Goal: Information Seeking & Learning: Check status

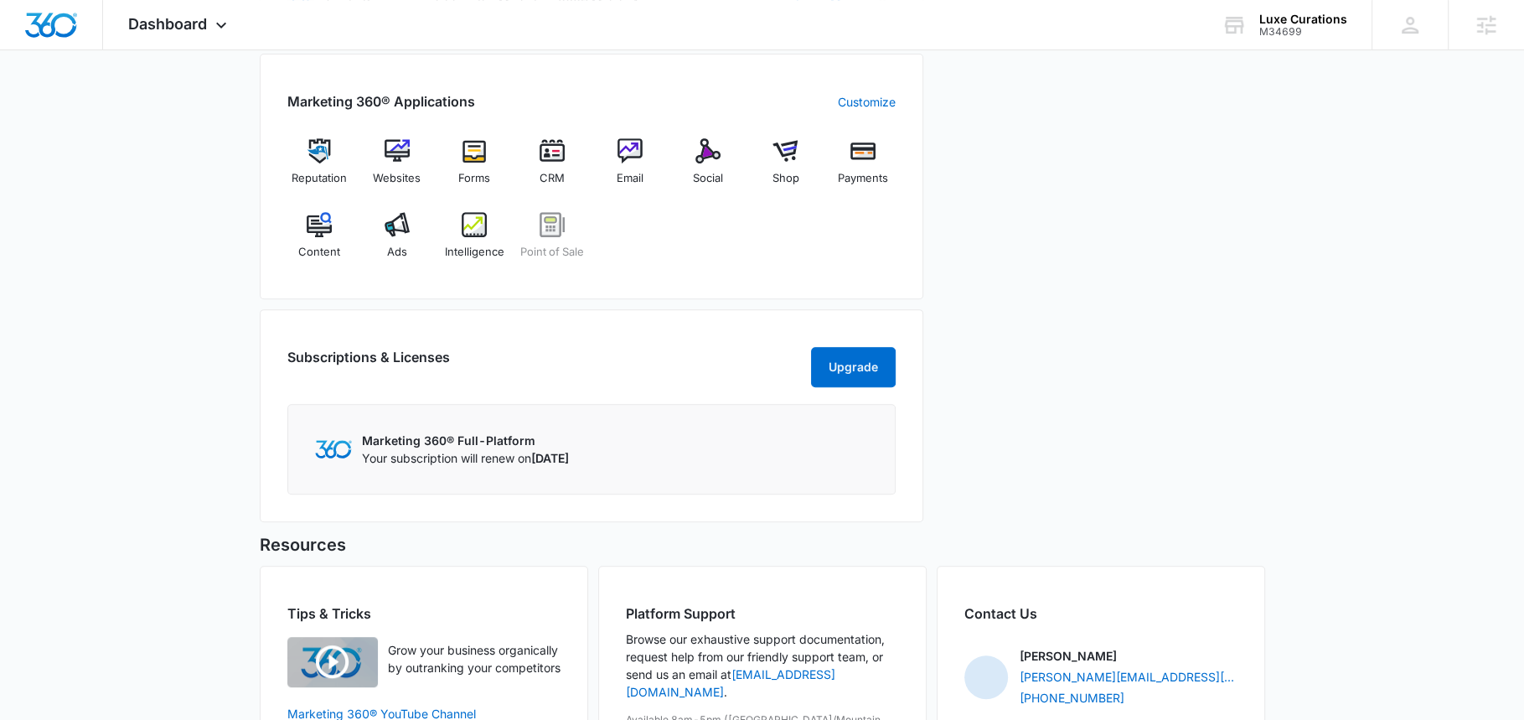
scroll to position [649, 0]
click at [411, 237] on div "Ads" at bounding box center [396, 240] width 65 height 60
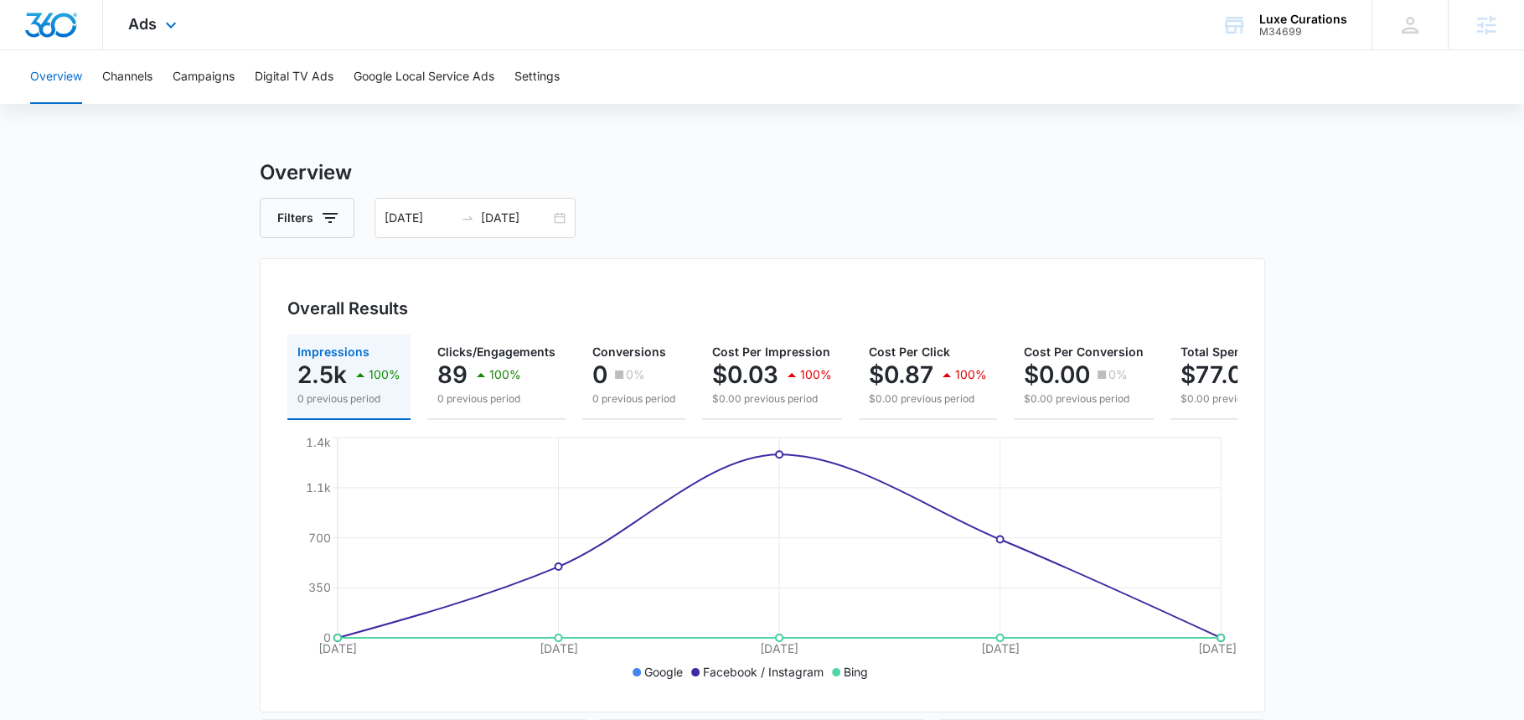
click at [157, 18] on div "Ads Apps Reputation Websites Forms CRM Email Social Shop Payments POS Content A…" at bounding box center [154, 24] width 103 height 49
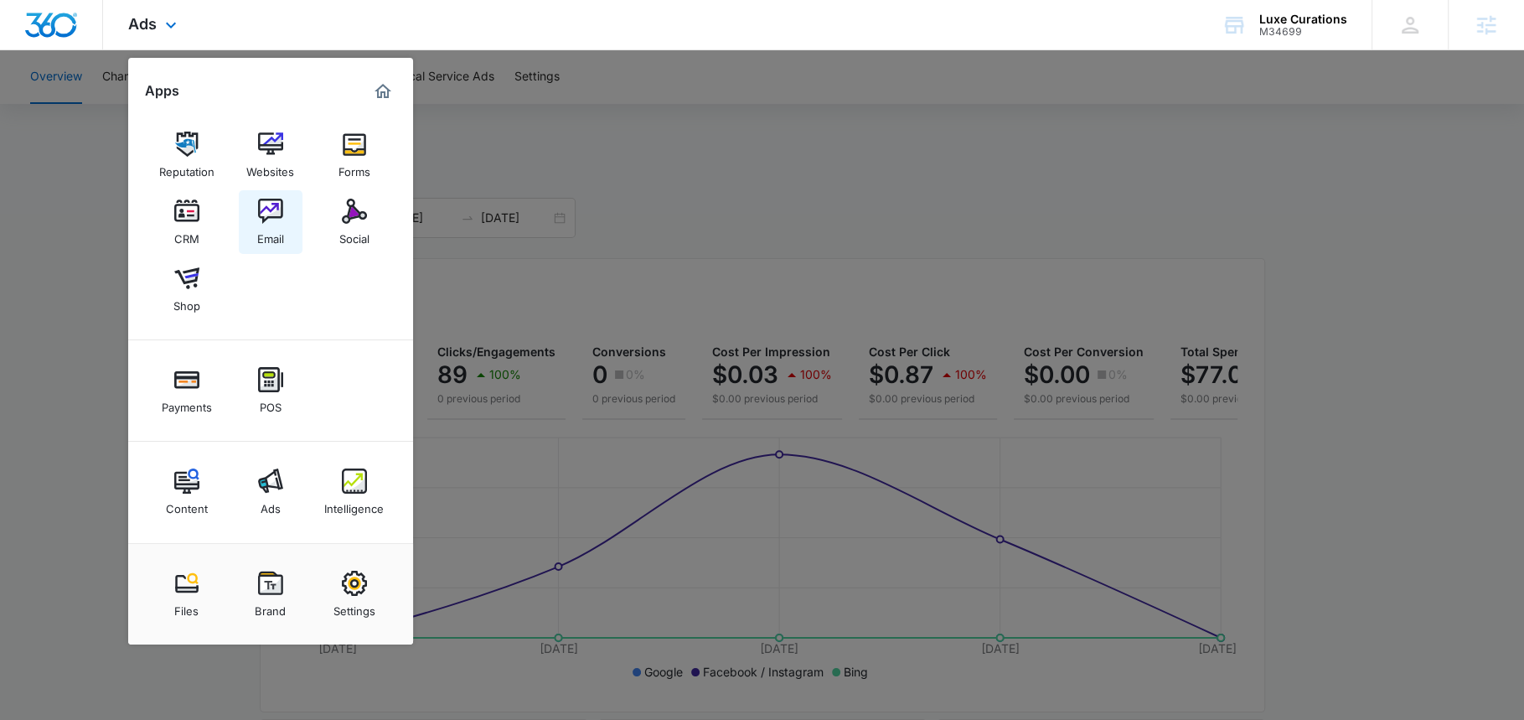
click at [254, 216] on link "Email" at bounding box center [271, 222] width 64 height 64
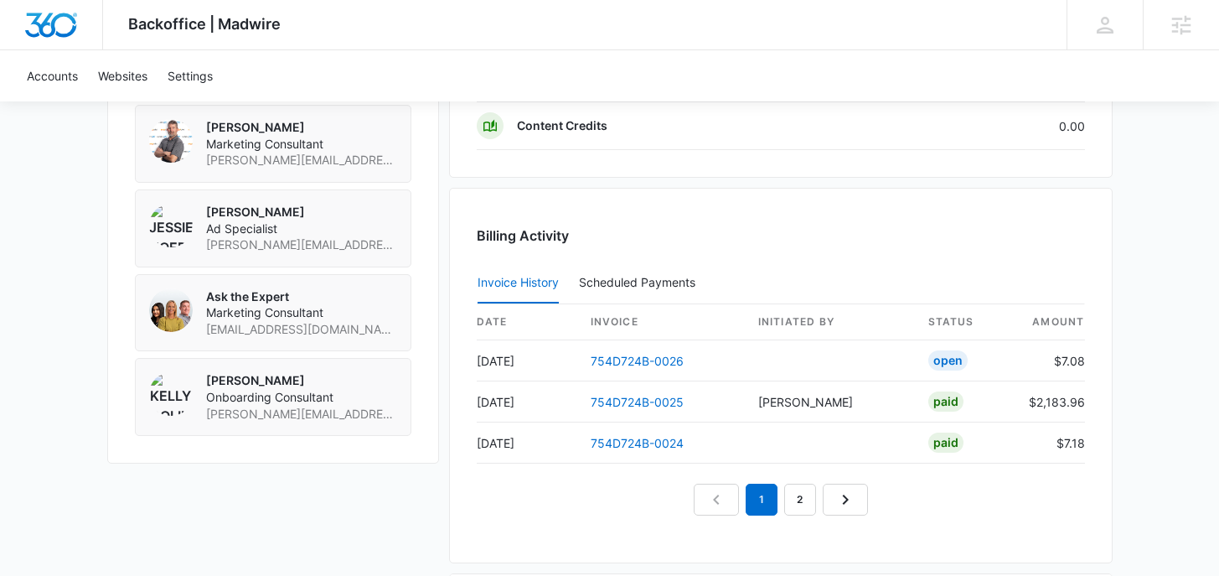
scroll to position [1964, 0]
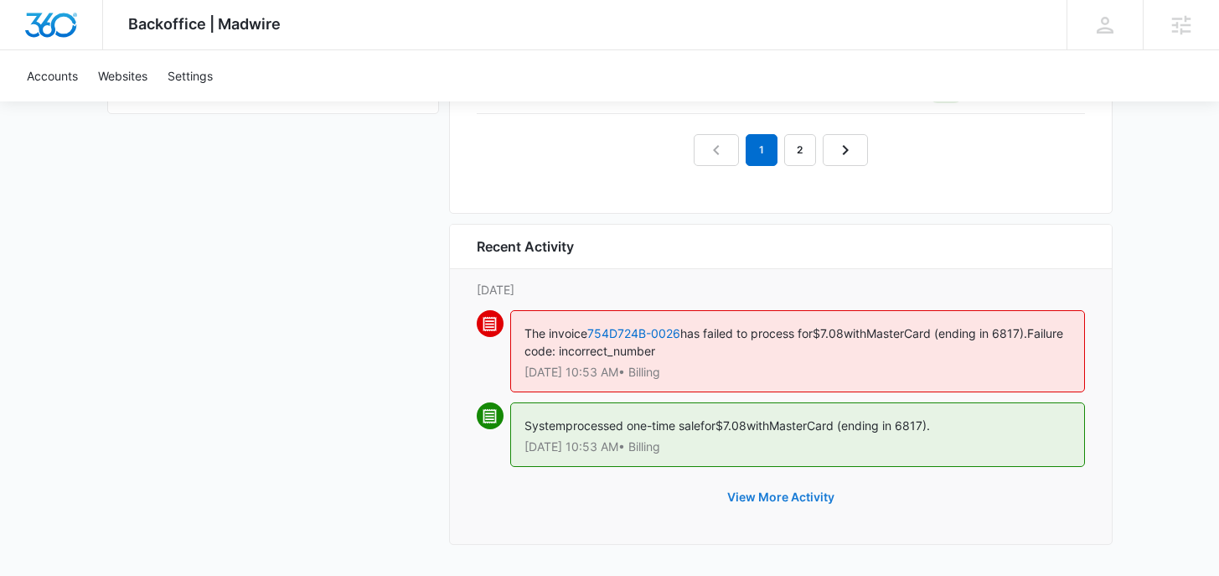
click at [782, 499] on button "View More Activity" at bounding box center [781, 497] width 141 height 40
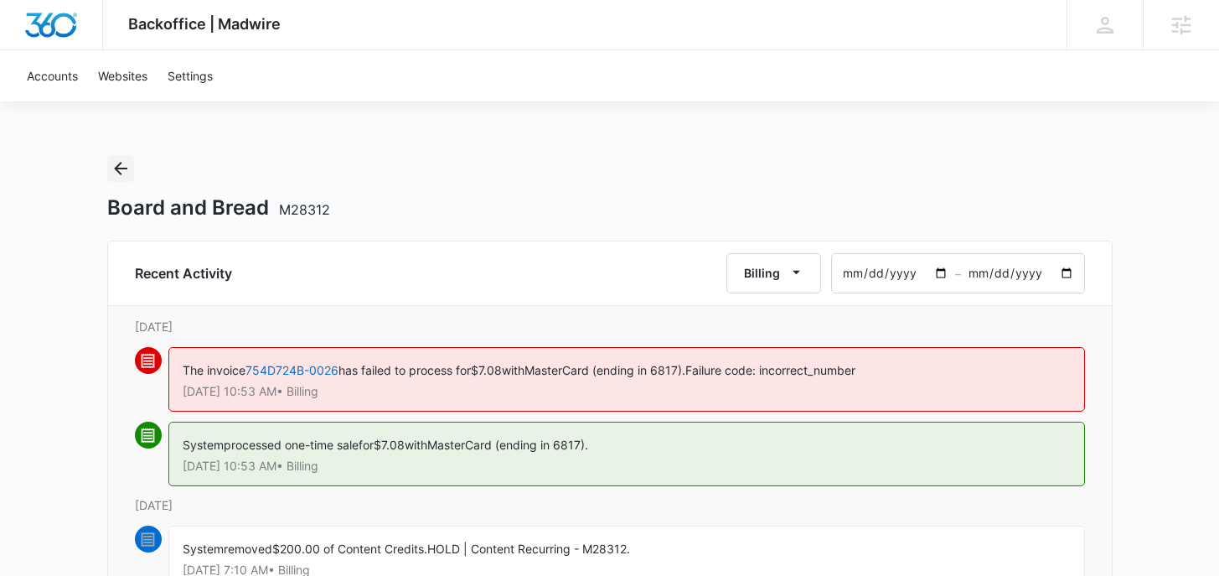
click at [111, 166] on icon "Back" at bounding box center [121, 168] width 20 height 20
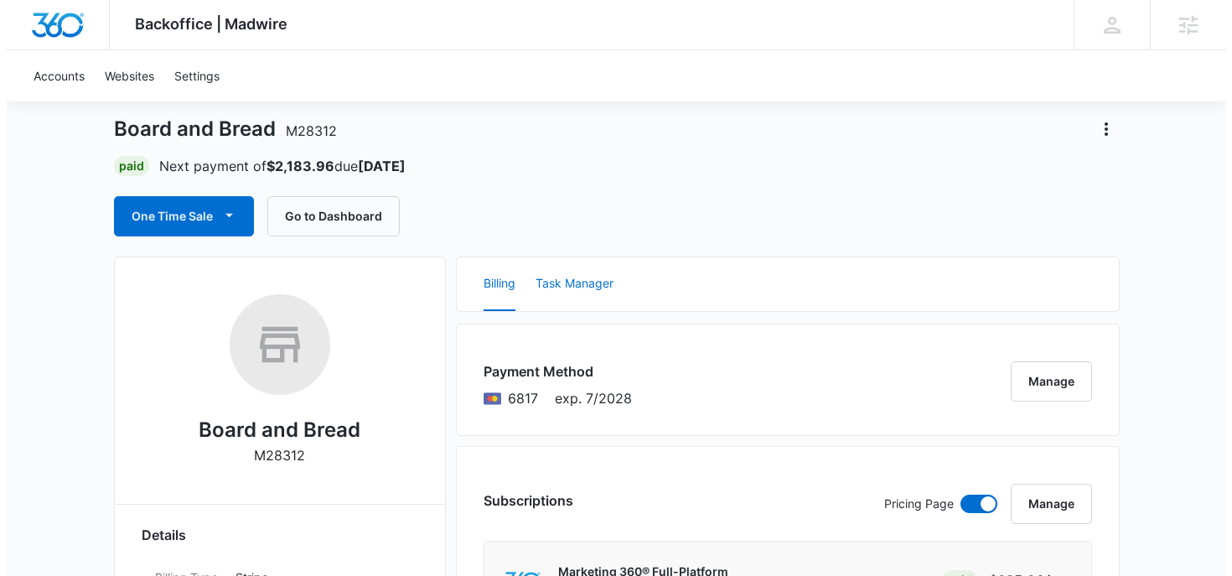
scroll to position [168, 0]
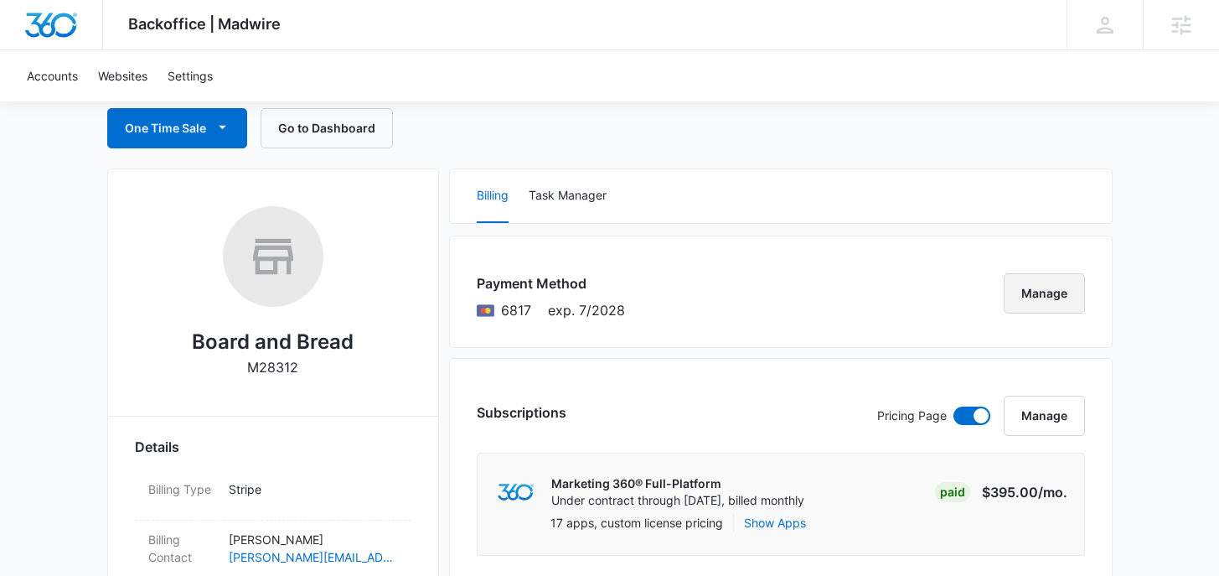
click at [1070, 286] on button "Manage" at bounding box center [1044, 293] width 81 height 40
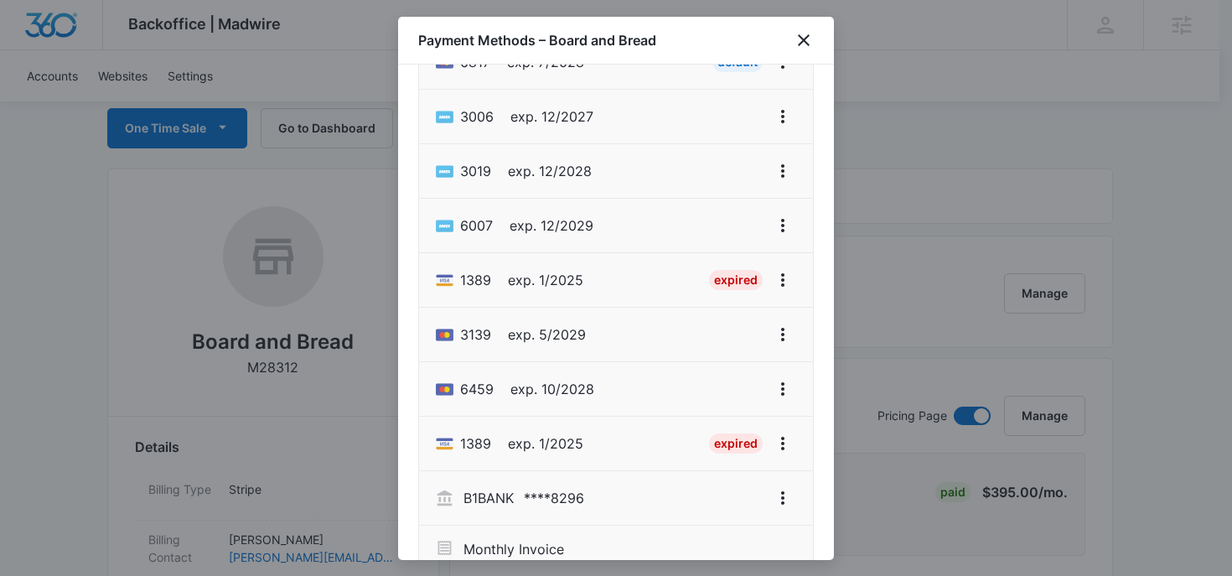
scroll to position [195, 0]
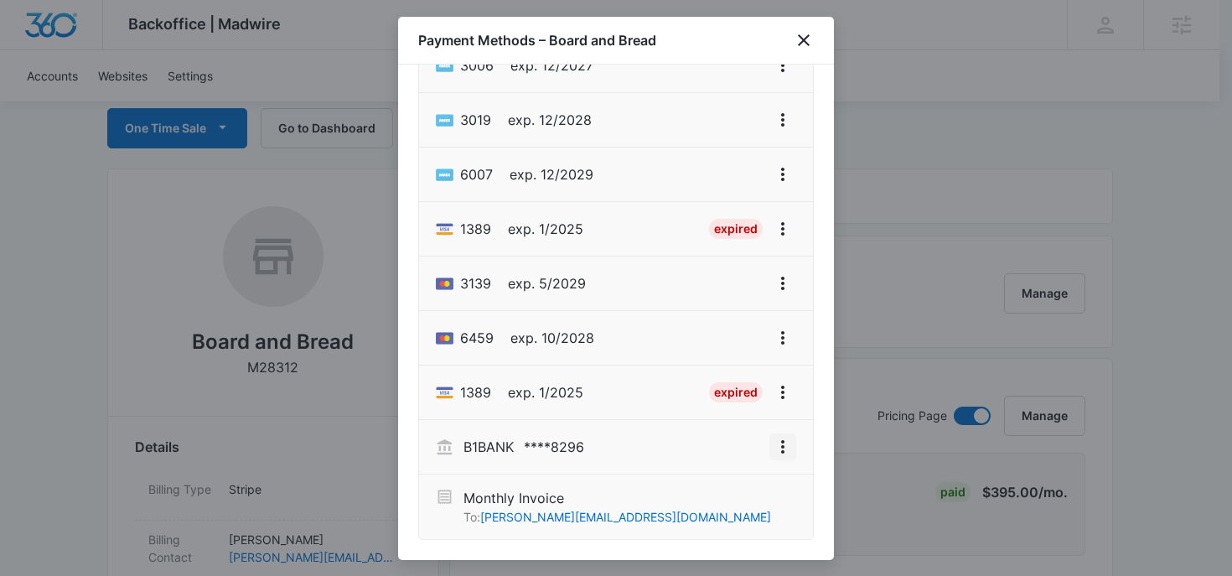
click at [773, 445] on icon "View More" at bounding box center [783, 447] width 20 height 20
click at [690, 485] on button "Set As Default" at bounding box center [694, 493] width 175 height 25
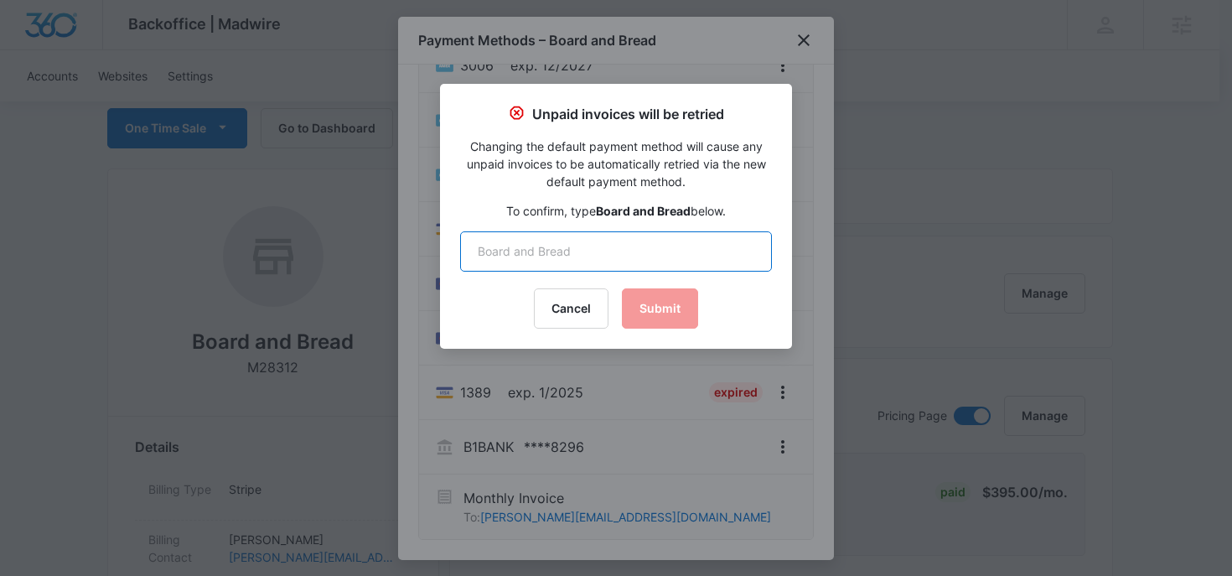
click at [587, 251] on input "text" at bounding box center [616, 251] width 312 height 40
drag, startPoint x: 688, startPoint y: 205, endPoint x: 597, endPoint y: 205, distance: 90.5
click at [597, 205] on strong "Board and Bread" at bounding box center [643, 211] width 95 height 14
copy strong "Board and Bread"
click at [547, 254] on input "text" at bounding box center [616, 251] width 312 height 40
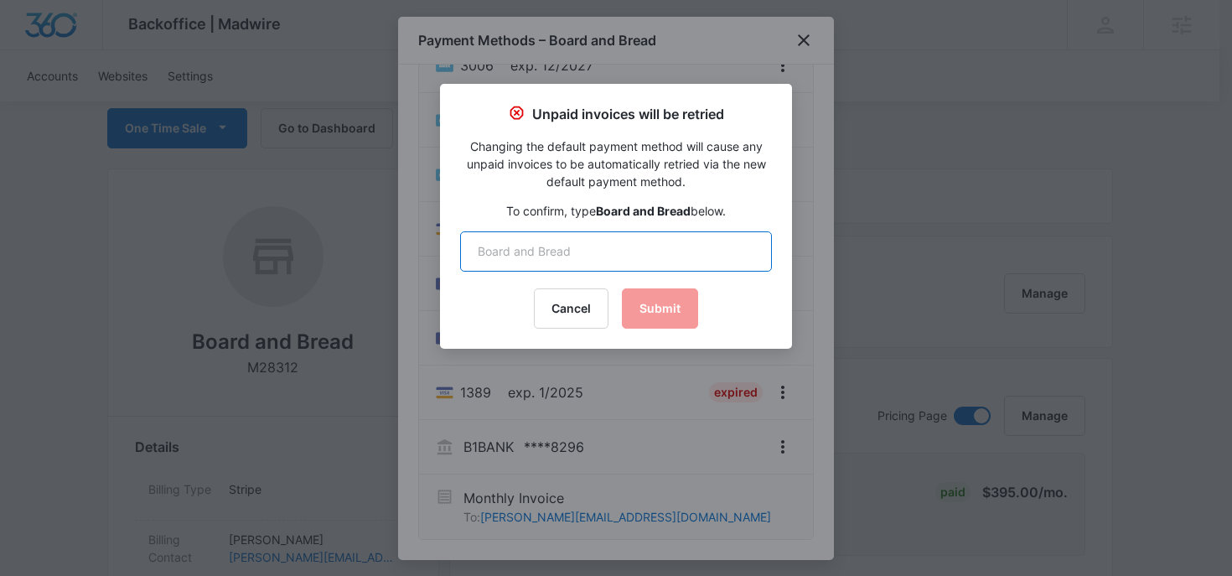
paste input "Board and Bread"
type input "Board and Bread"
click at [659, 321] on button "Submit" at bounding box center [660, 308] width 76 height 40
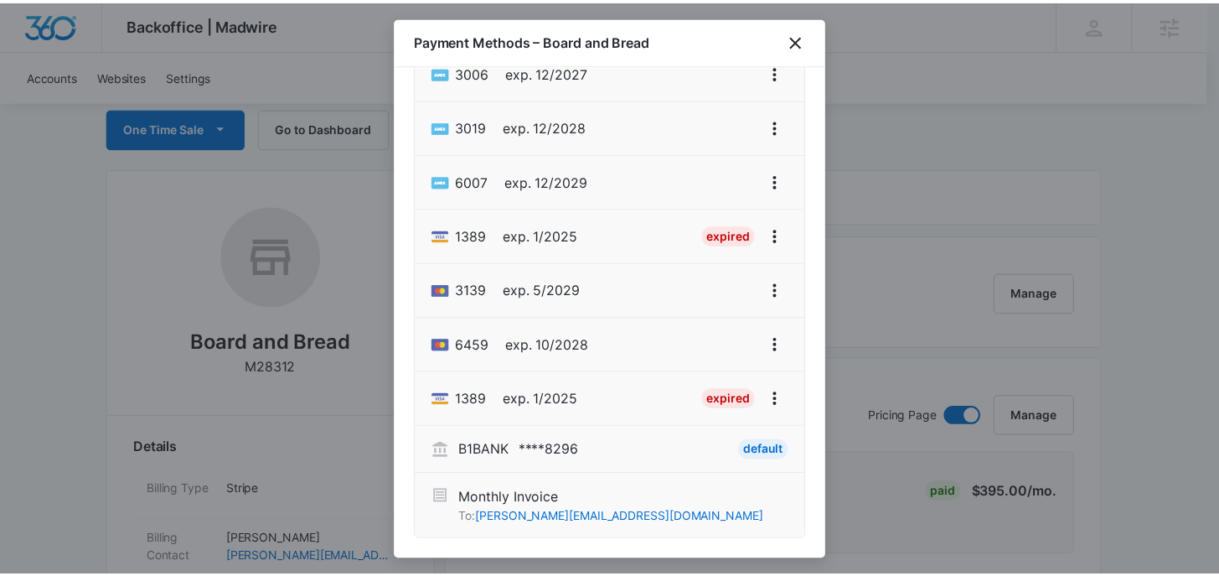
scroll to position [0, 0]
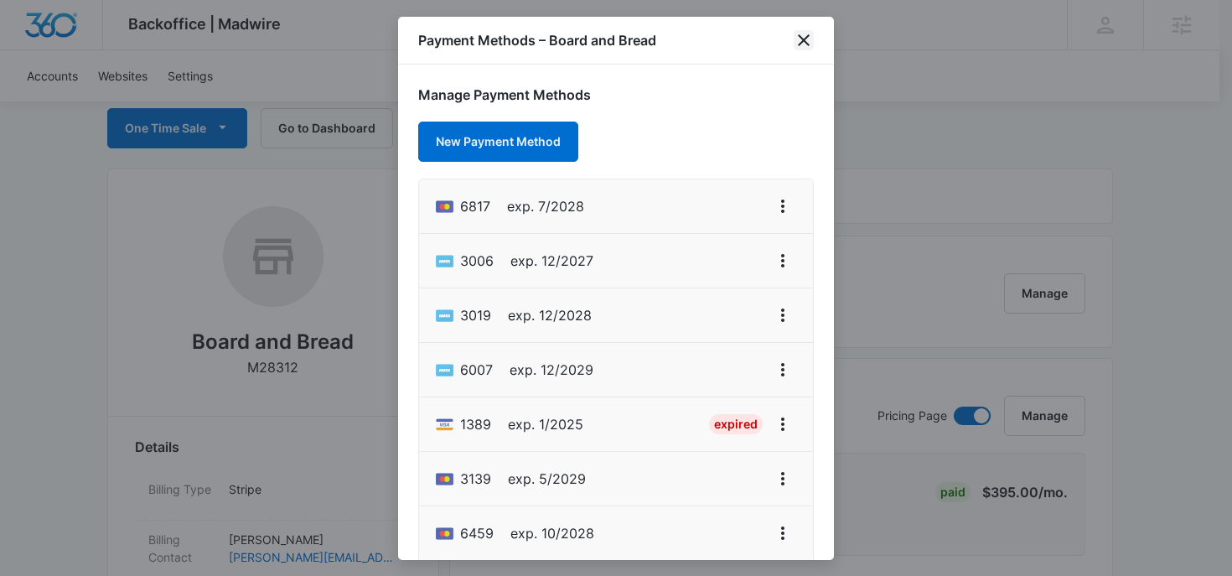
click at [804, 47] on icon "close" at bounding box center [803, 40] width 20 height 20
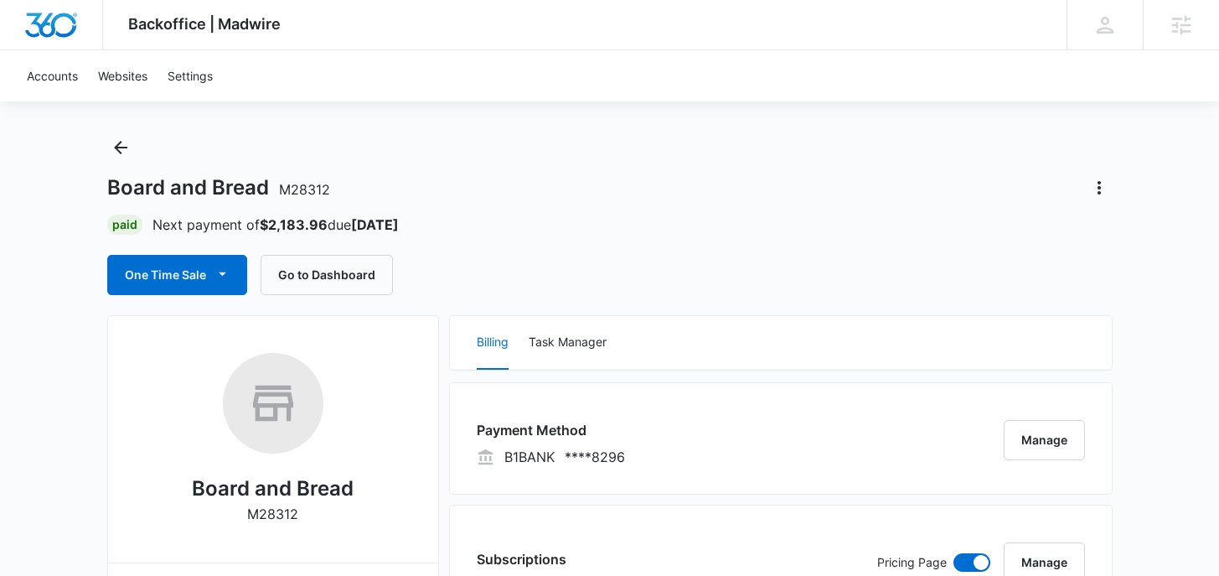
scroll to position [20, 0]
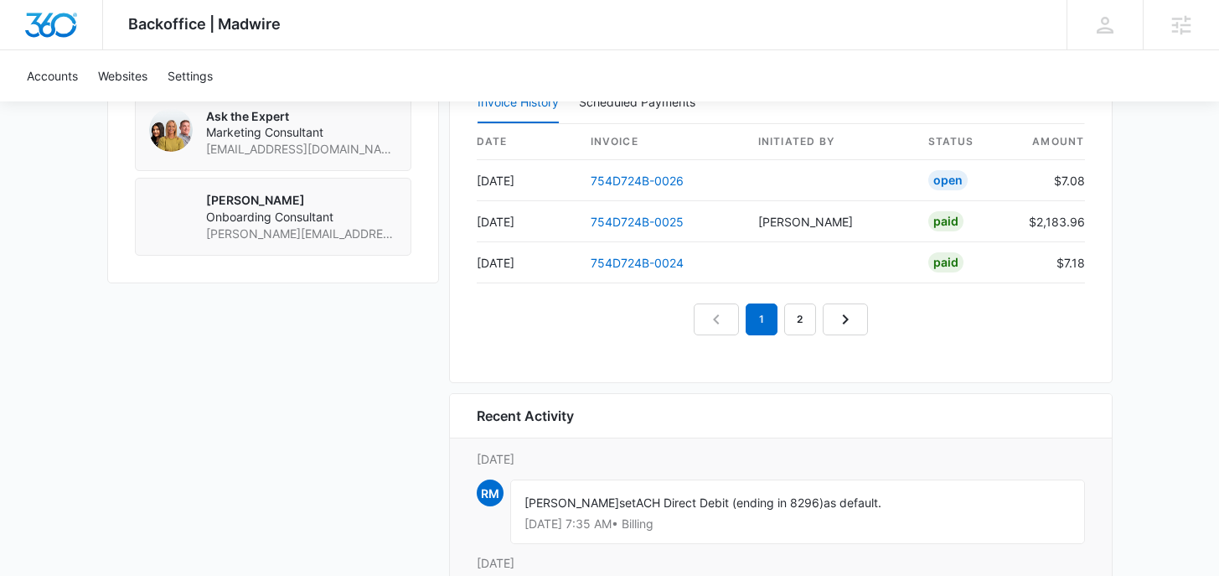
scroll to position [1789, 0]
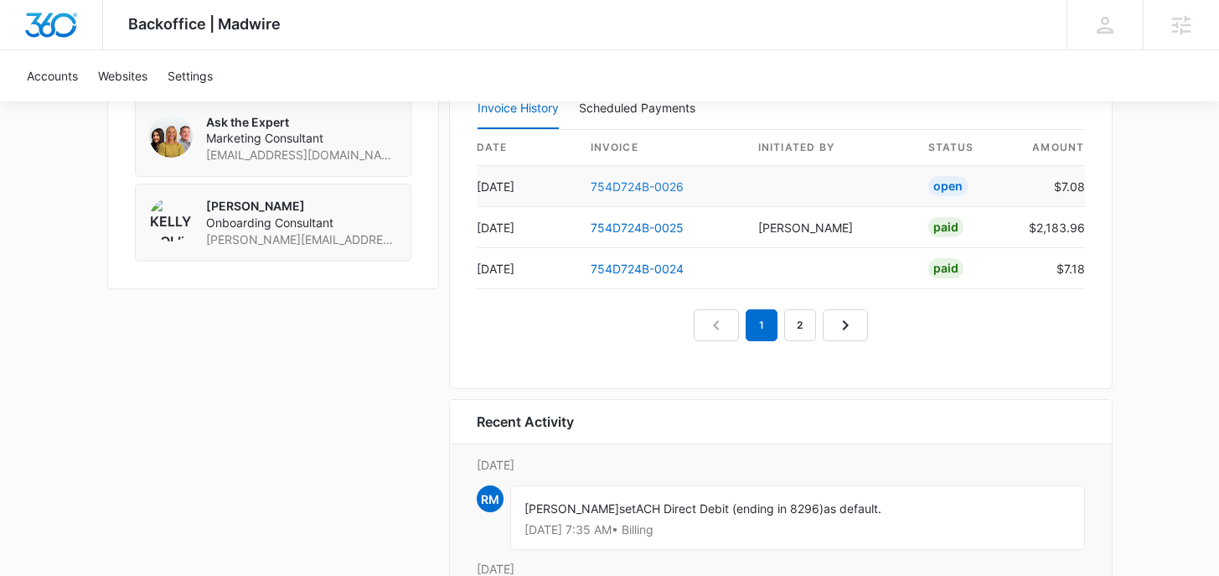
click at [620, 179] on link "754D724B-0026" at bounding box center [637, 186] width 93 height 14
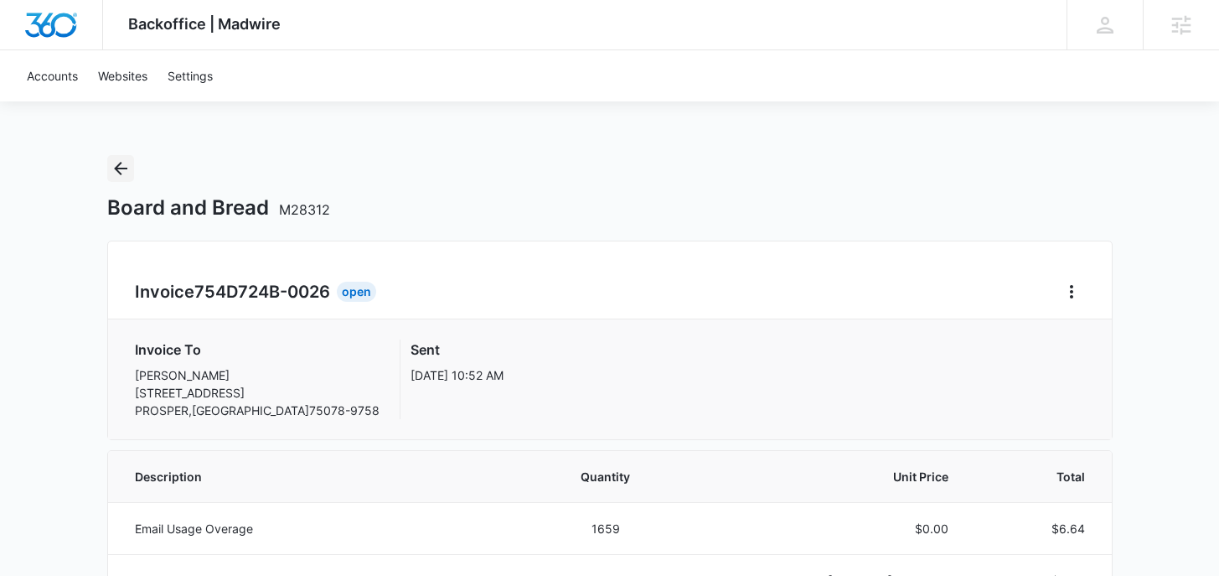
click at [121, 165] on icon "Back" at bounding box center [121, 168] width 20 height 20
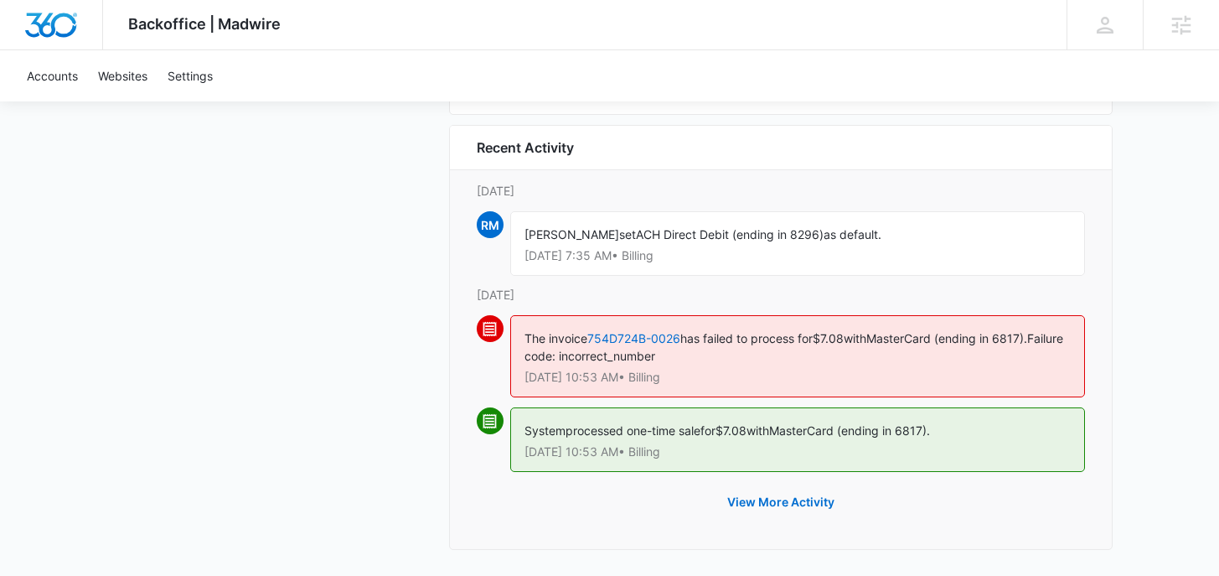
scroll to position [2065, 0]
click at [771, 497] on button "View More Activity" at bounding box center [781, 500] width 141 height 40
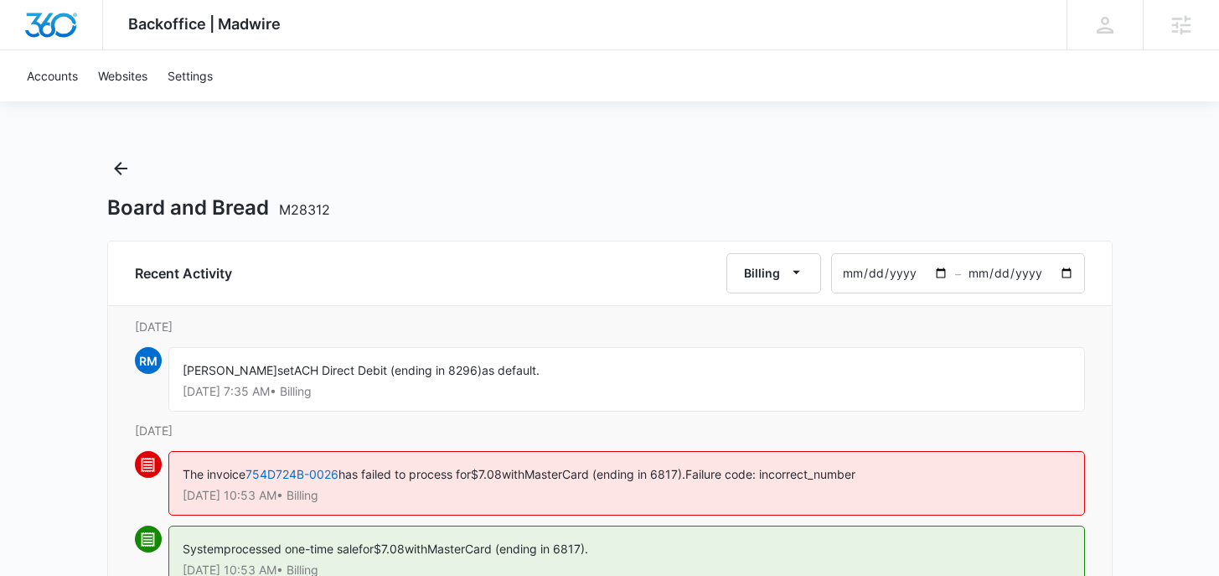
scroll to position [9, 0]
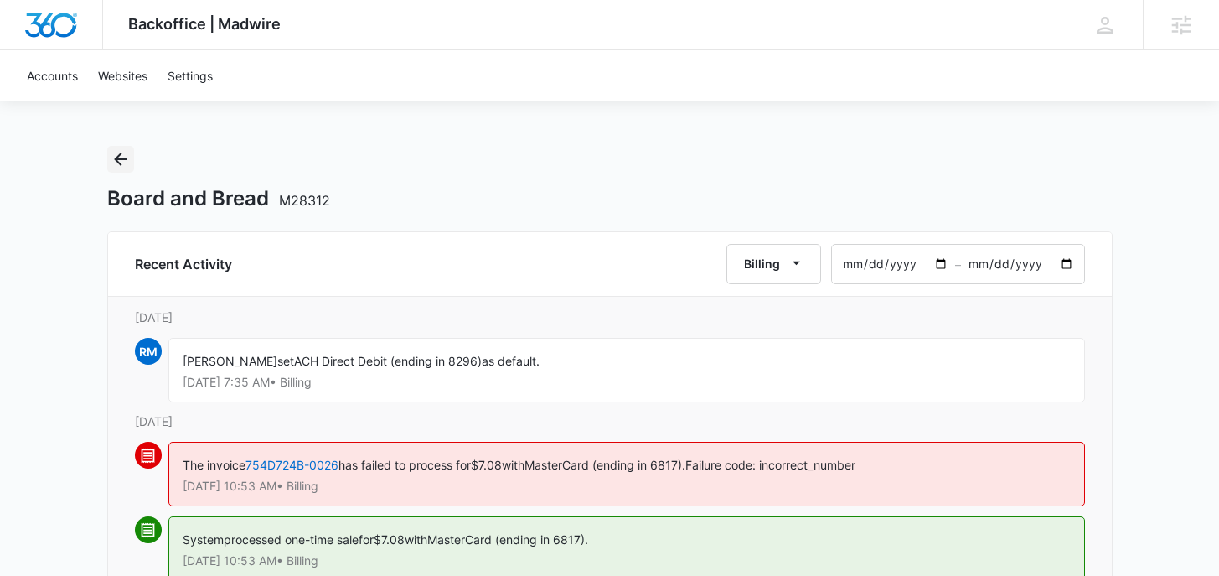
click at [125, 156] on icon "Back" at bounding box center [121, 159] width 20 height 20
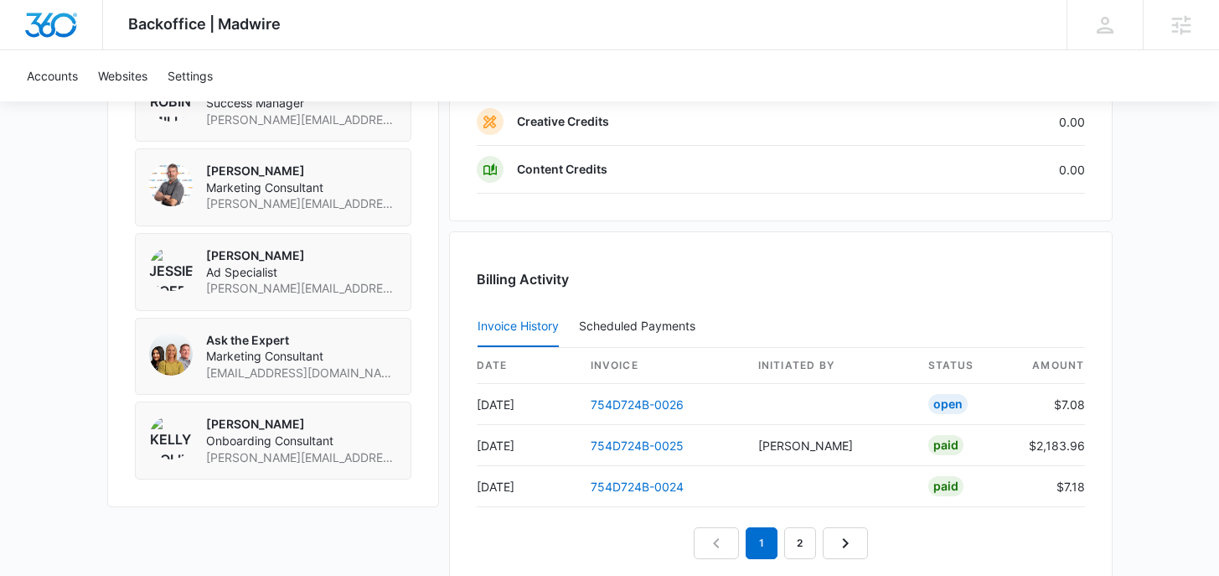
scroll to position [1561, 0]
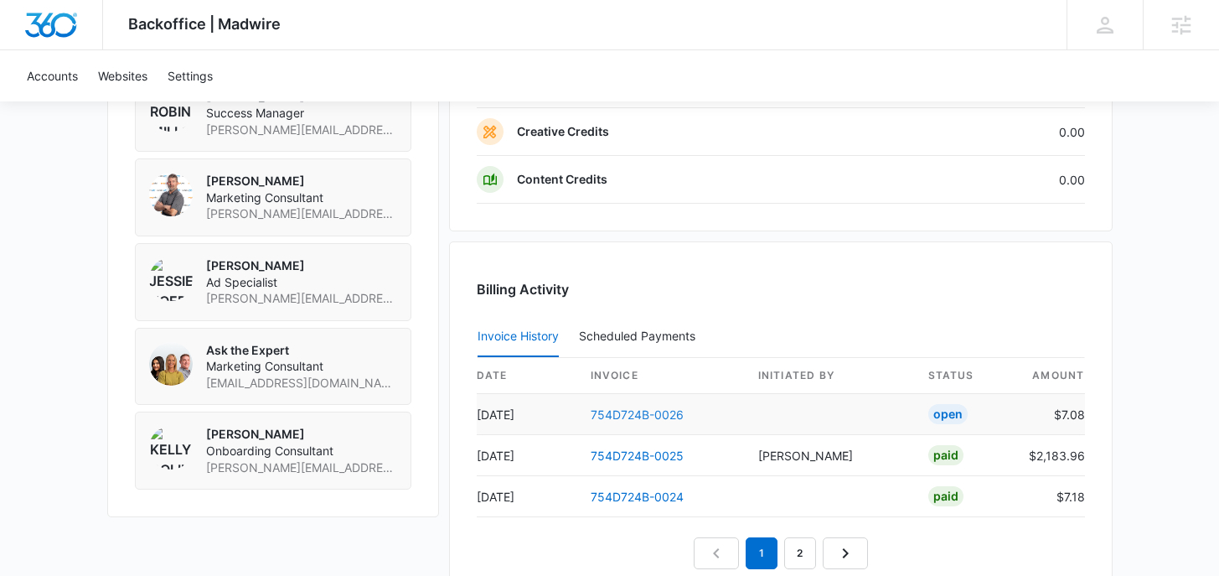
click at [617, 410] on link "754D724B-0026" at bounding box center [637, 414] width 93 height 14
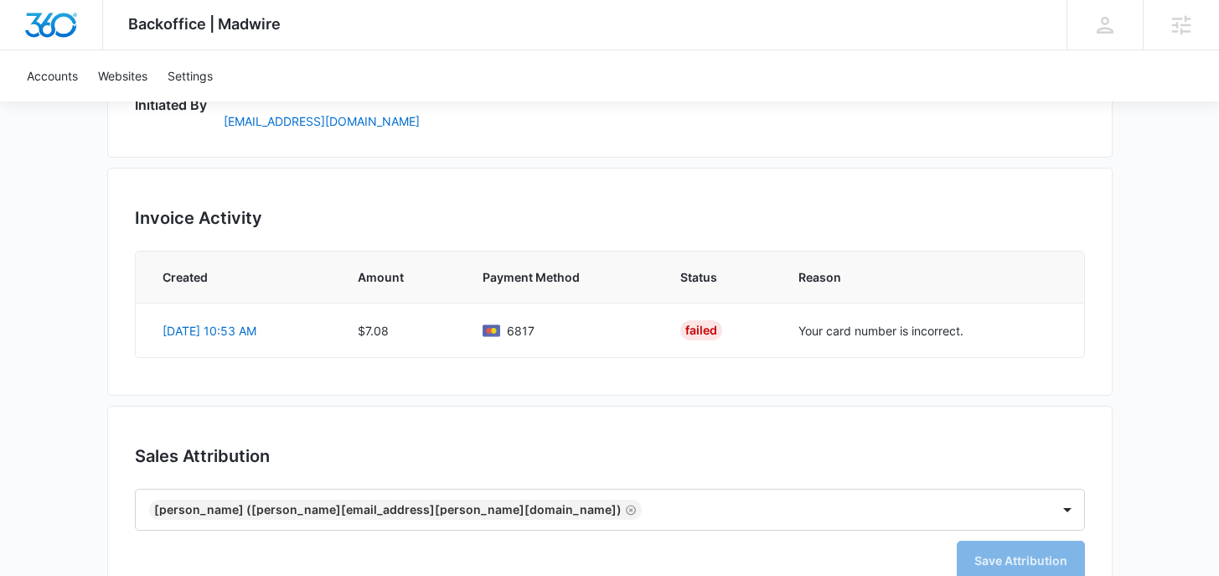
scroll to position [937, 0]
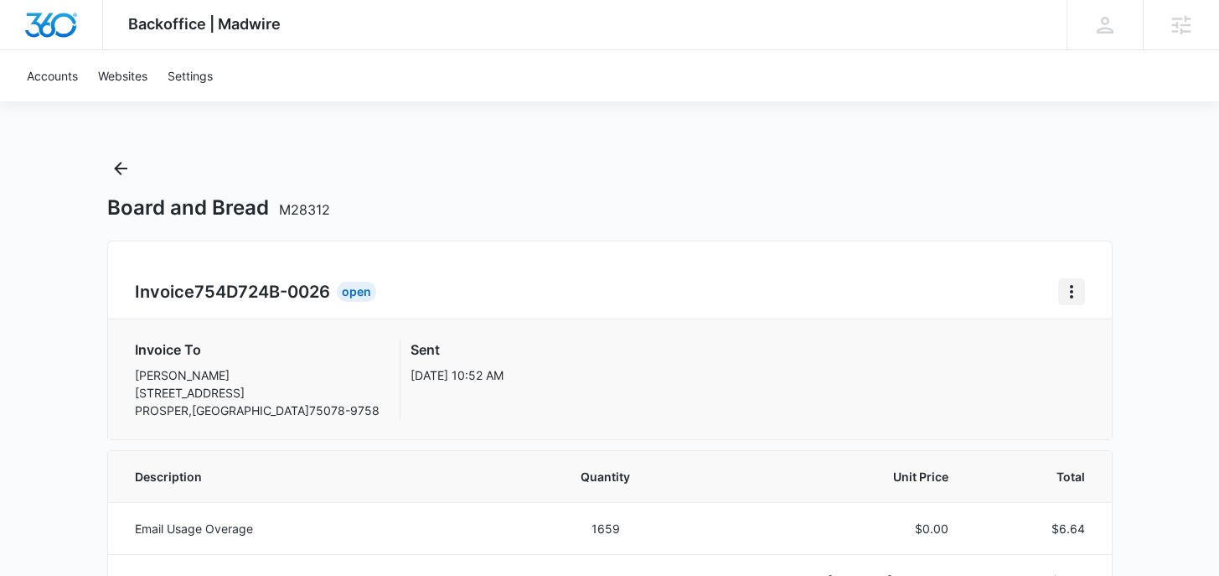
click at [1078, 288] on icon "Home" at bounding box center [1072, 292] width 20 height 20
click at [899, 250] on div "Invoice 754D724B-0026 Open Download Invoice Invoice To Amy DiBiase 921 WOODVIEW…" at bounding box center [609, 339] width 1005 height 199
click at [116, 158] on icon "Back" at bounding box center [121, 168] width 20 height 20
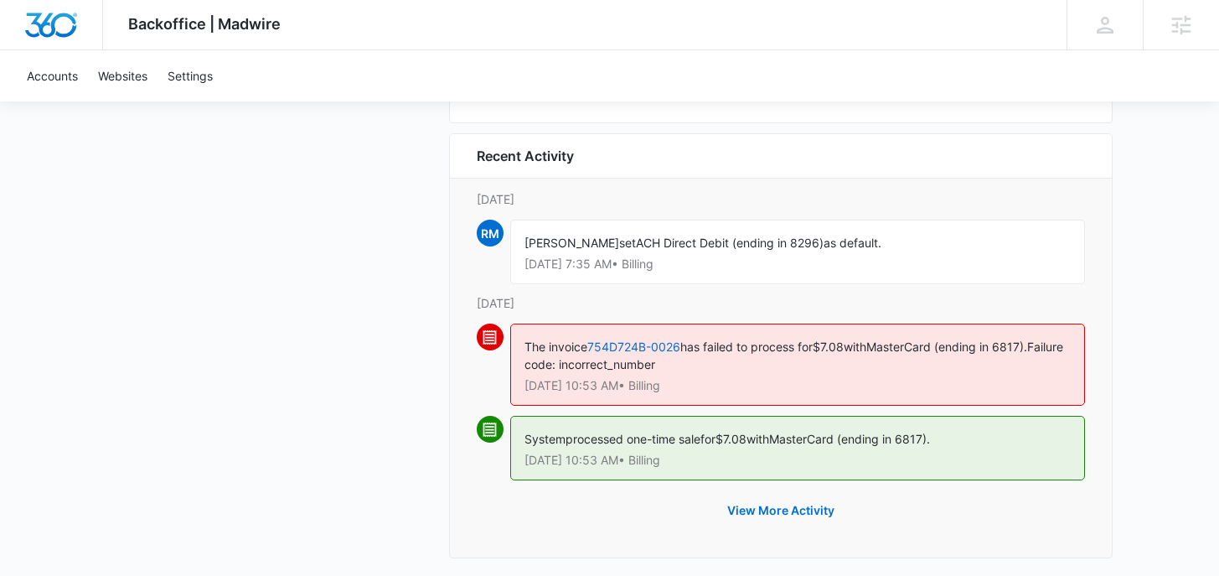
scroll to position [2055, 0]
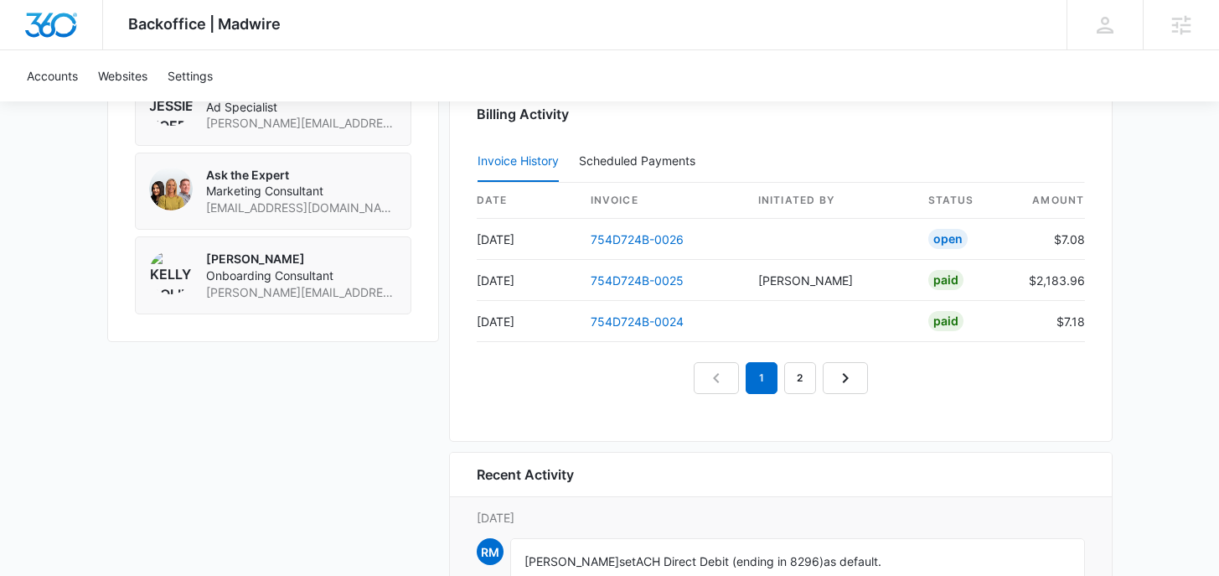
scroll to position [1697, 0]
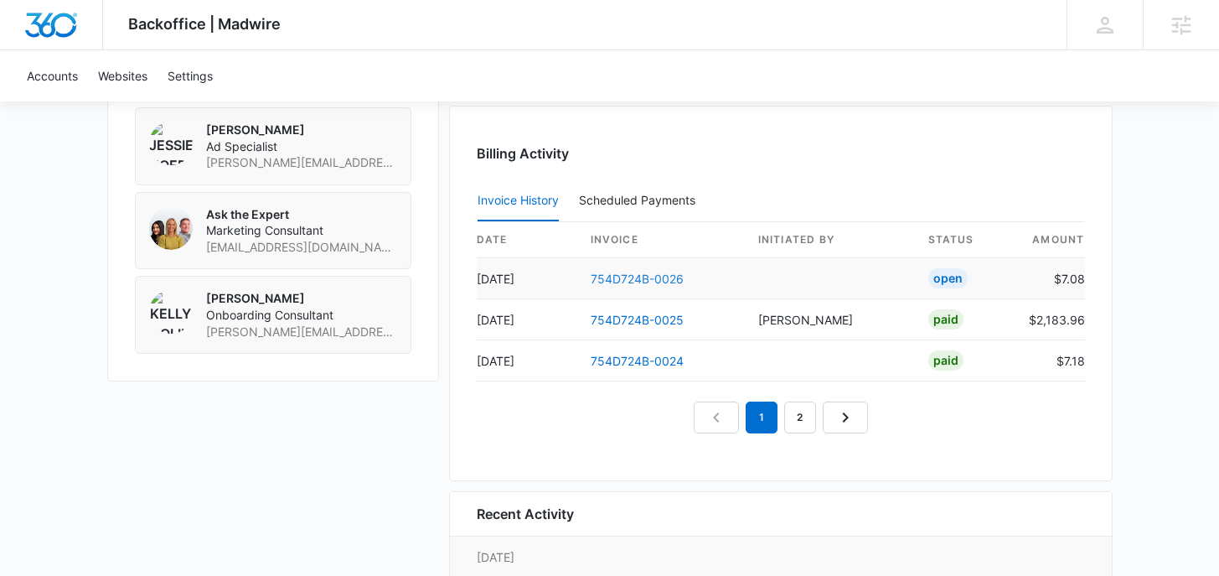
click at [607, 282] on link "754D724B-0026" at bounding box center [637, 278] width 93 height 14
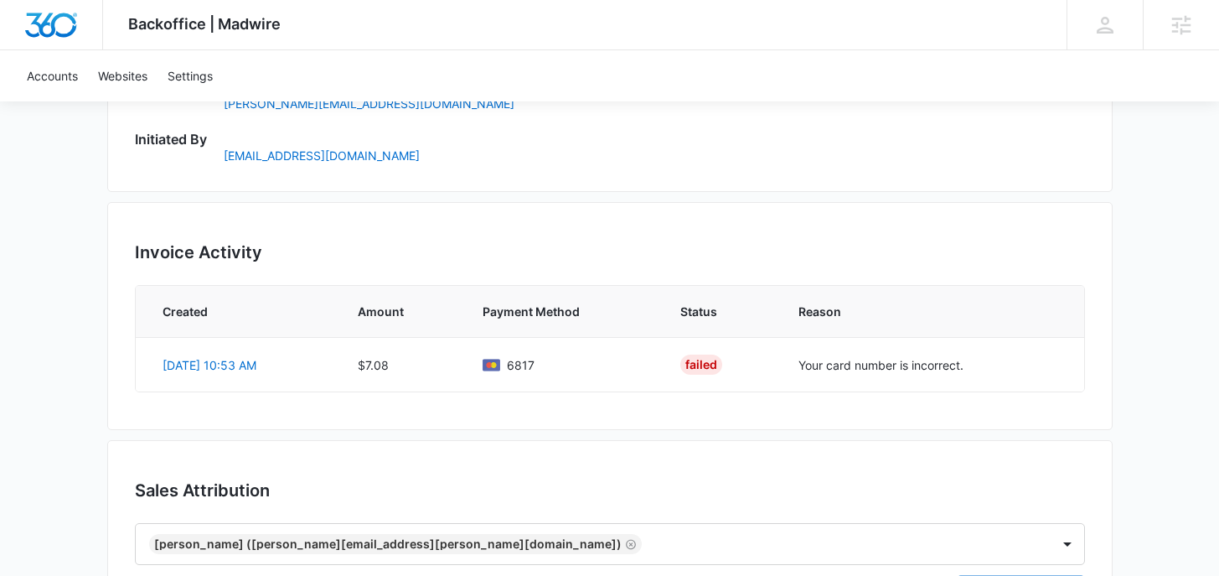
scroll to position [850, 0]
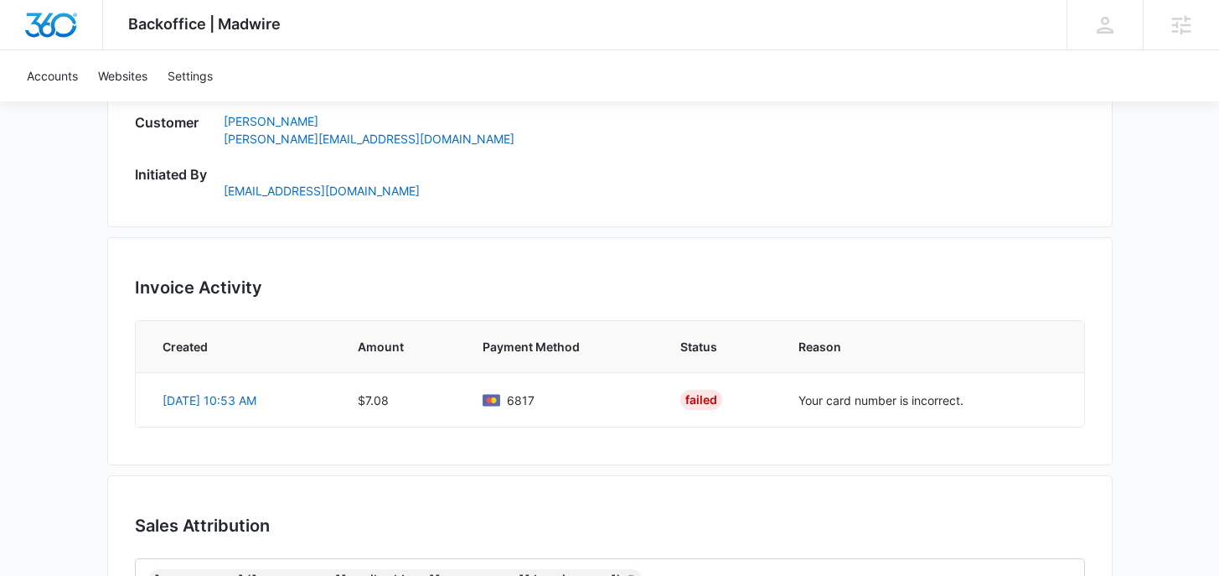
scroll to position [937, 0]
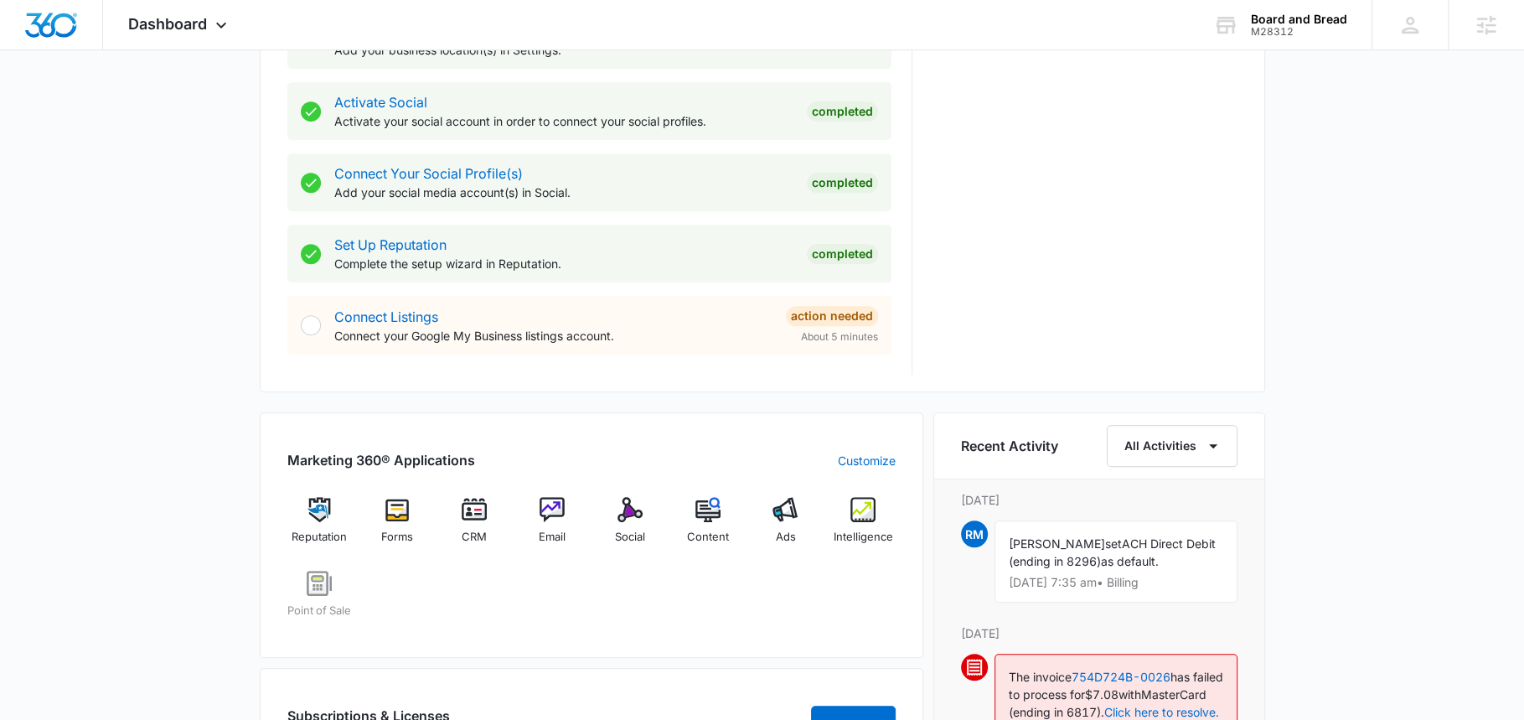
scroll to position [696, 0]
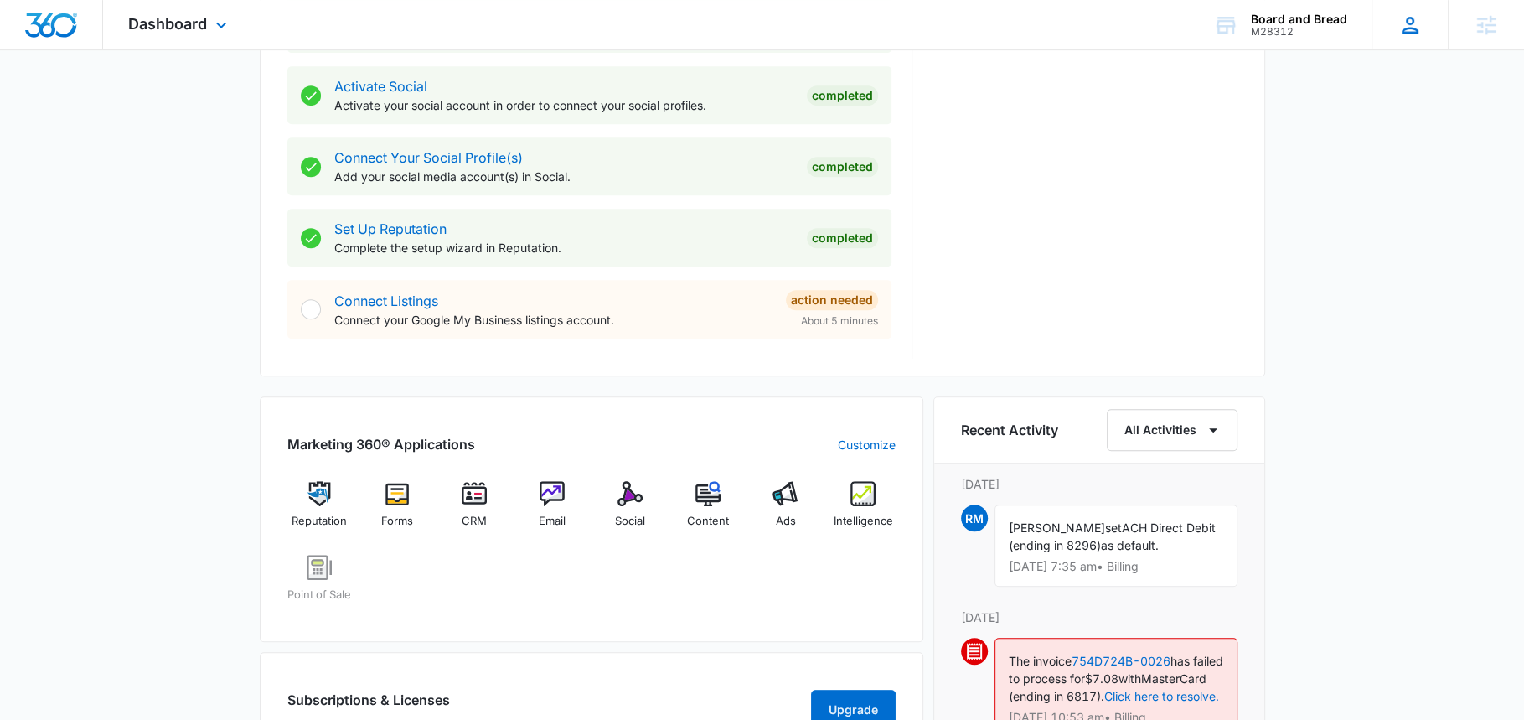
click at [1398, 24] on icon at bounding box center [1410, 25] width 25 height 25
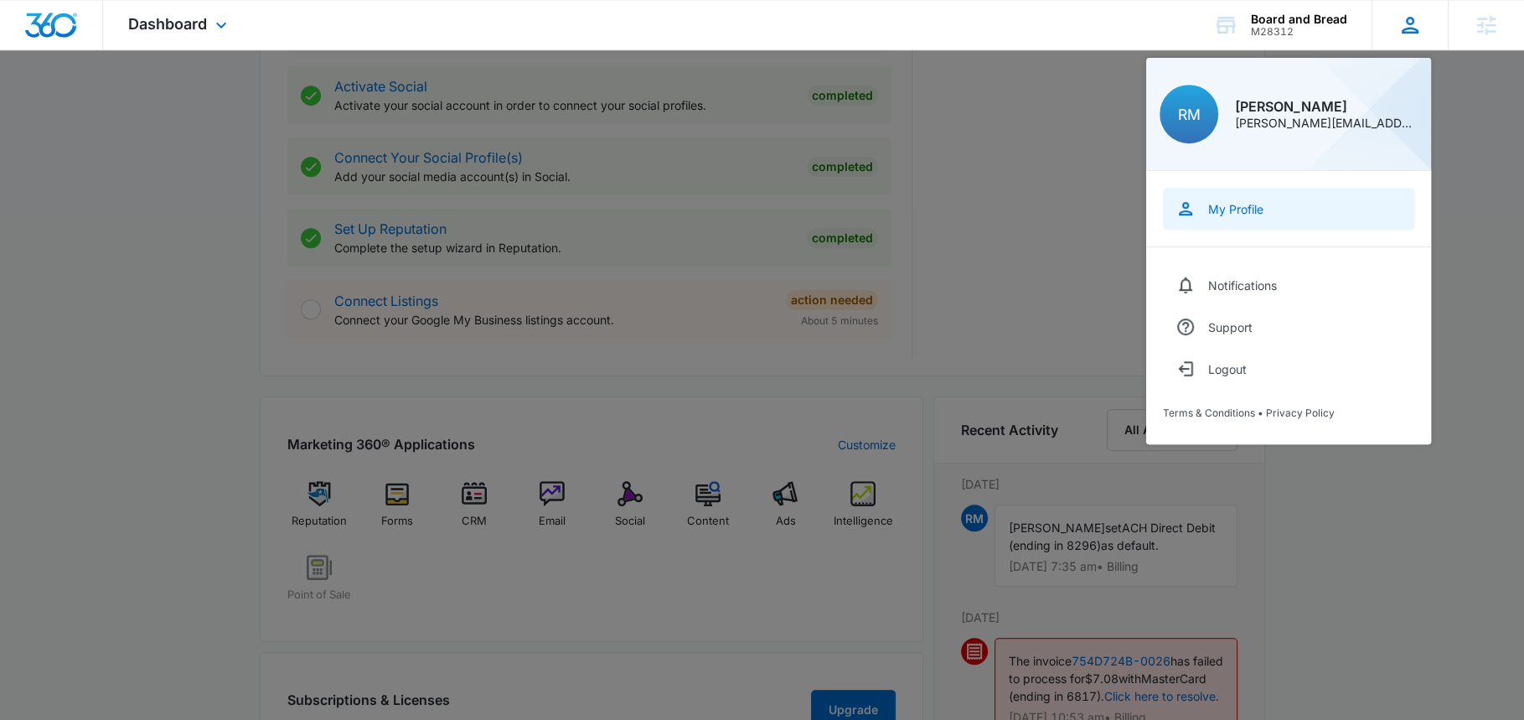
click at [1235, 209] on div "My Profile" at bounding box center [1235, 209] width 55 height 14
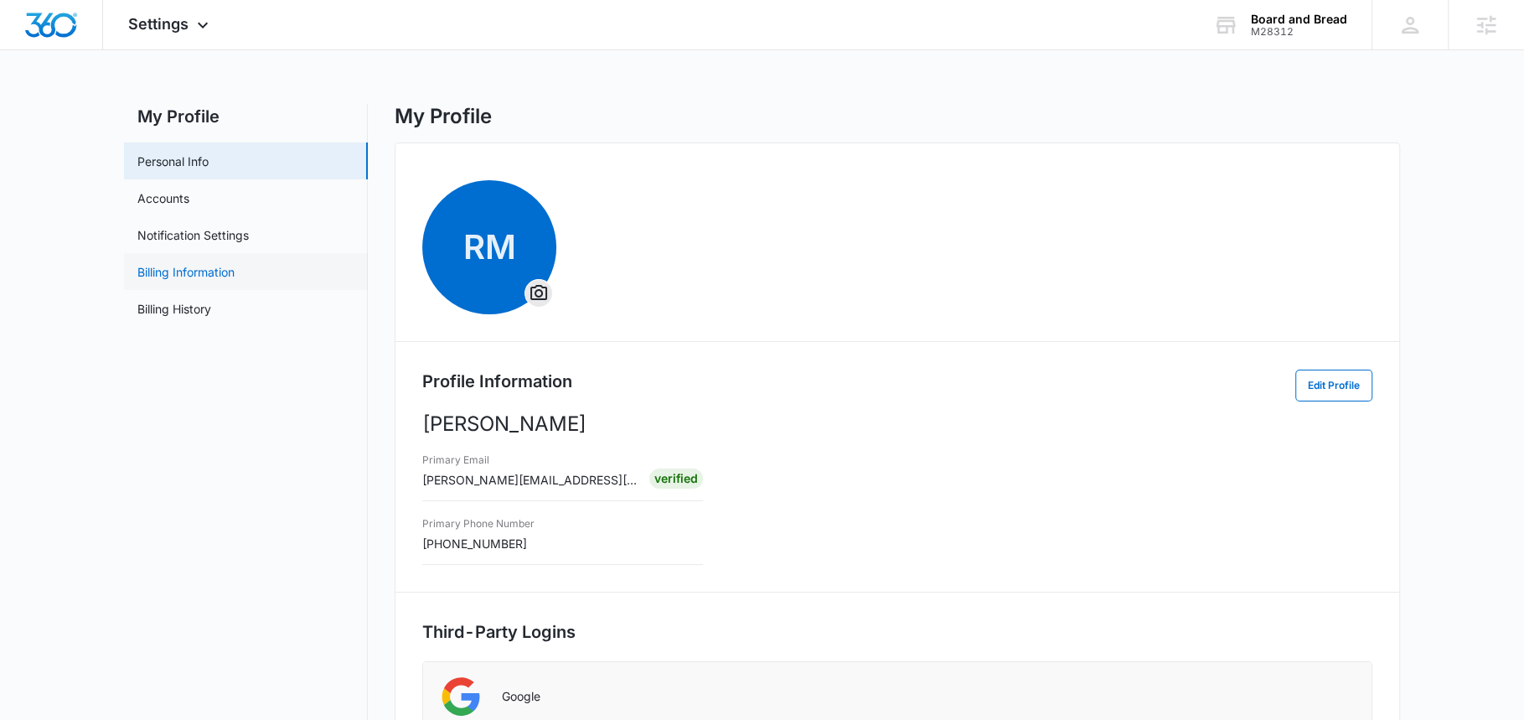
click at [209, 278] on link "Billing Information" at bounding box center [185, 272] width 97 height 18
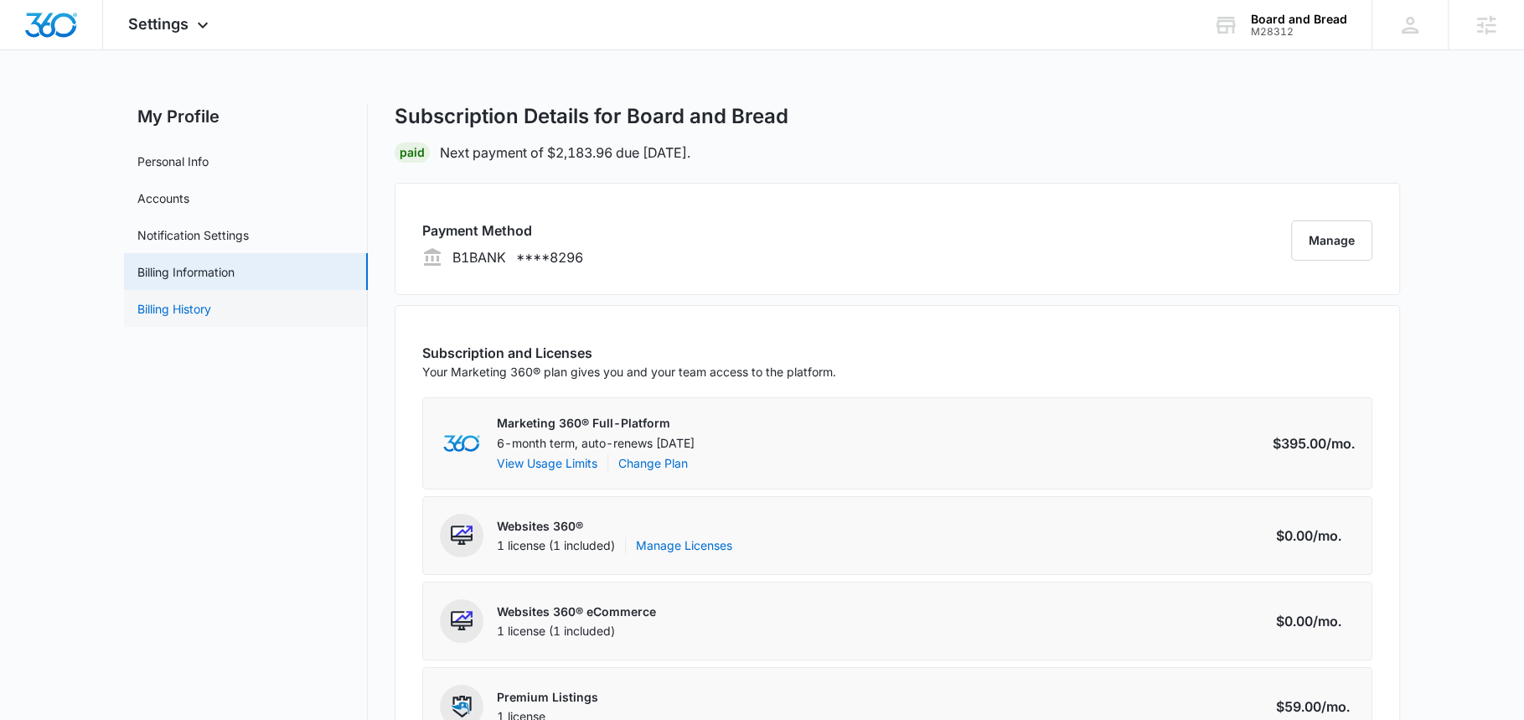
click at [211, 301] on link "Billing History" at bounding box center [174, 309] width 74 height 18
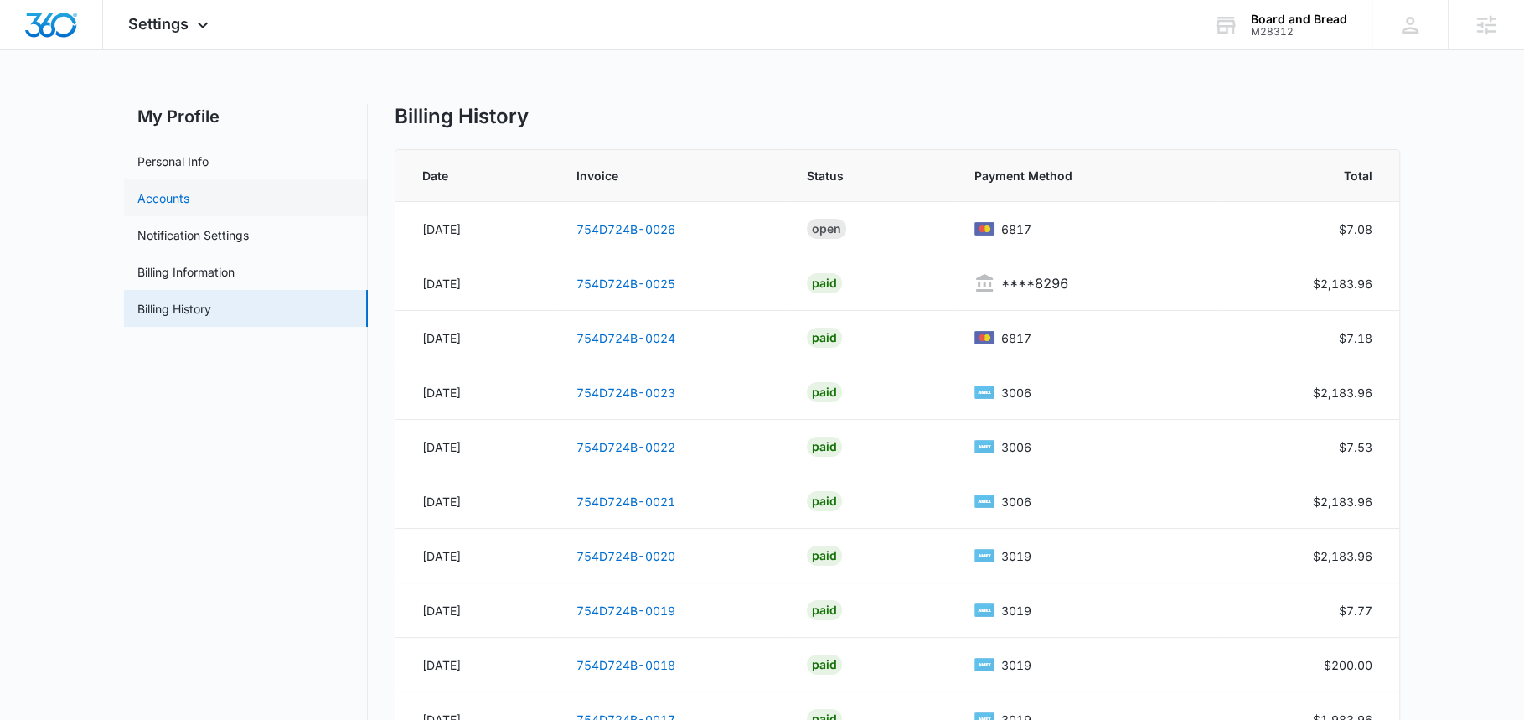
click at [182, 191] on link "Accounts" at bounding box center [163, 198] width 52 height 18
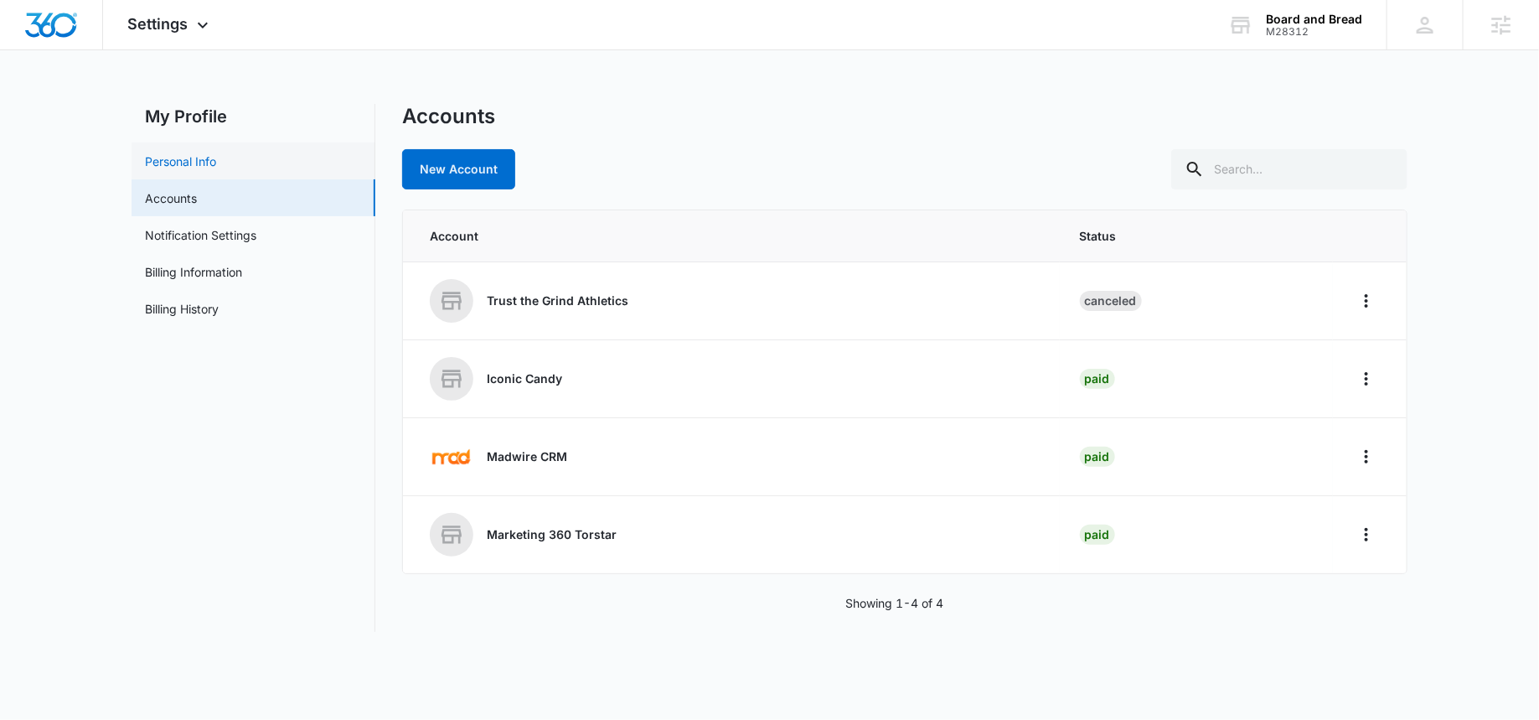
click at [166, 166] on link "Personal Info" at bounding box center [180, 161] width 71 height 18
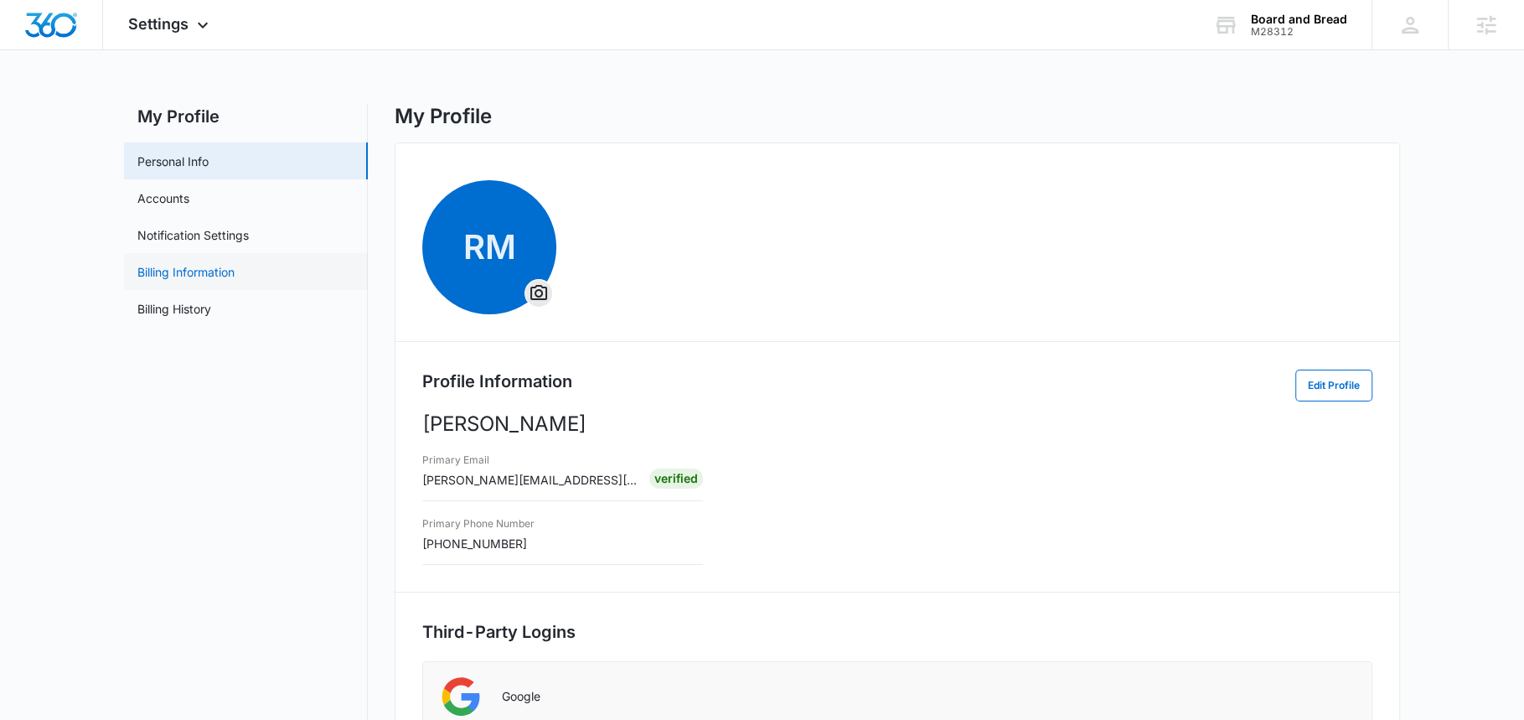
click at [191, 276] on link "Billing Information" at bounding box center [185, 272] width 97 height 18
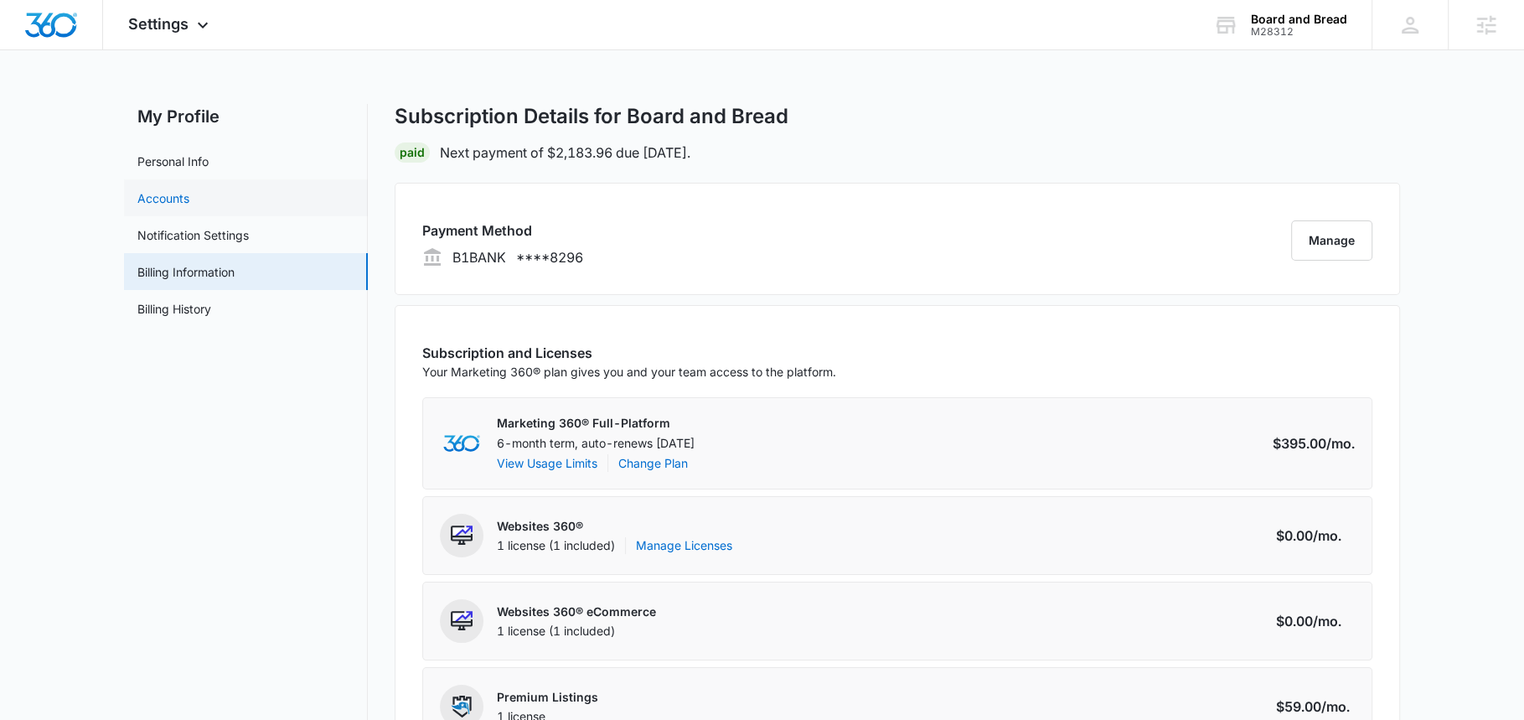
click at [189, 198] on link "Accounts" at bounding box center [163, 198] width 52 height 18
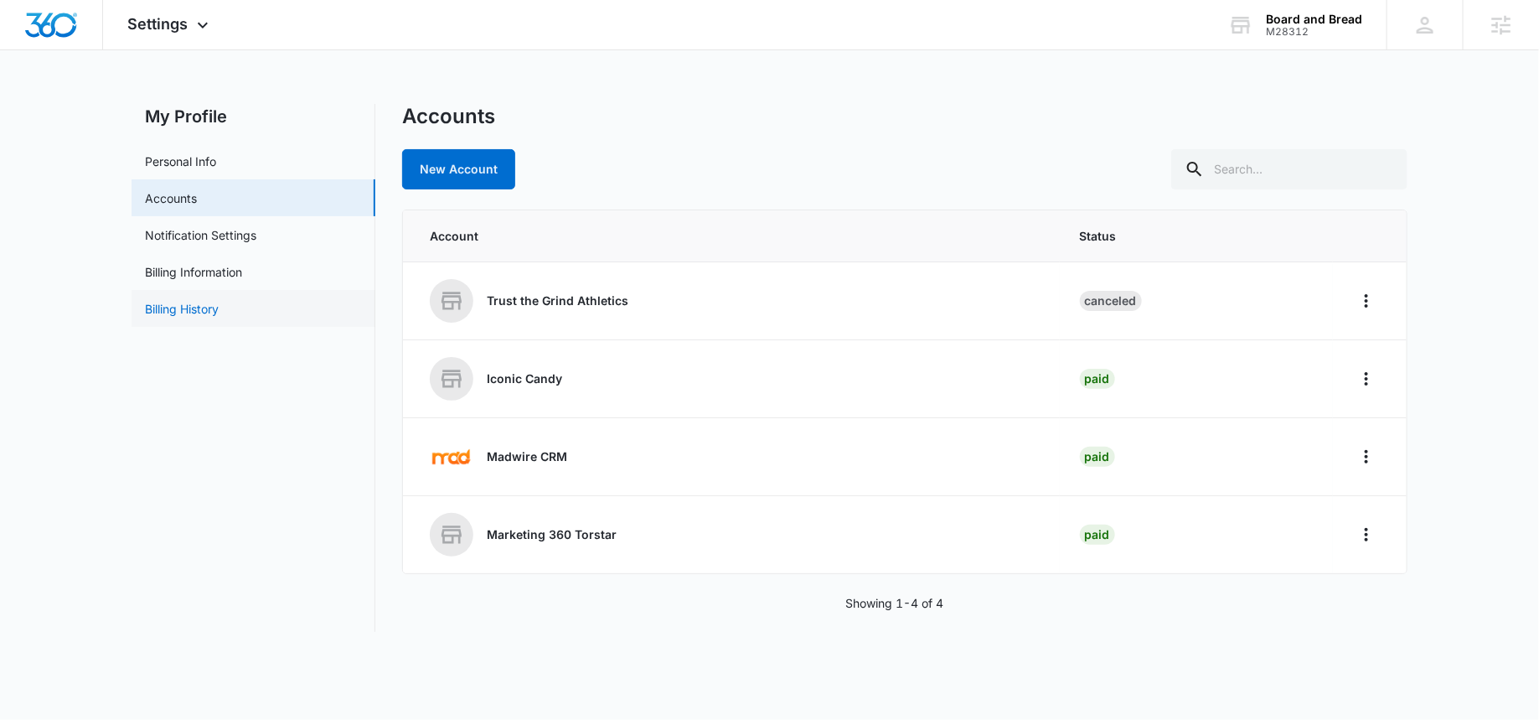
click at [168, 302] on link "Billing History" at bounding box center [182, 309] width 74 height 18
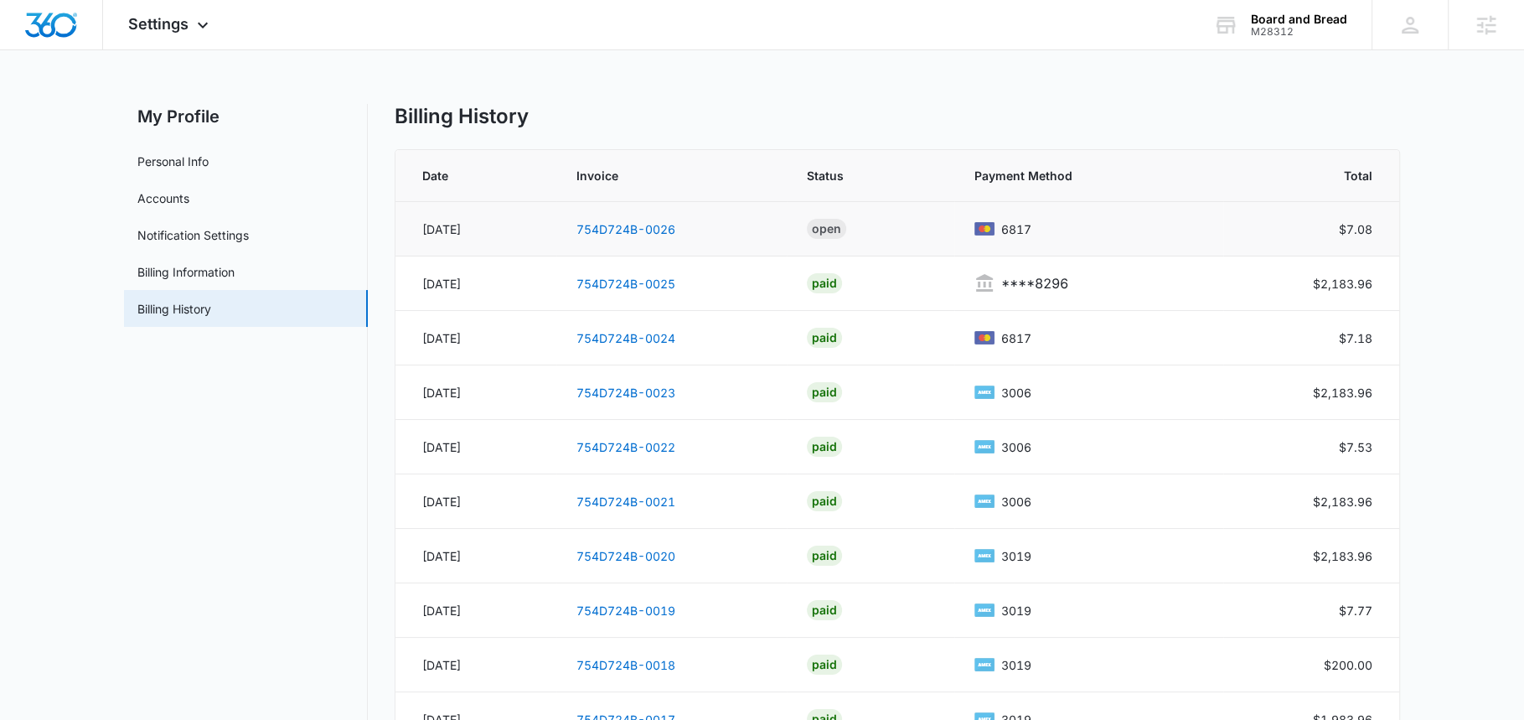
click at [1326, 225] on td "$7.08" at bounding box center [1311, 229] width 176 height 54
click at [658, 220] on td "754D724B-0026" at bounding box center [671, 229] width 230 height 54
click at [660, 228] on link "754D724B-0026" at bounding box center [625, 229] width 99 height 14
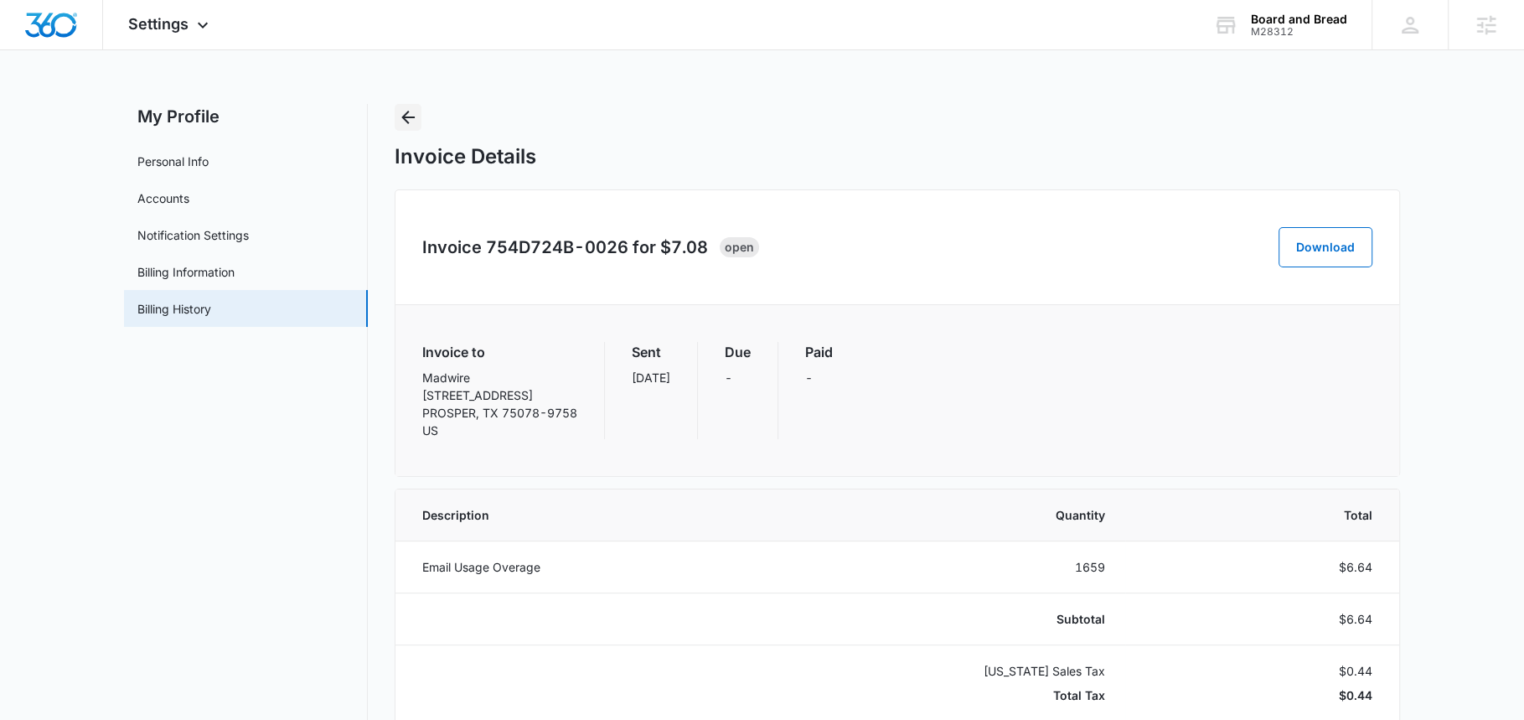
click at [411, 122] on icon "Back" at bounding box center [408, 117] width 20 height 20
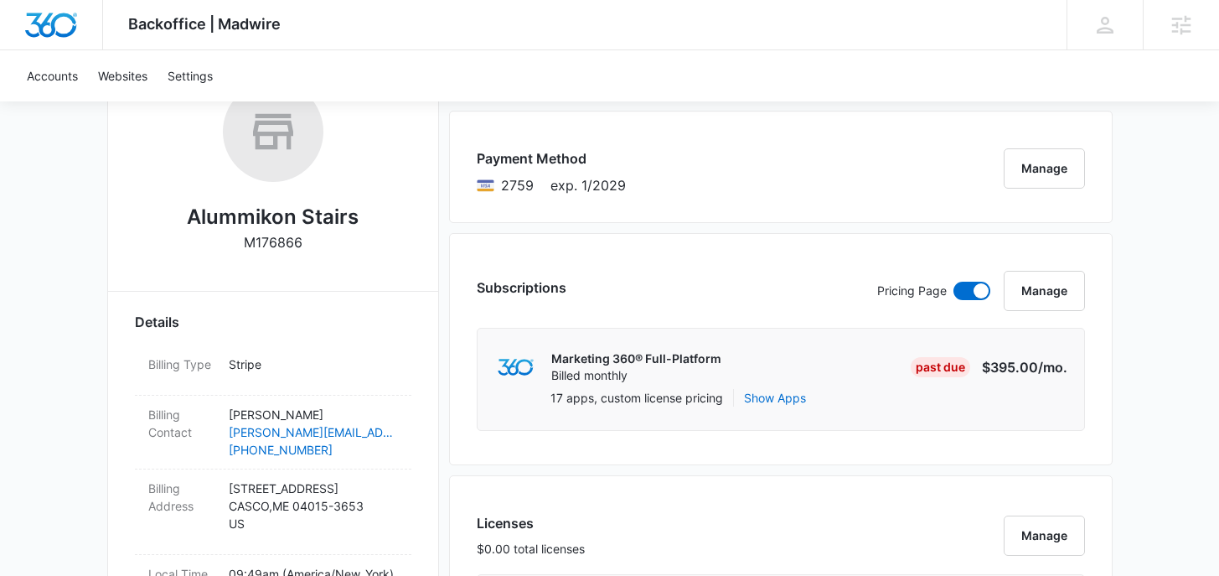
scroll to position [193, 0]
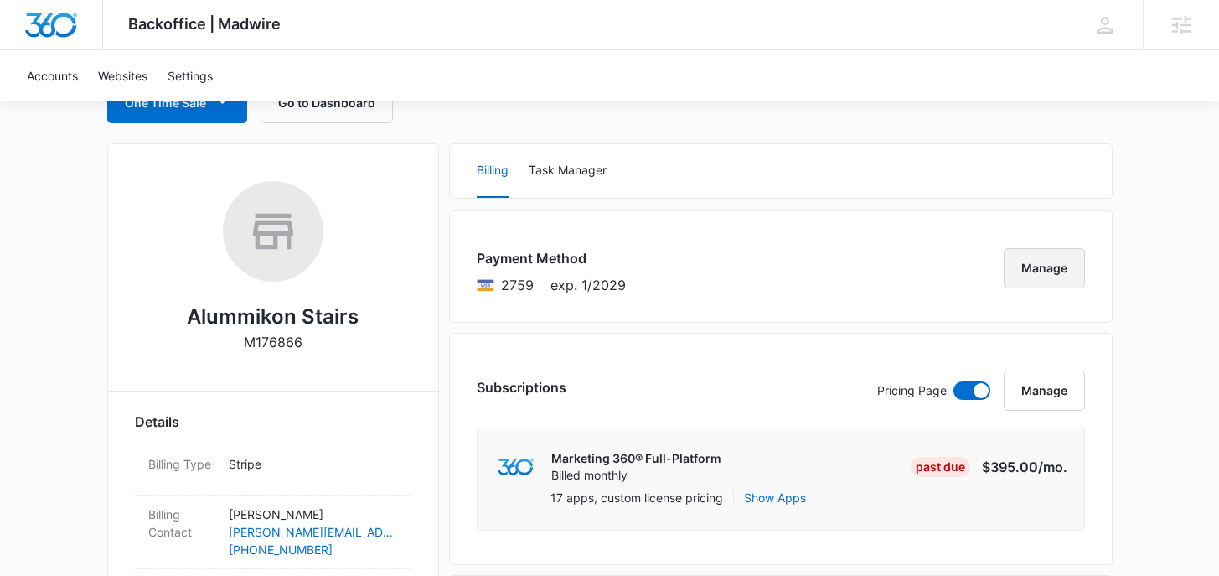
click at [1050, 266] on button "Manage" at bounding box center [1044, 268] width 81 height 40
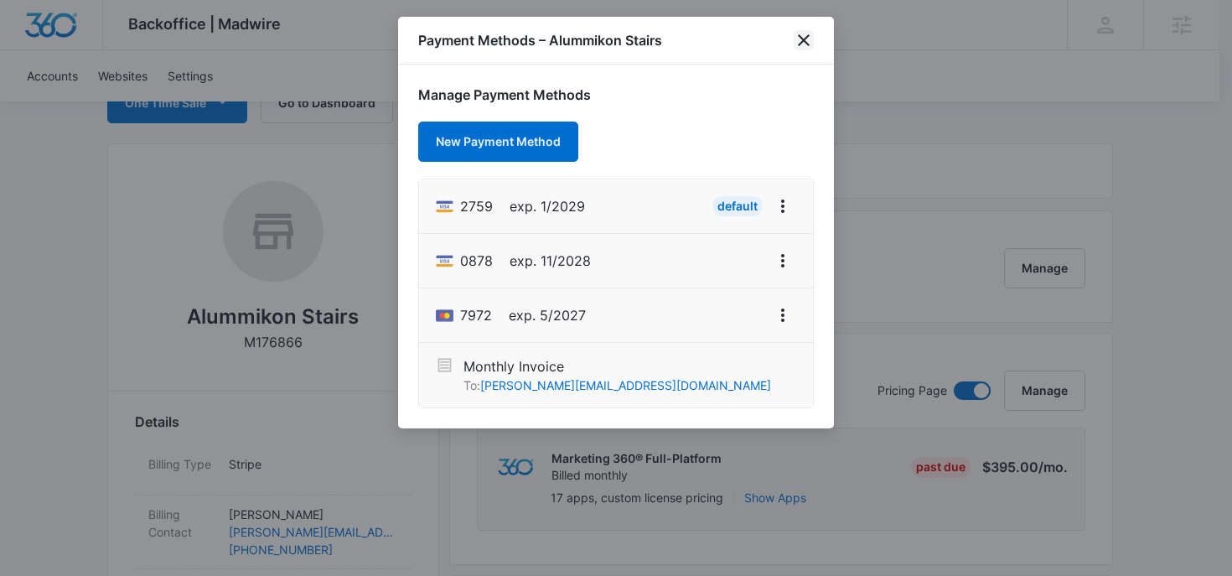
click at [812, 34] on icon "close" at bounding box center [803, 40] width 20 height 20
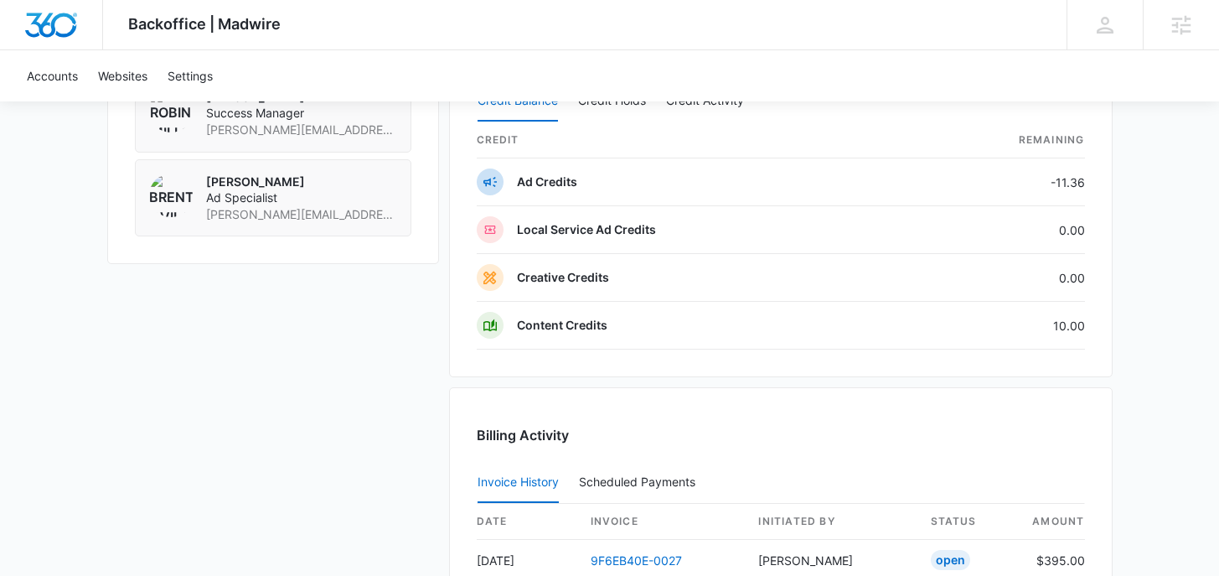
scroll to position [2086, 0]
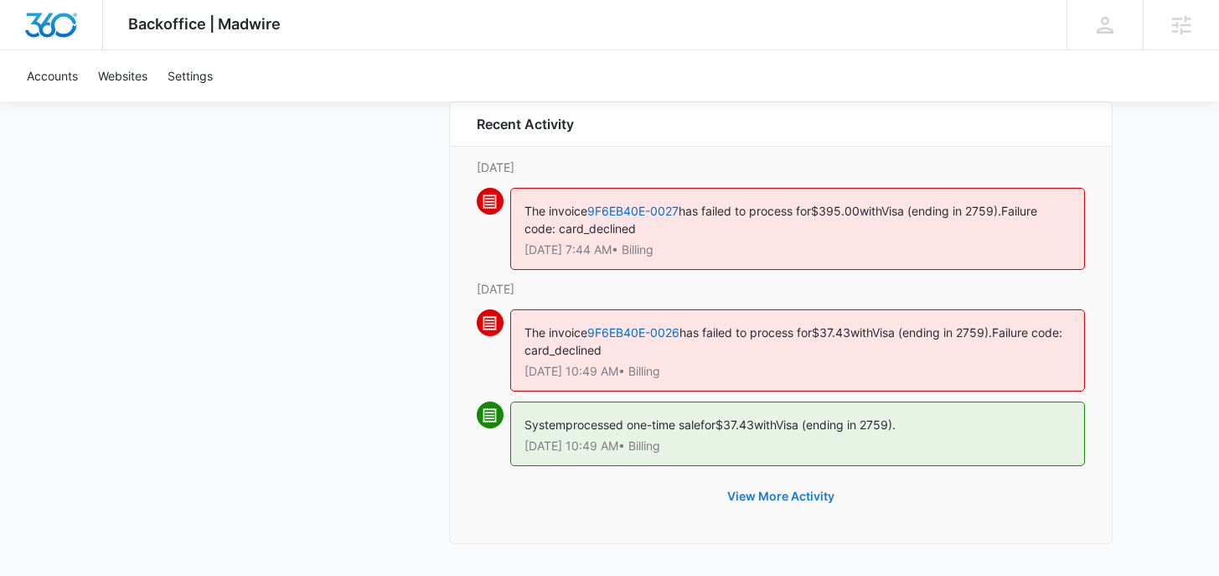
click at [799, 499] on button "View More Activity" at bounding box center [781, 496] width 141 height 40
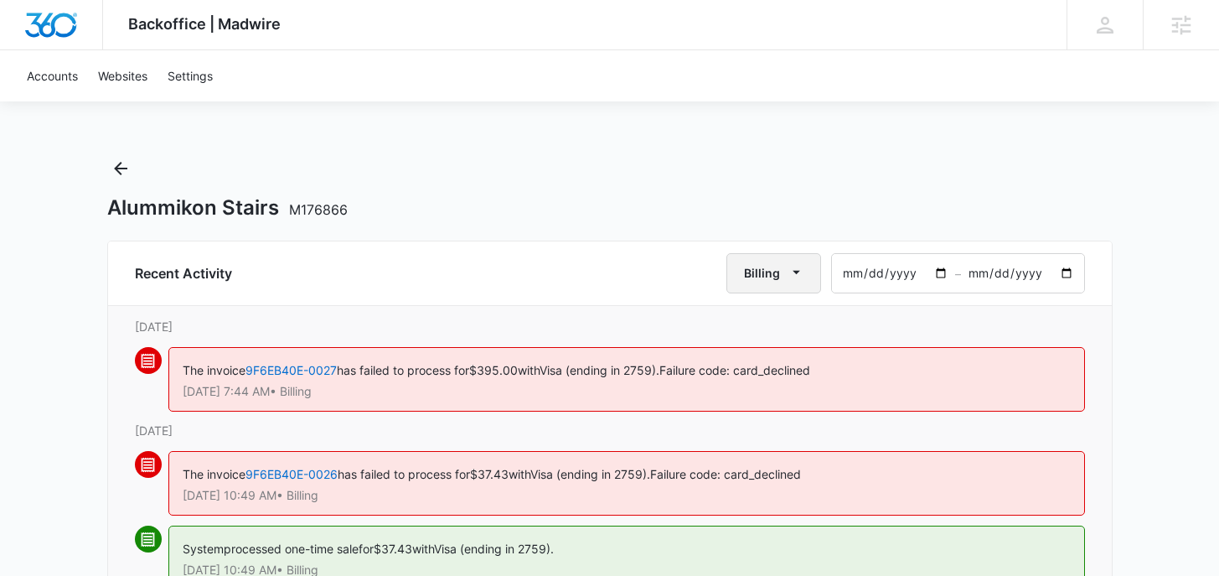
click at [797, 275] on icon "button" at bounding box center [797, 272] width 18 height 18
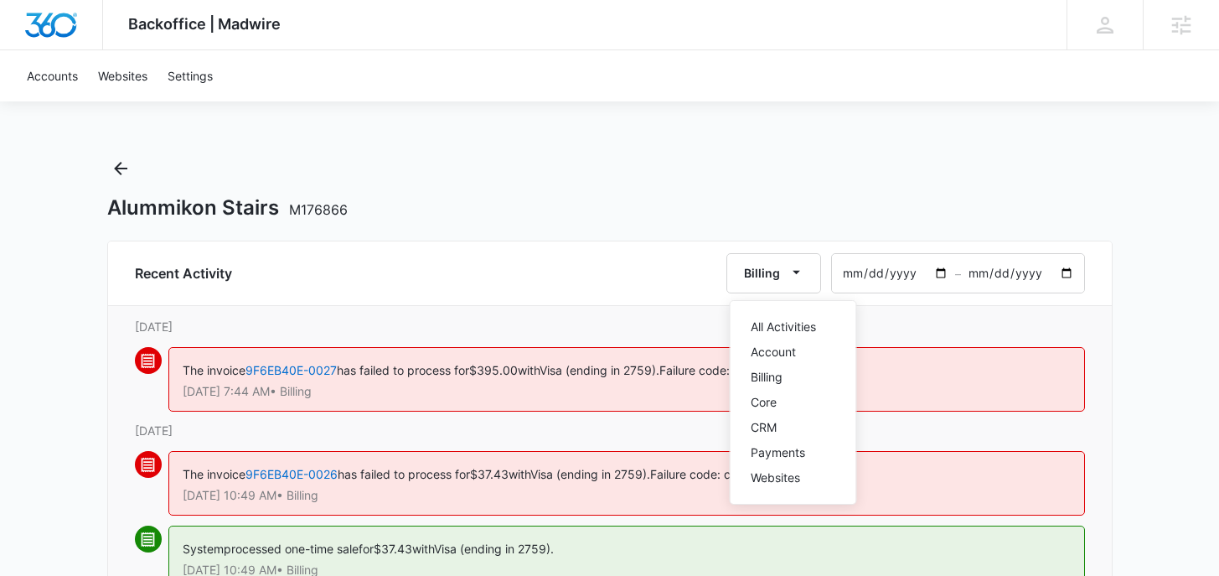
click at [911, 277] on input "[DATE]" at bounding box center [893, 273] width 123 height 39
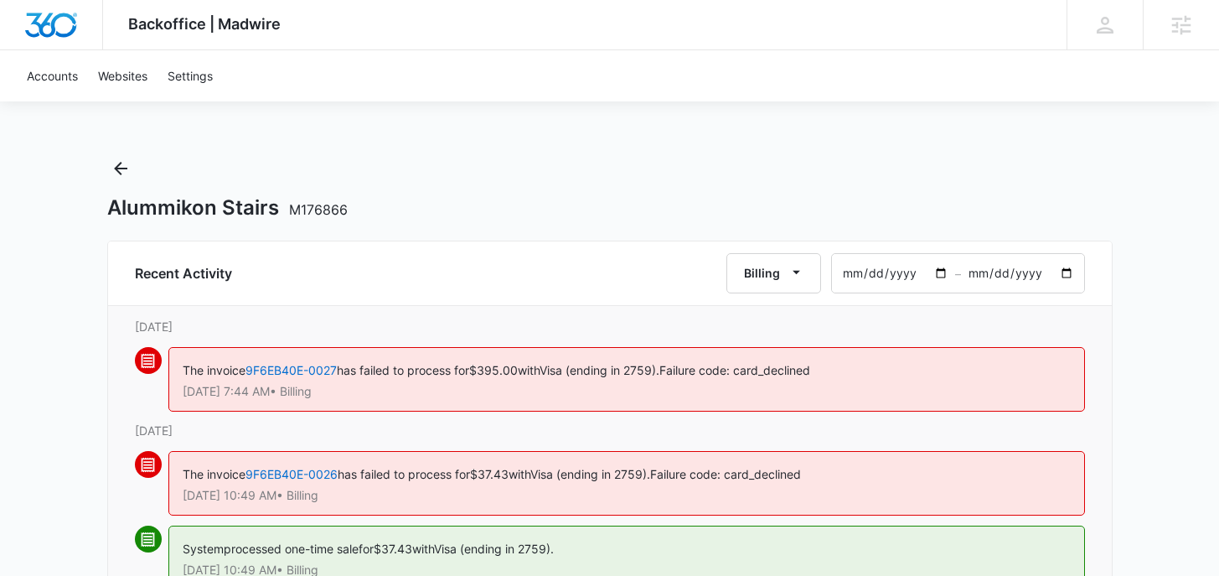
click at [940, 272] on input "[DATE]" at bounding box center [893, 273] width 123 height 39
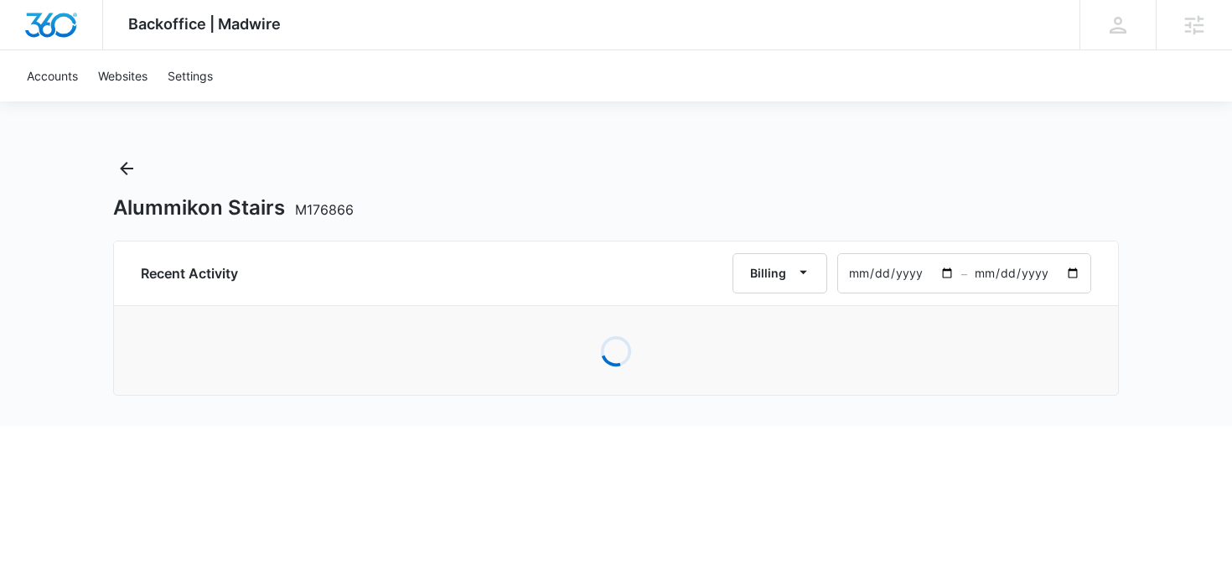
type input "[DATE]"
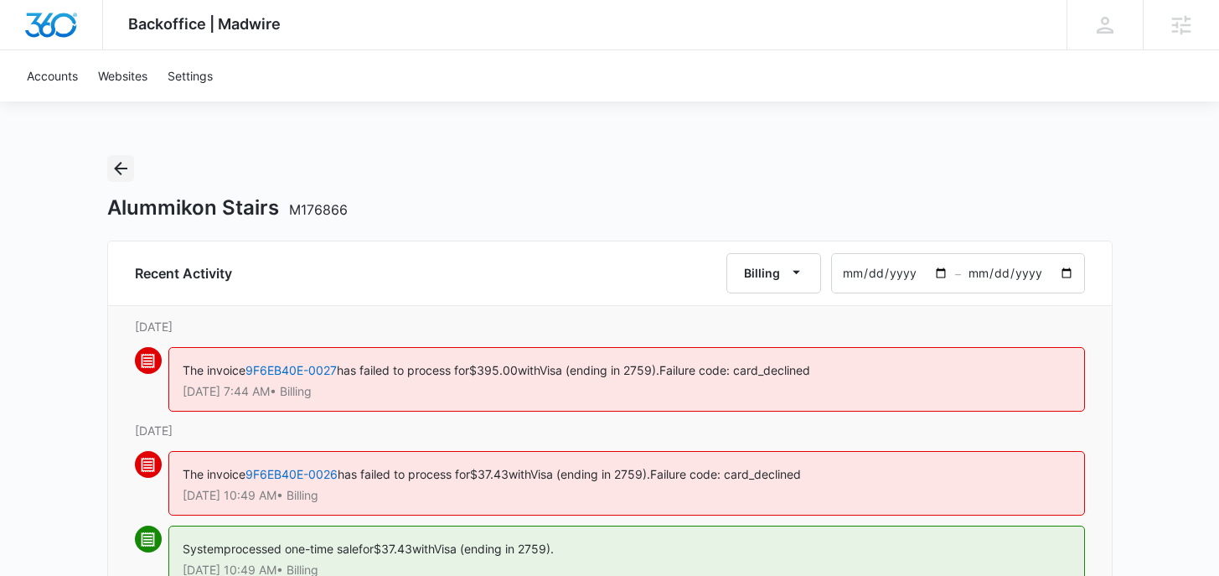
click at [115, 173] on icon "Back" at bounding box center [121, 168] width 20 height 20
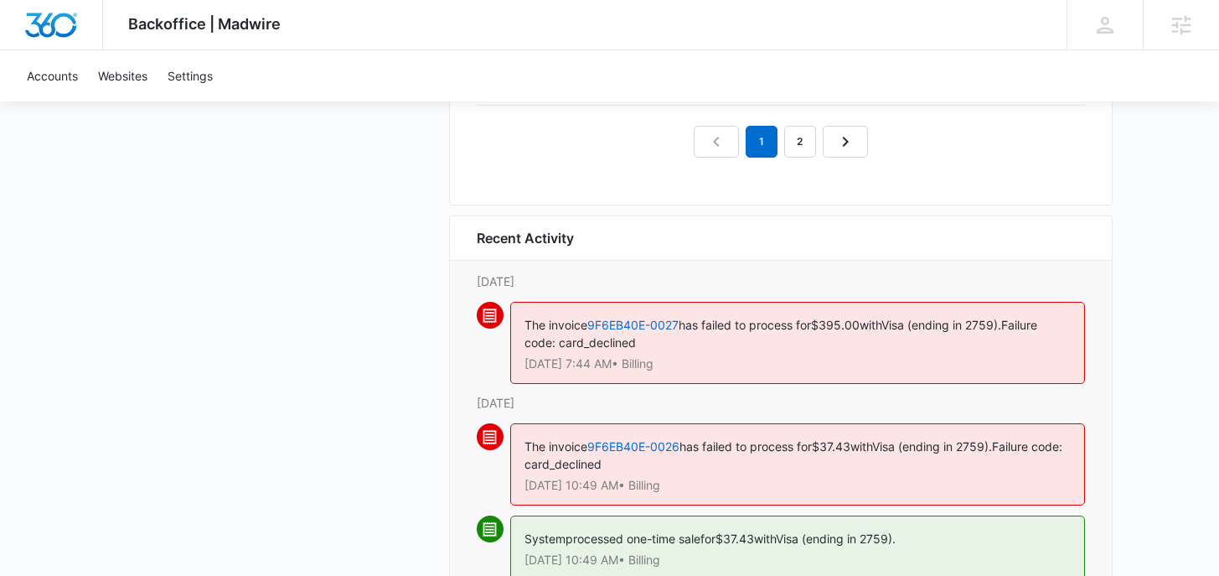
scroll to position [2086, 0]
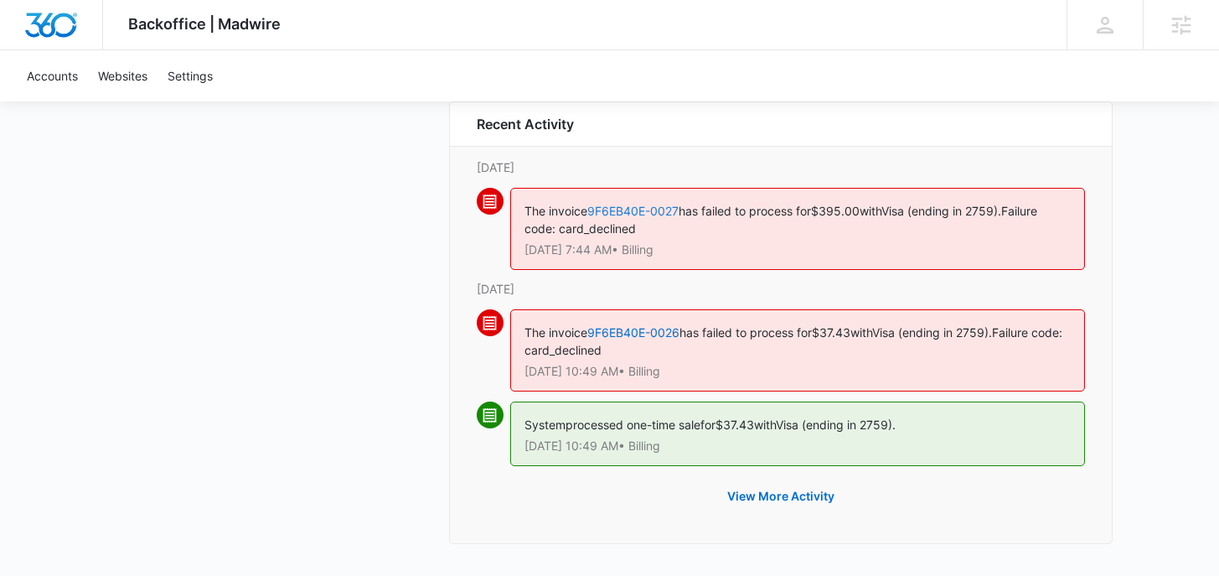
click at [651, 209] on link "9F6EB40E-0027" at bounding box center [632, 211] width 91 height 14
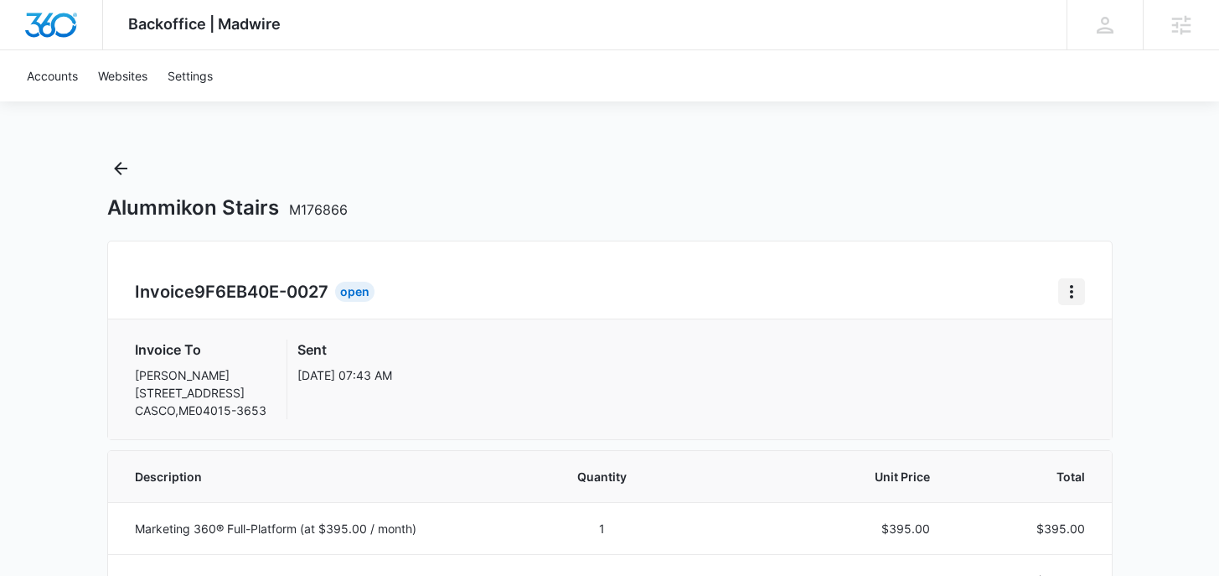
click at [1062, 292] on icon "Home" at bounding box center [1072, 292] width 20 height 20
click at [1088, 333] on link "Download Invoice" at bounding box center [1127, 338] width 97 height 14
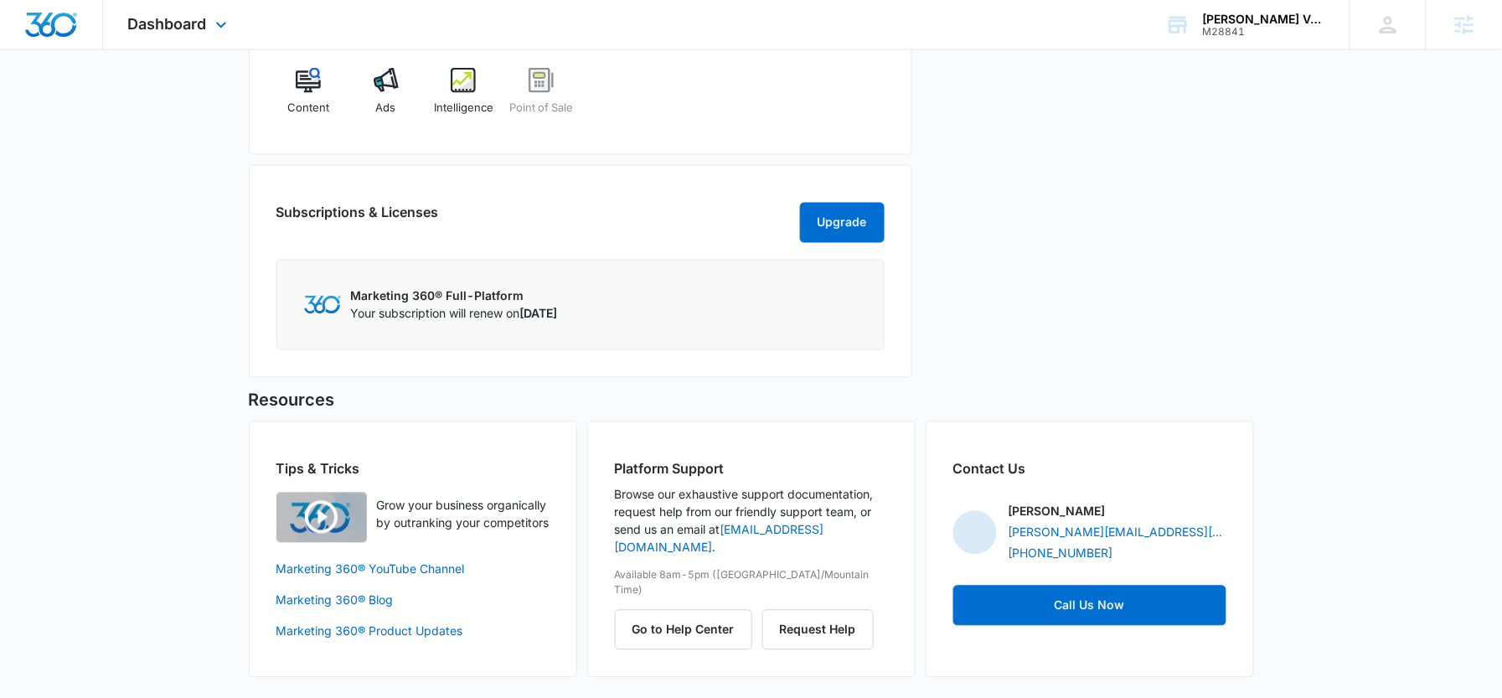
scroll to position [646, 0]
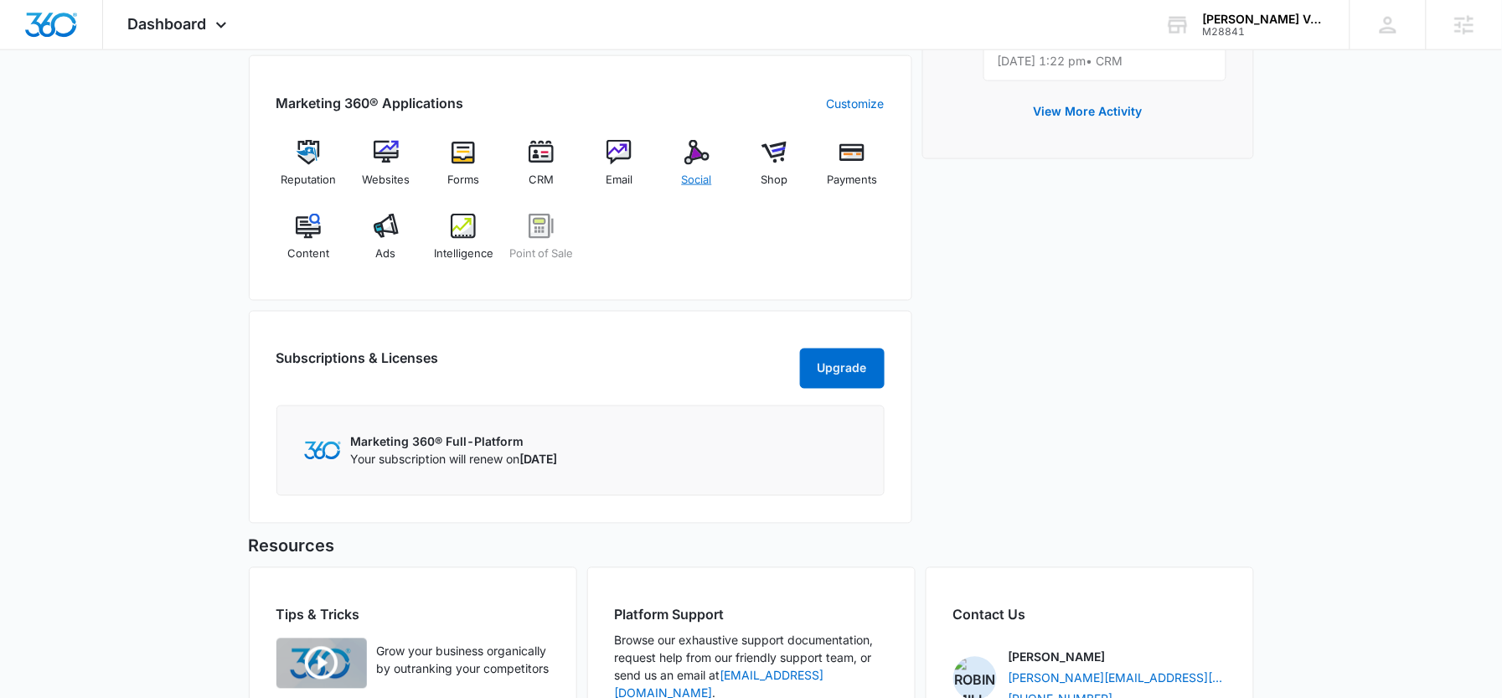
click at [690, 168] on div "Social" at bounding box center [696, 170] width 65 height 60
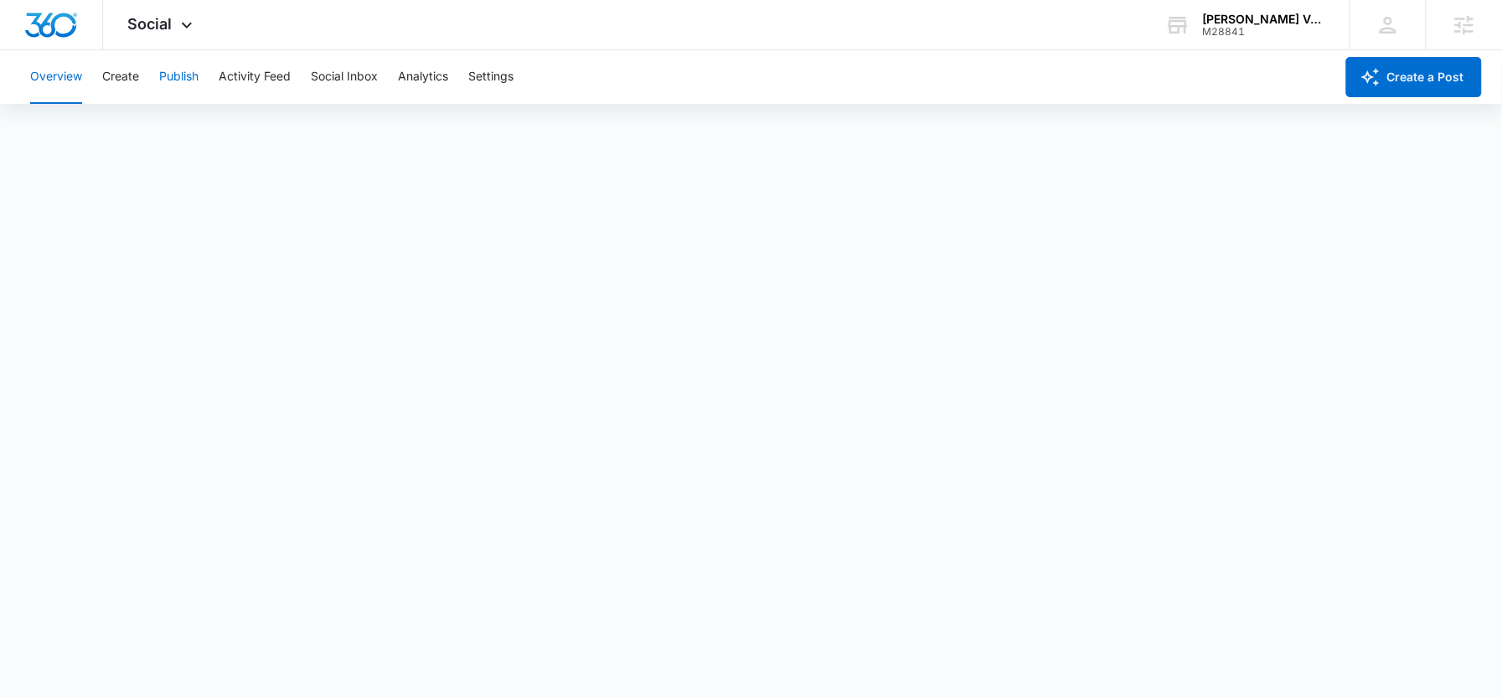
click at [184, 73] on button "Publish" at bounding box center [178, 77] width 39 height 54
click at [126, 136] on button "Schedules" at bounding box center [128, 128] width 57 height 47
click at [114, 81] on button "Create" at bounding box center [120, 77] width 37 height 54
click at [161, 131] on button "Approvals" at bounding box center [164, 128] width 56 height 47
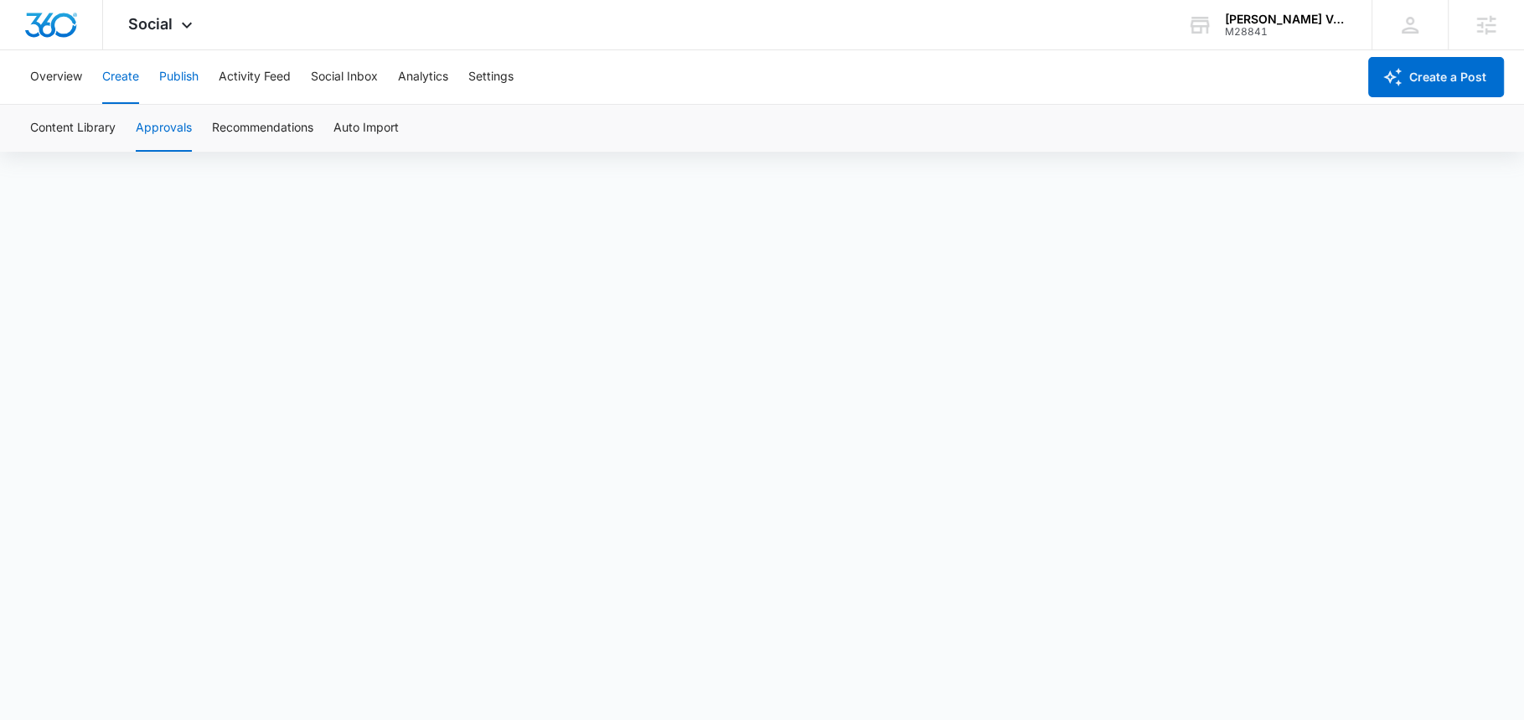
click at [180, 83] on button "Publish" at bounding box center [178, 77] width 39 height 54
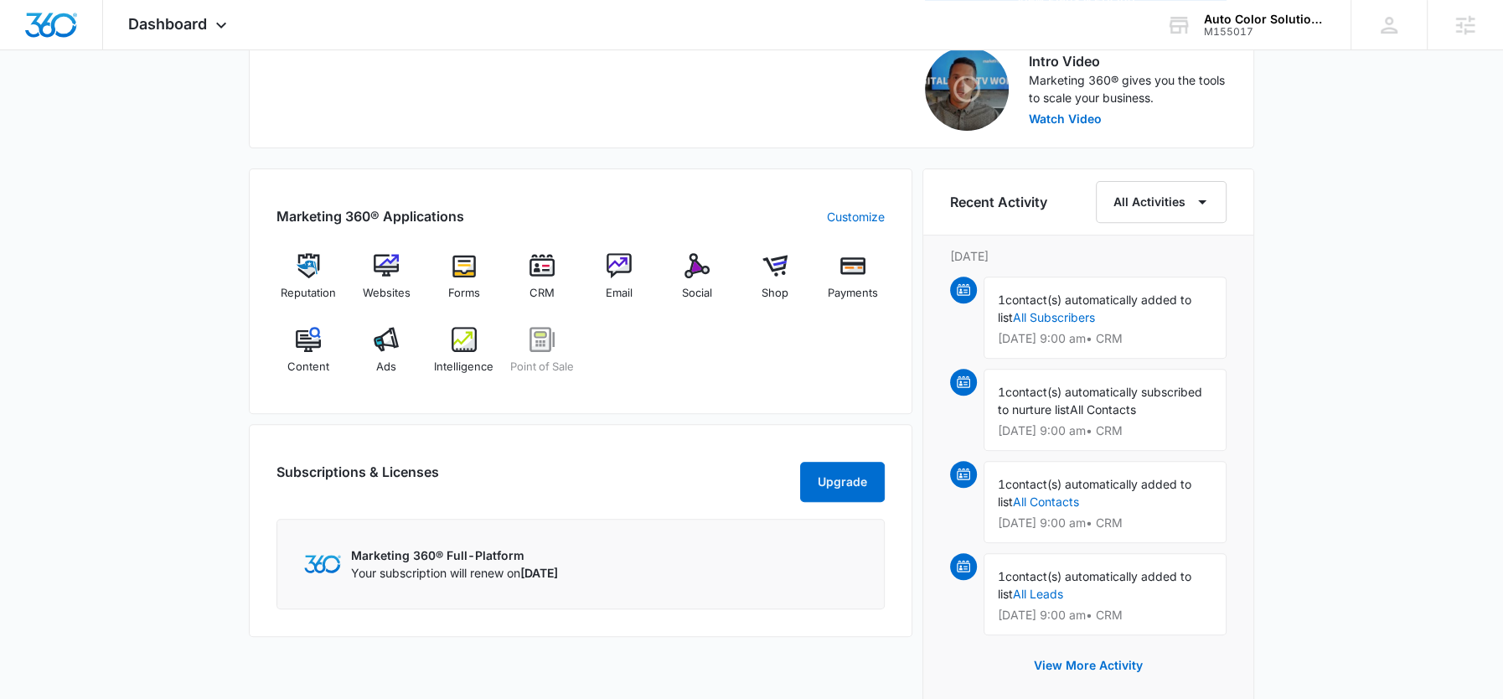
scroll to position [550, 0]
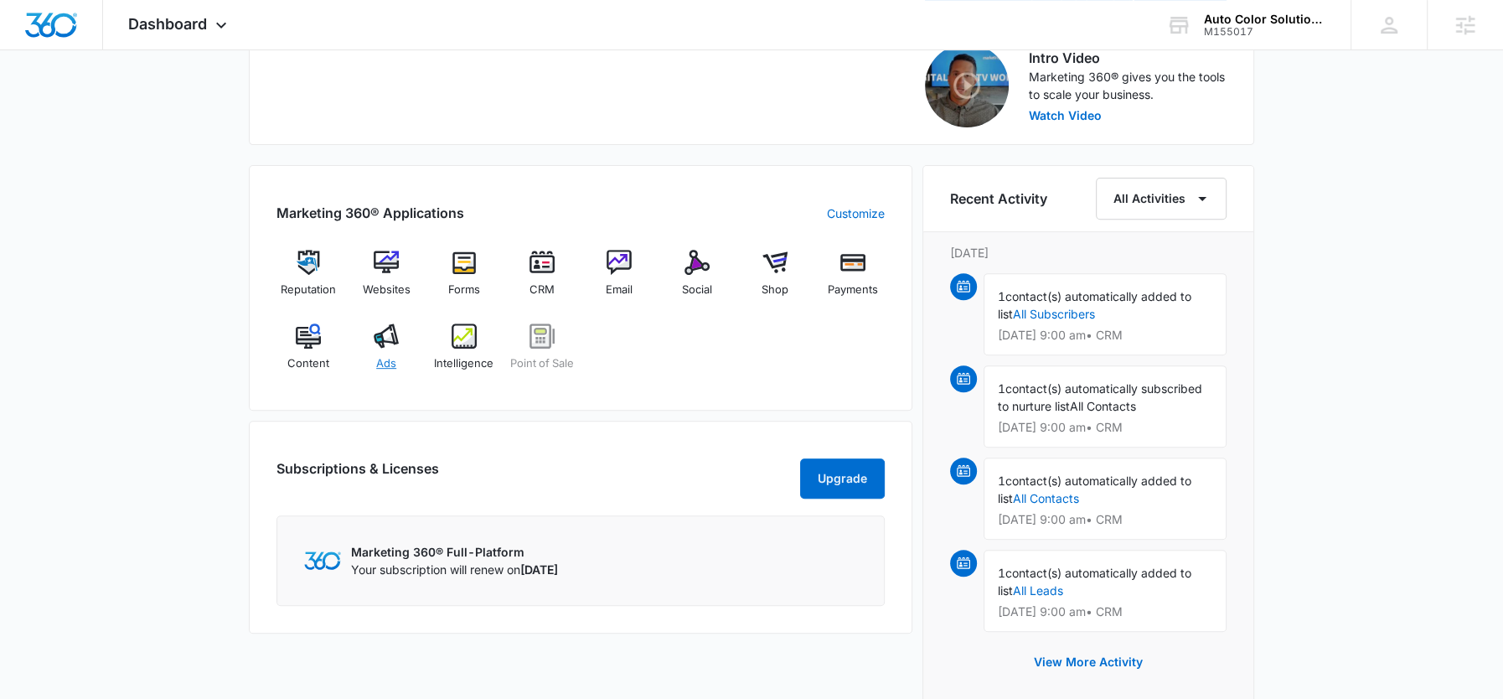
click at [395, 357] on span "Ads" at bounding box center [386, 363] width 20 height 17
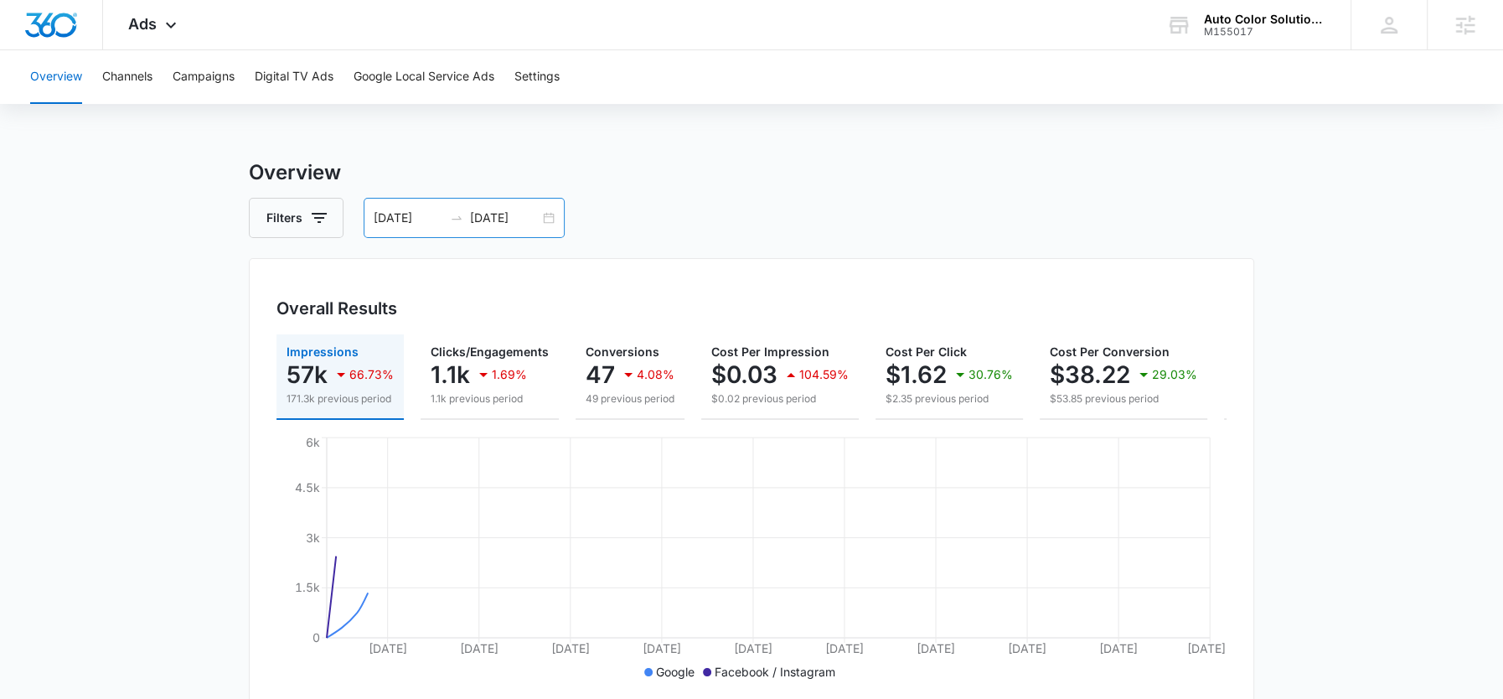
click at [495, 217] on input "08/31/2025" at bounding box center [505, 218] width 70 height 18
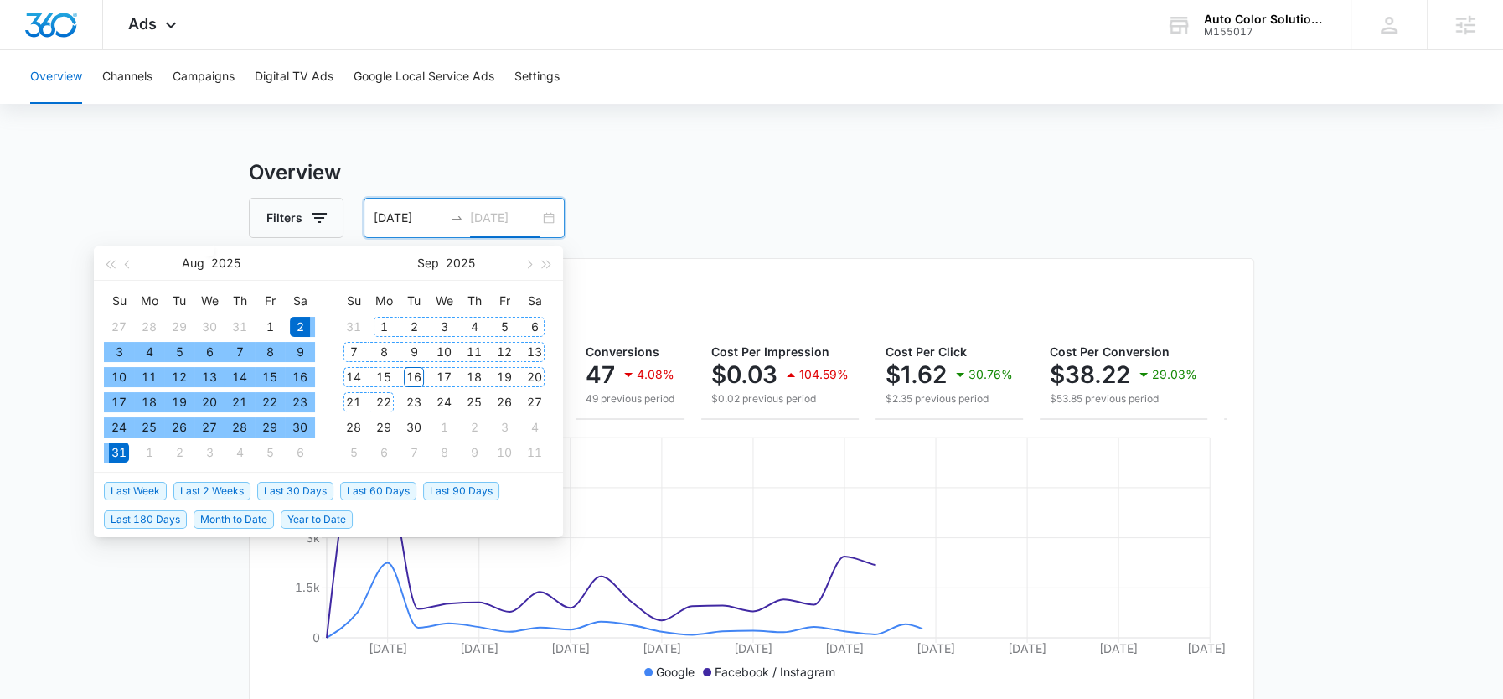
type input "08/31/2025"
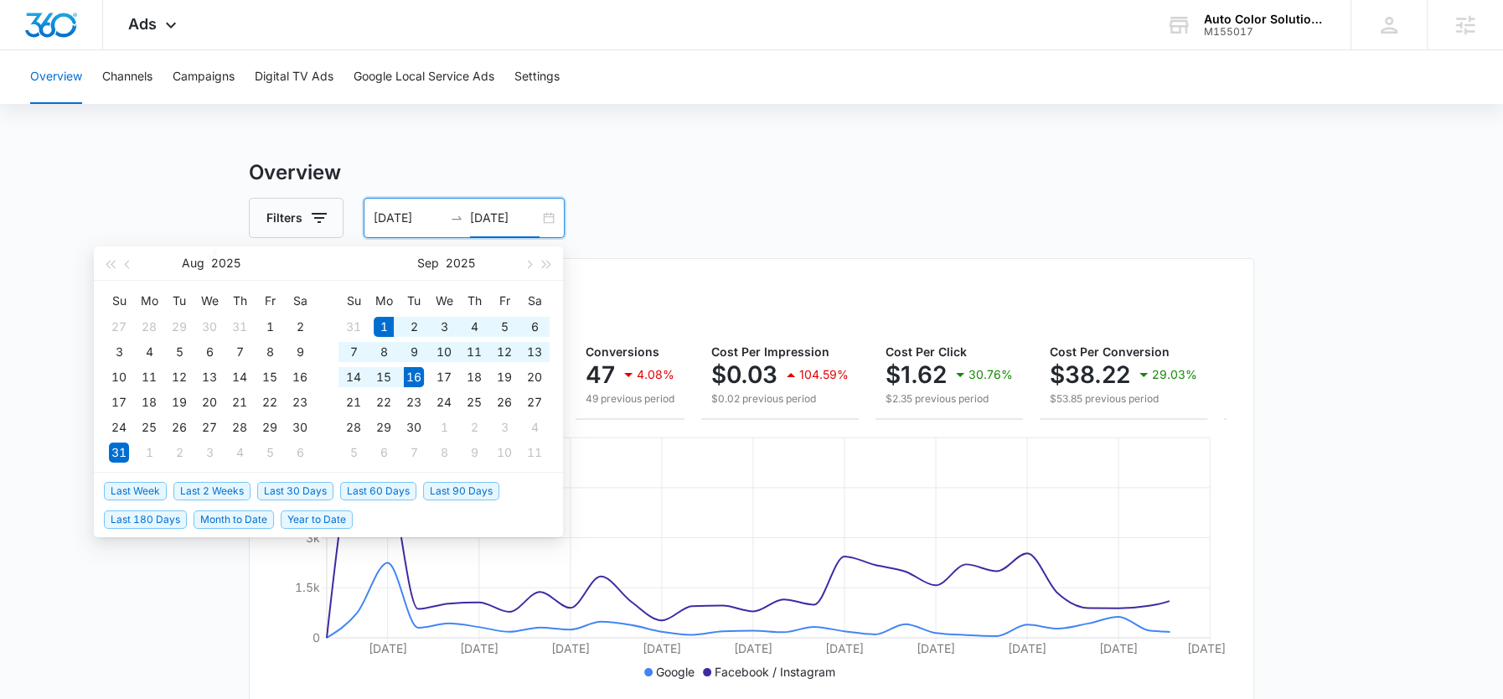
click at [219, 516] on span "Month to Date" at bounding box center [234, 519] width 80 height 18
type input "[DATE]"
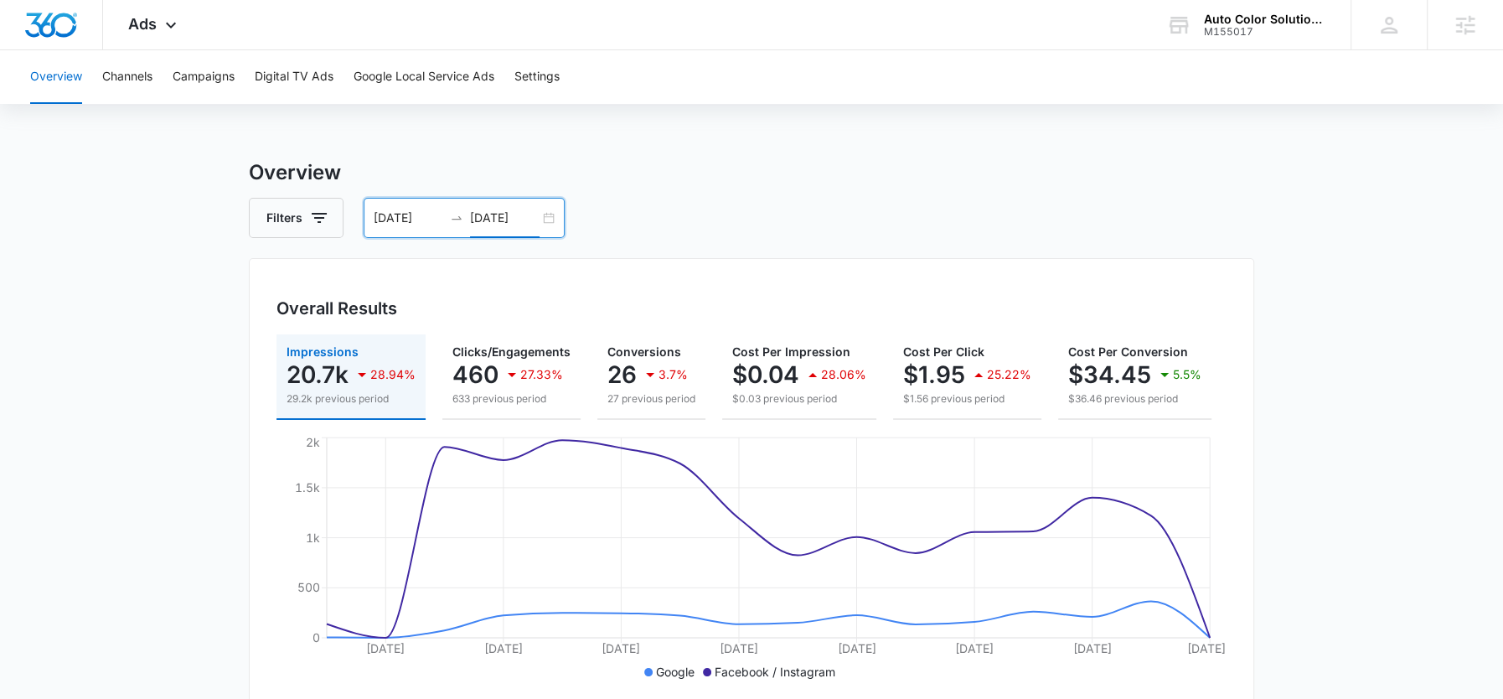
click at [507, 216] on input "[DATE]" at bounding box center [505, 218] width 70 height 18
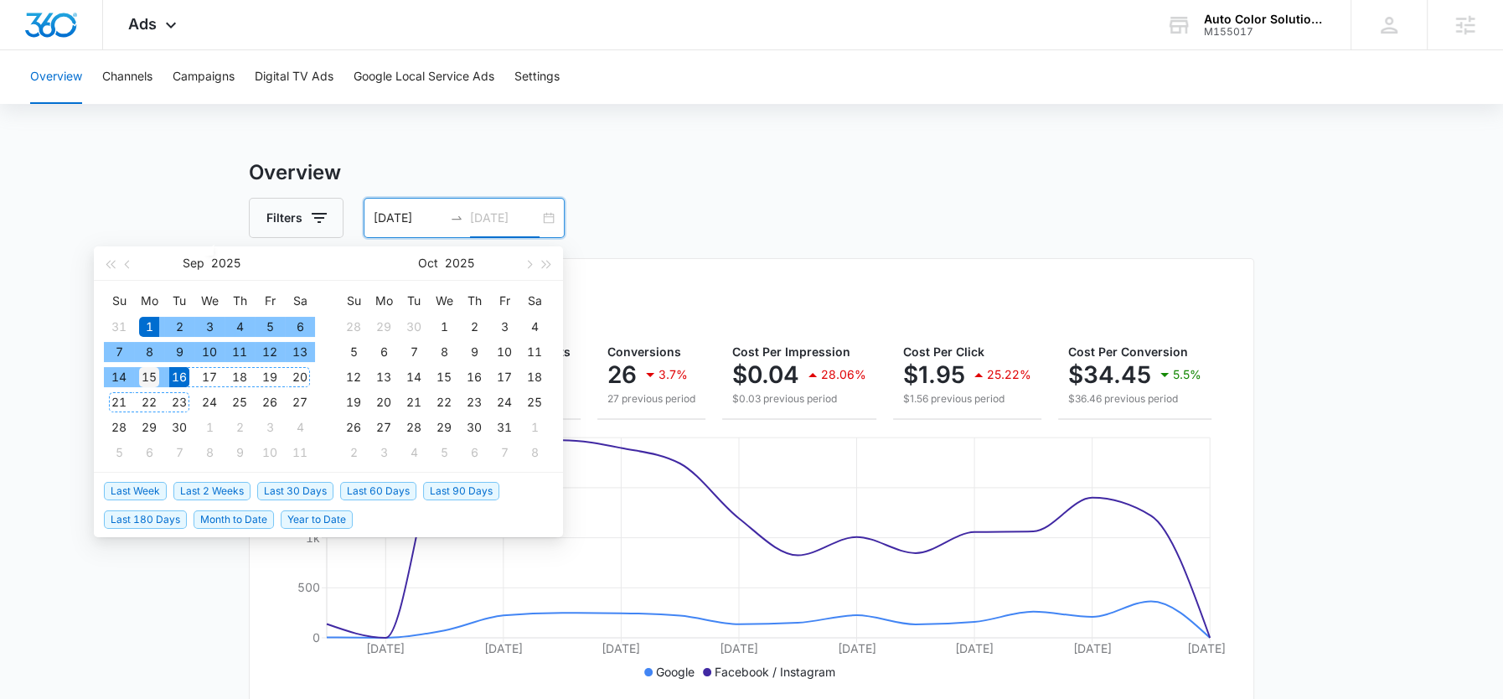
type input "[DATE]"
click at [155, 383] on div "15" at bounding box center [149, 377] width 20 height 20
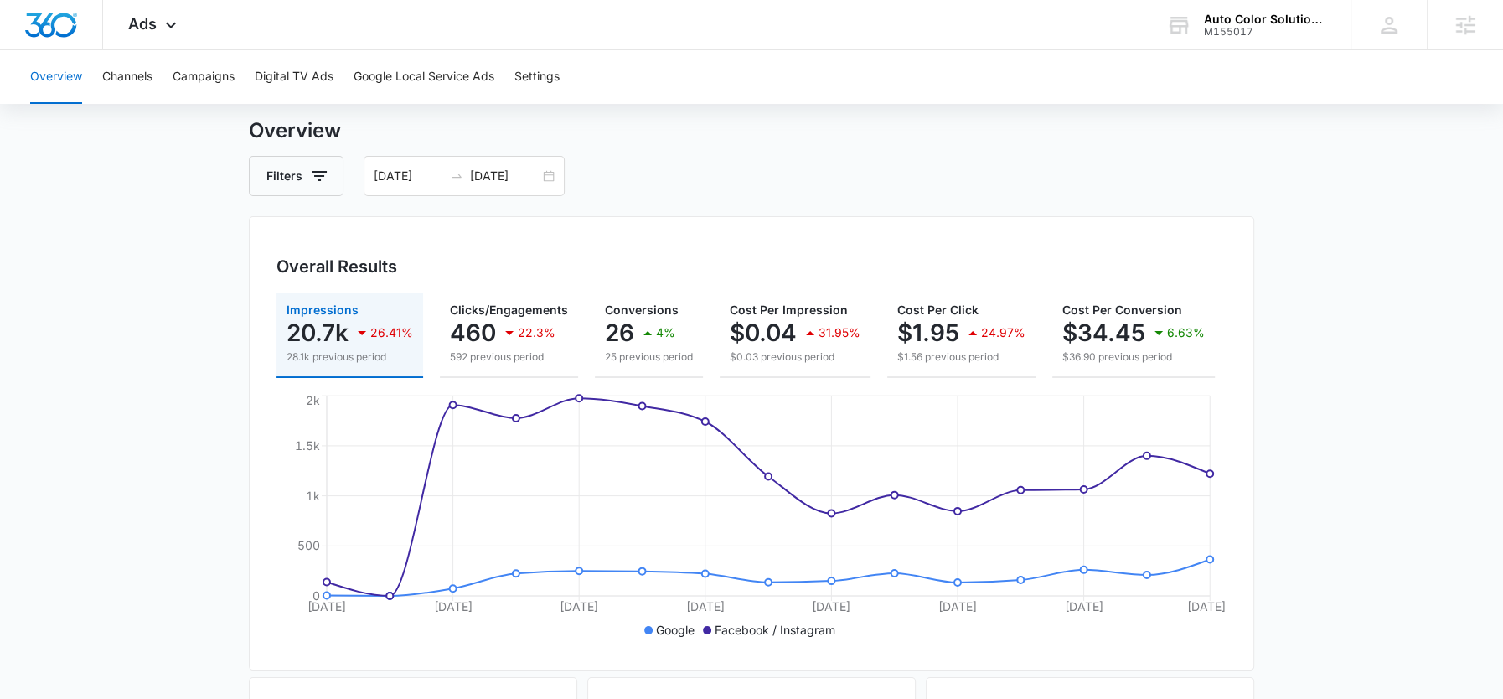
scroll to position [44, 0]
click at [408, 180] on input "09/01/2025" at bounding box center [409, 174] width 70 height 18
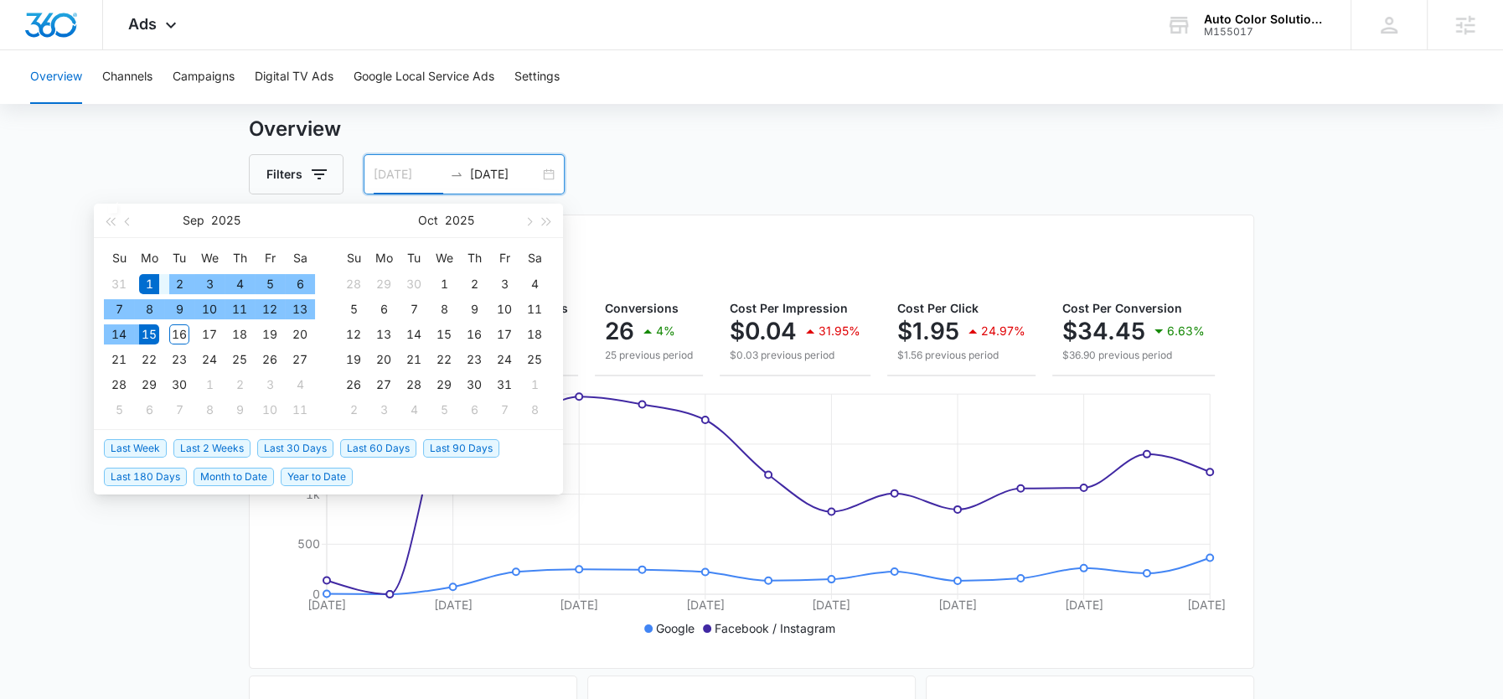
click at [183, 279] on div "2" at bounding box center [179, 284] width 20 height 20
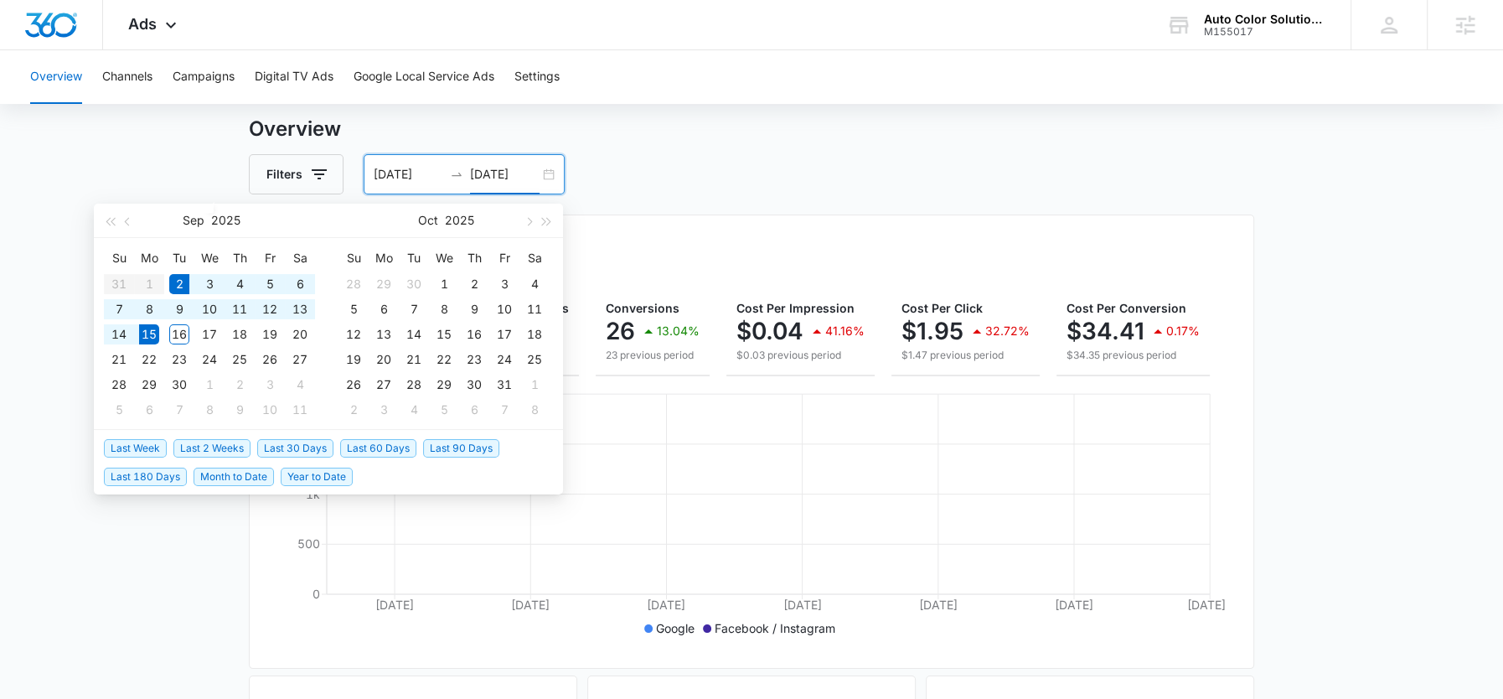
click at [707, 190] on div "Filters 09/02/2025 09/15/2025" at bounding box center [751, 174] width 1005 height 40
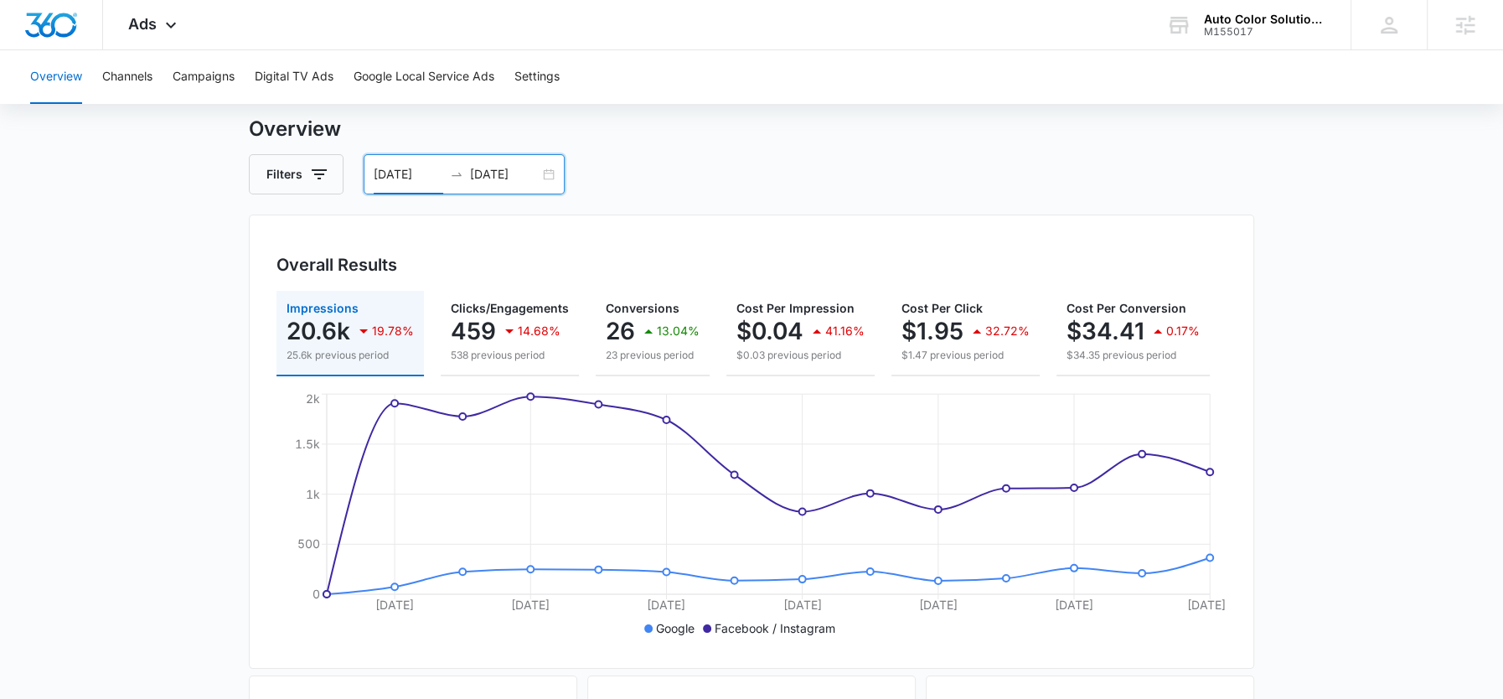
click at [416, 175] on input "09/02/2025" at bounding box center [409, 174] width 70 height 18
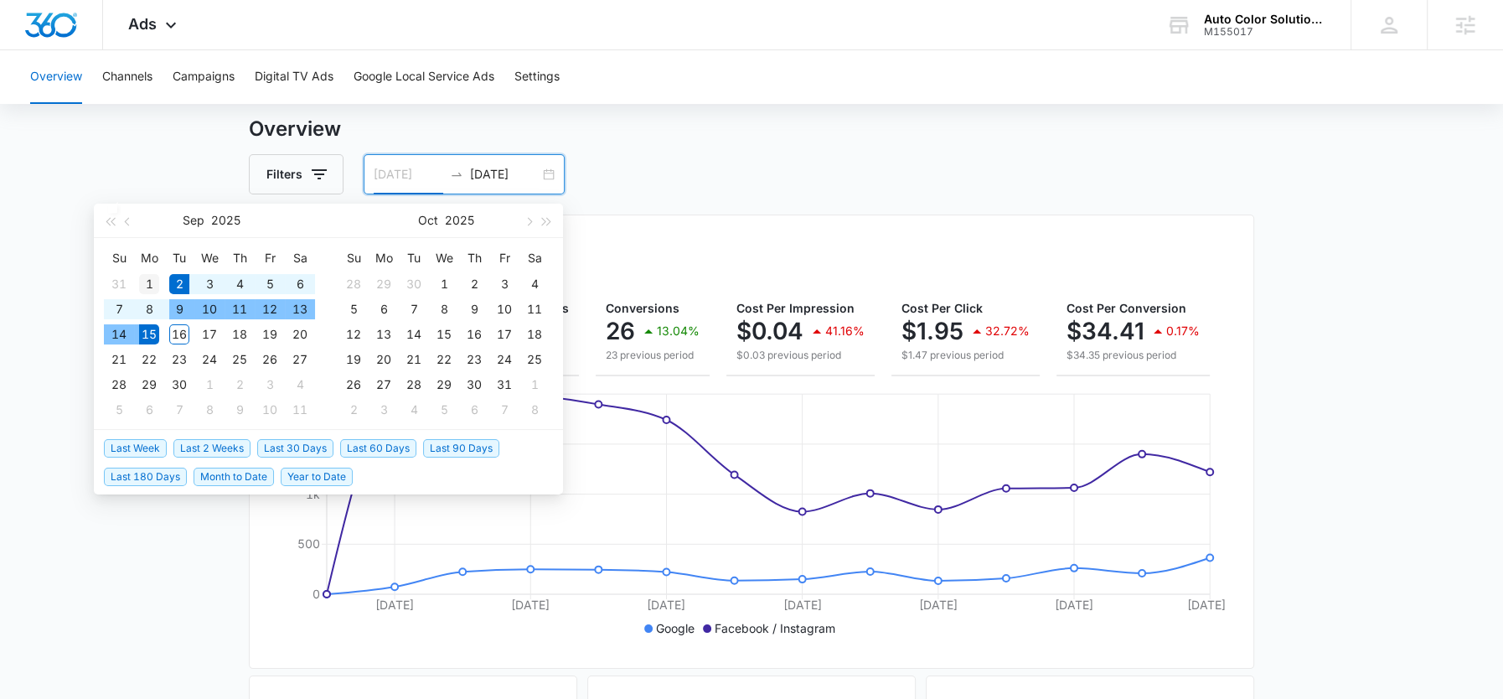
type input "[DATE]"
click at [154, 282] on div "1" at bounding box center [149, 284] width 20 height 20
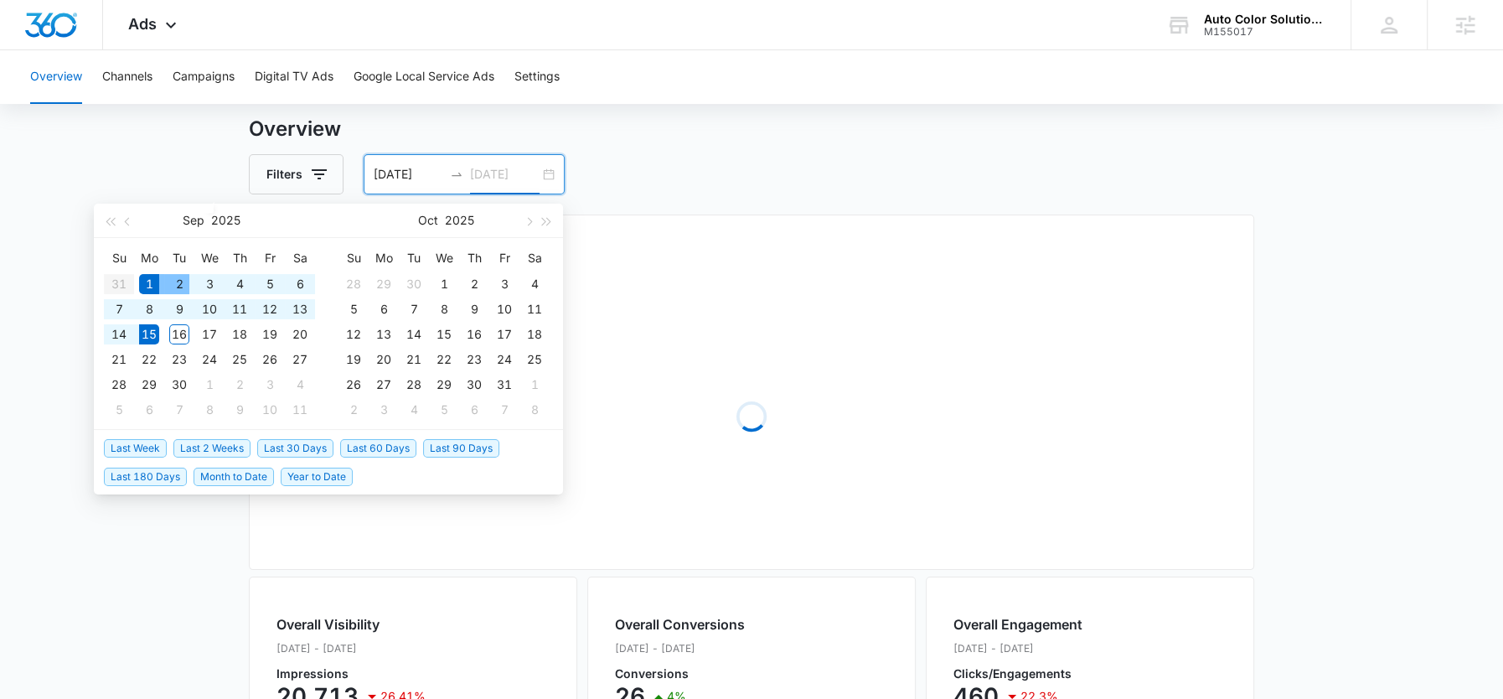
type input "09/15/2025"
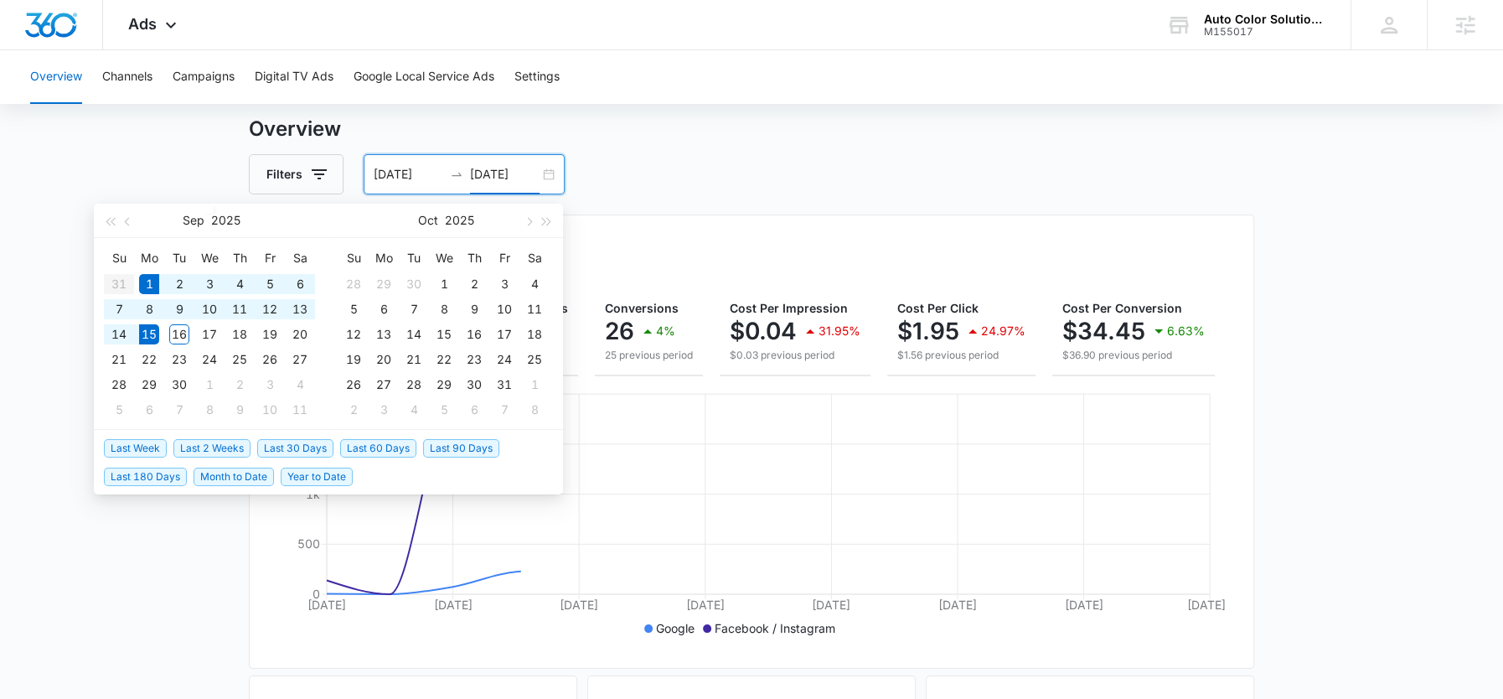
click at [778, 156] on div "Filters 09/01/2025 09/15/2025" at bounding box center [751, 174] width 1005 height 40
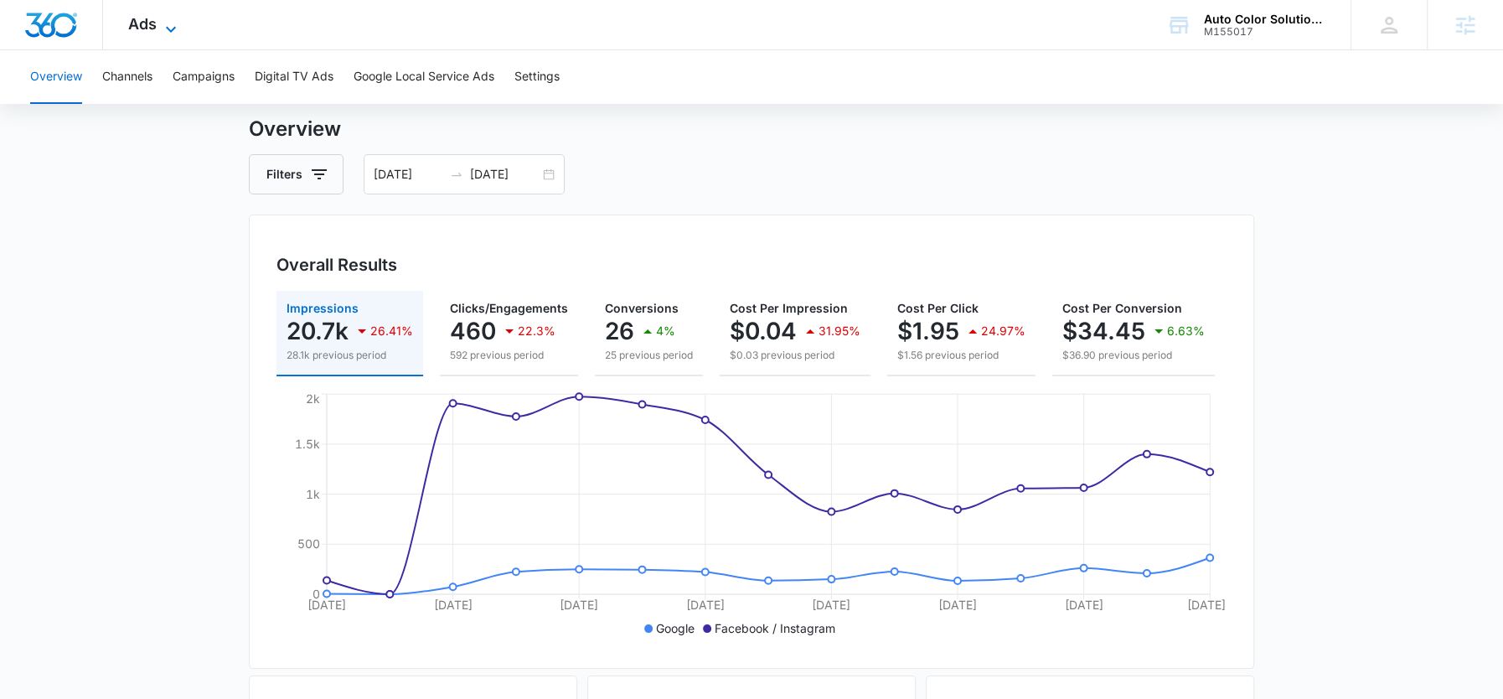
click at [161, 27] on icon at bounding box center [171, 29] width 20 height 20
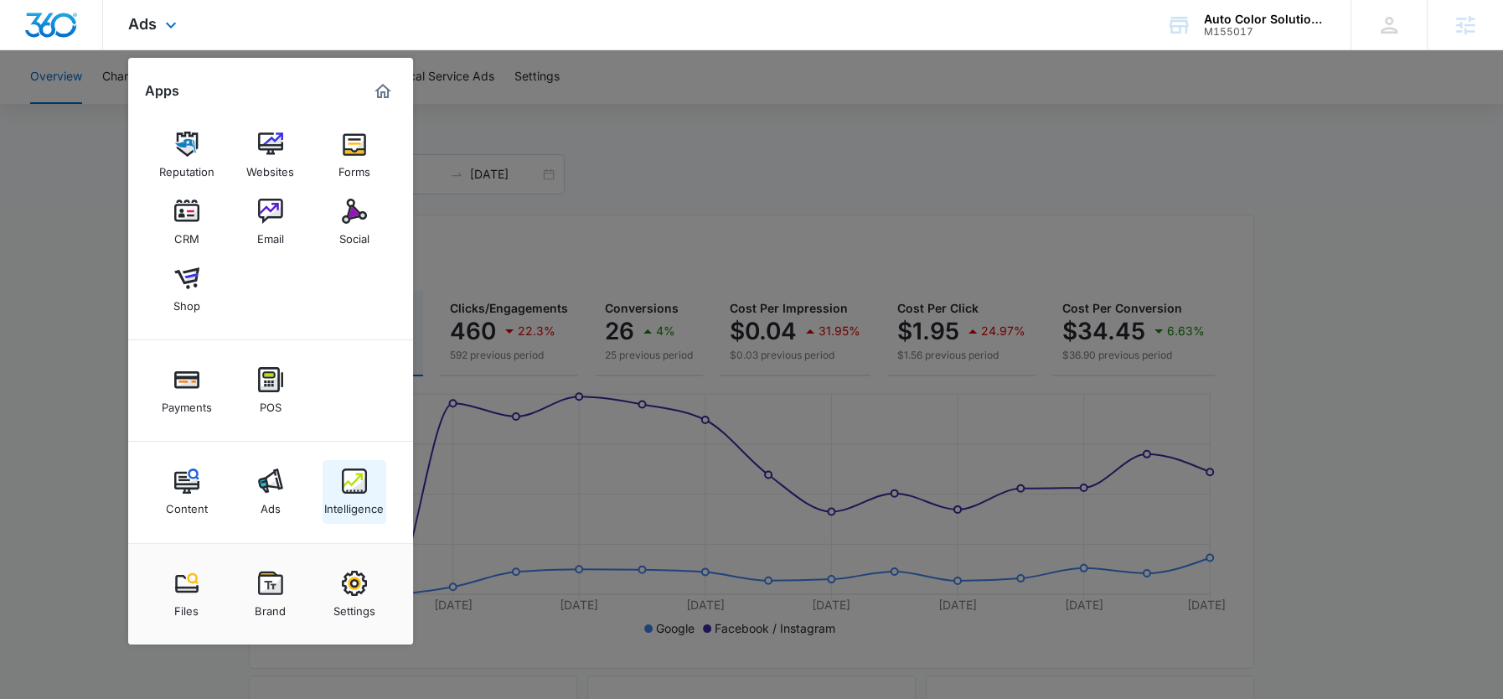
click at [352, 498] on div "Intelligence" at bounding box center [353, 505] width 59 height 22
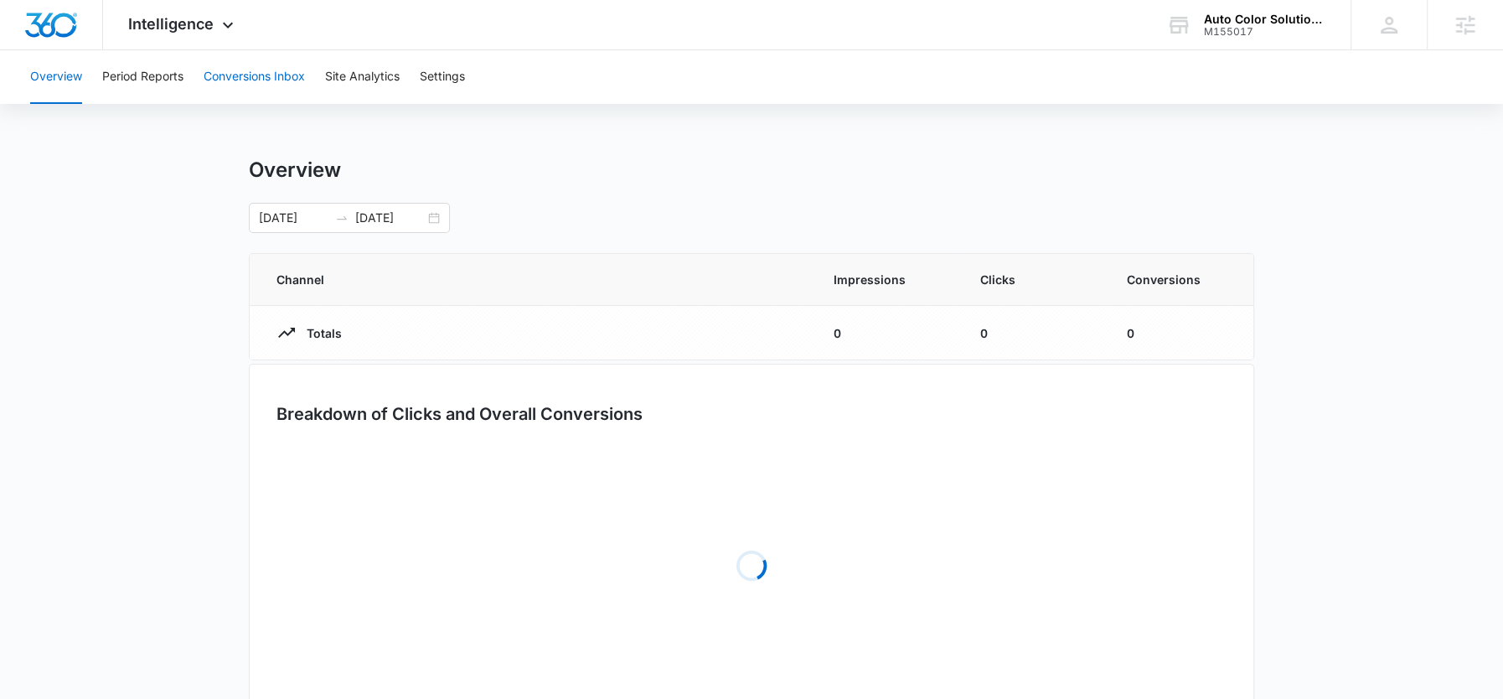
click at [219, 75] on button "Conversions Inbox" at bounding box center [254, 77] width 101 height 54
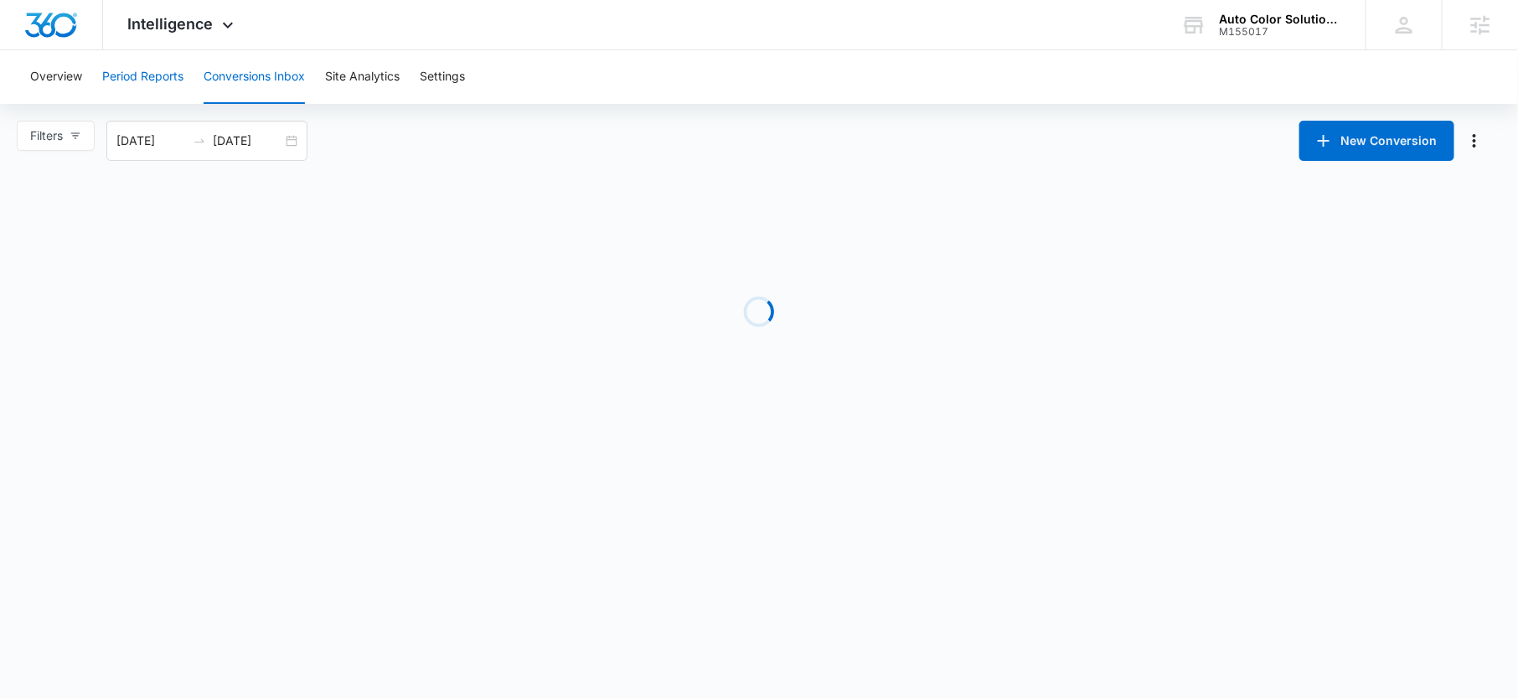
click at [111, 75] on button "Period Reports" at bounding box center [142, 77] width 81 height 54
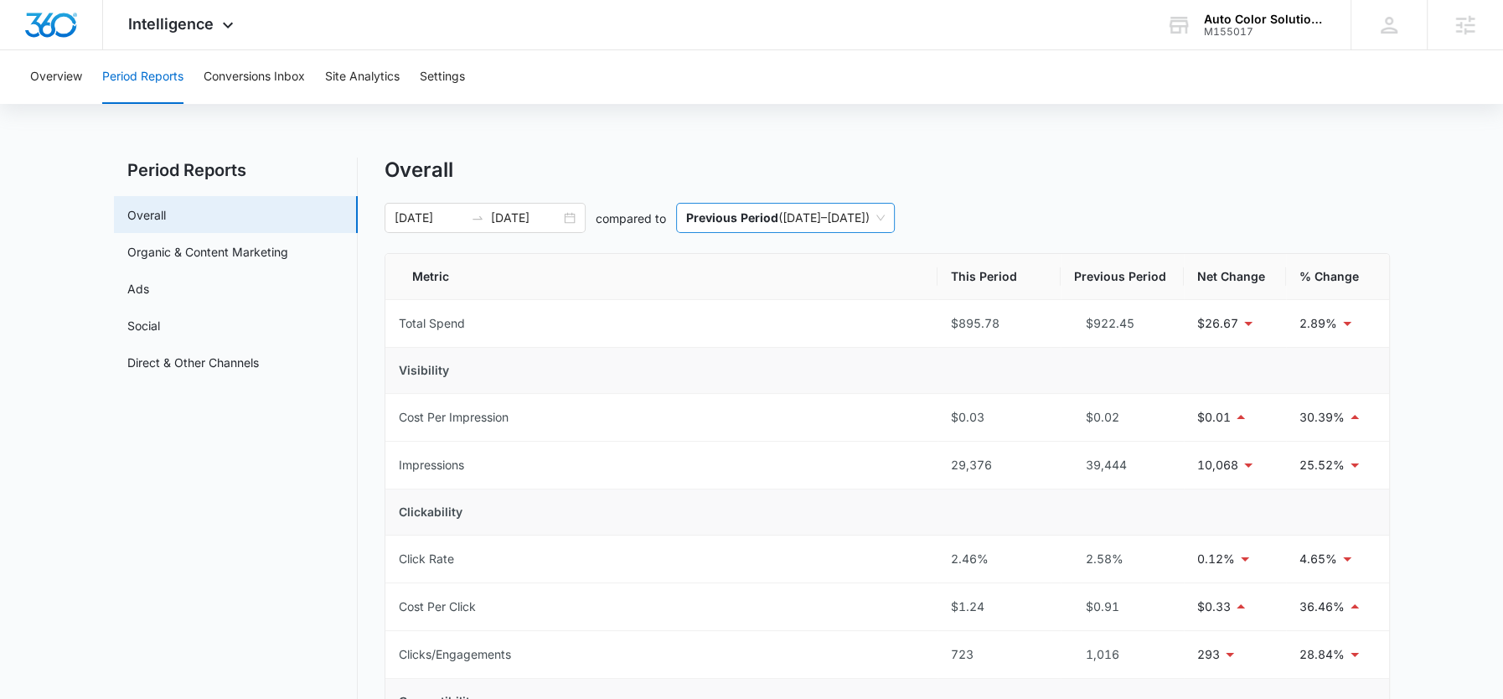
click at [865, 224] on span "Previous Period ( 08/17/2025 – 08/31/2025 )" at bounding box center [785, 218] width 199 height 28
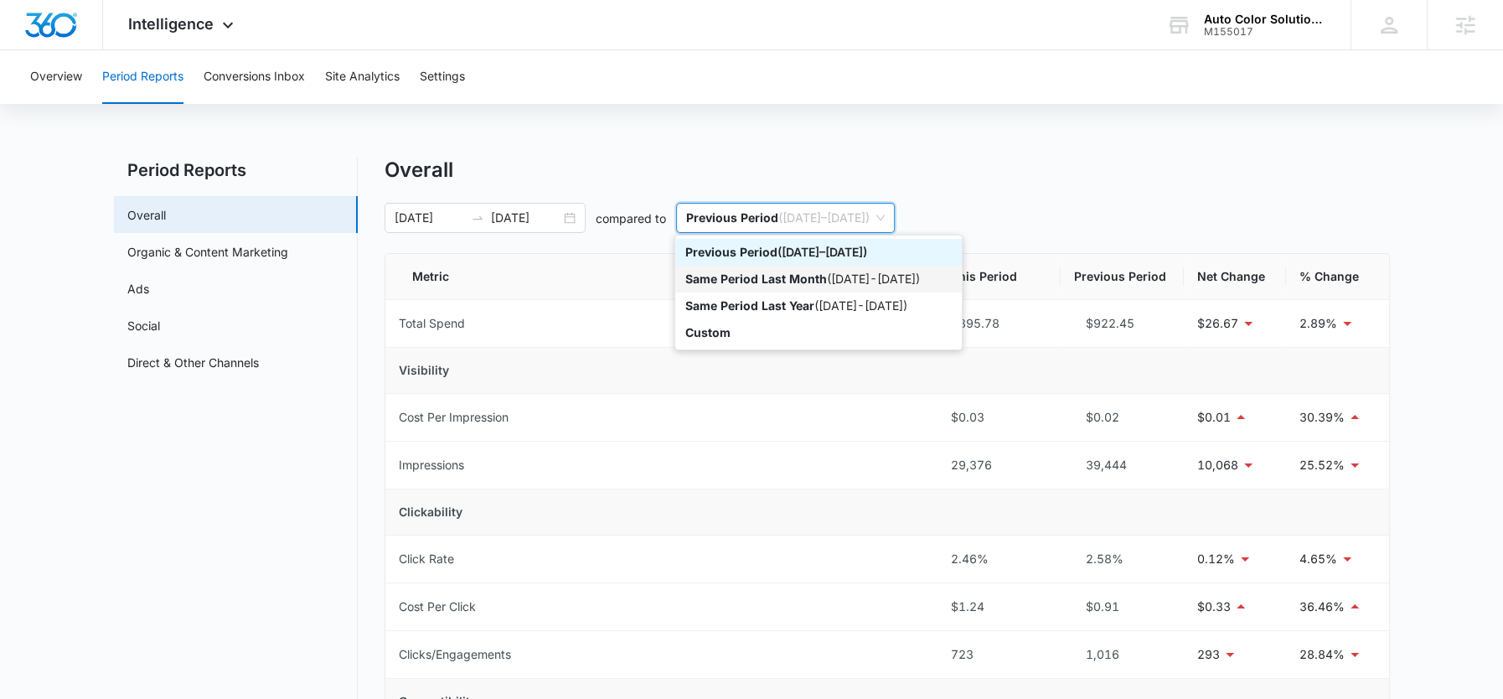
click at [858, 282] on div "Same Period Last Month ( 08/01/2025 - 08/15/2025 )" at bounding box center [818, 279] width 266 height 18
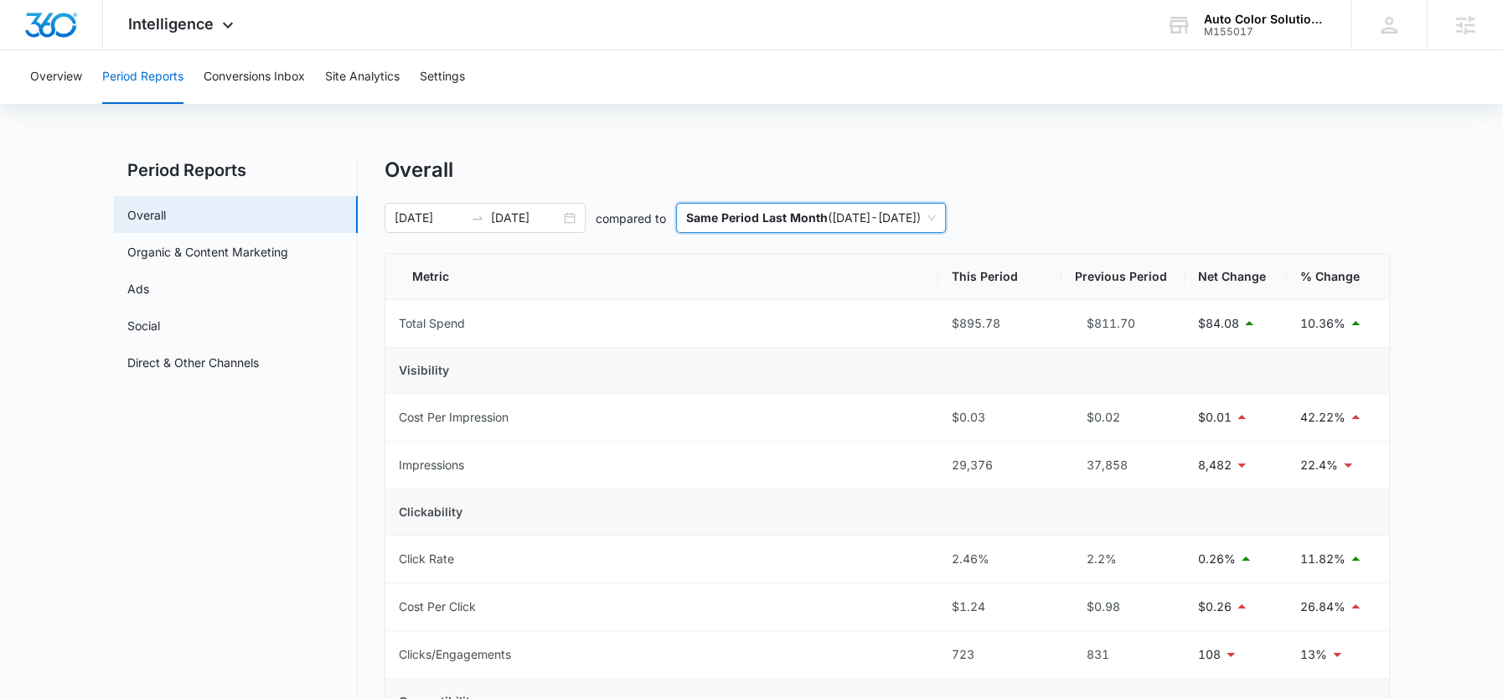
click at [895, 222] on span "Same Period Last Month ( 08/01/2025 - 08/15/2025 )" at bounding box center [811, 218] width 250 height 28
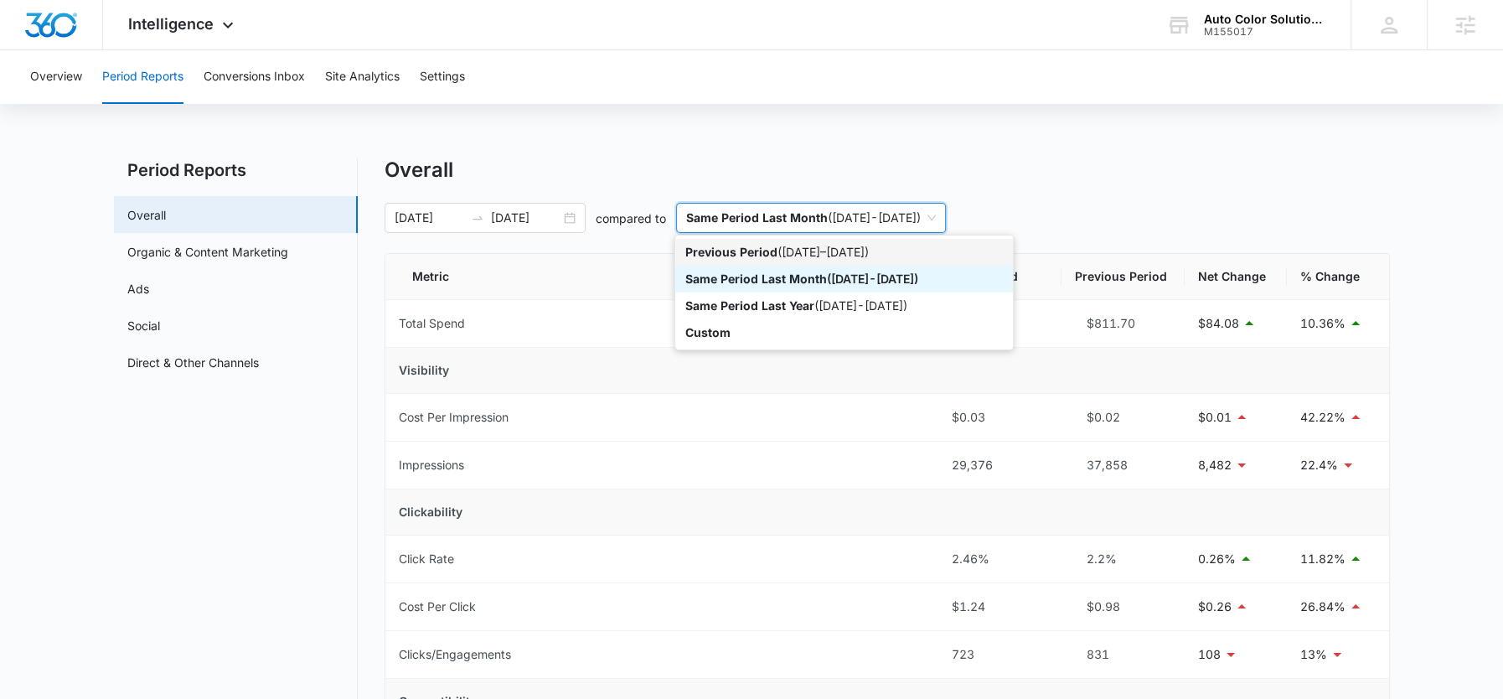
click at [1075, 164] on div "Overall" at bounding box center [887, 170] width 1005 height 25
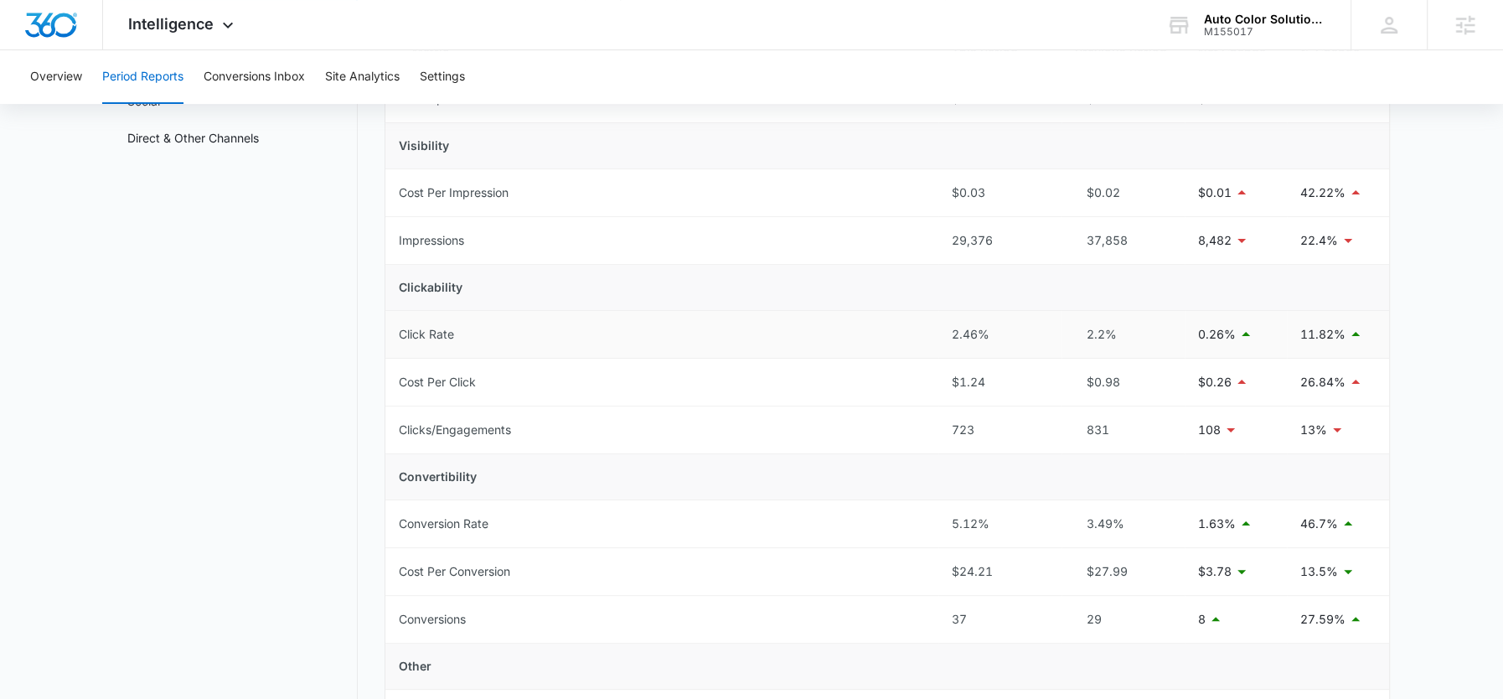
scroll to position [227, 0]
click at [212, 24] on div "Intelligence Apps Reputation Websites Forms CRM Email Social Shop Payments POS …" at bounding box center [183, 24] width 160 height 49
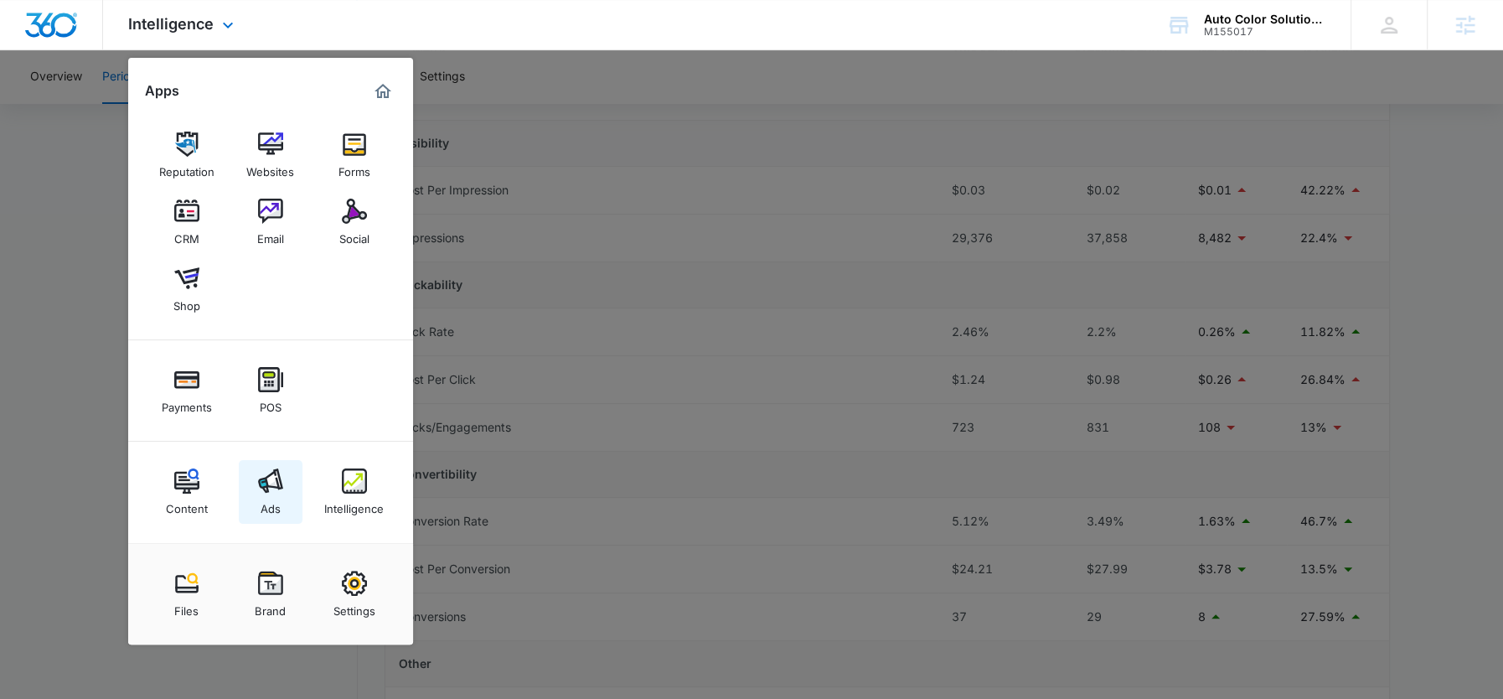
click at [262, 494] on div "Ads" at bounding box center [271, 505] width 20 height 22
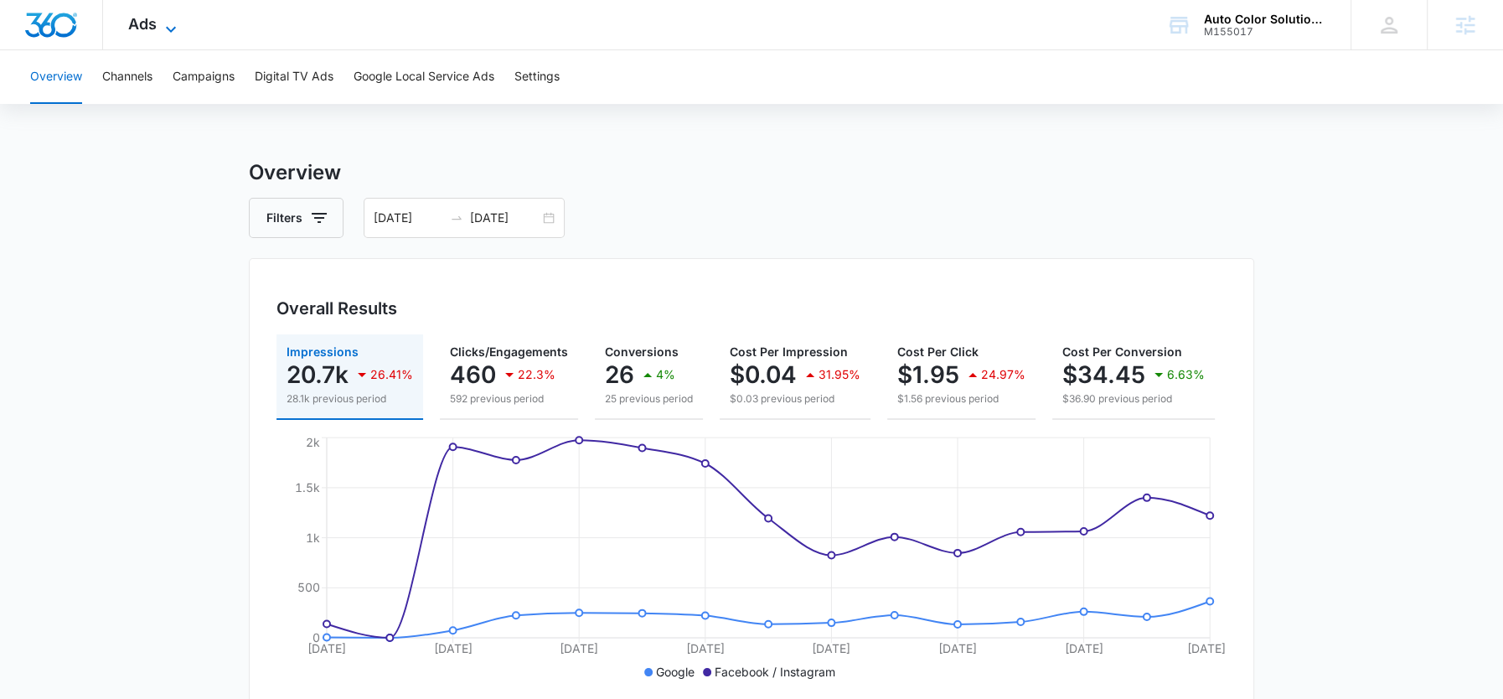
click at [142, 20] on span "Ads" at bounding box center [142, 24] width 28 height 18
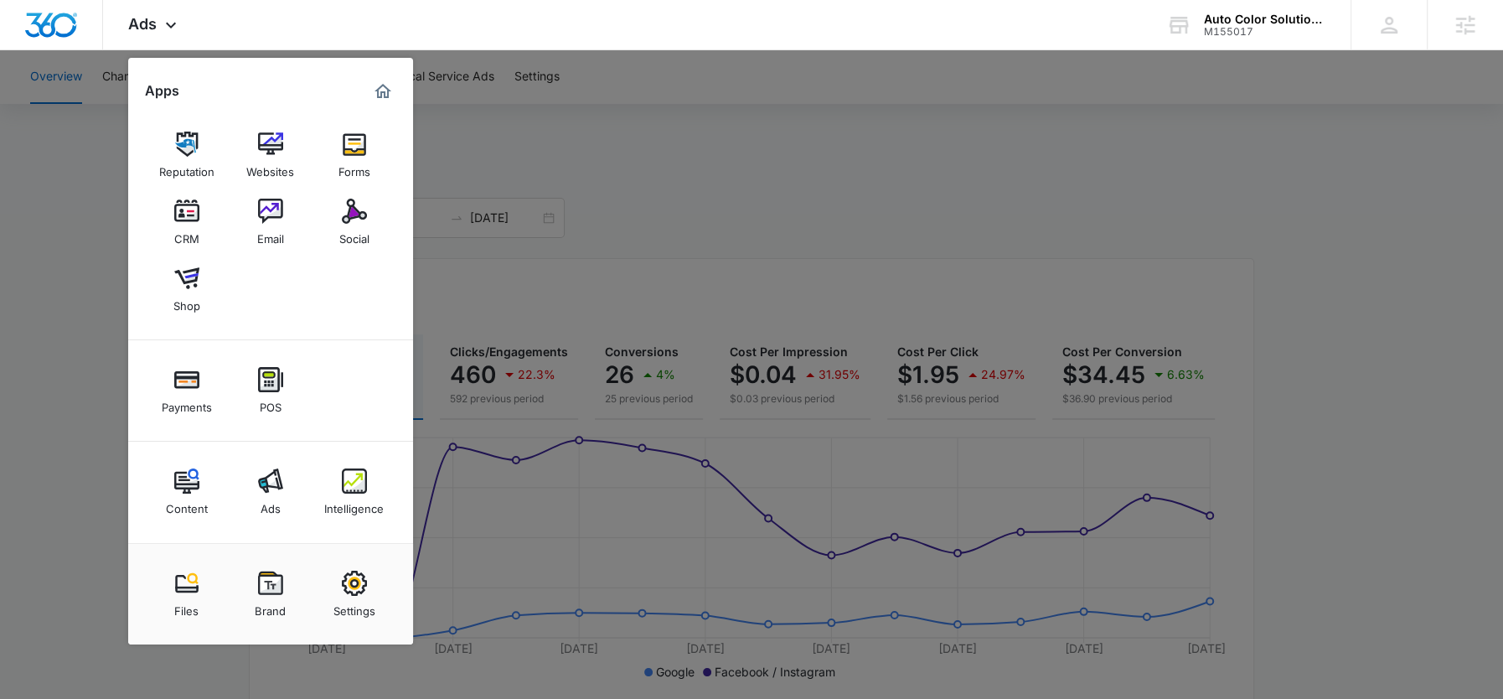
click at [699, 276] on div at bounding box center [751, 349] width 1503 height 699
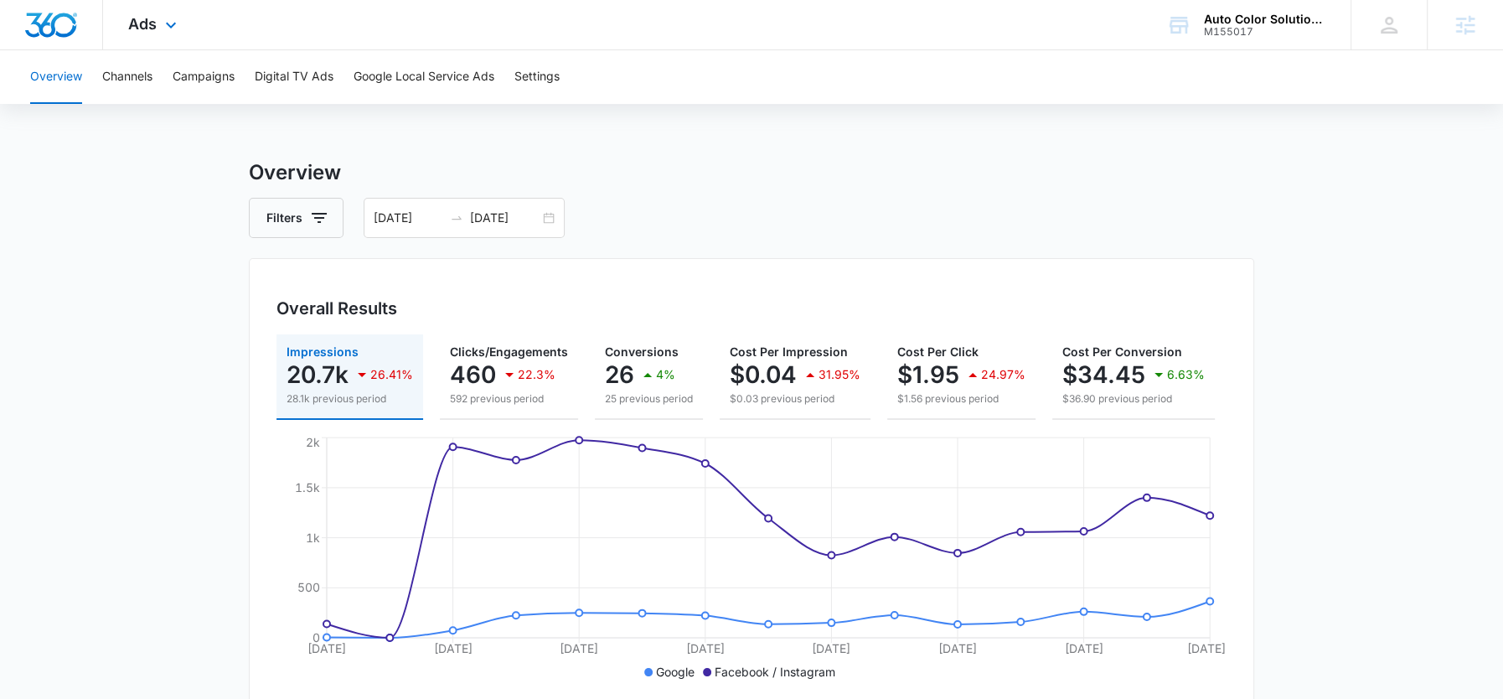
click at [173, 10] on div "Ads Apps Reputation Websites Forms CRM Email Social Shop Payments POS Content A…" at bounding box center [154, 24] width 103 height 49
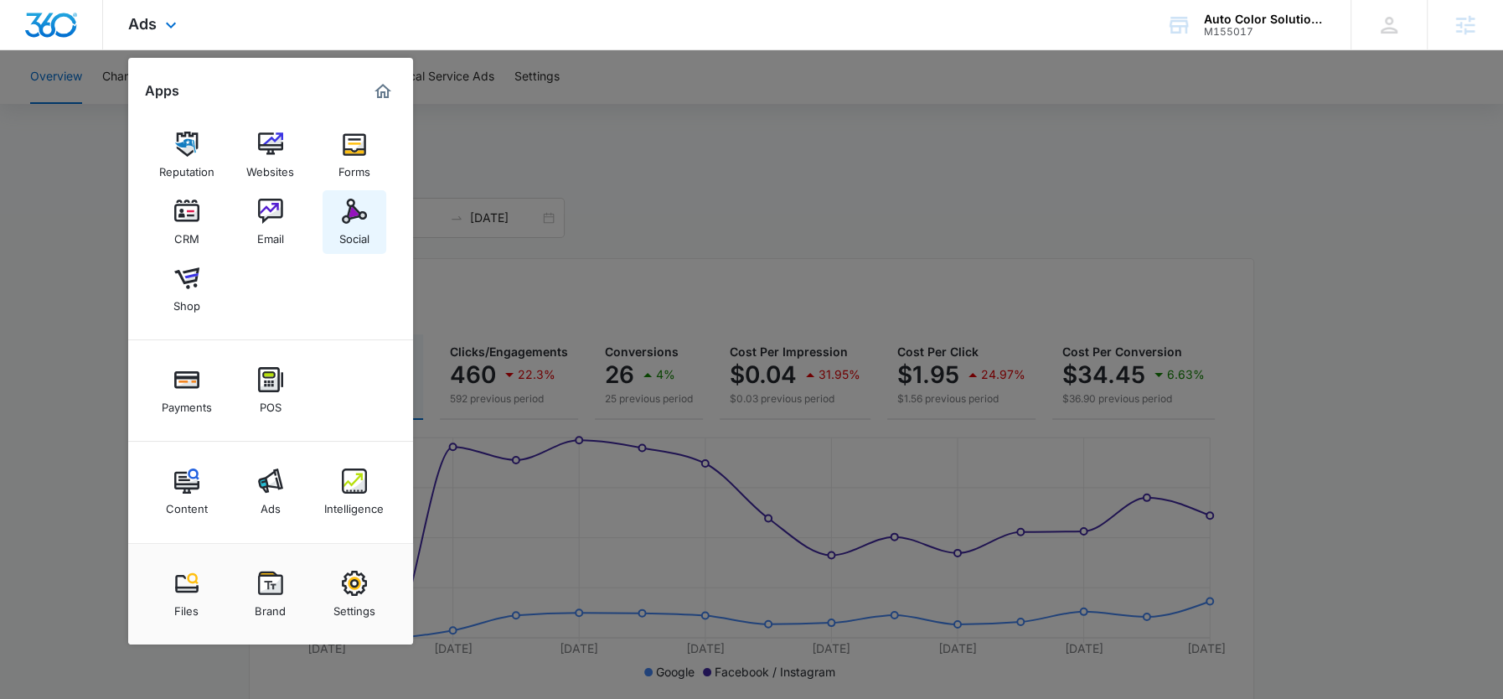
click at [368, 221] on link "Social" at bounding box center [355, 222] width 64 height 64
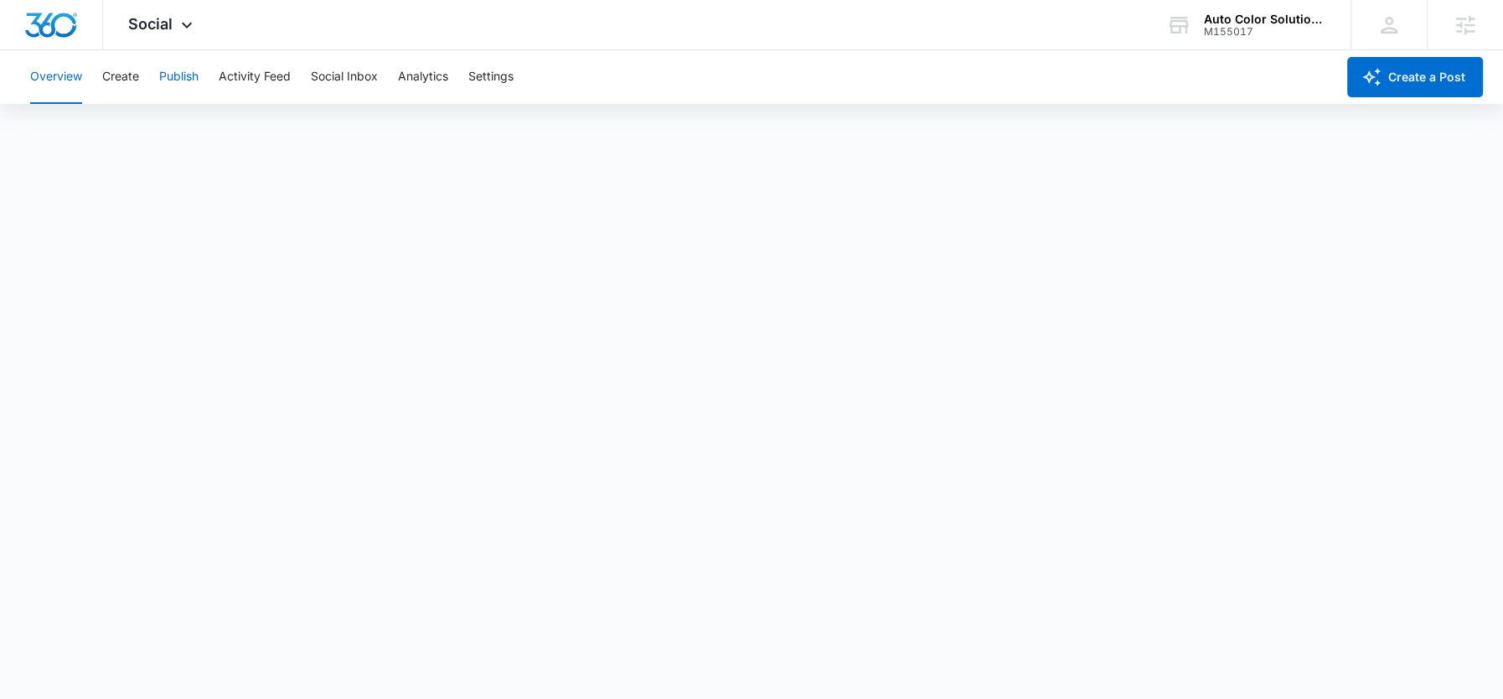
click at [190, 80] on button "Publish" at bounding box center [178, 77] width 39 height 54
click at [166, 27] on span "Social" at bounding box center [150, 24] width 44 height 18
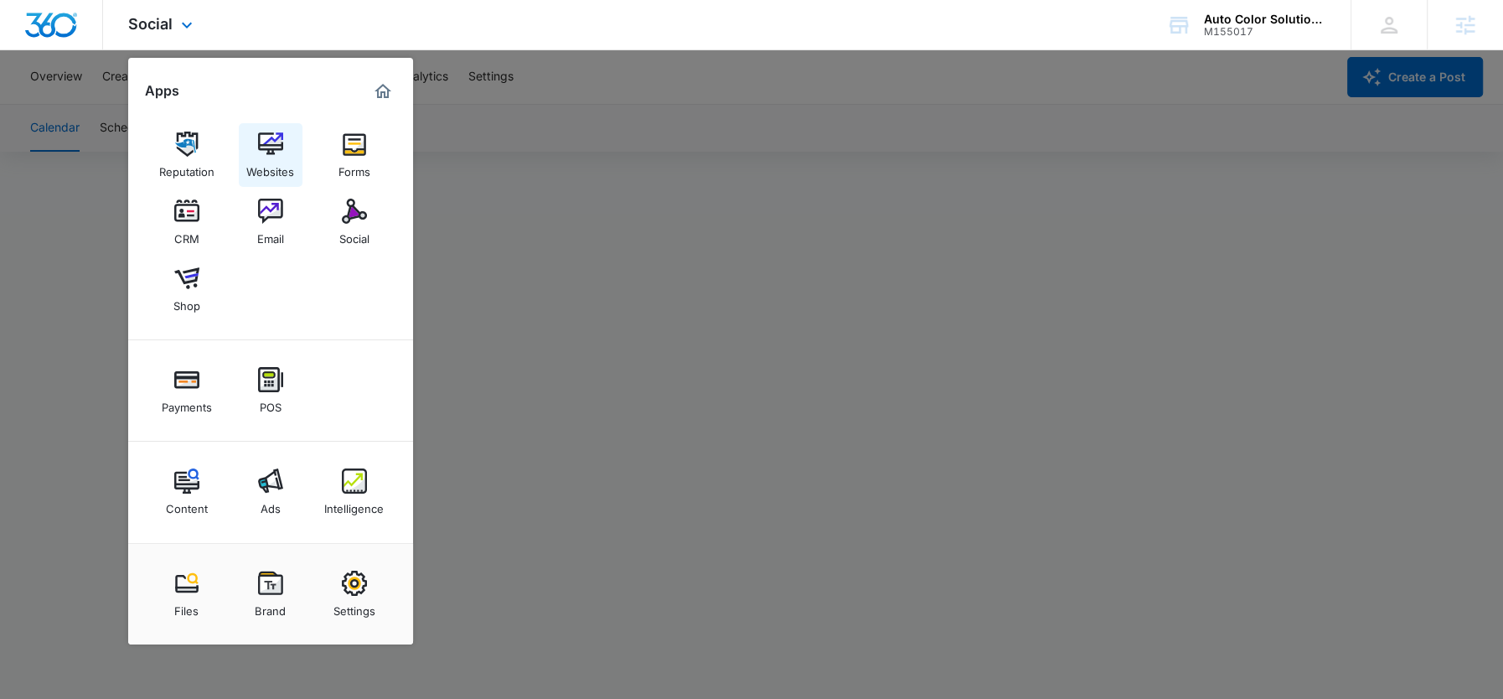
click at [276, 145] on img at bounding box center [270, 144] width 25 height 25
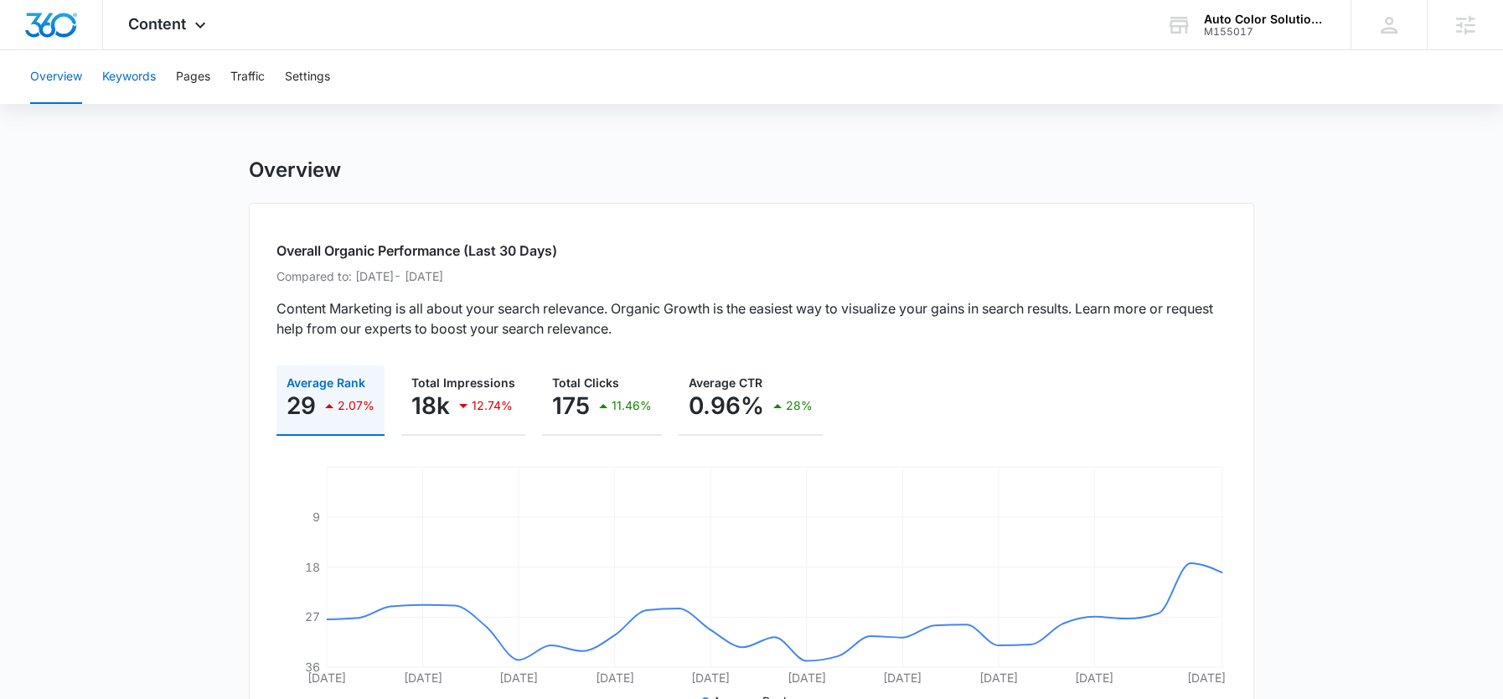
click at [133, 82] on button "Keywords" at bounding box center [129, 77] width 54 height 54
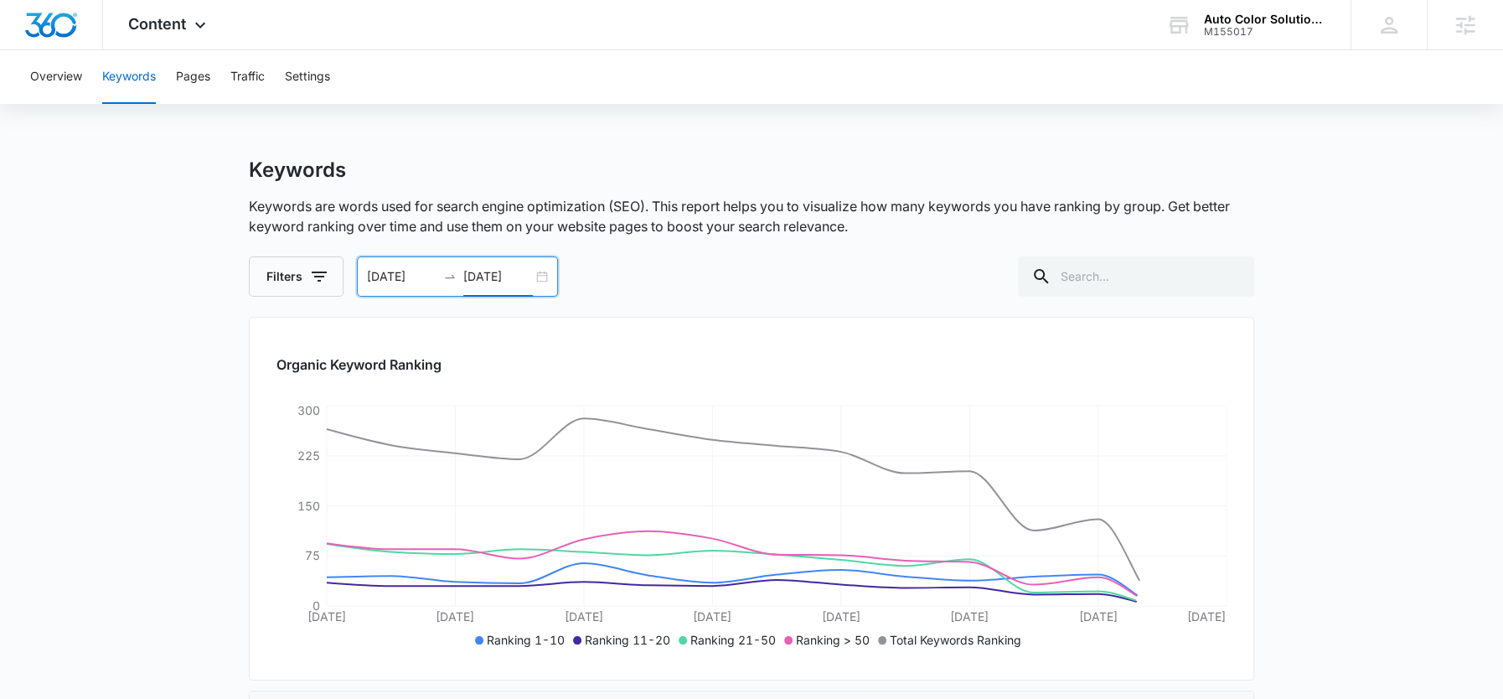
click at [486, 283] on input "09/15/2025" at bounding box center [498, 276] width 70 height 18
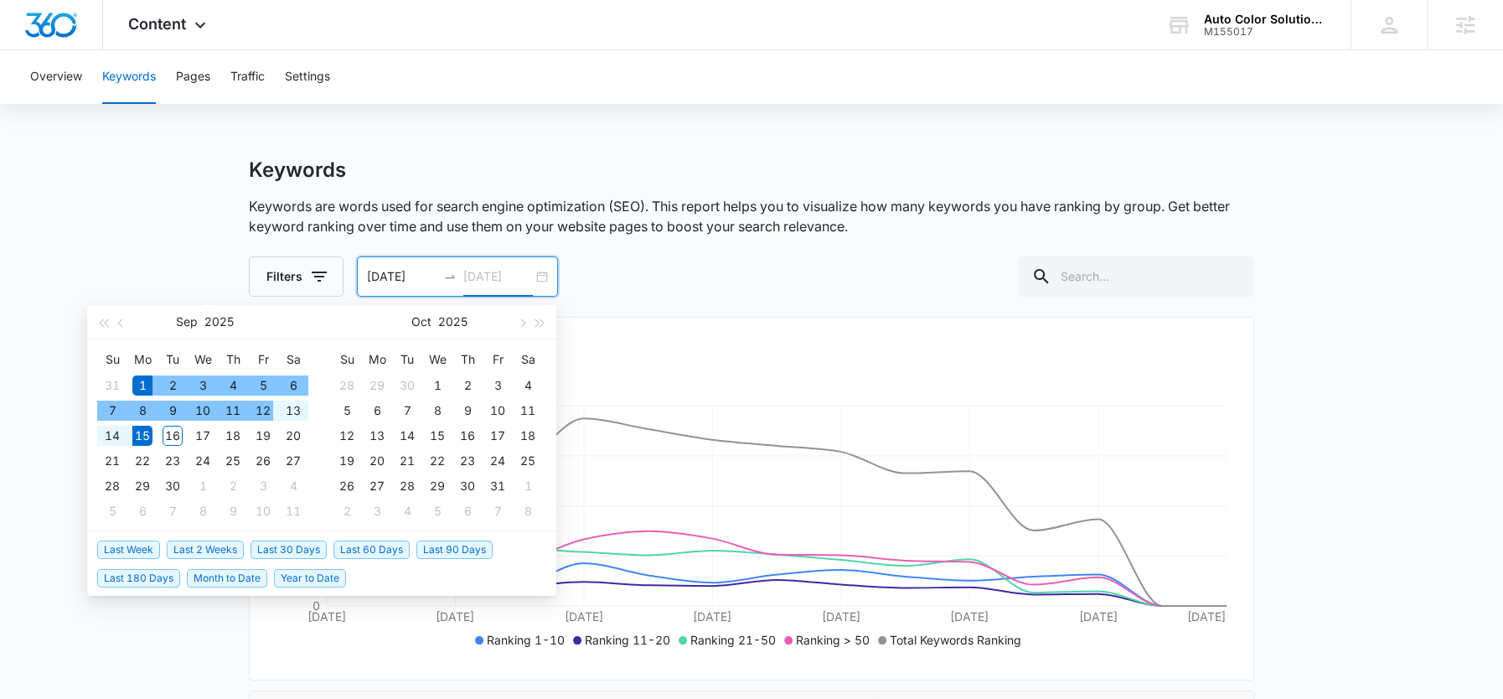
type input "09/15/2025"
click at [295, 549] on span "Last 30 Days" at bounding box center [289, 549] width 76 height 18
type input "08/14/2025"
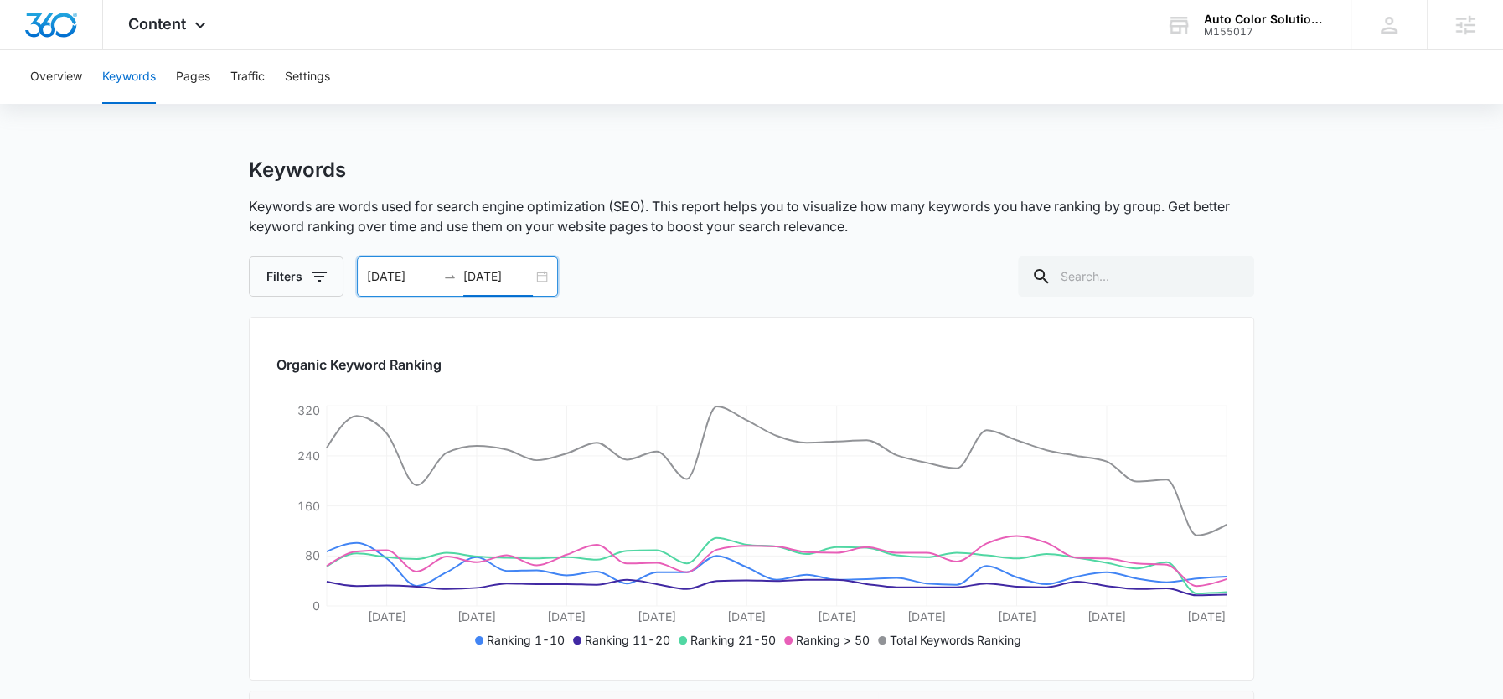
click at [504, 277] on input "[DATE]" at bounding box center [498, 276] width 70 height 18
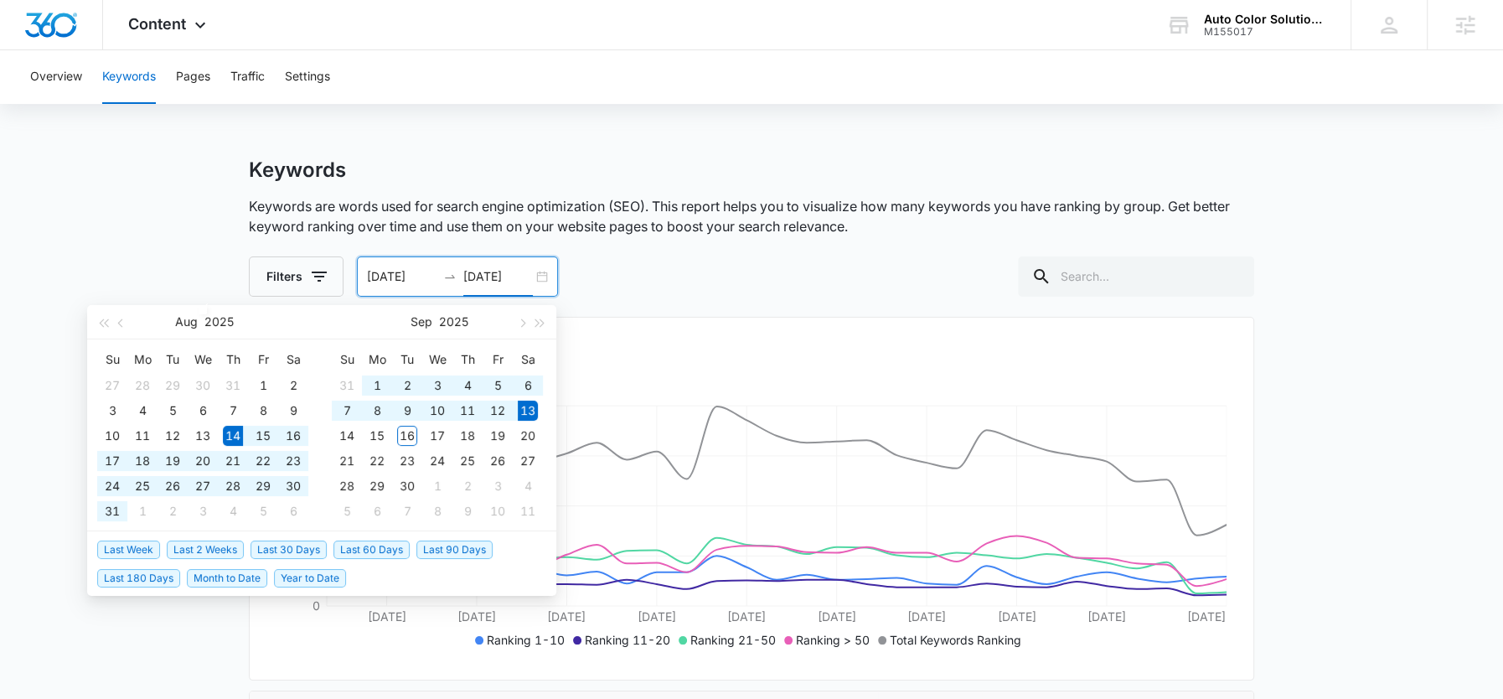
type input "[DATE]"
click at [357, 544] on span "Last 60 Days" at bounding box center [371, 549] width 76 height 18
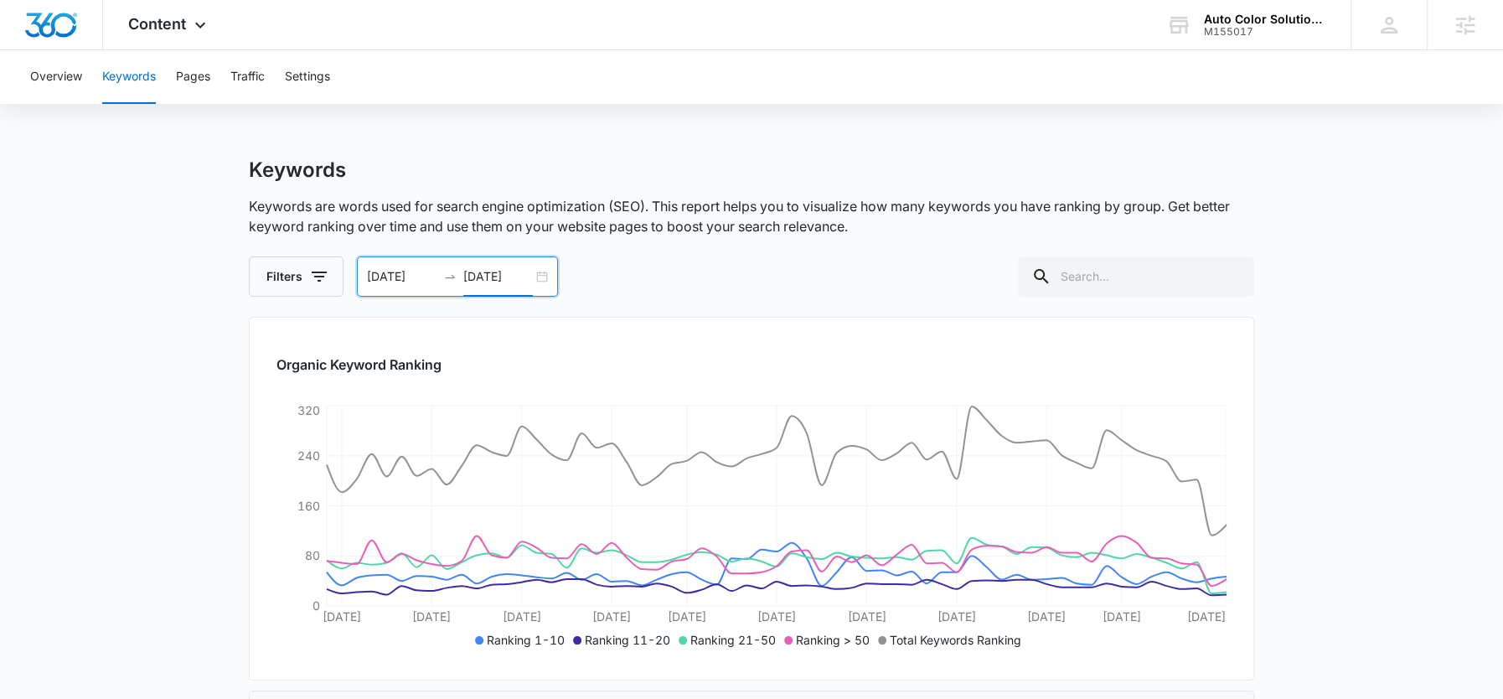
click at [410, 272] on input "07/15/2025" at bounding box center [402, 276] width 70 height 18
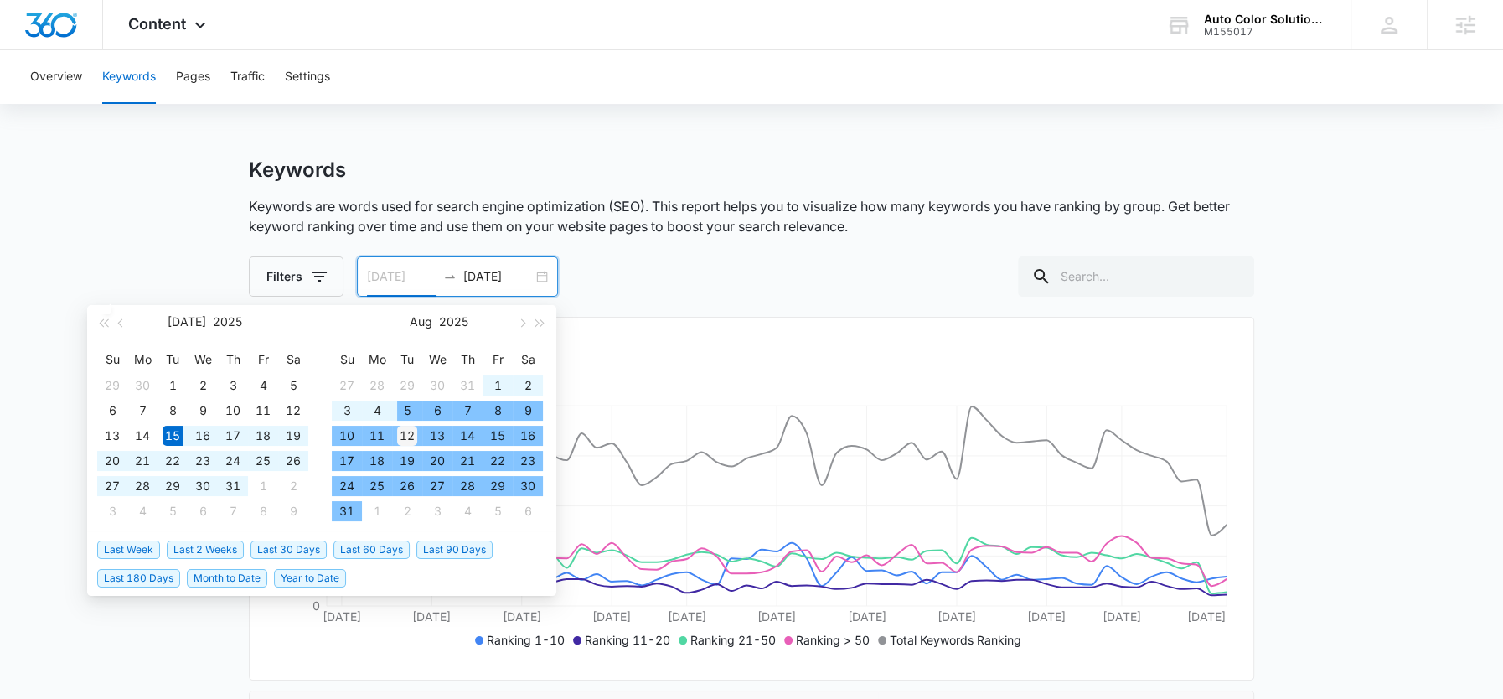
type input "08/12/2025"
click at [416, 437] on div "12" at bounding box center [407, 436] width 20 height 20
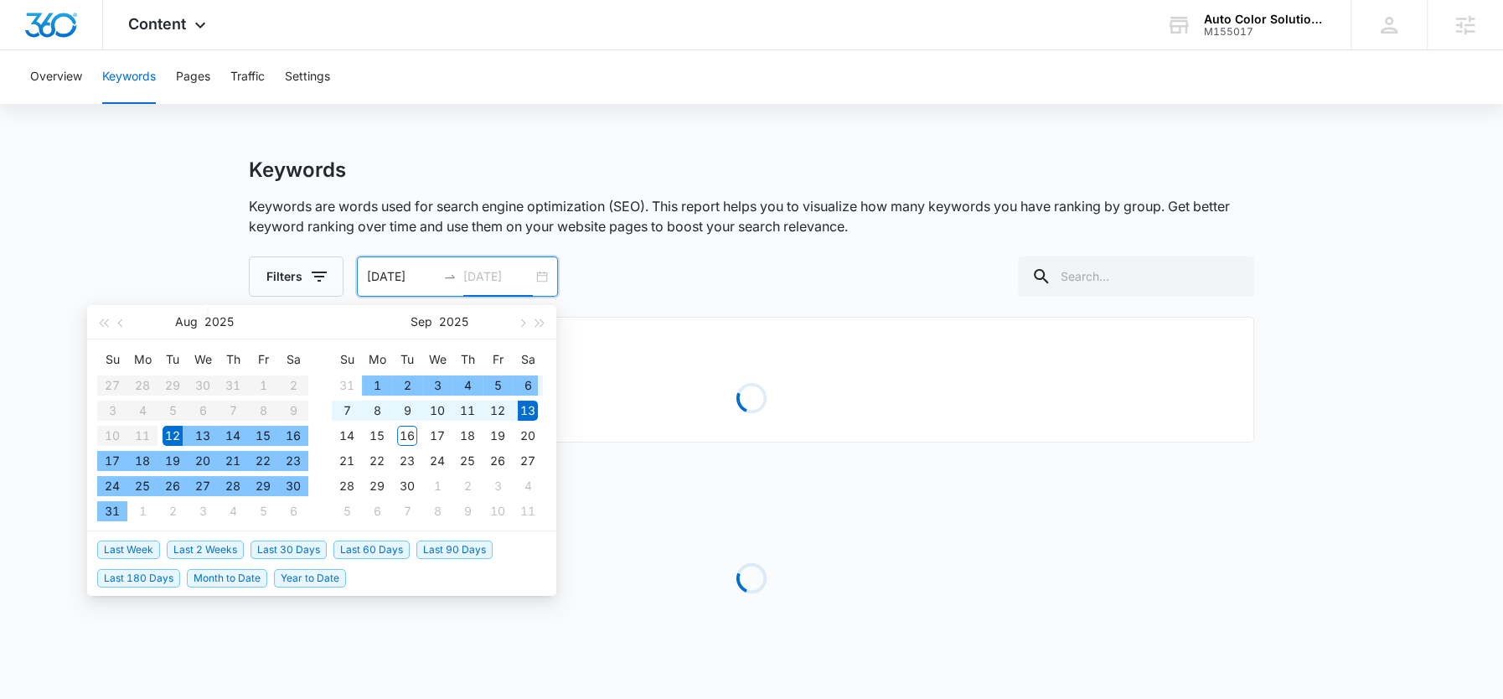
type input "[DATE]"
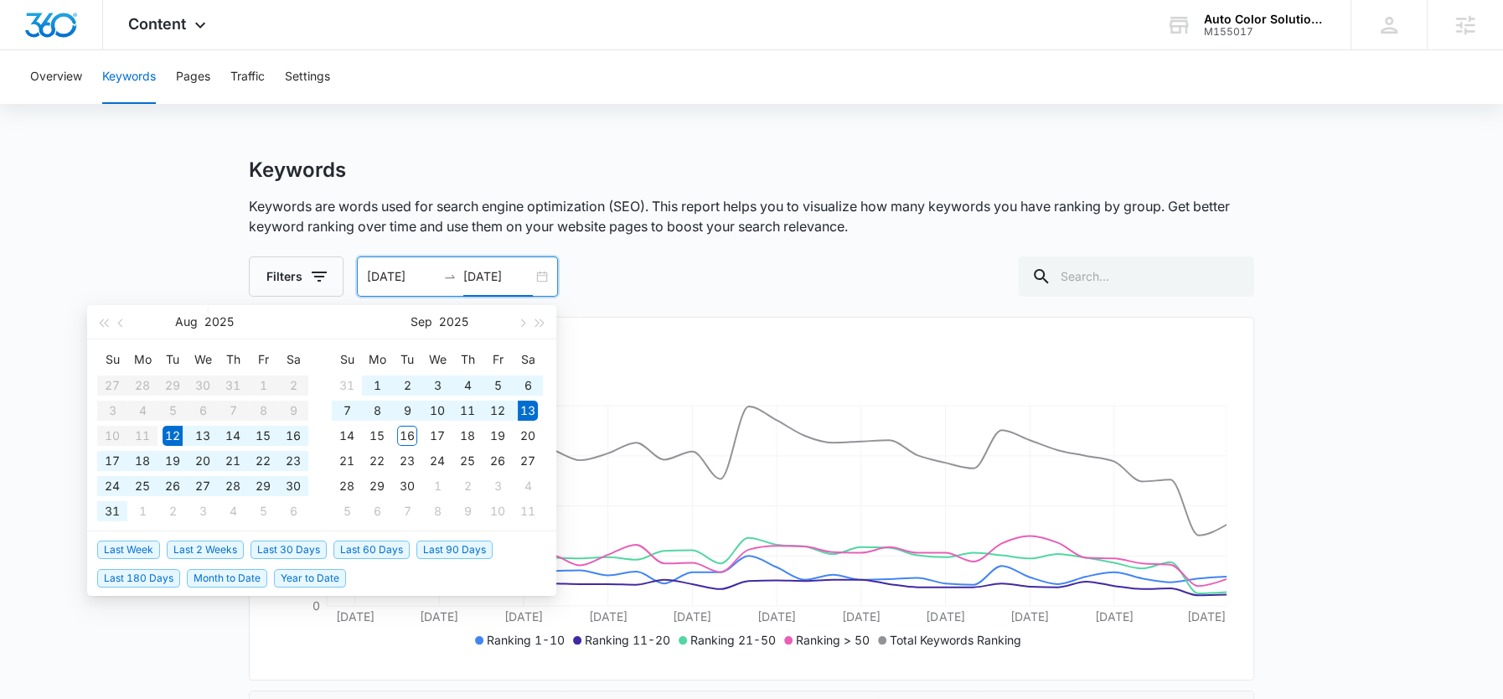
click at [382, 277] on input "08/12/2025" at bounding box center [402, 276] width 70 height 18
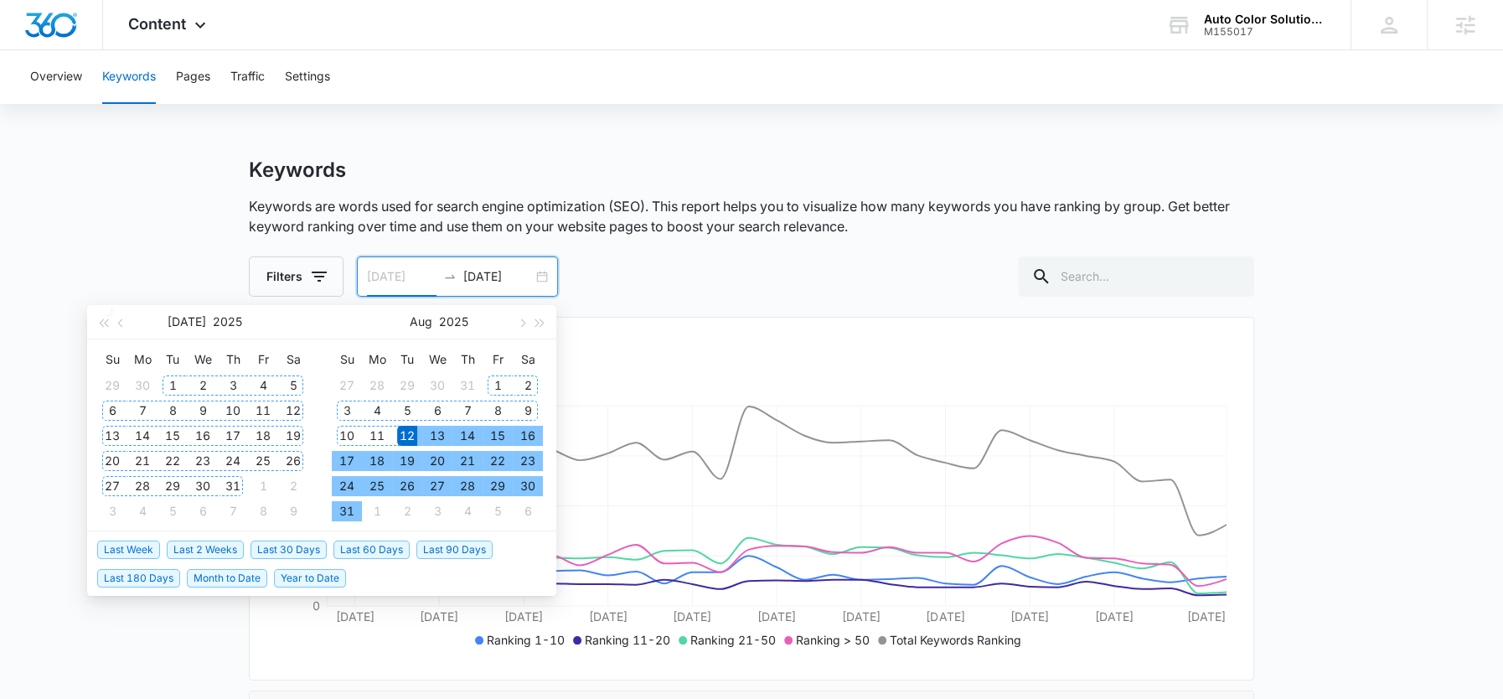
click at [178, 381] on div "1" at bounding box center [173, 385] width 20 height 20
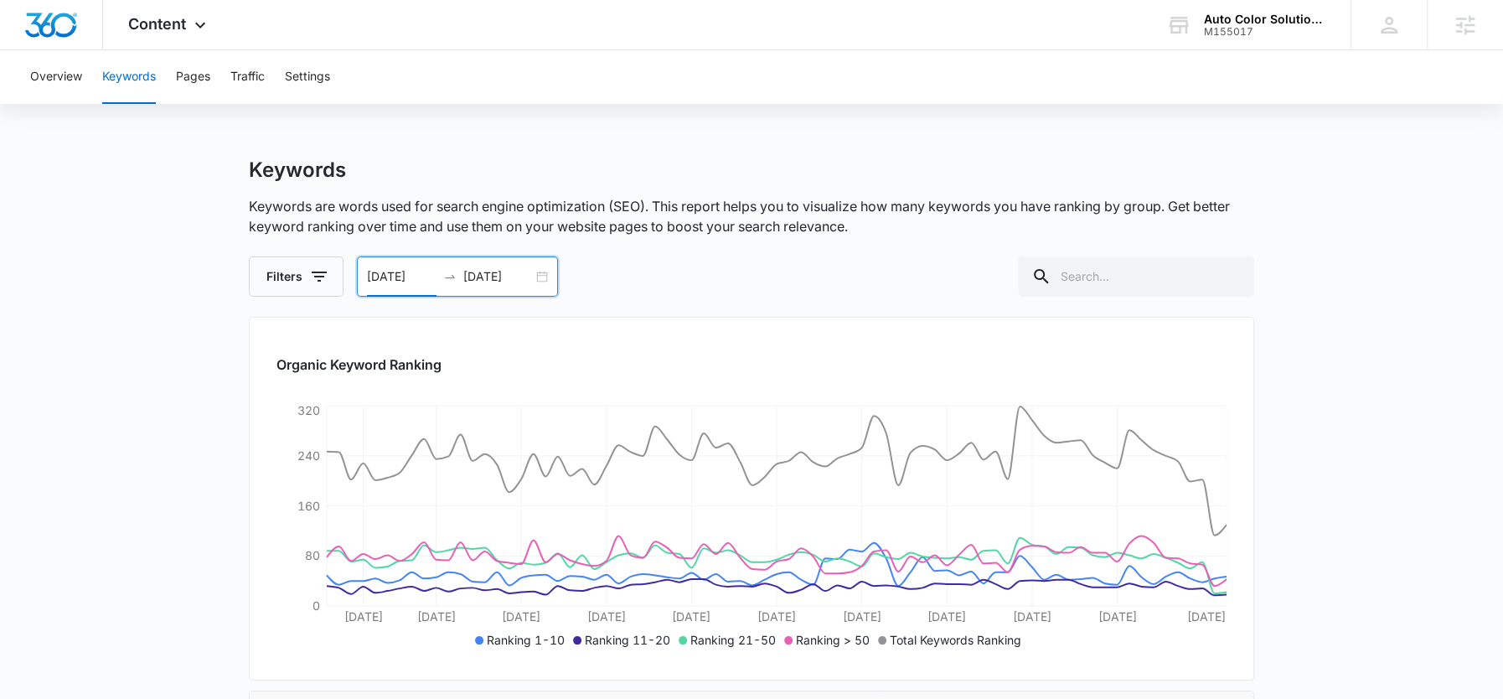
click at [400, 281] on input "07/01/2025" at bounding box center [402, 276] width 70 height 18
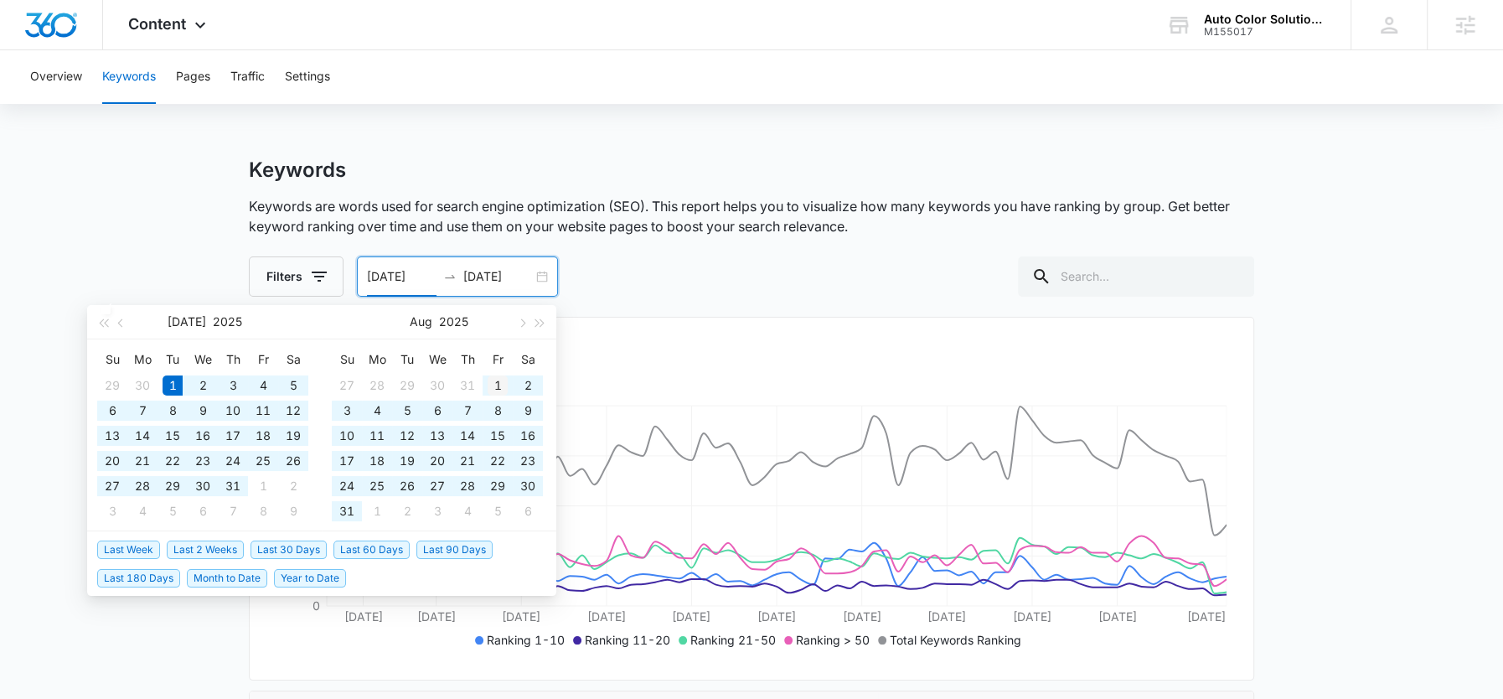
type input "[DATE]"
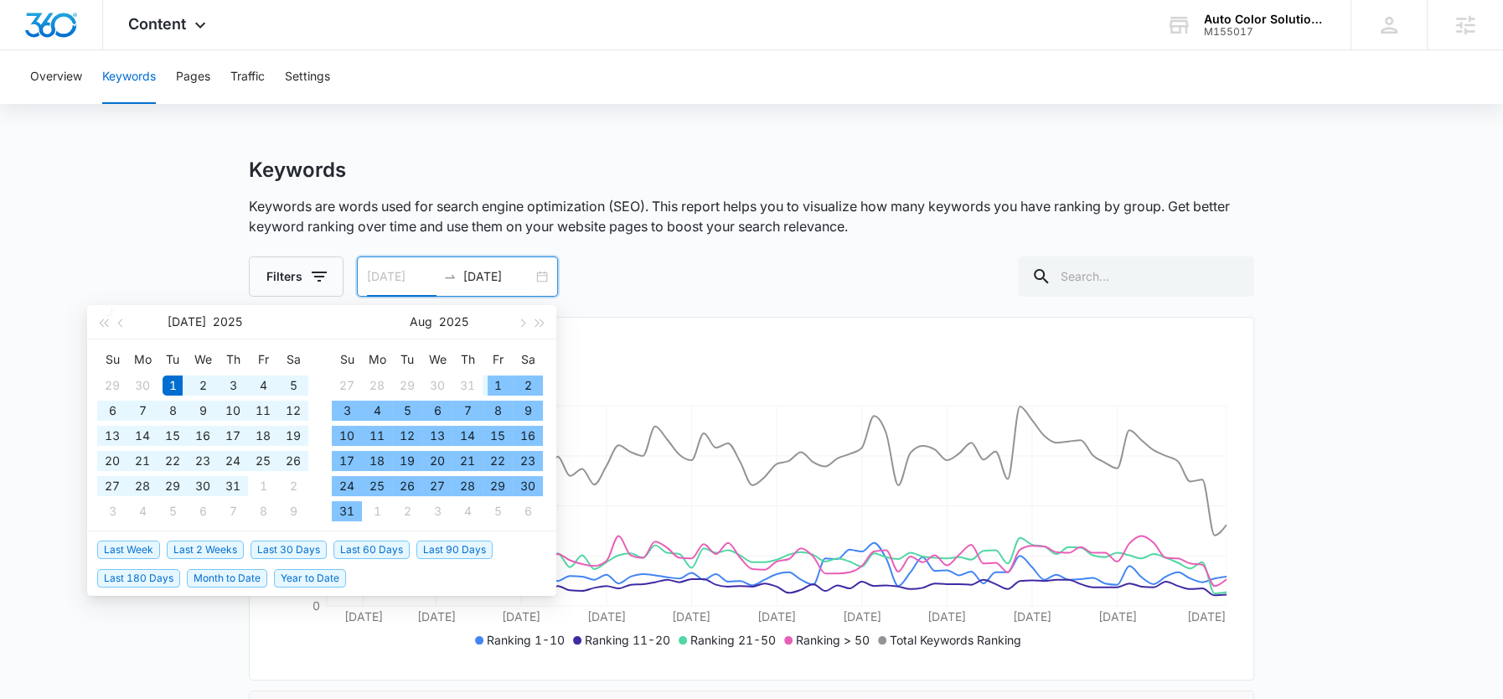
click at [502, 384] on div "1" at bounding box center [498, 385] width 20 height 20
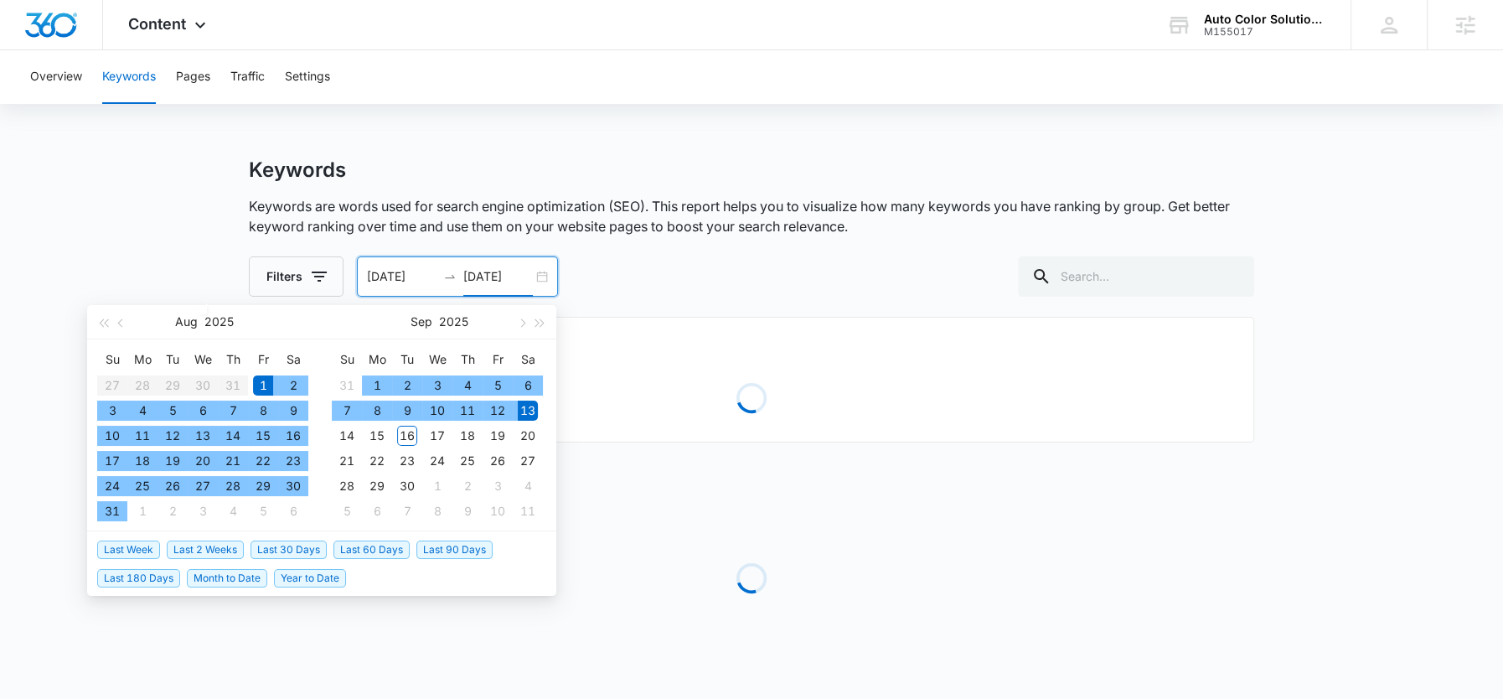
type input "[DATE]"
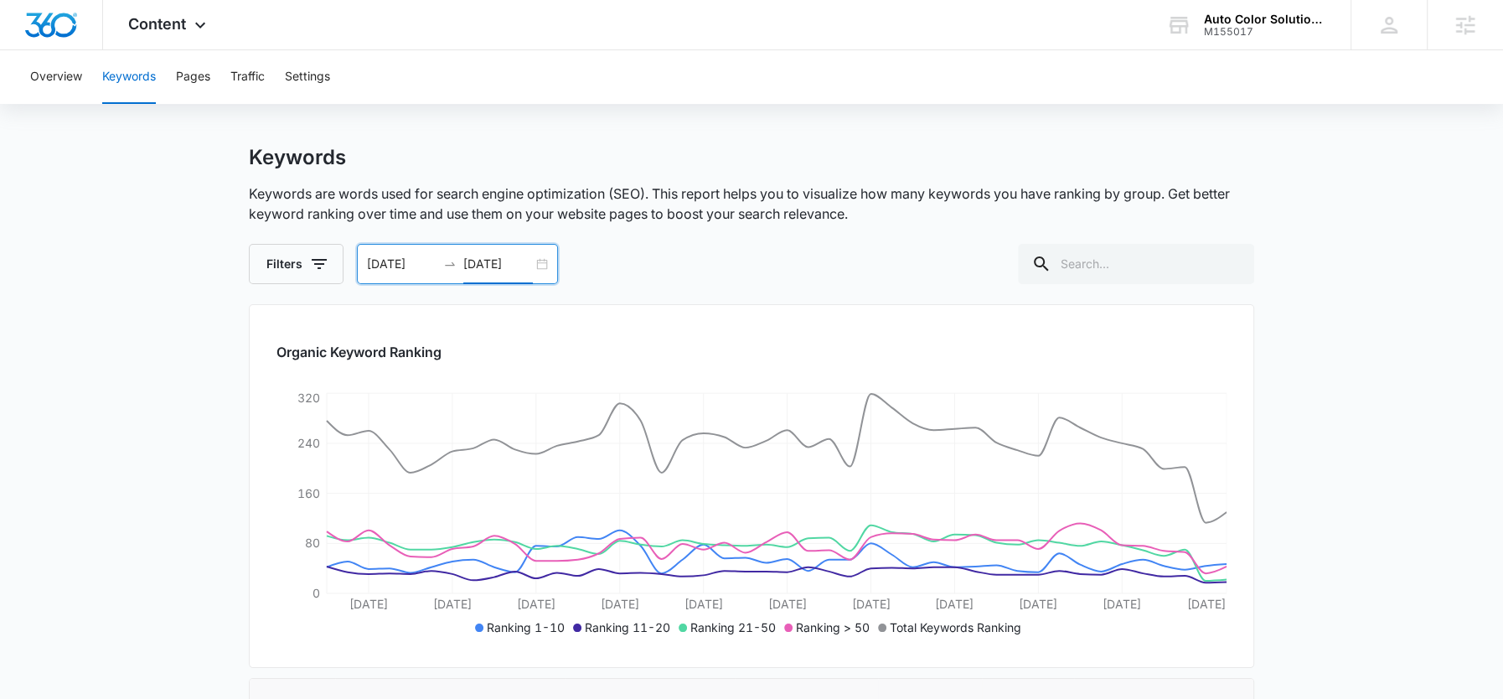
scroll to position [26, 0]
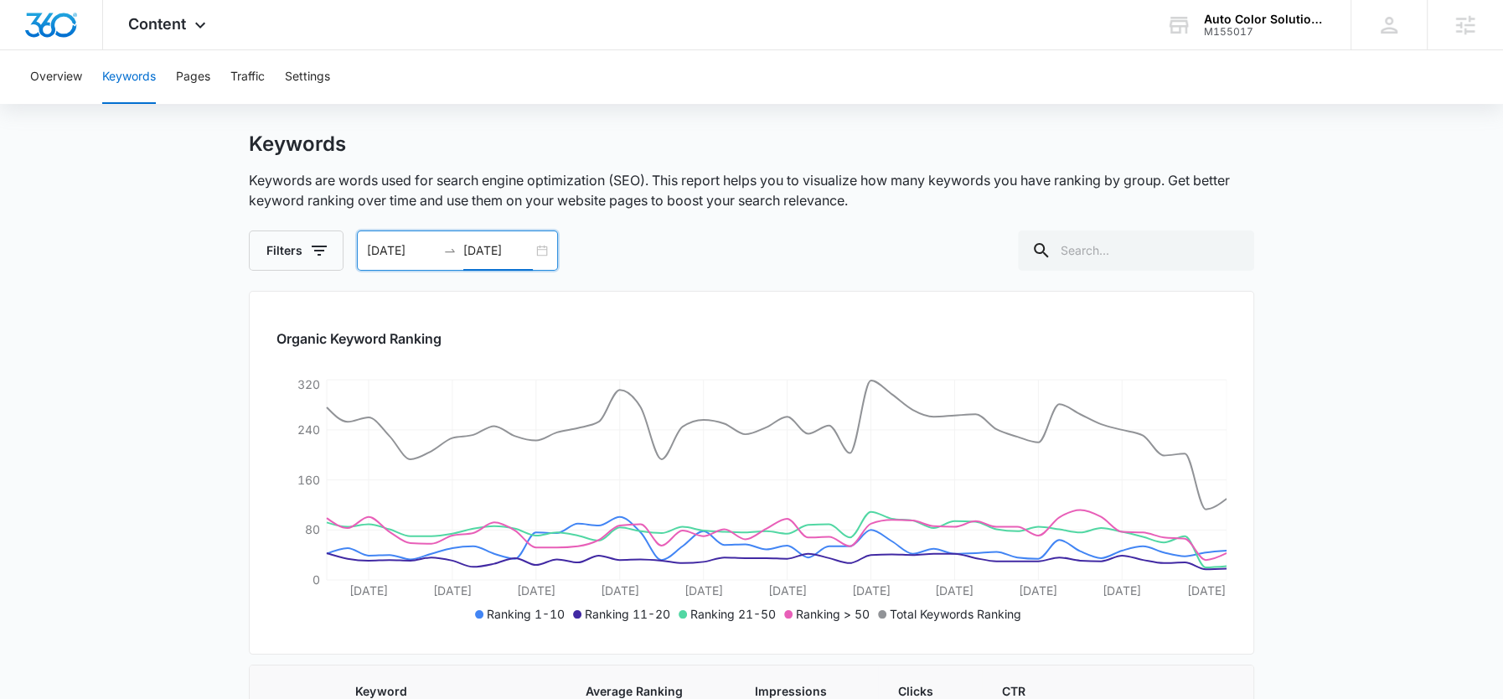
click at [394, 246] on input "08/01/2025" at bounding box center [402, 250] width 70 height 18
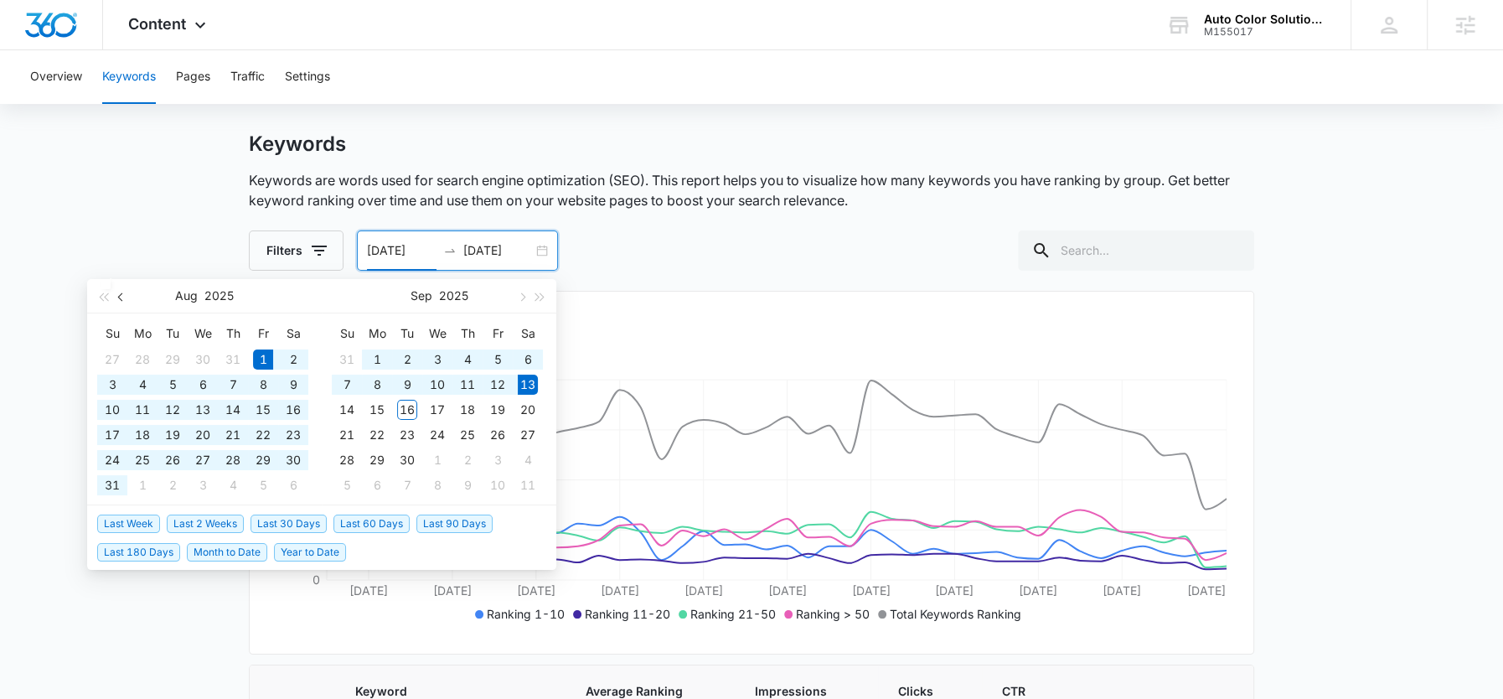
click at [120, 296] on span "button" at bounding box center [122, 297] width 8 height 8
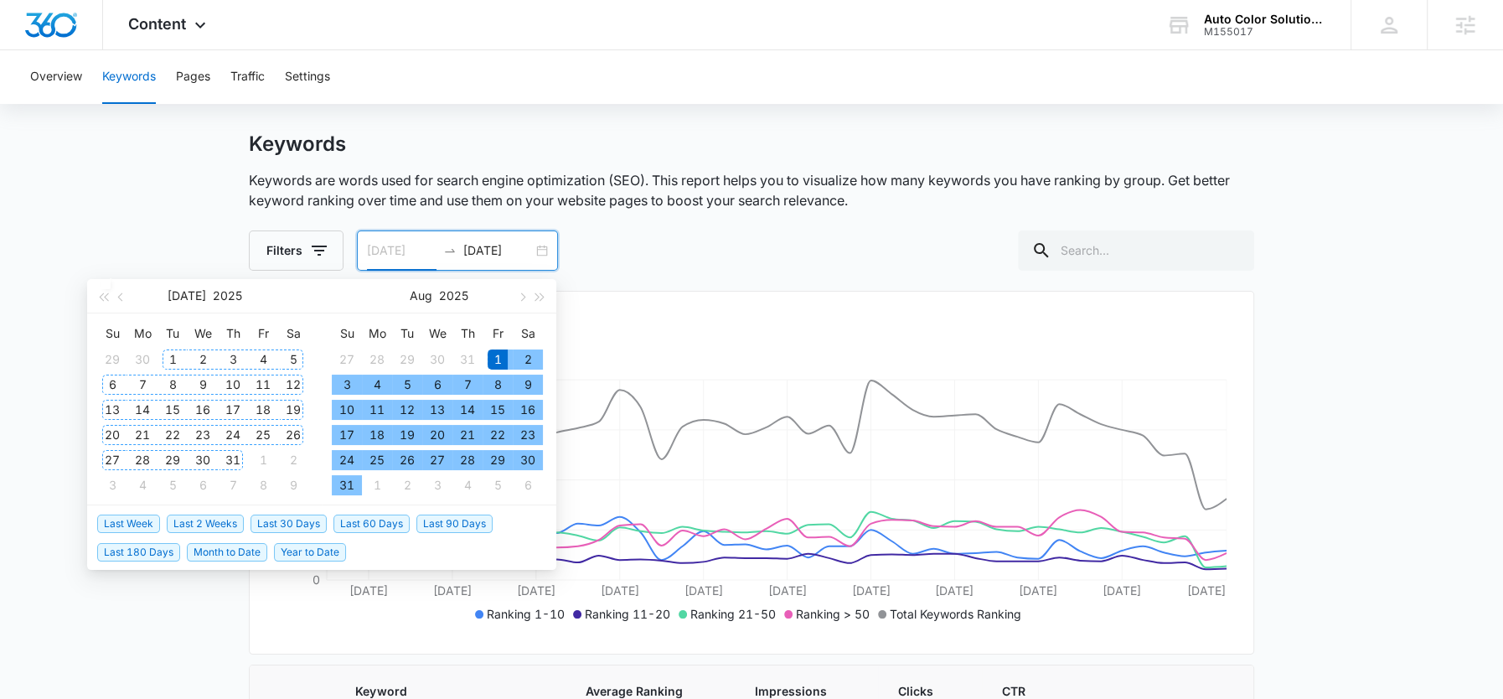
click at [172, 359] on div "1" at bounding box center [173, 359] width 20 height 20
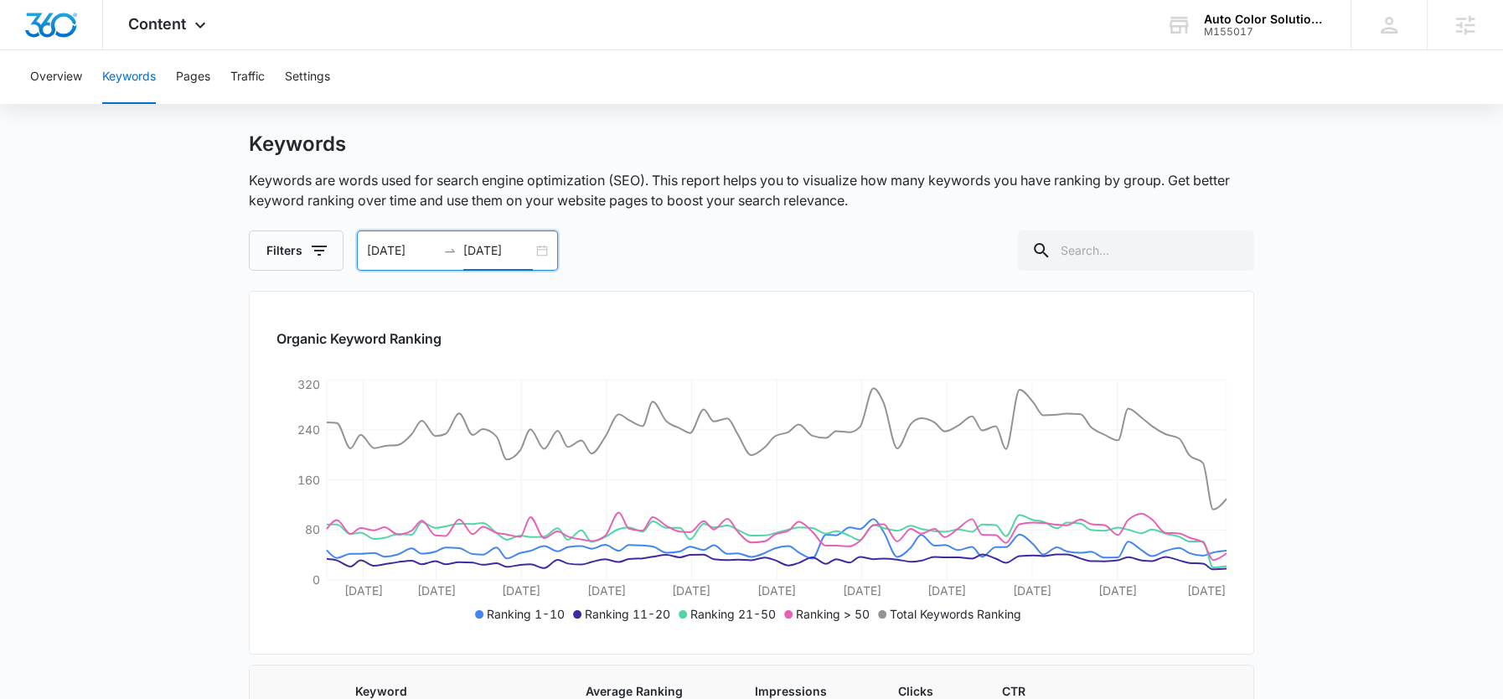
click at [396, 243] on input "07/01/2025" at bounding box center [402, 250] width 70 height 18
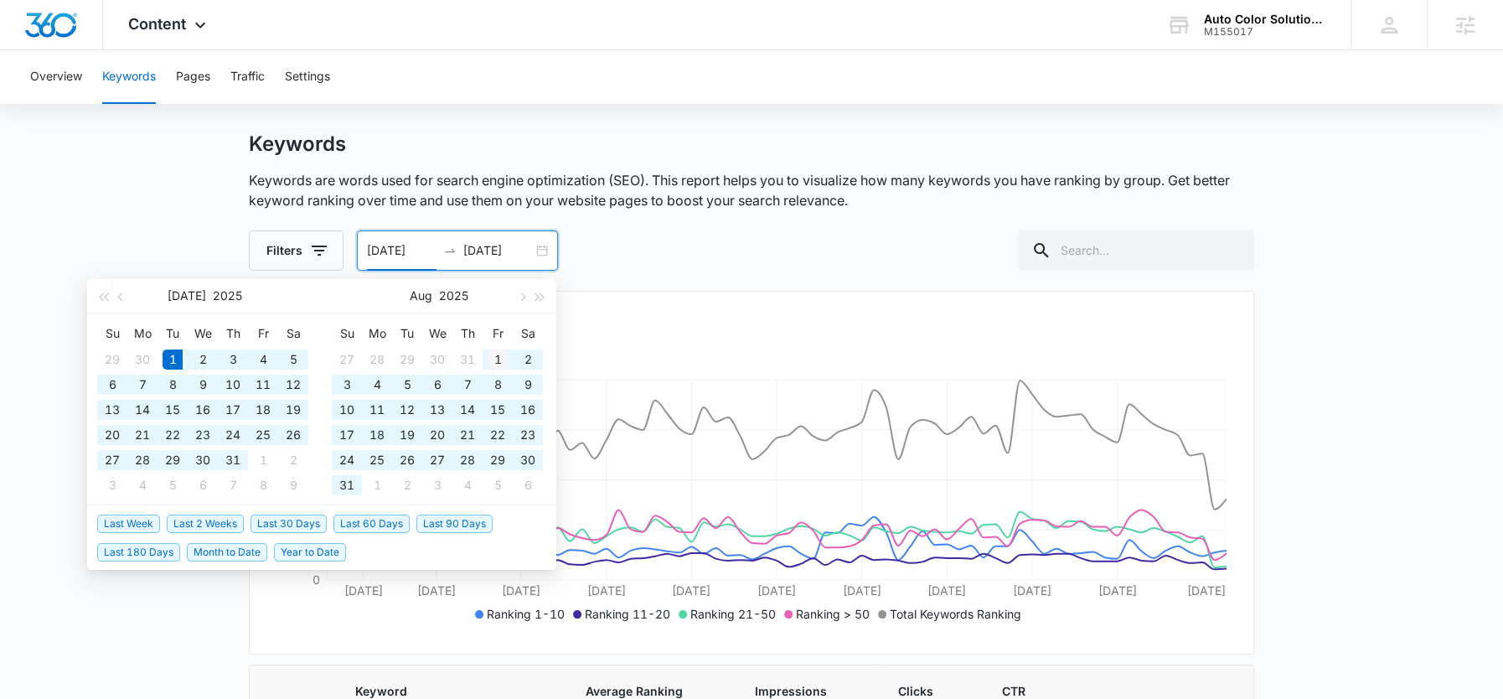
type input "08/01/2025"
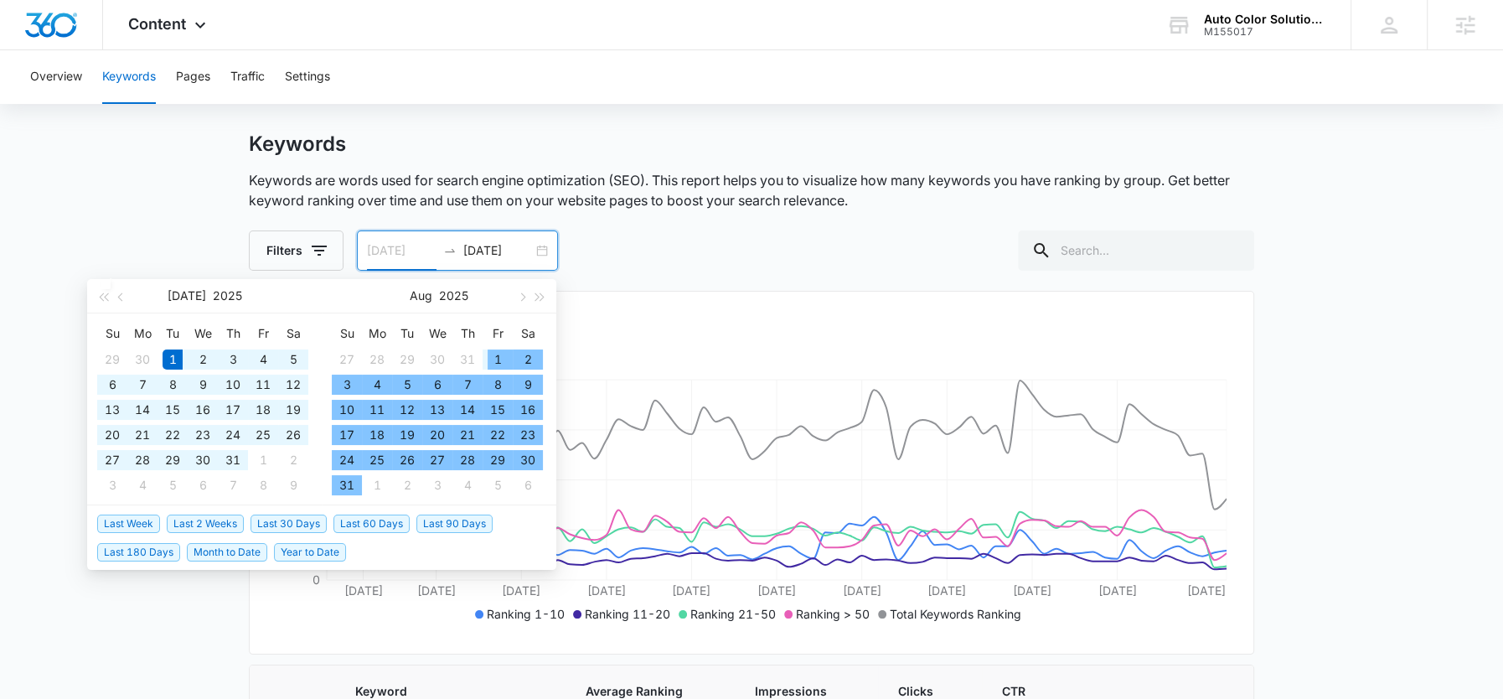
click at [494, 359] on div "1" at bounding box center [498, 359] width 20 height 20
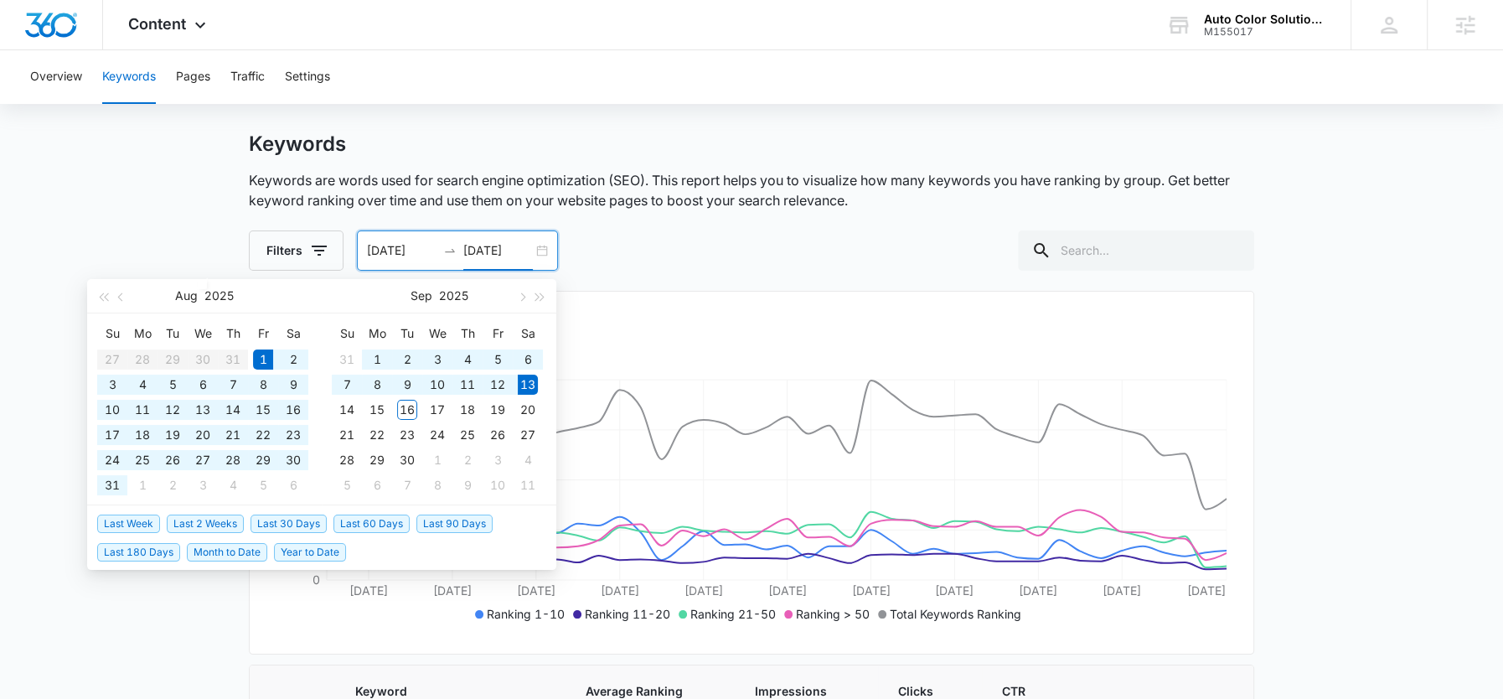
click at [780, 173] on p "Keywords are words used for search engine optimization (SEO). This report helps…" at bounding box center [751, 190] width 1005 height 40
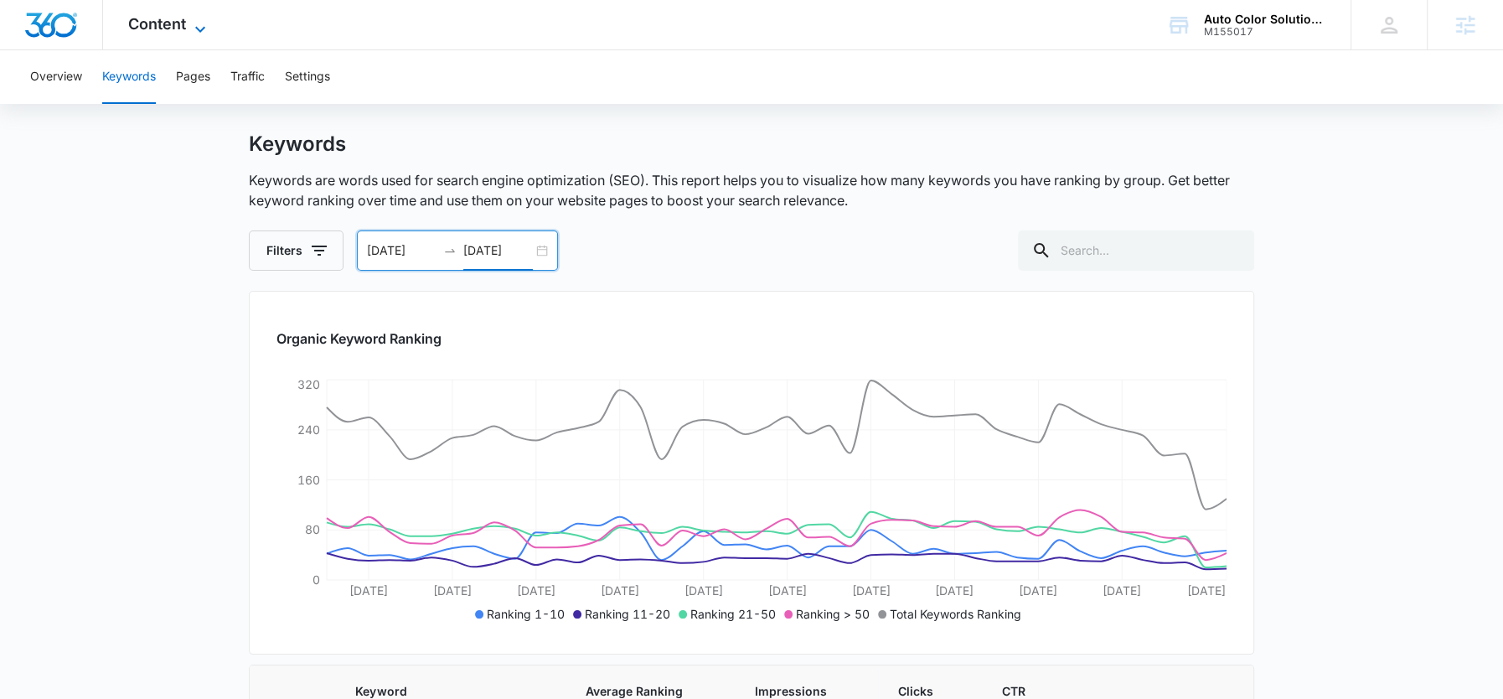
click at [190, 20] on icon at bounding box center [200, 29] width 20 height 20
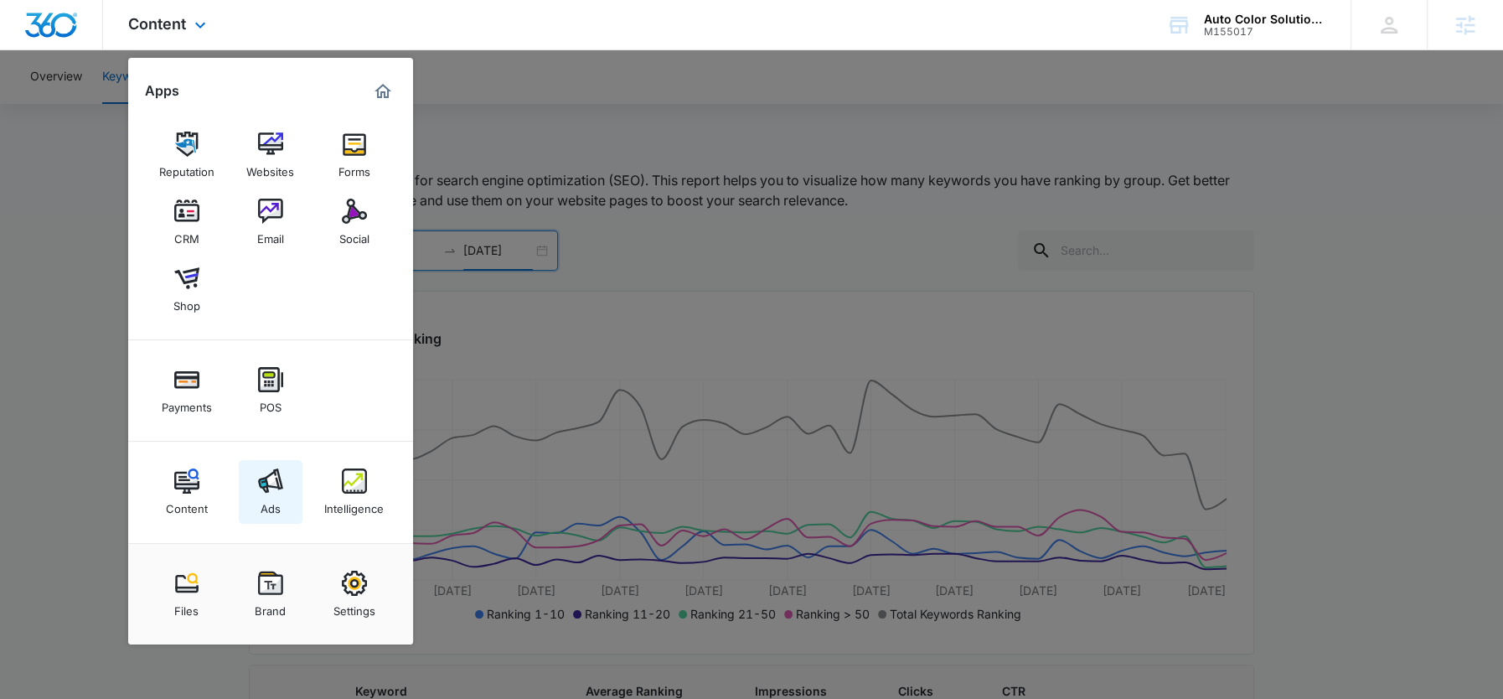
click at [265, 497] on div "Ads" at bounding box center [271, 505] width 20 height 22
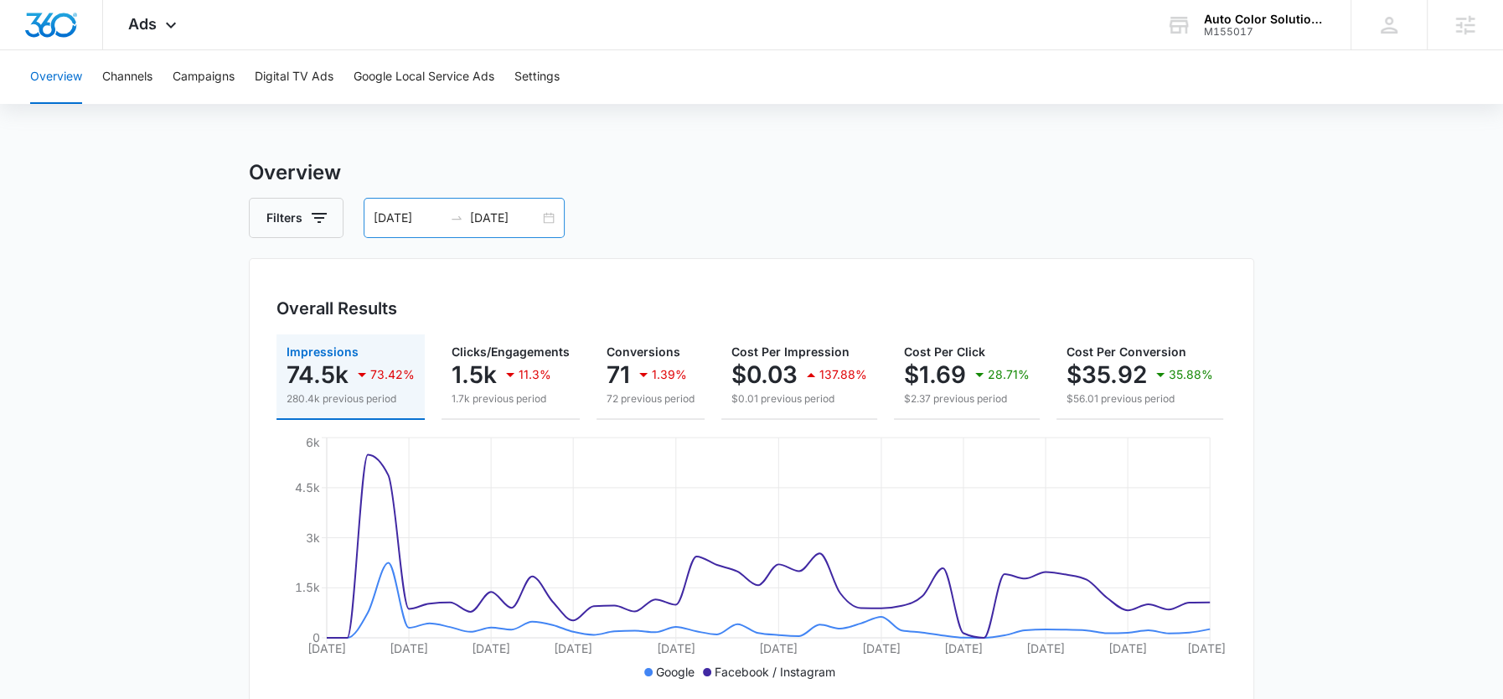
click at [494, 215] on input "09/13/2025" at bounding box center [505, 218] width 70 height 18
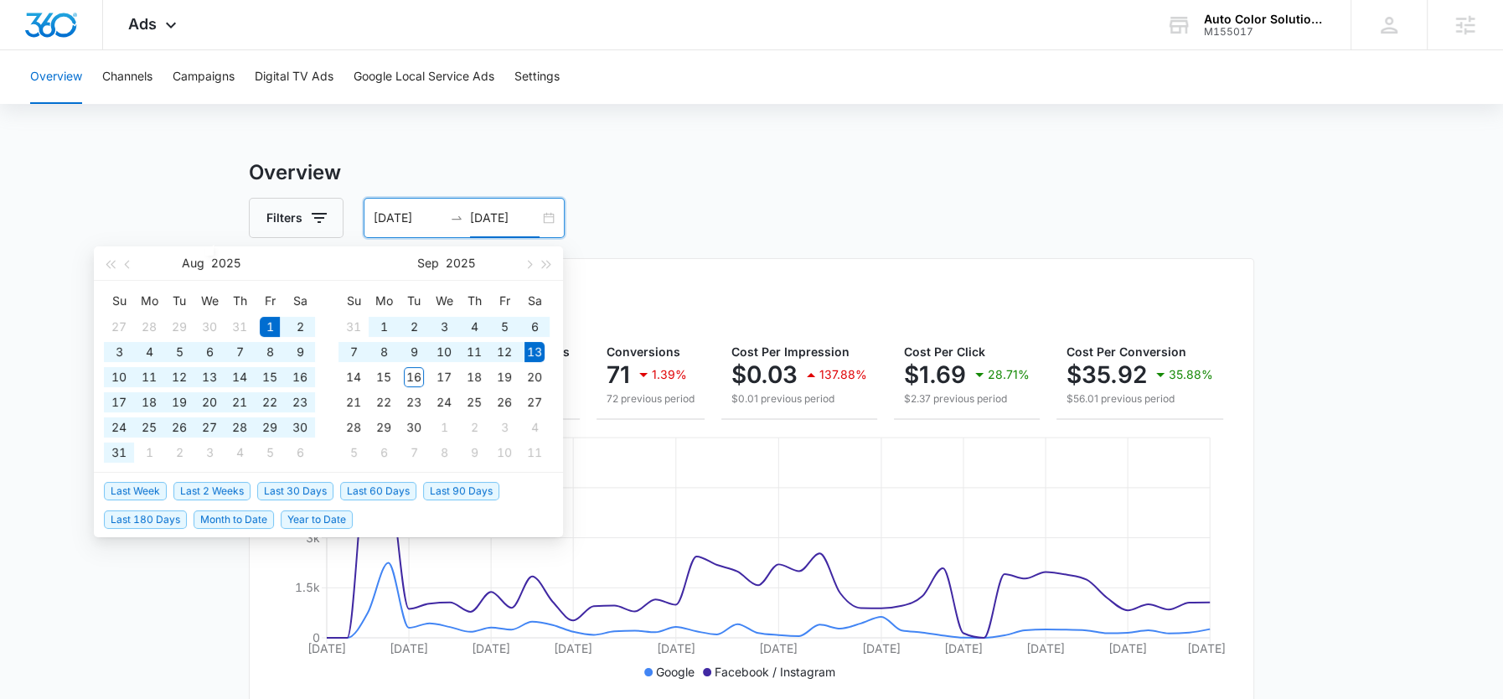
type input "09/13/2025"
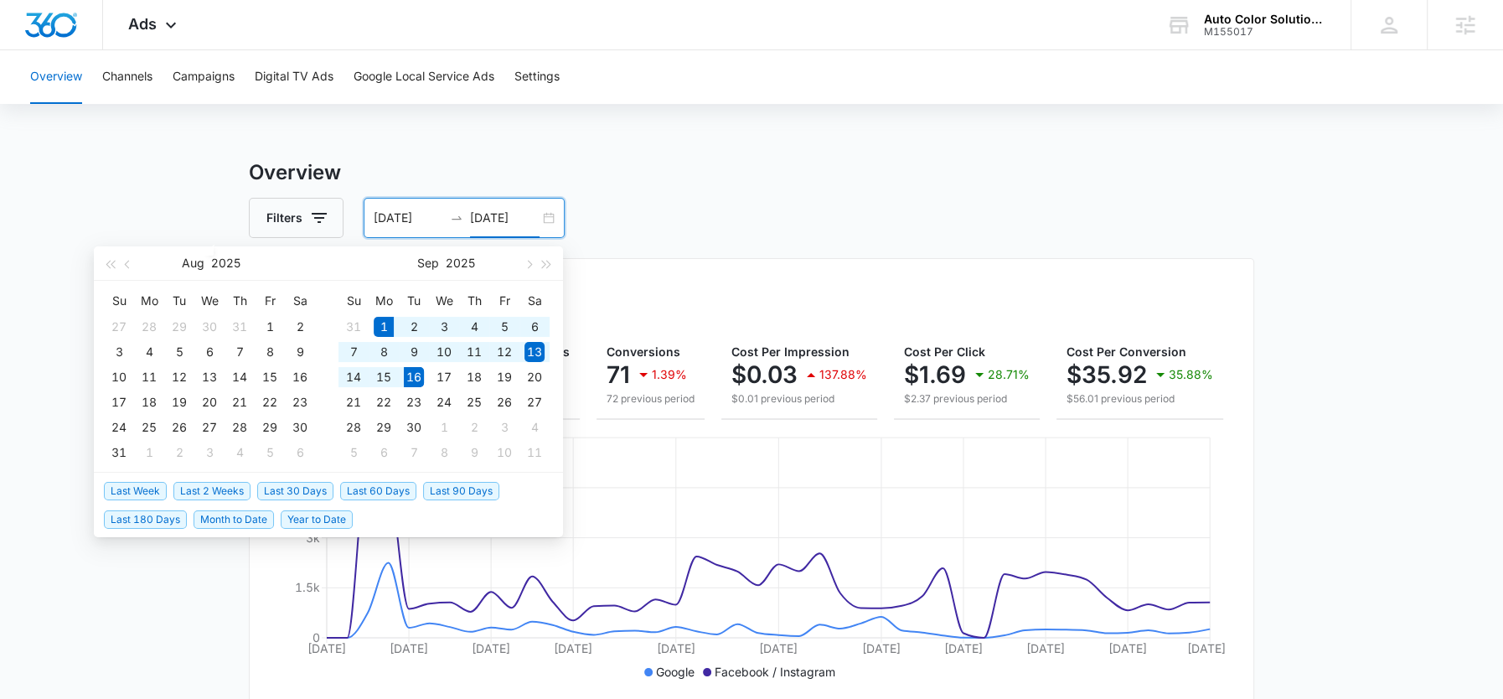
click at [234, 519] on span "Month to Date" at bounding box center [234, 519] width 80 height 18
type input "09/01/2025"
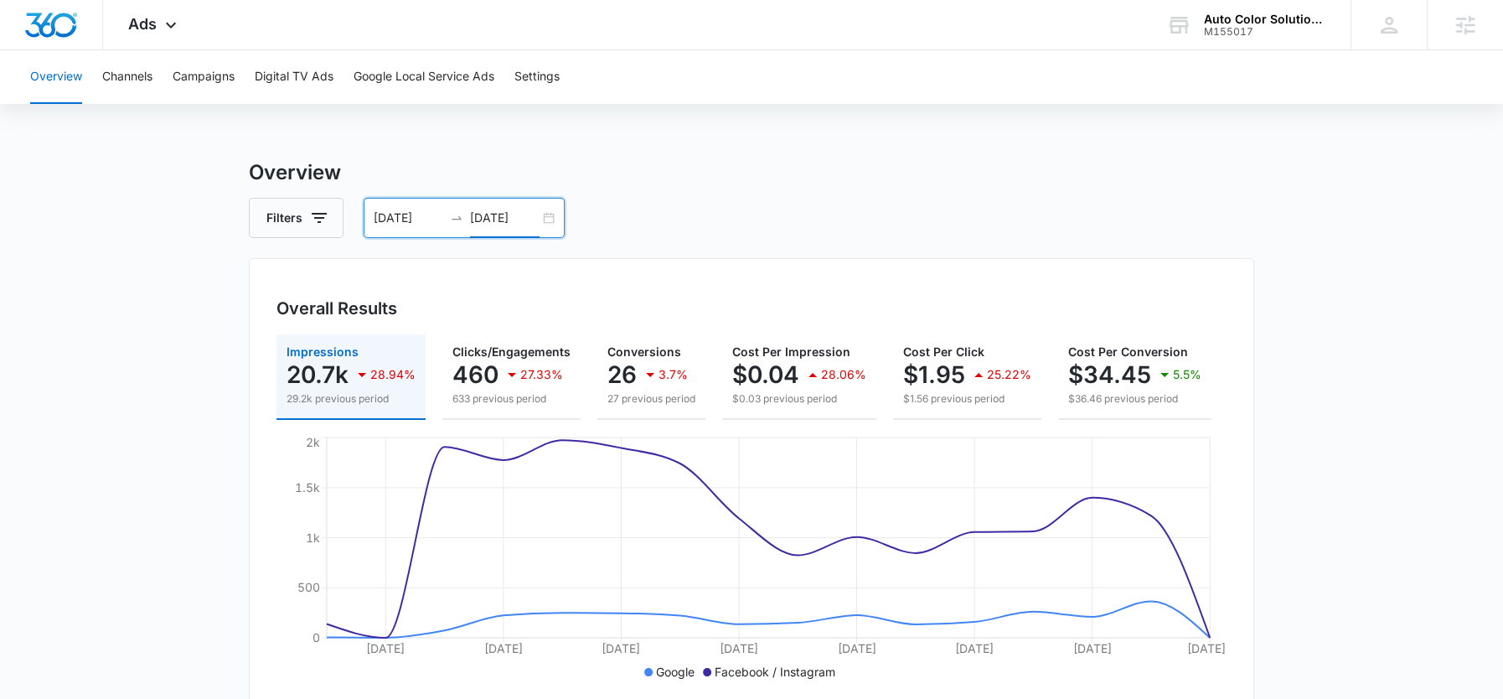
click at [492, 219] on input "09/16/2025" at bounding box center [505, 218] width 70 height 18
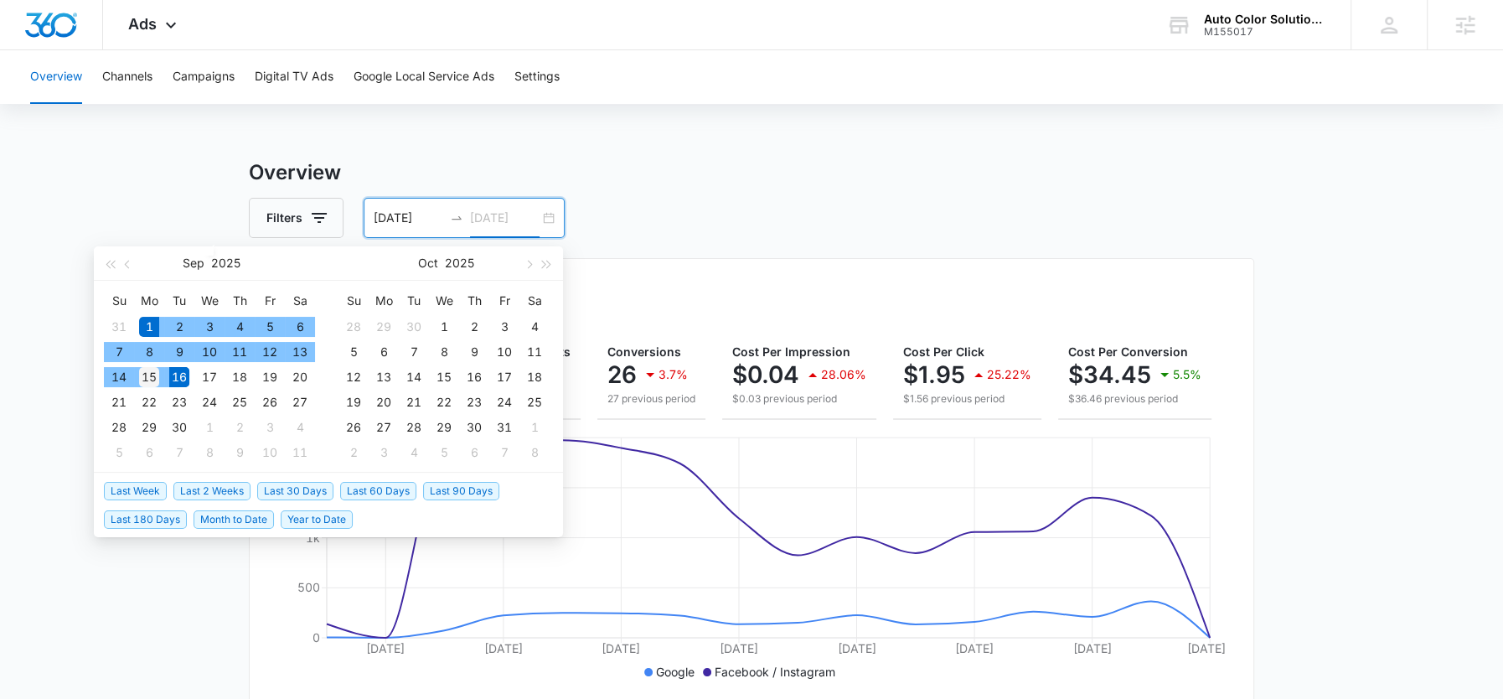
type input "09/15/2025"
click at [153, 376] on div "15" at bounding box center [149, 377] width 20 height 20
type input "09/01/2025"
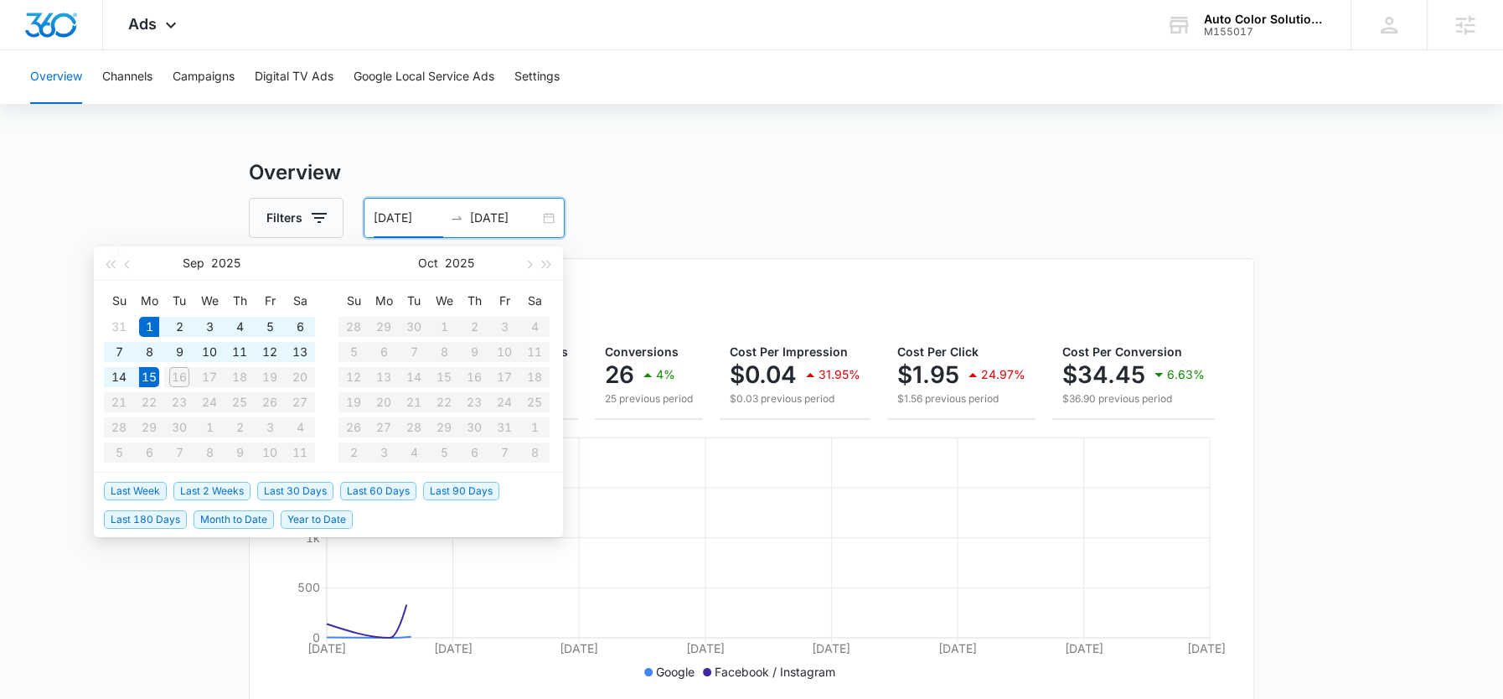
click at [753, 204] on div "Filters 09/01/2025 09/15/2025" at bounding box center [751, 218] width 1005 height 40
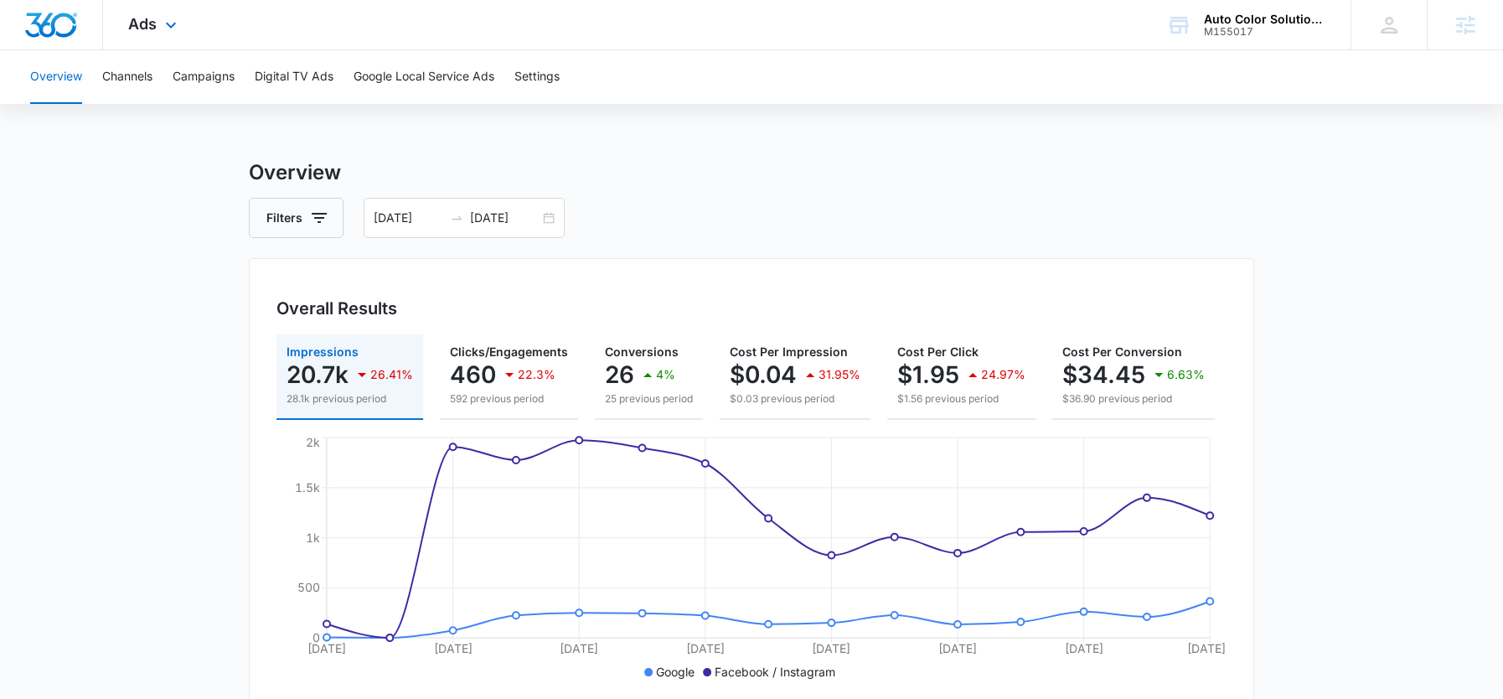
click at [158, 25] on div "Ads Apps Reputation Websites Forms CRM Email Social Shop Payments POS Content A…" at bounding box center [154, 24] width 103 height 49
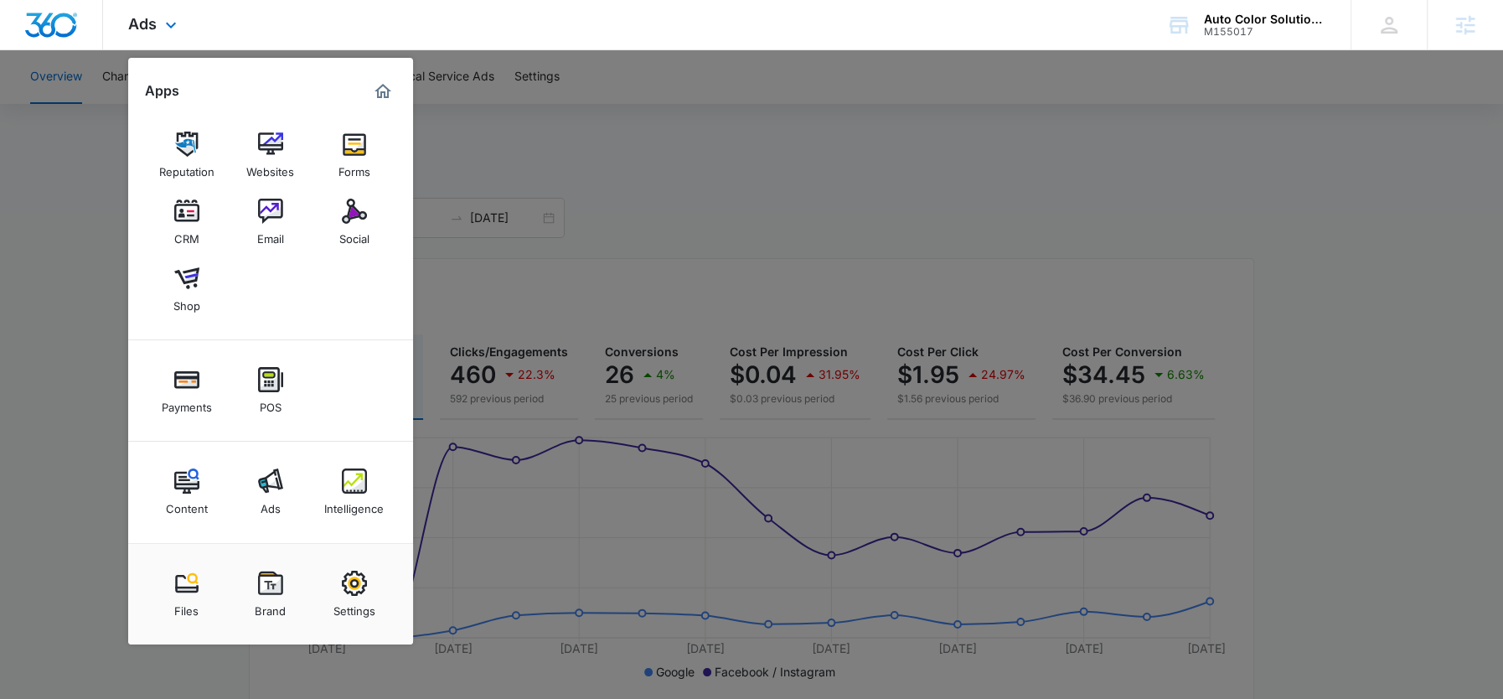
click at [385, 25] on div "Ads Apps Reputation Websites Forms CRM Email Social Shop Payments POS Content A…" at bounding box center [751, 25] width 1503 height 50
click at [528, 121] on div at bounding box center [751, 349] width 1503 height 699
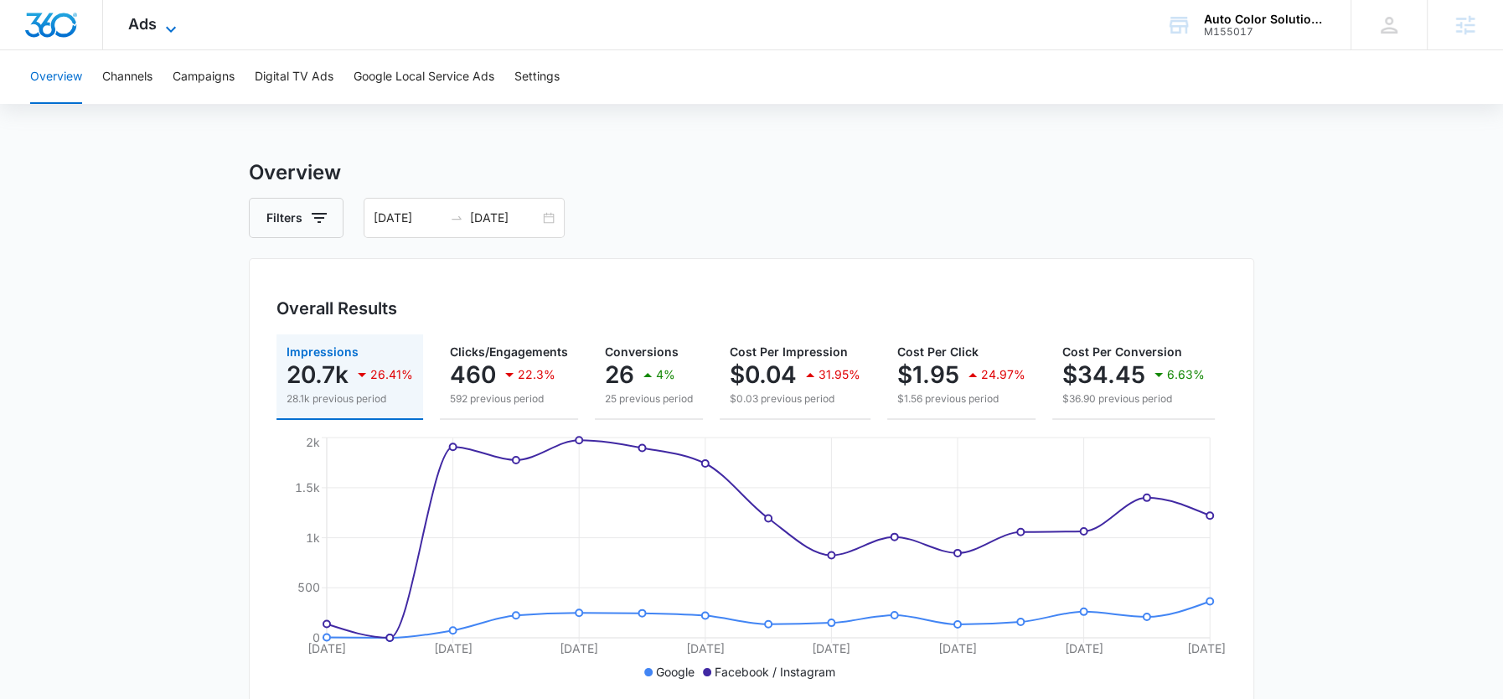
click at [173, 28] on icon at bounding box center [171, 29] width 10 height 6
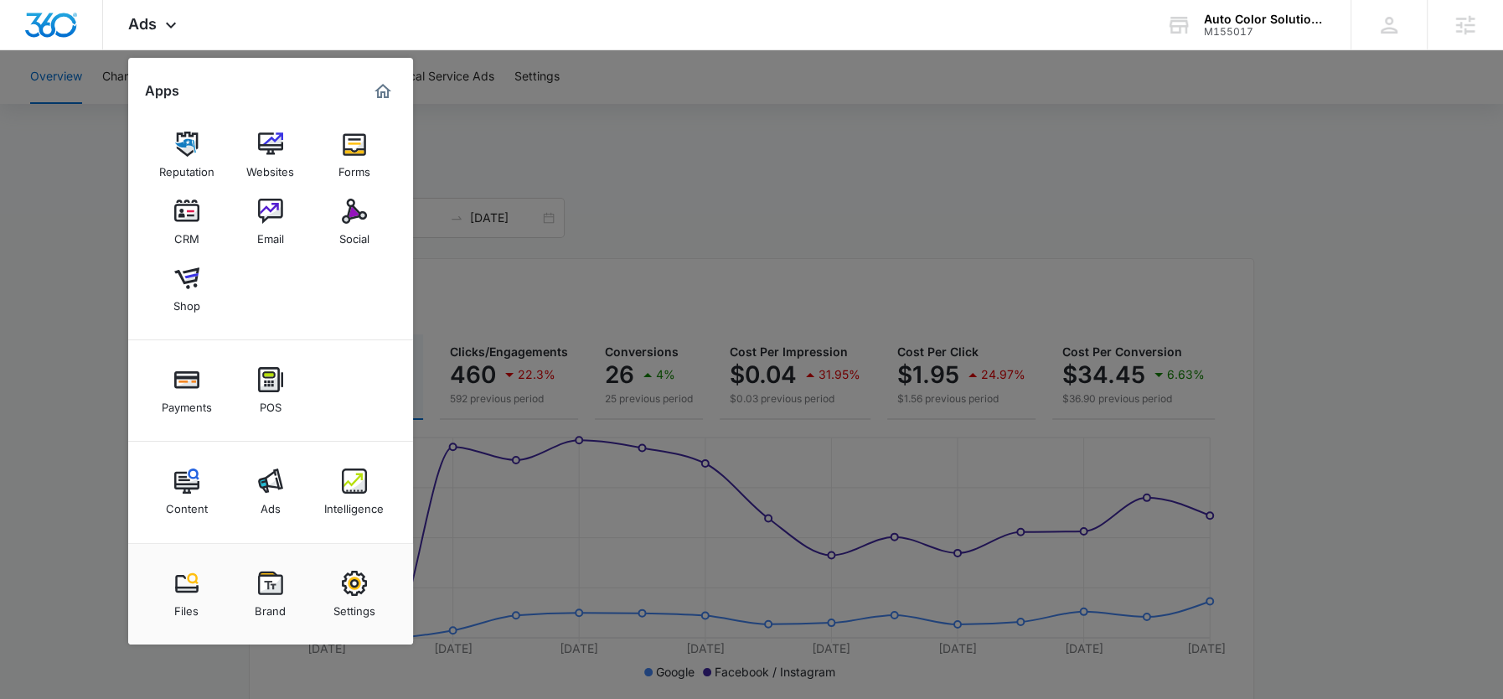
click at [586, 143] on div at bounding box center [751, 349] width 1503 height 699
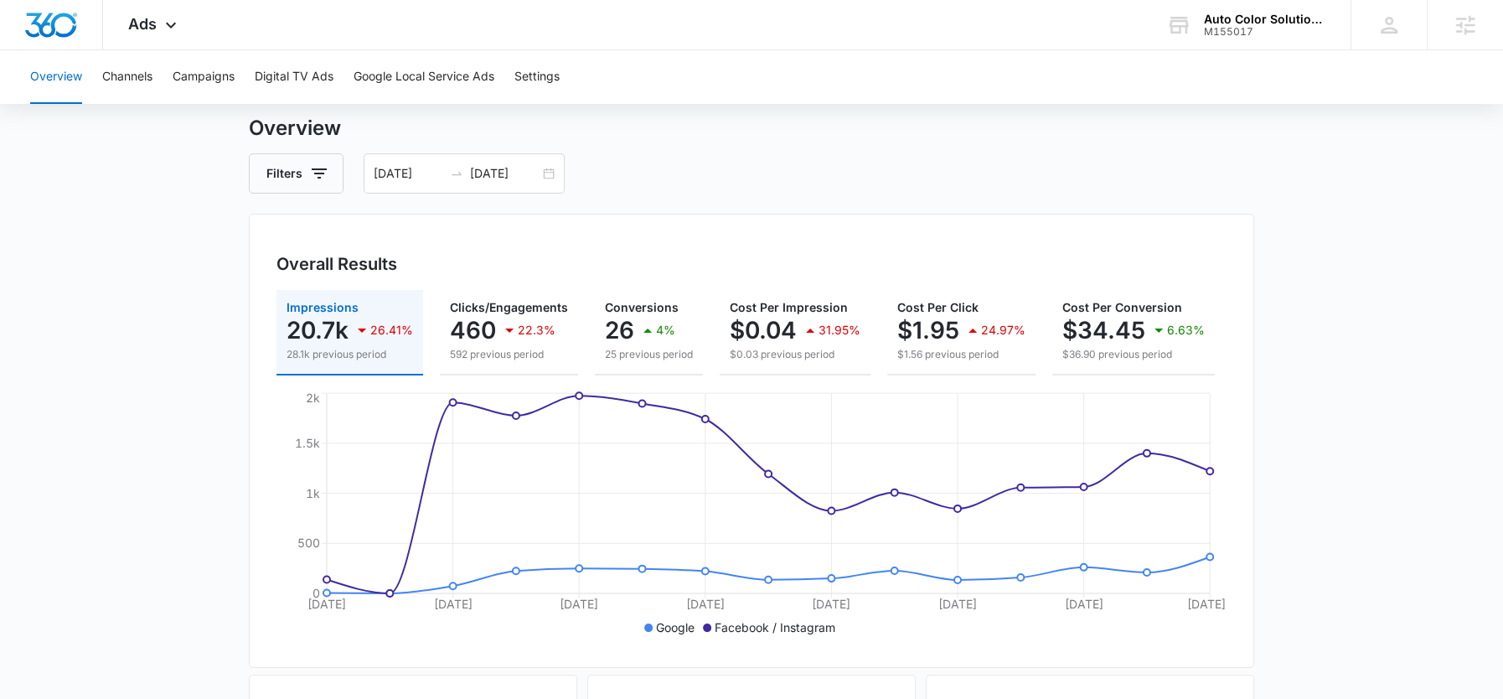
scroll to position [67, 0]
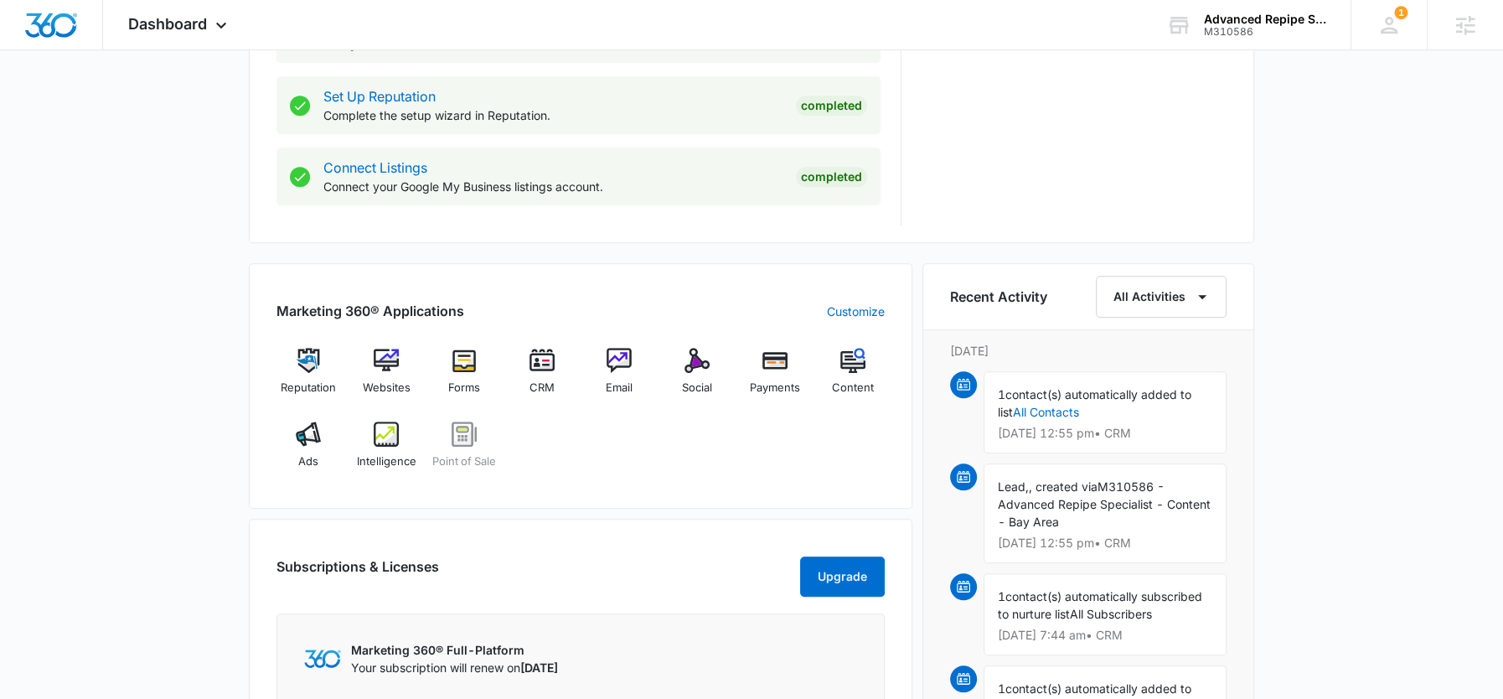
scroll to position [844, 0]
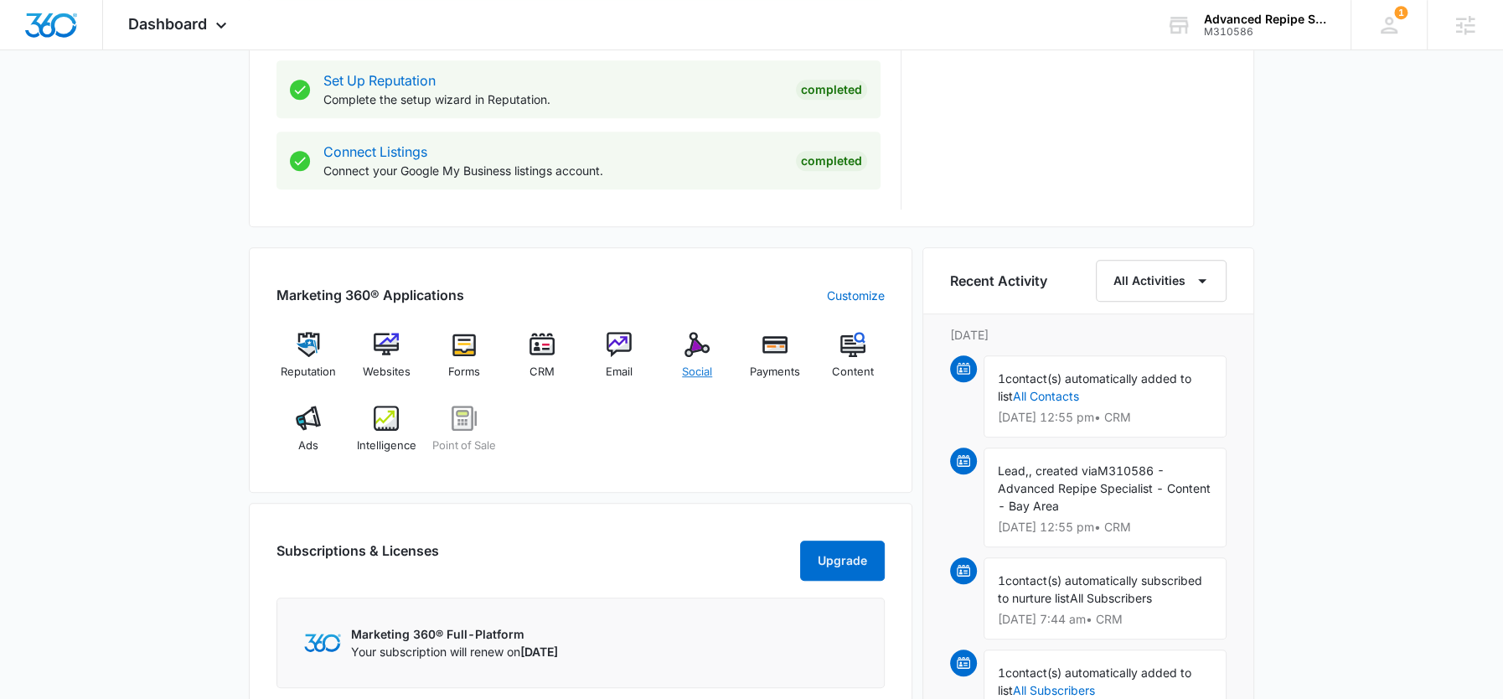
click at [698, 364] on span "Social" at bounding box center [697, 372] width 30 height 17
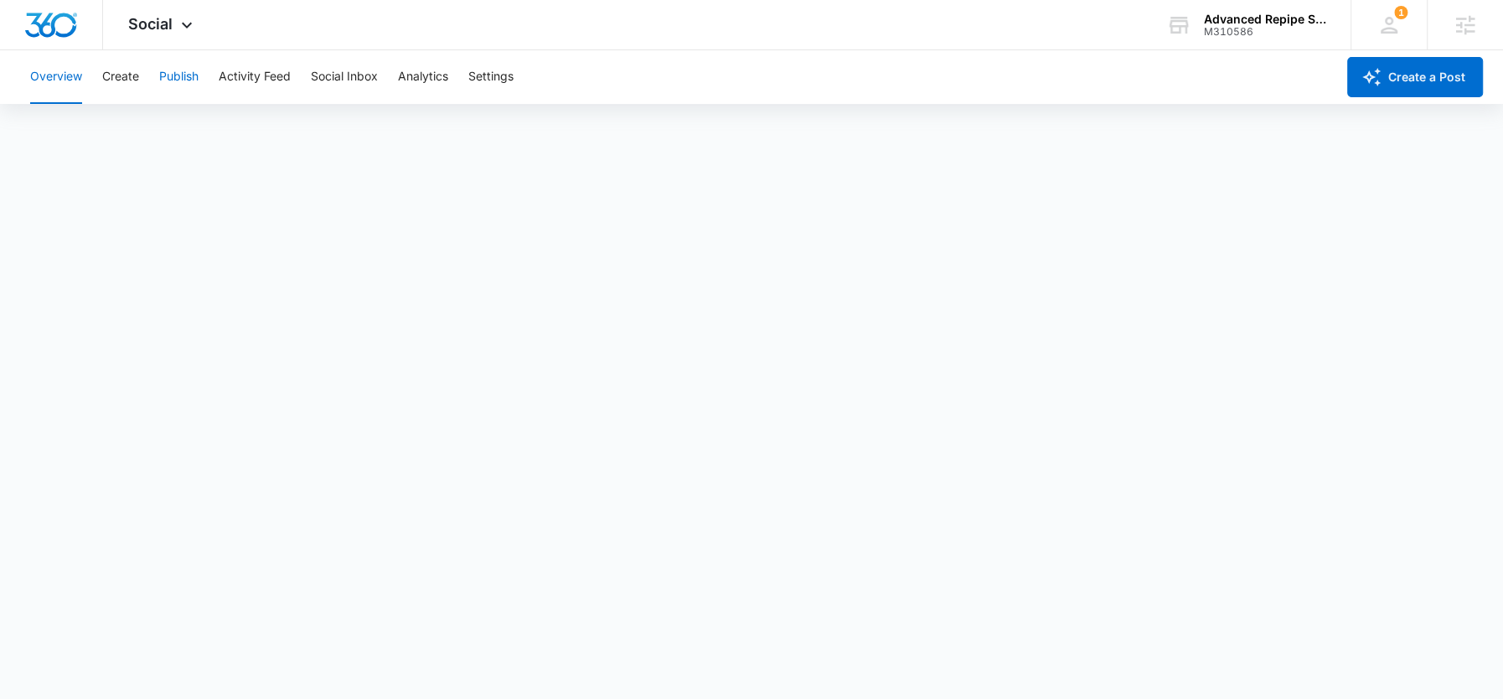
click at [178, 86] on button "Publish" at bounding box center [178, 77] width 39 height 54
click at [119, 81] on button "Create" at bounding box center [120, 77] width 37 height 54
click at [165, 134] on button "Approvals" at bounding box center [164, 128] width 56 height 47
click at [173, 28] on div "Social Apps Reputation Websites Forms CRM Email Social Payments POS Content Ads…" at bounding box center [162, 24] width 119 height 49
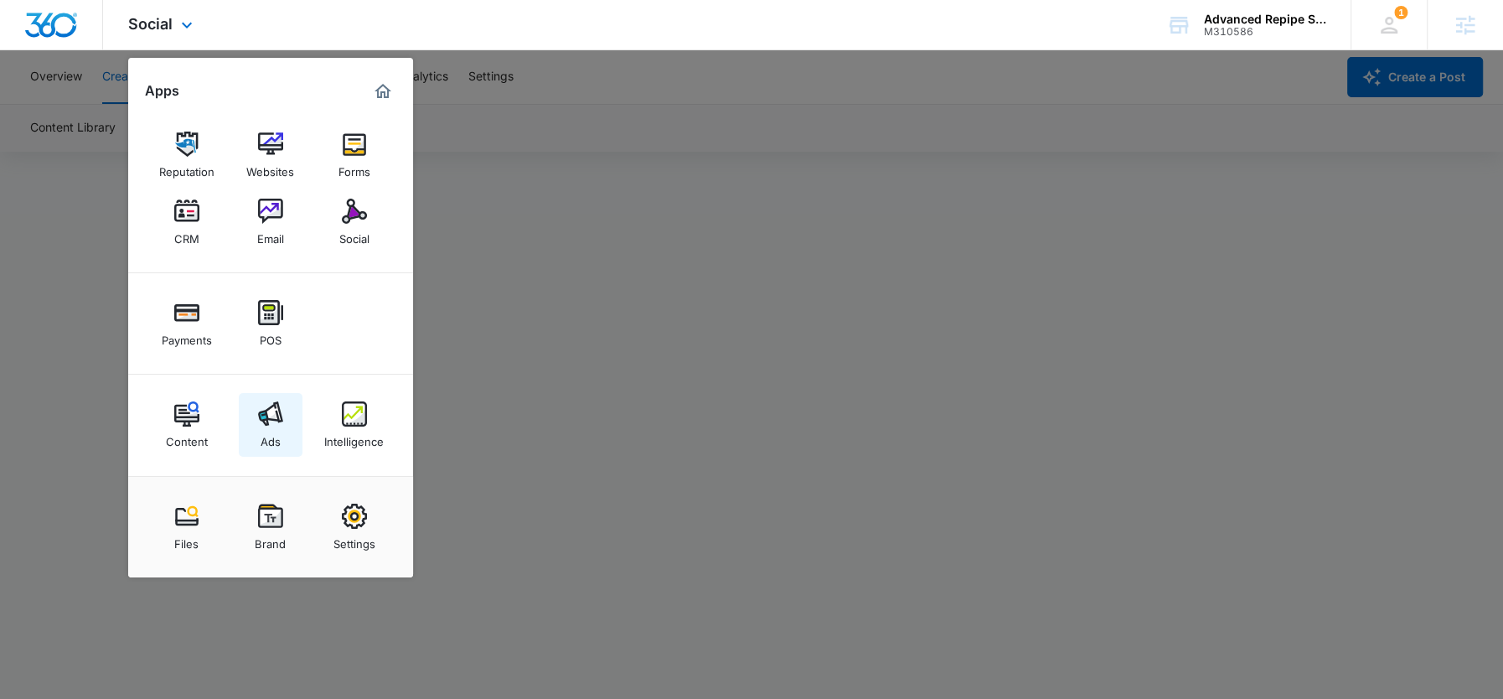
click at [251, 398] on link "Ads" at bounding box center [271, 425] width 64 height 64
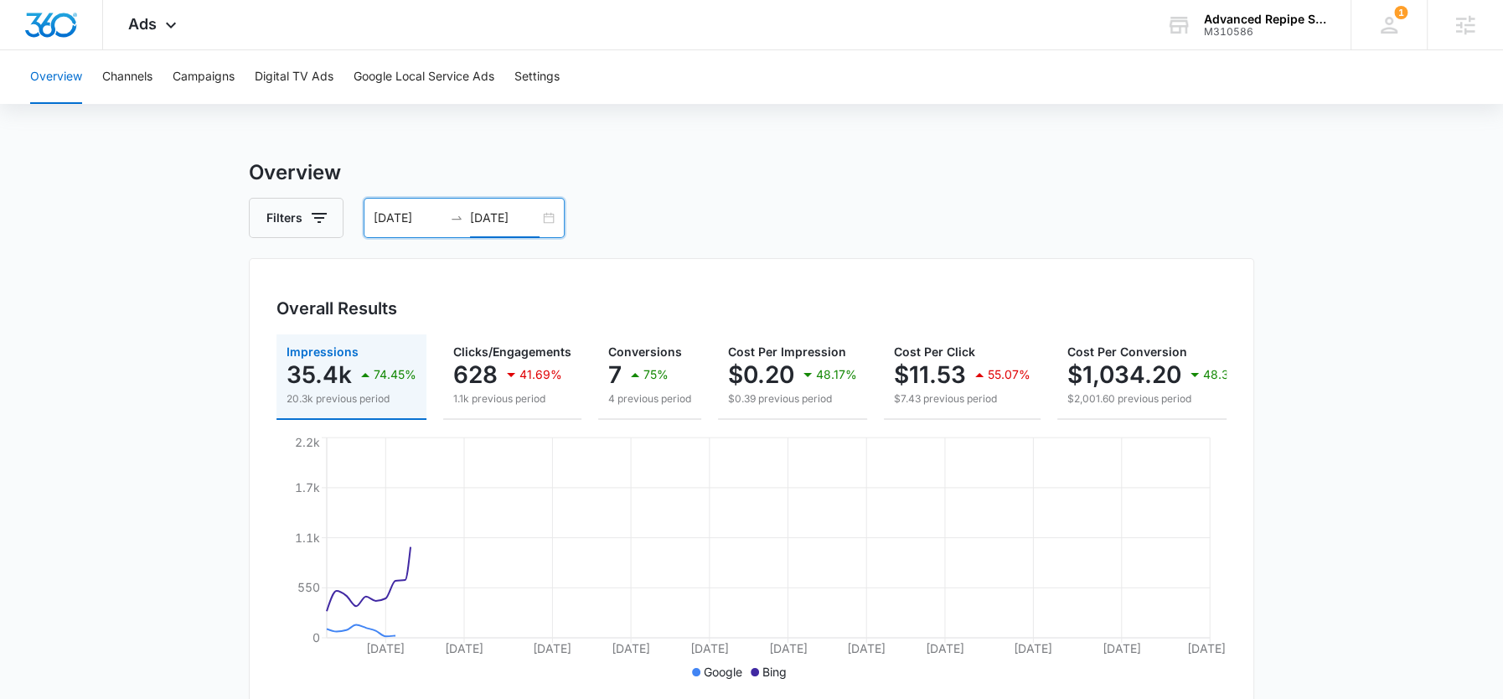
click at [488, 212] on input "08/30/2025" at bounding box center [505, 218] width 70 height 18
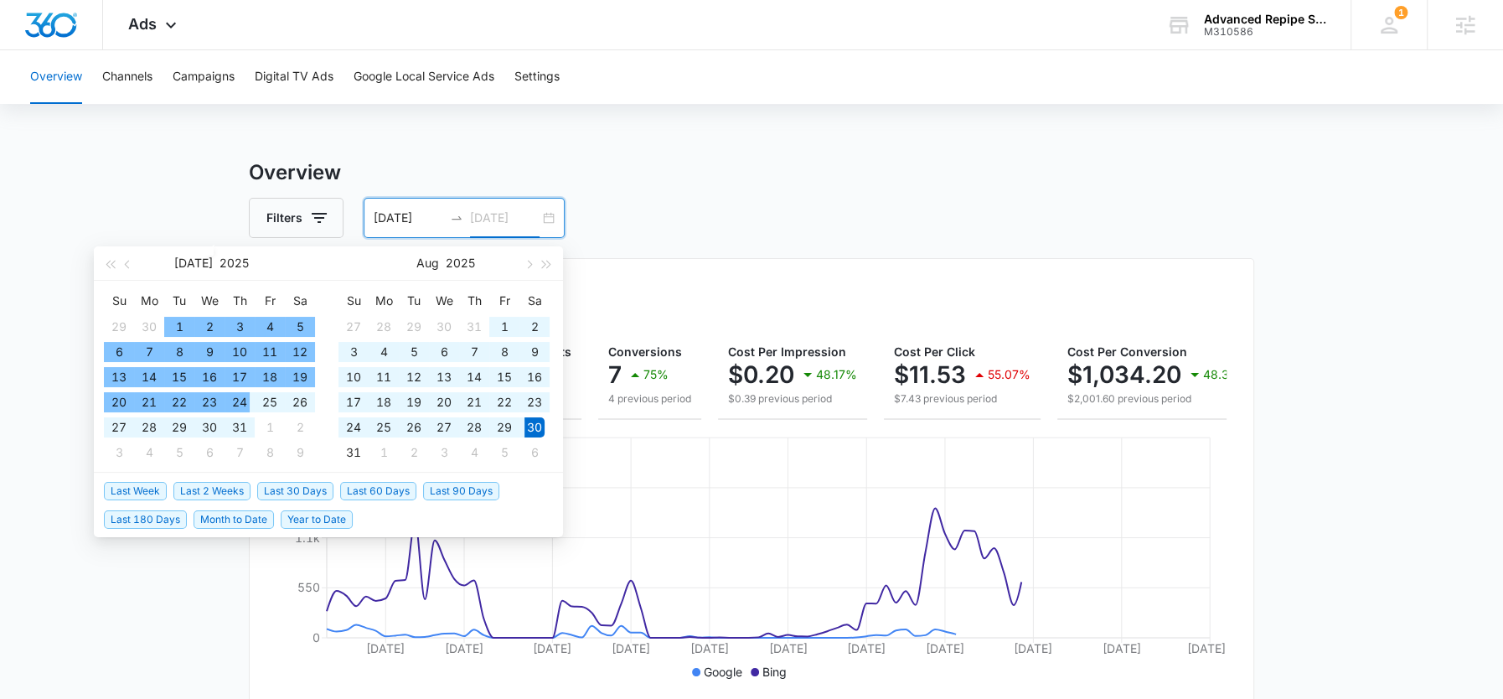
type input "08/30/2025"
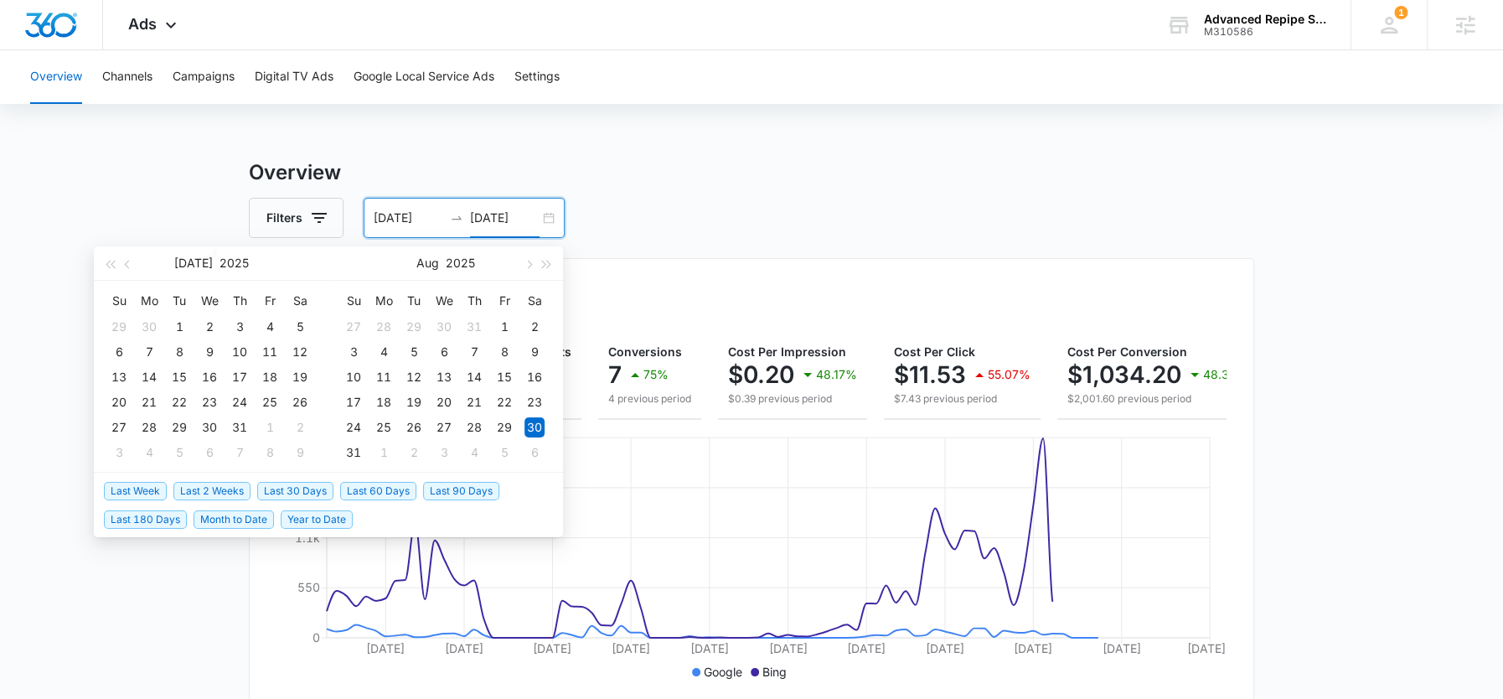
click at [233, 525] on span "Month to Date" at bounding box center [234, 519] width 80 height 18
type input "09/01/2025"
type input "09/16/2025"
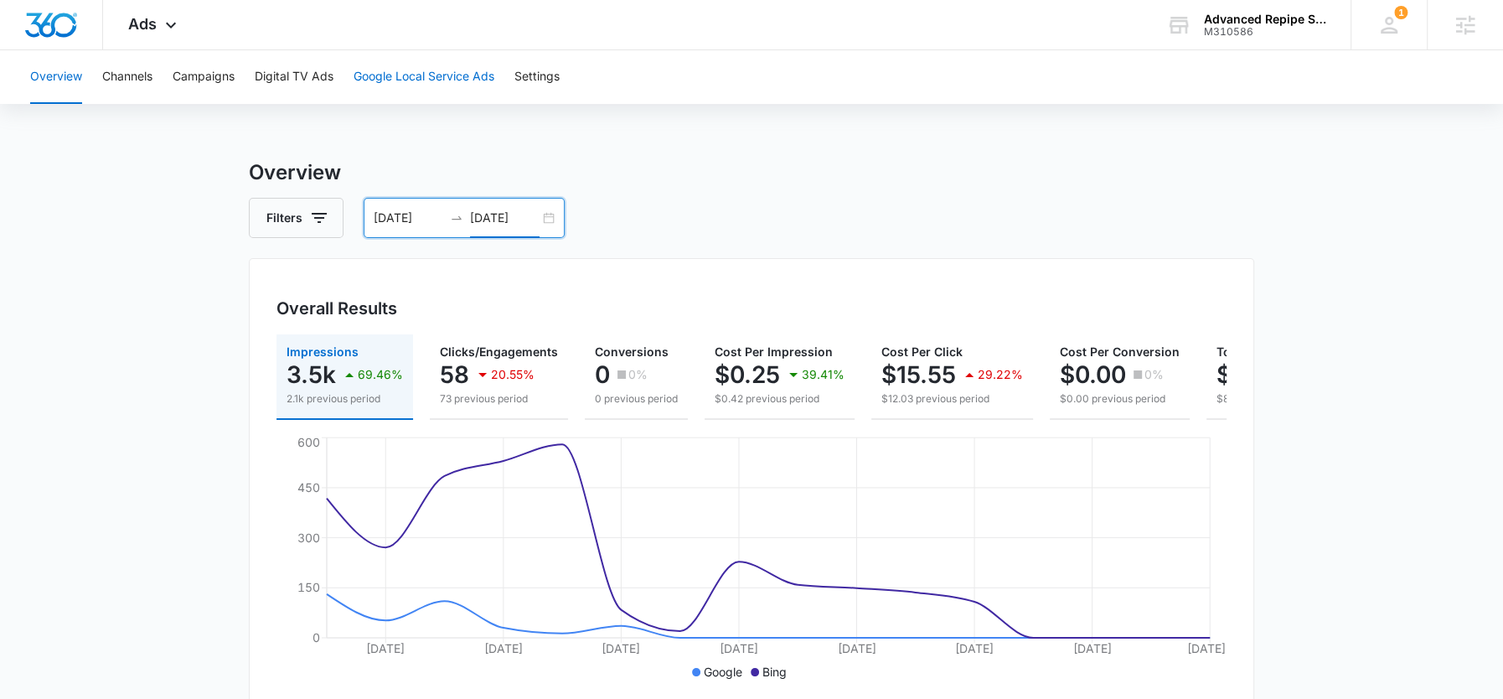
click at [385, 88] on button "Google Local Service Ads" at bounding box center [424, 77] width 141 height 54
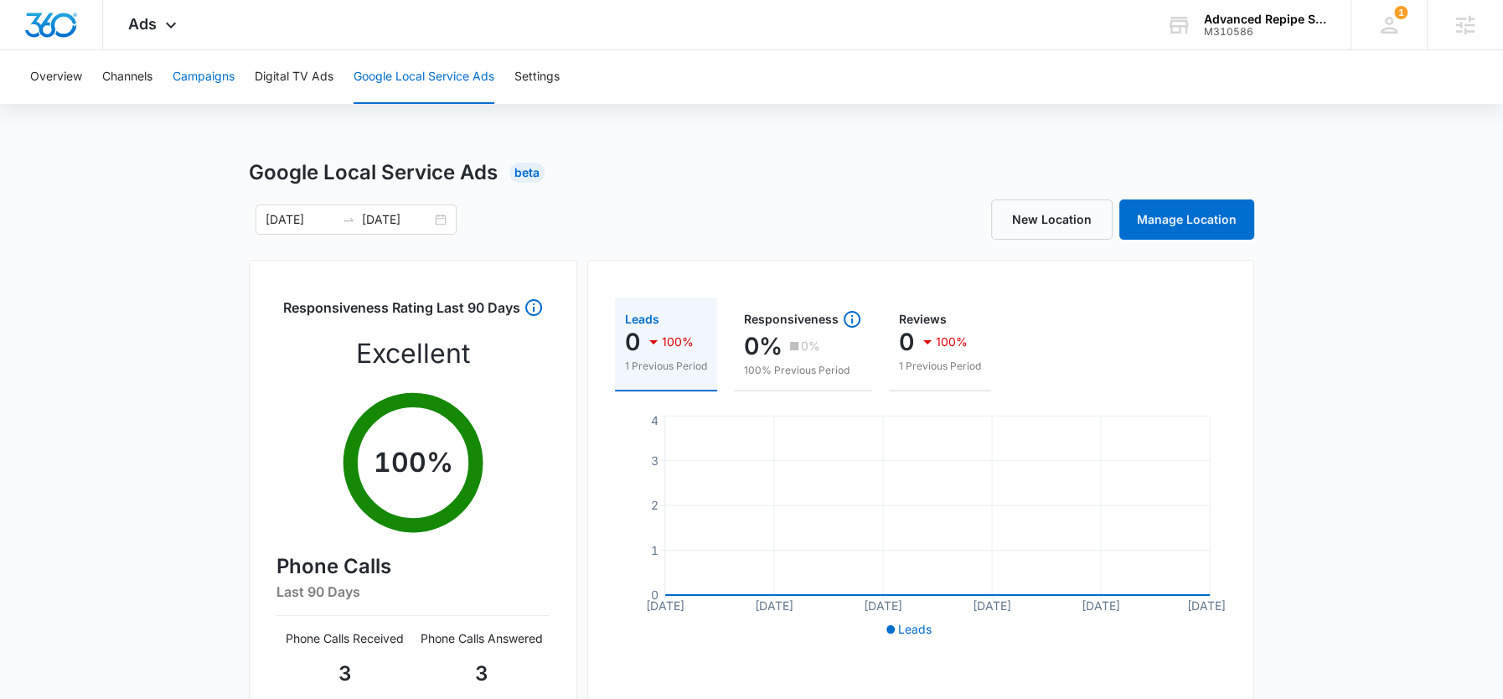
click at [181, 76] on button "Campaigns" at bounding box center [204, 77] width 62 height 54
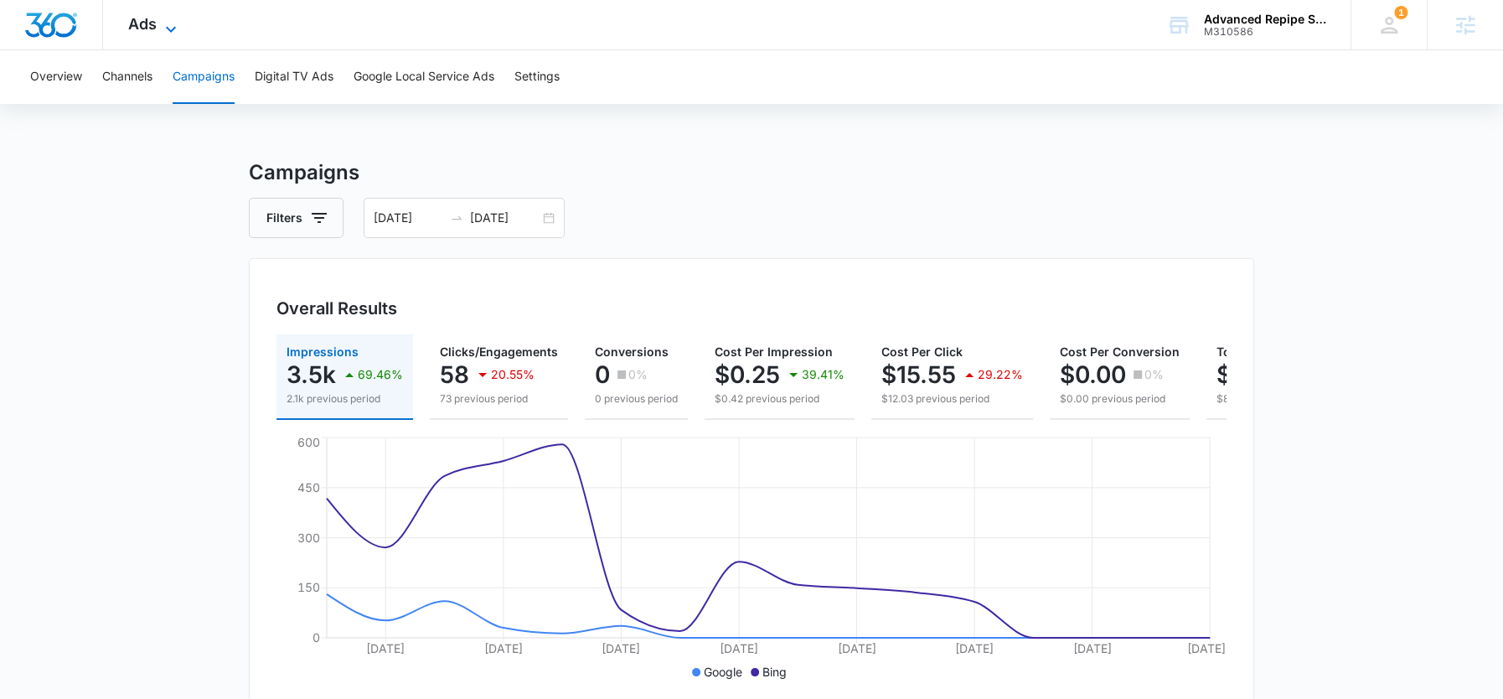
click at [173, 28] on icon at bounding box center [171, 29] width 20 height 20
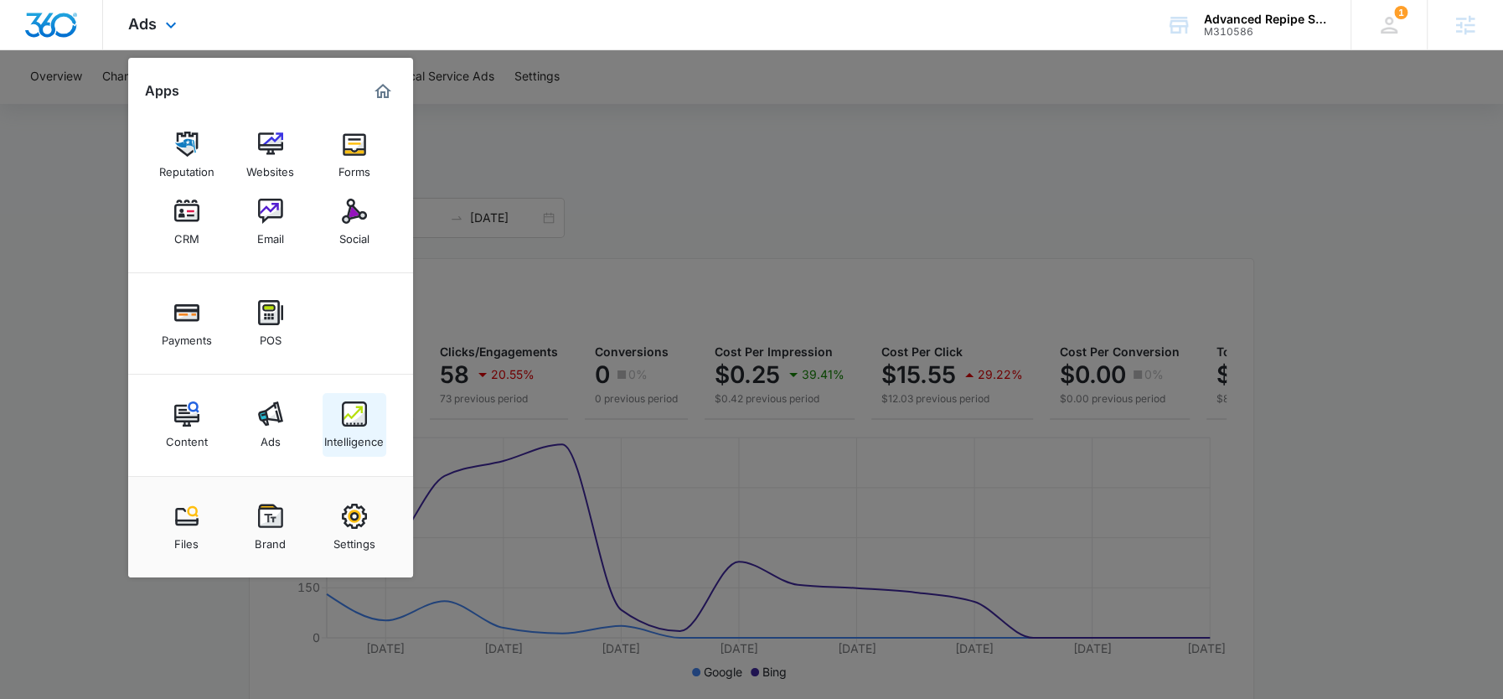
click at [349, 428] on div "Intelligence" at bounding box center [353, 437] width 59 height 22
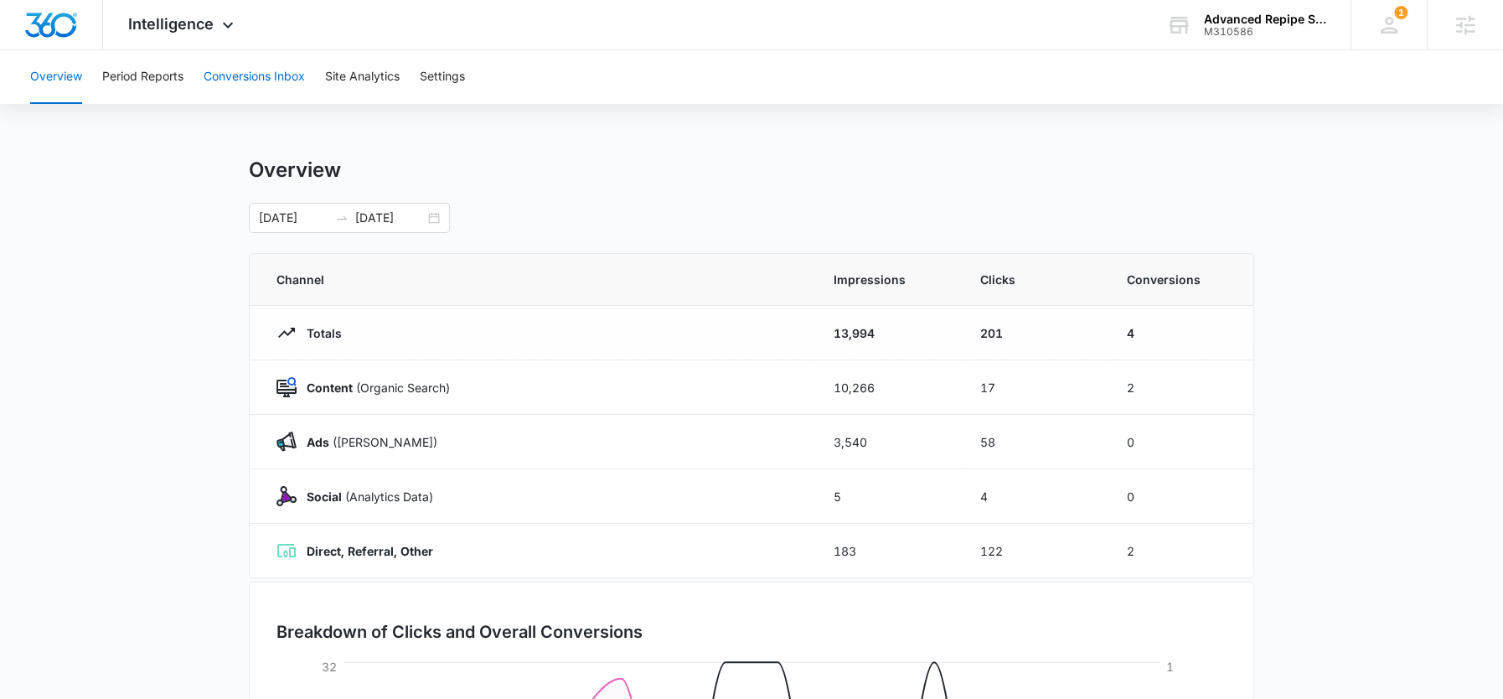
click at [247, 81] on button "Conversions Inbox" at bounding box center [254, 77] width 101 height 54
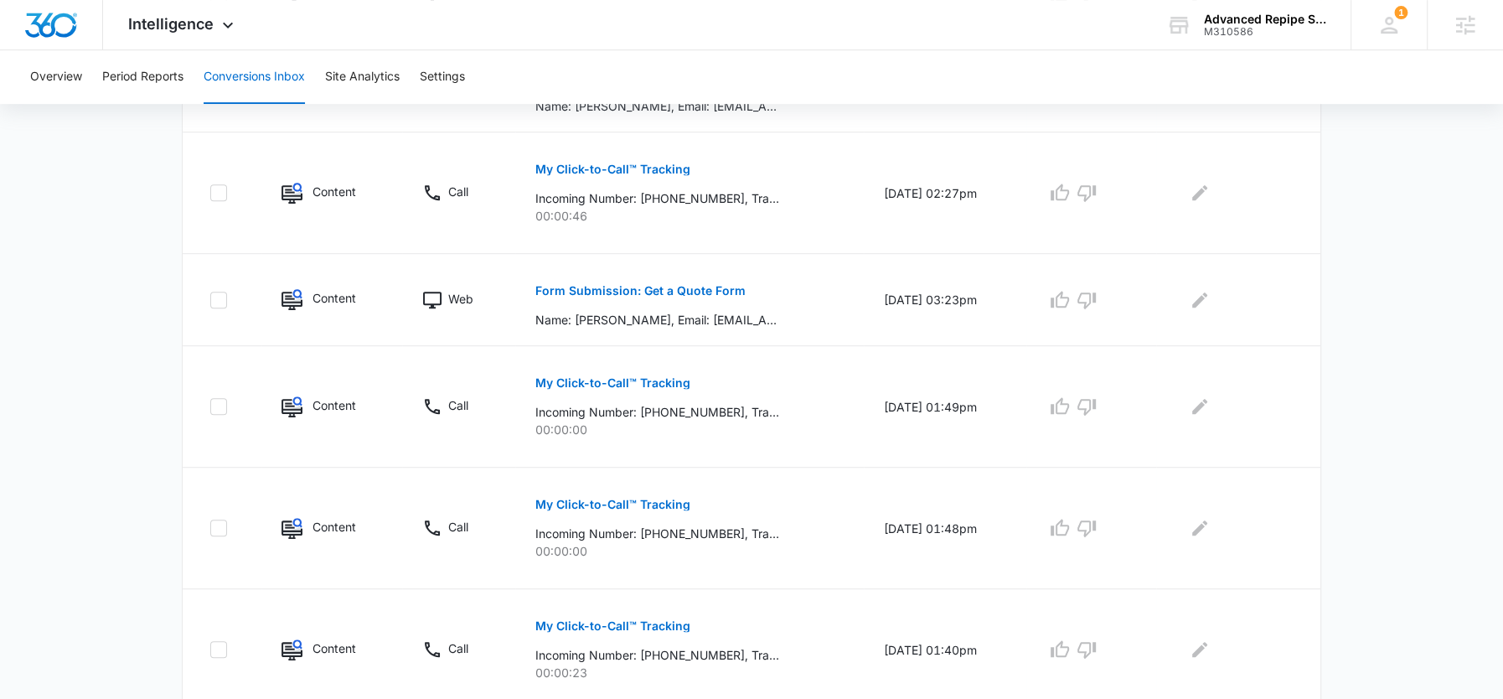
scroll to position [974, 0]
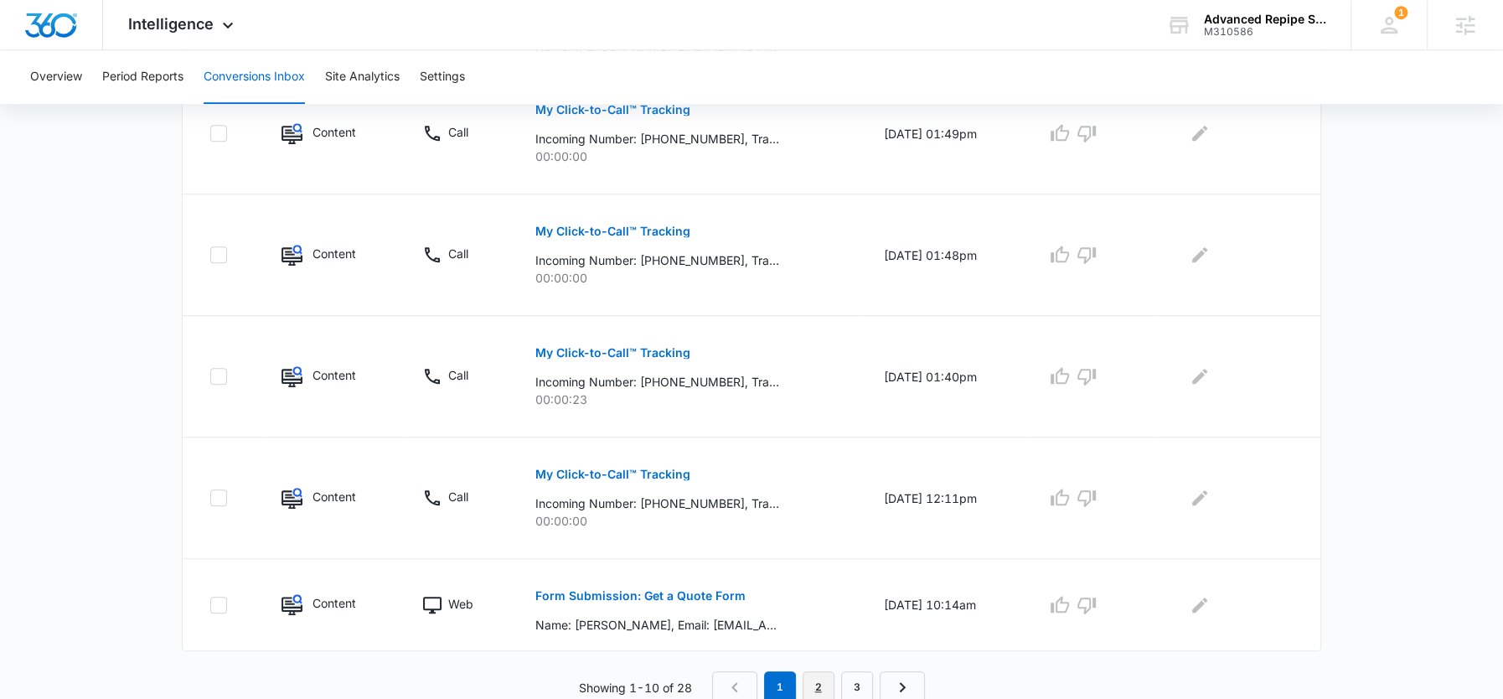
click at [813, 675] on link "2" at bounding box center [819, 687] width 32 height 32
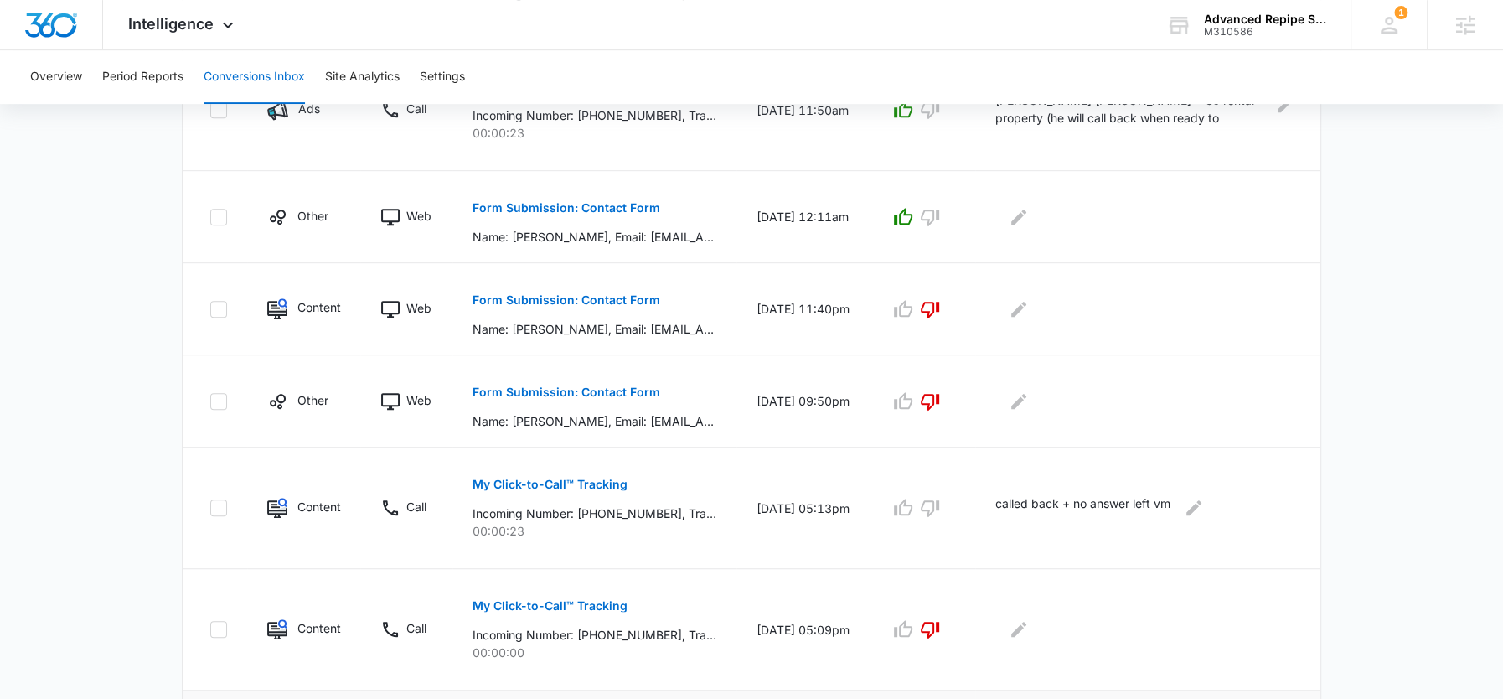
scroll to position [0, 0]
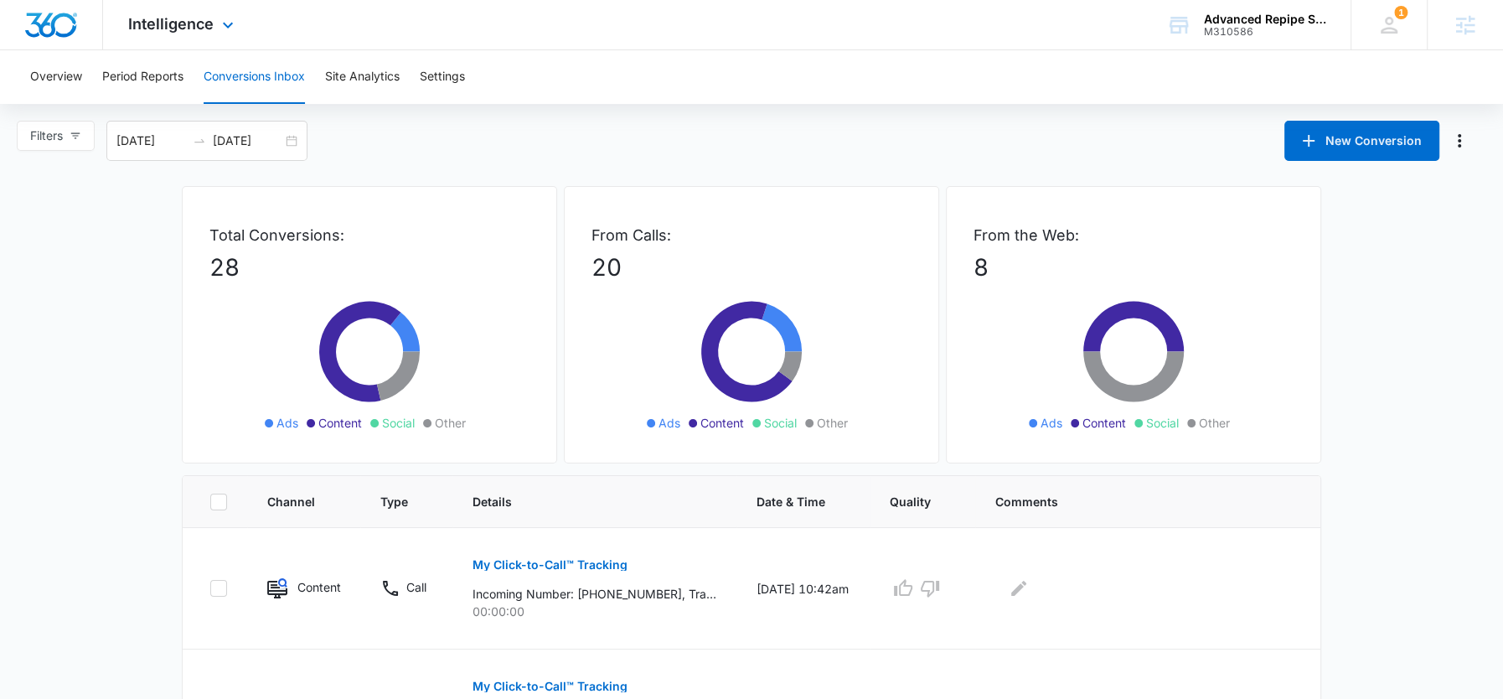
click at [211, 48] on div "Intelligence Apps Reputation Websites Forms CRM Email Social Payments POS Conte…" at bounding box center [183, 24] width 160 height 49
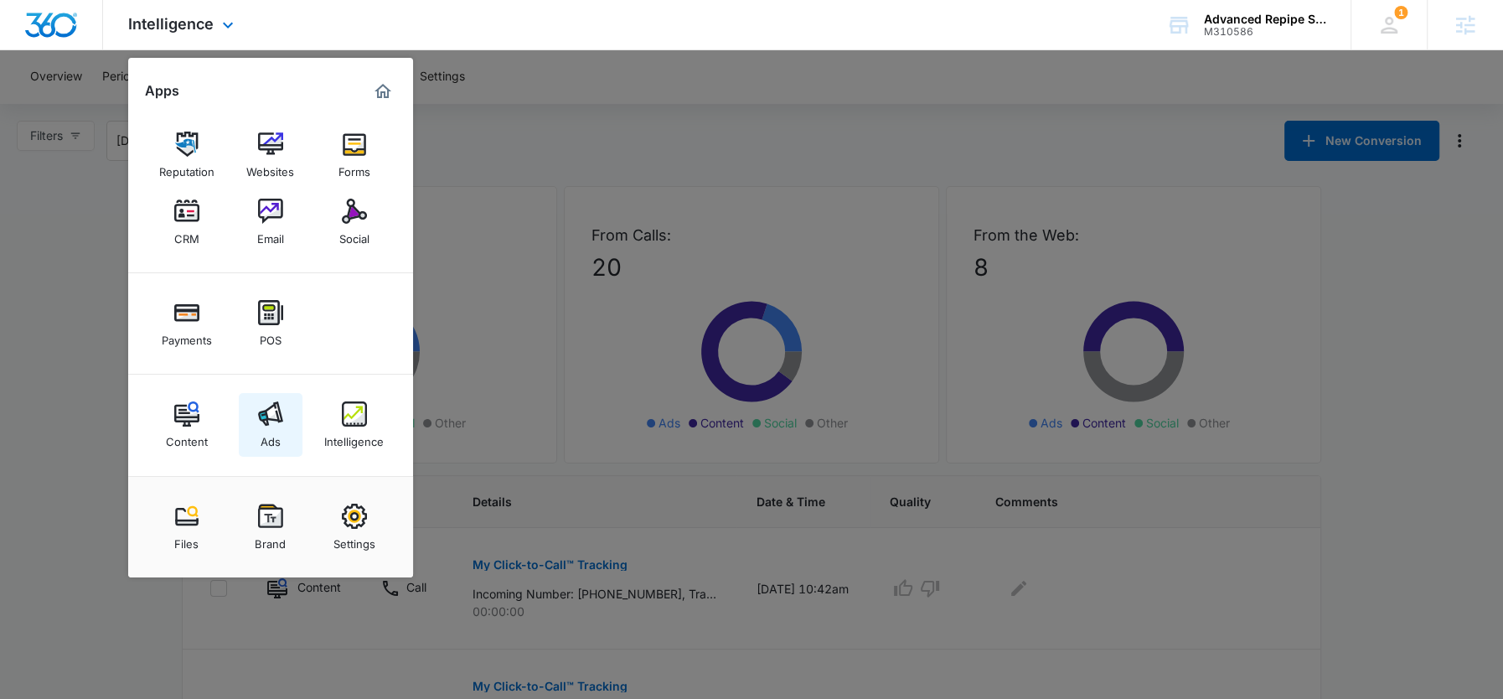
click at [277, 411] on img at bounding box center [270, 413] width 25 height 25
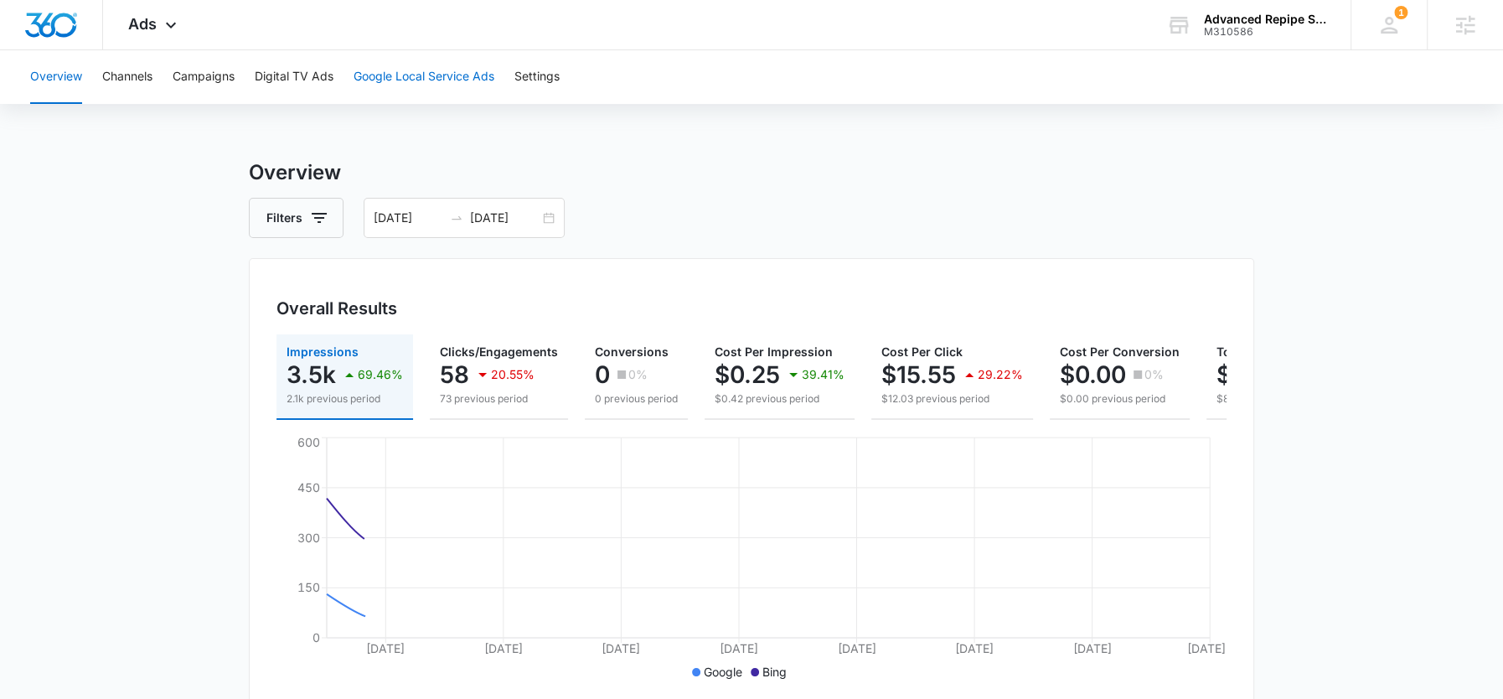
click at [408, 86] on button "Google Local Service Ads" at bounding box center [424, 77] width 141 height 54
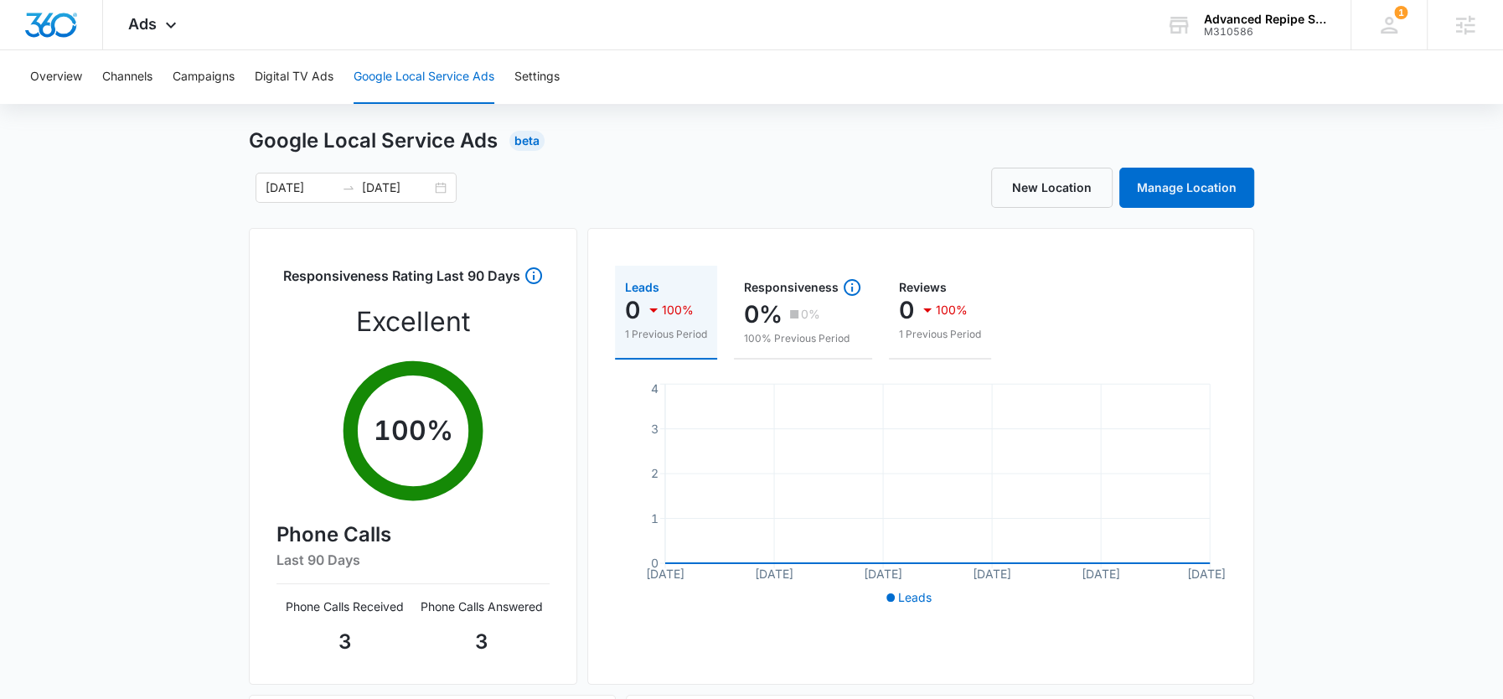
scroll to position [34, 0]
click at [154, 35] on div "Ads Apps Reputation Websites Forms CRM Email Social Payments POS Content Ads In…" at bounding box center [154, 24] width 103 height 49
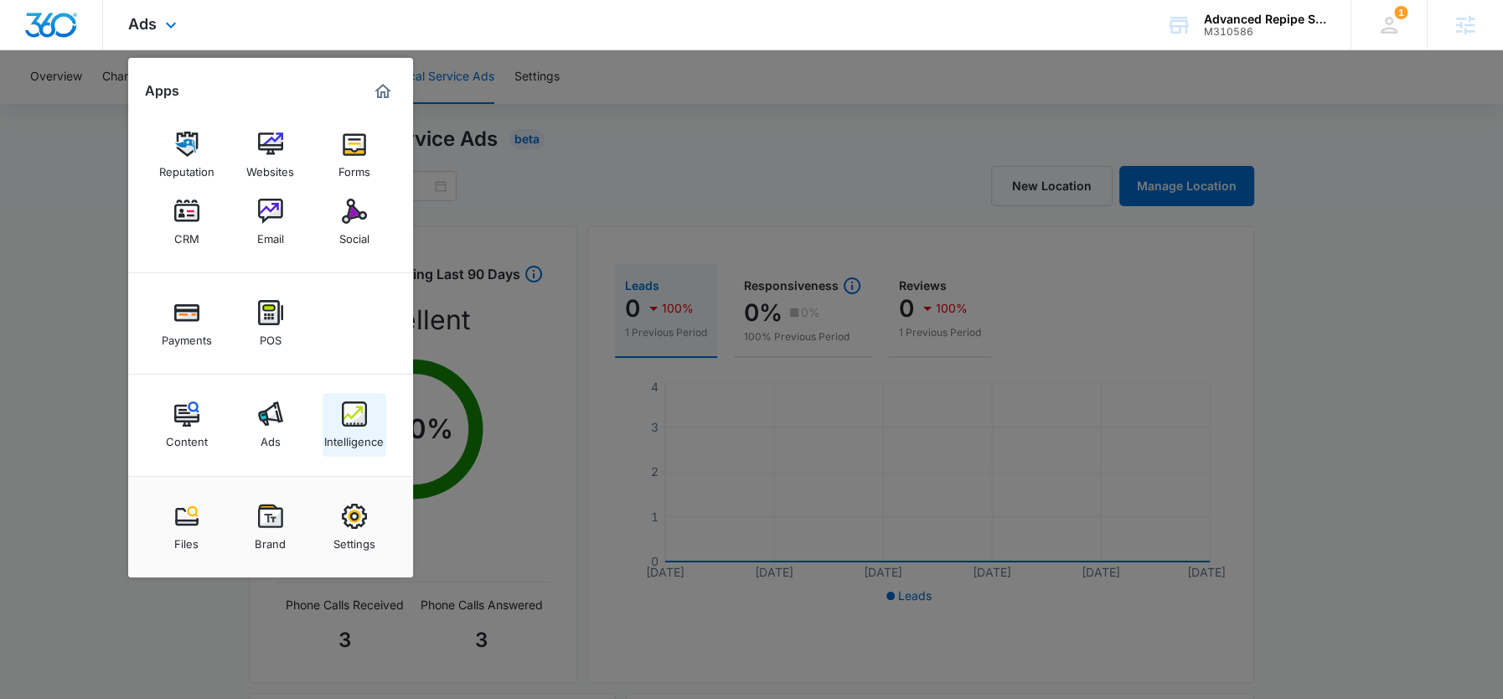
click at [370, 413] on link "Intelligence" at bounding box center [355, 425] width 64 height 64
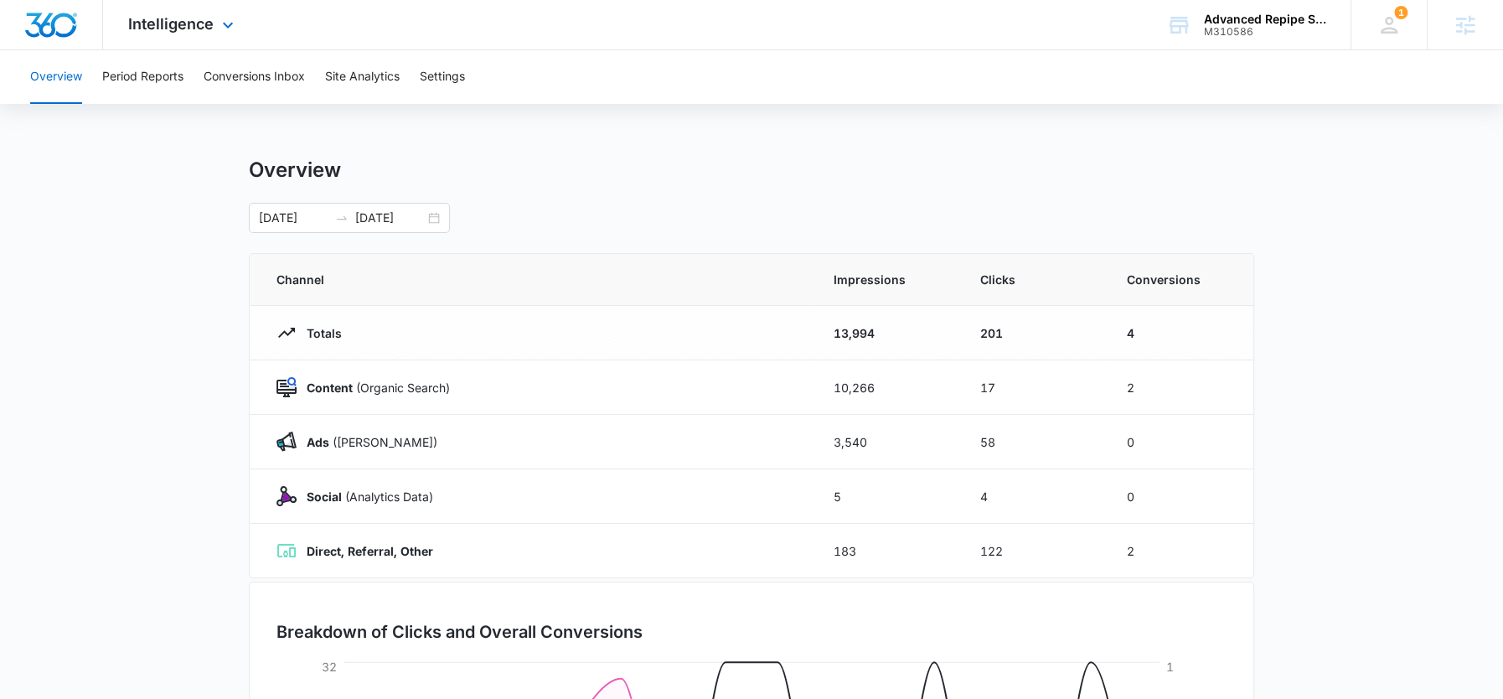
scroll to position [39, 0]
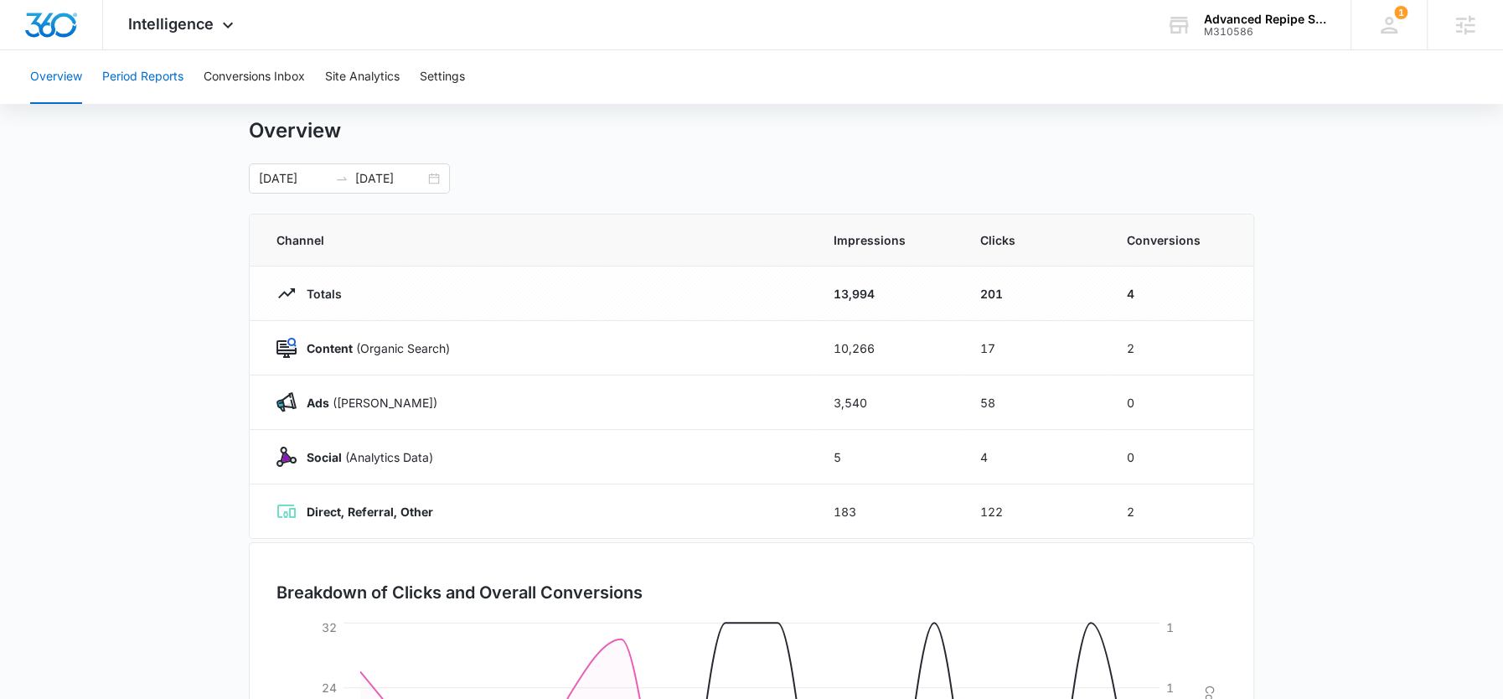
click at [166, 77] on button "Period Reports" at bounding box center [142, 77] width 81 height 54
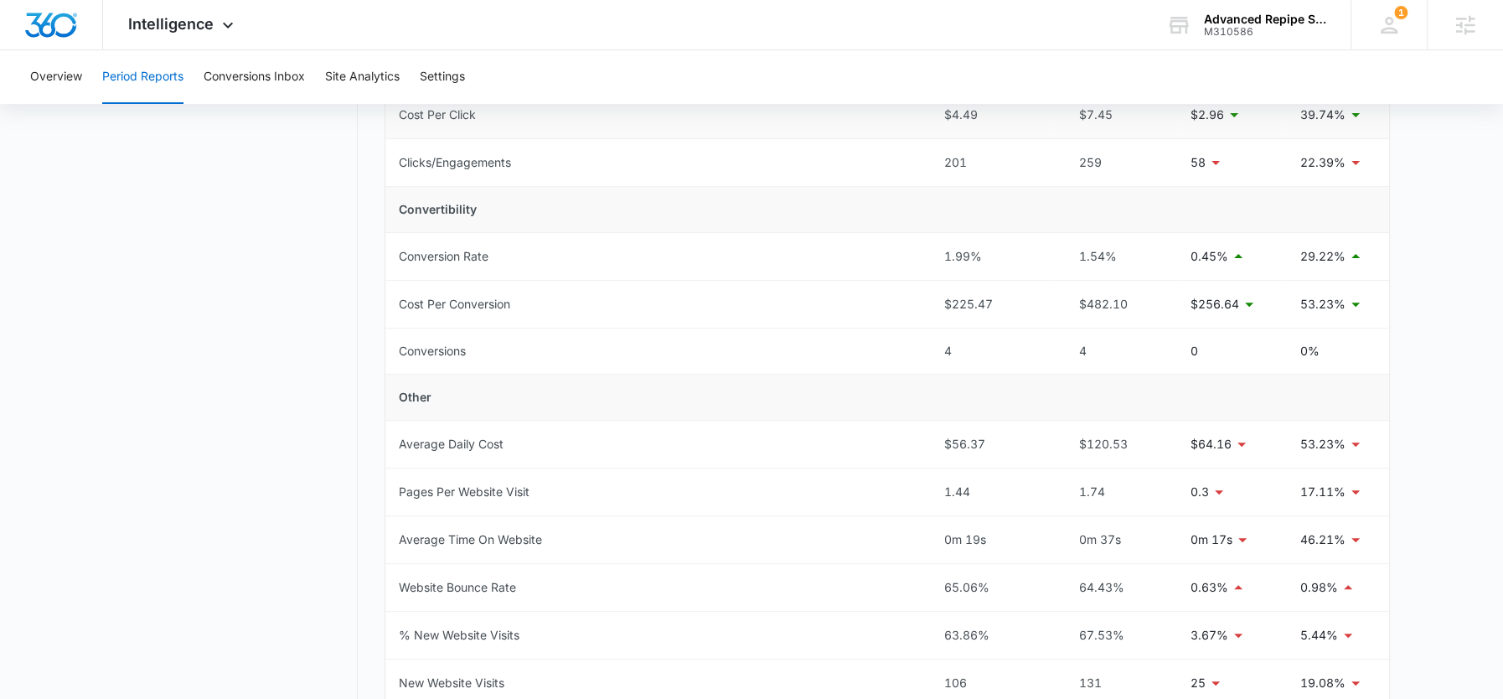
scroll to position [496, 0]
click at [198, 18] on span "Intelligence" at bounding box center [170, 24] width 85 height 18
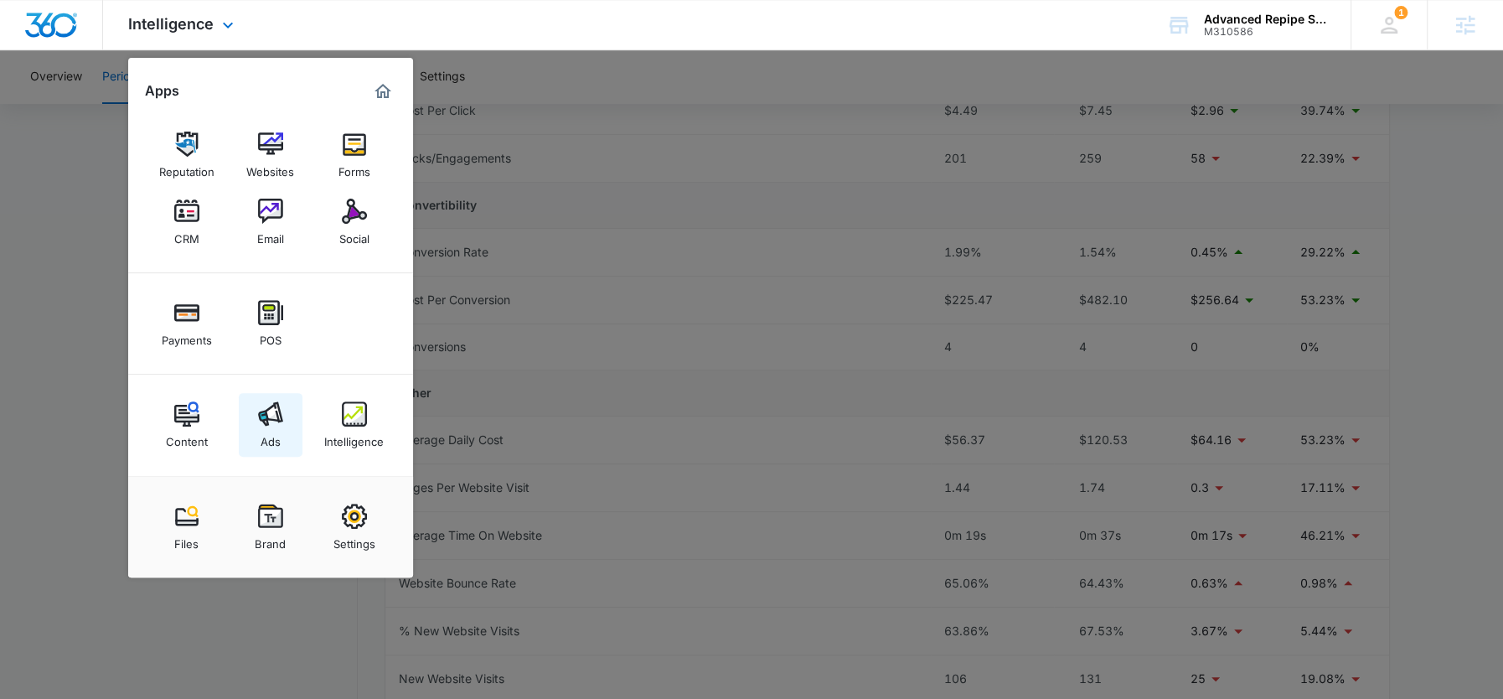
click at [274, 438] on div "Ads" at bounding box center [271, 437] width 20 height 22
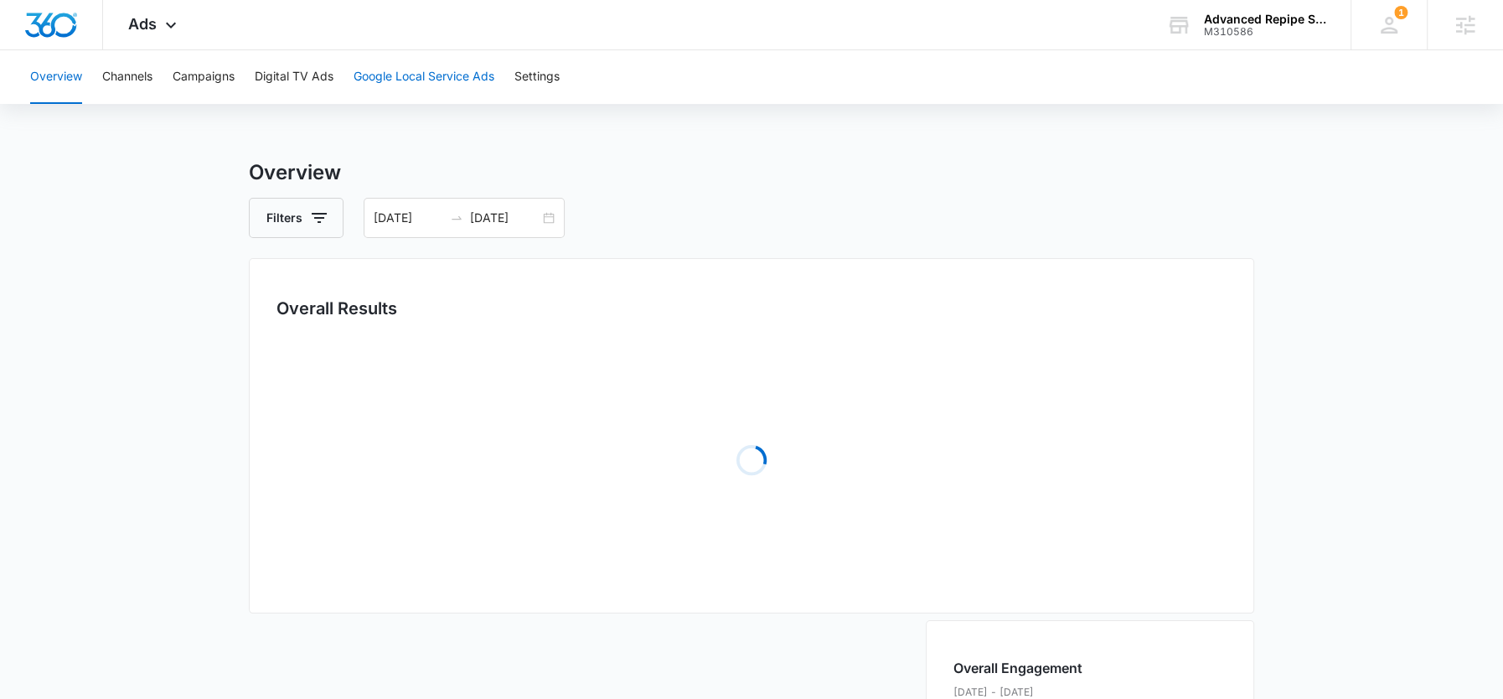
click at [443, 77] on button "Google Local Service Ads" at bounding box center [424, 77] width 141 height 54
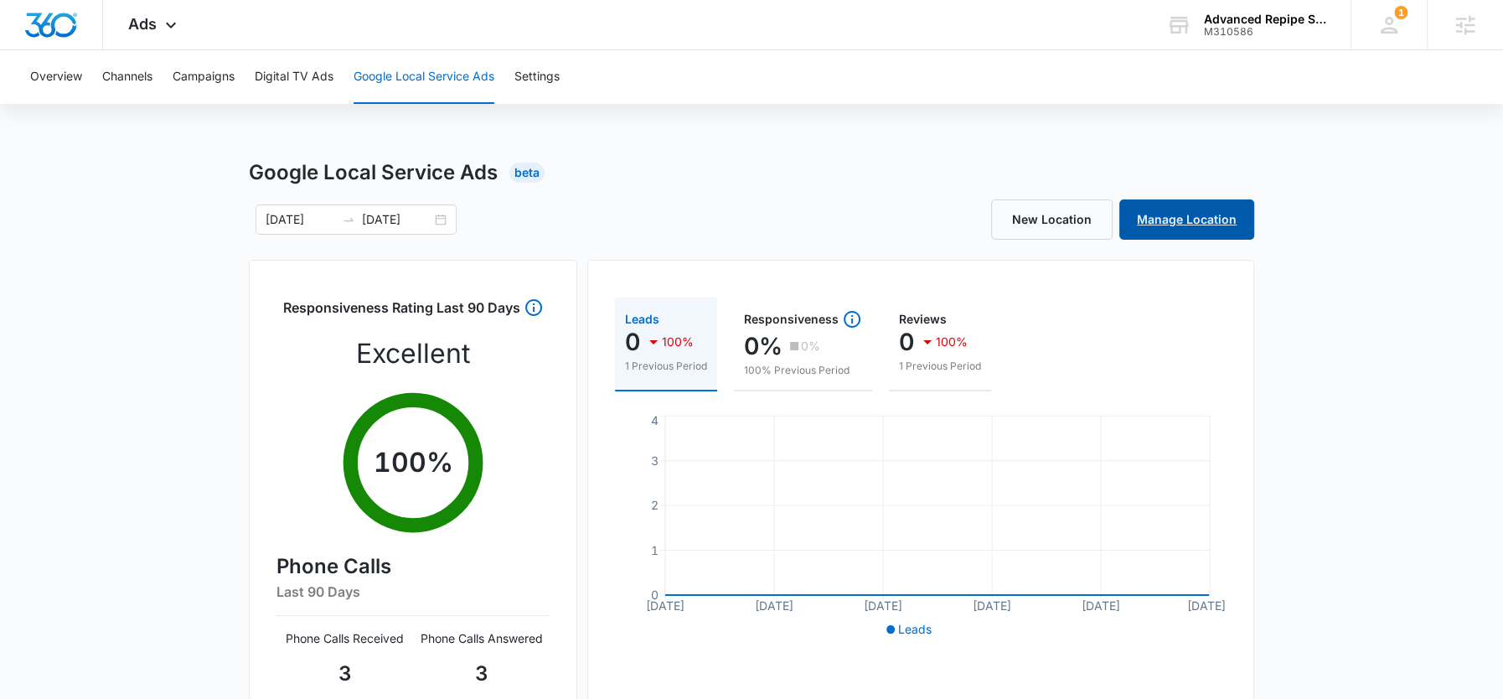
click at [1162, 221] on link "Manage Location" at bounding box center [1186, 219] width 135 height 40
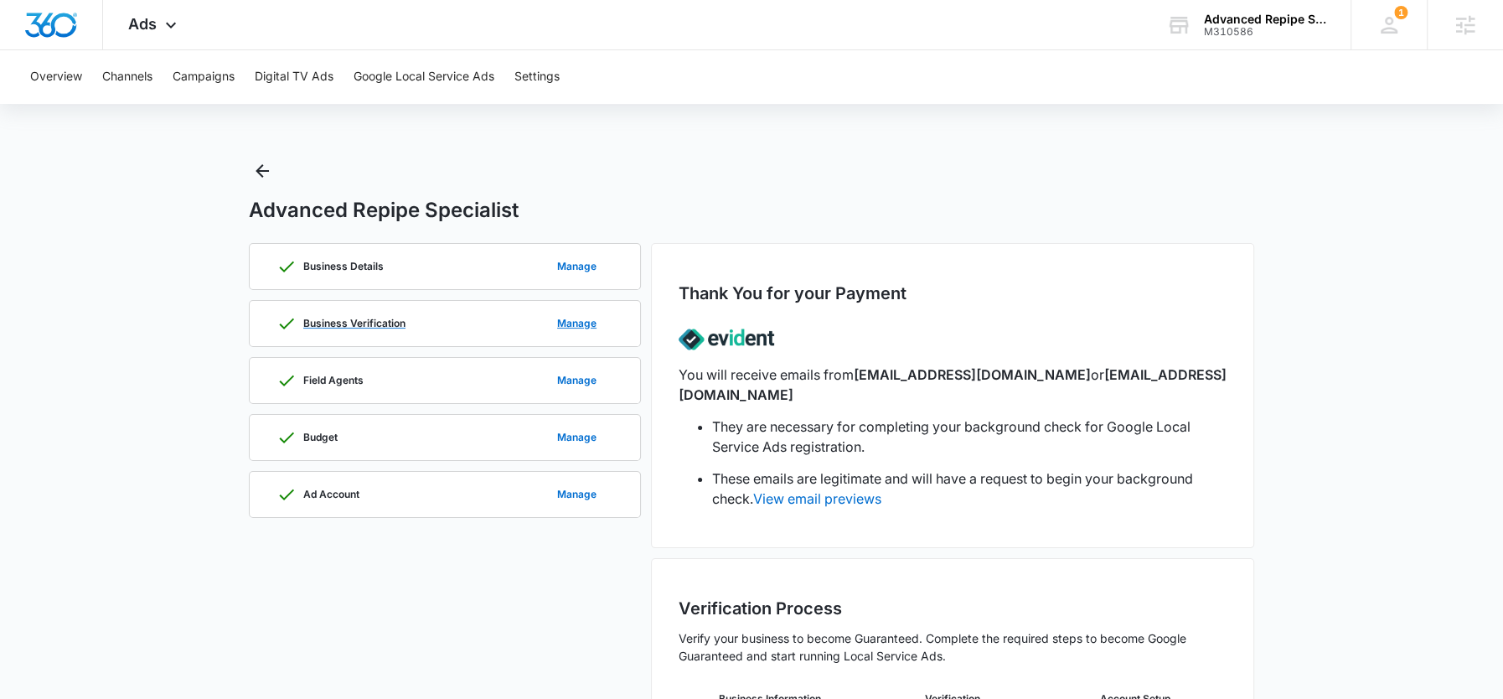
click at [427, 316] on div "Business Verification Manage" at bounding box center [445, 323] width 337 height 45
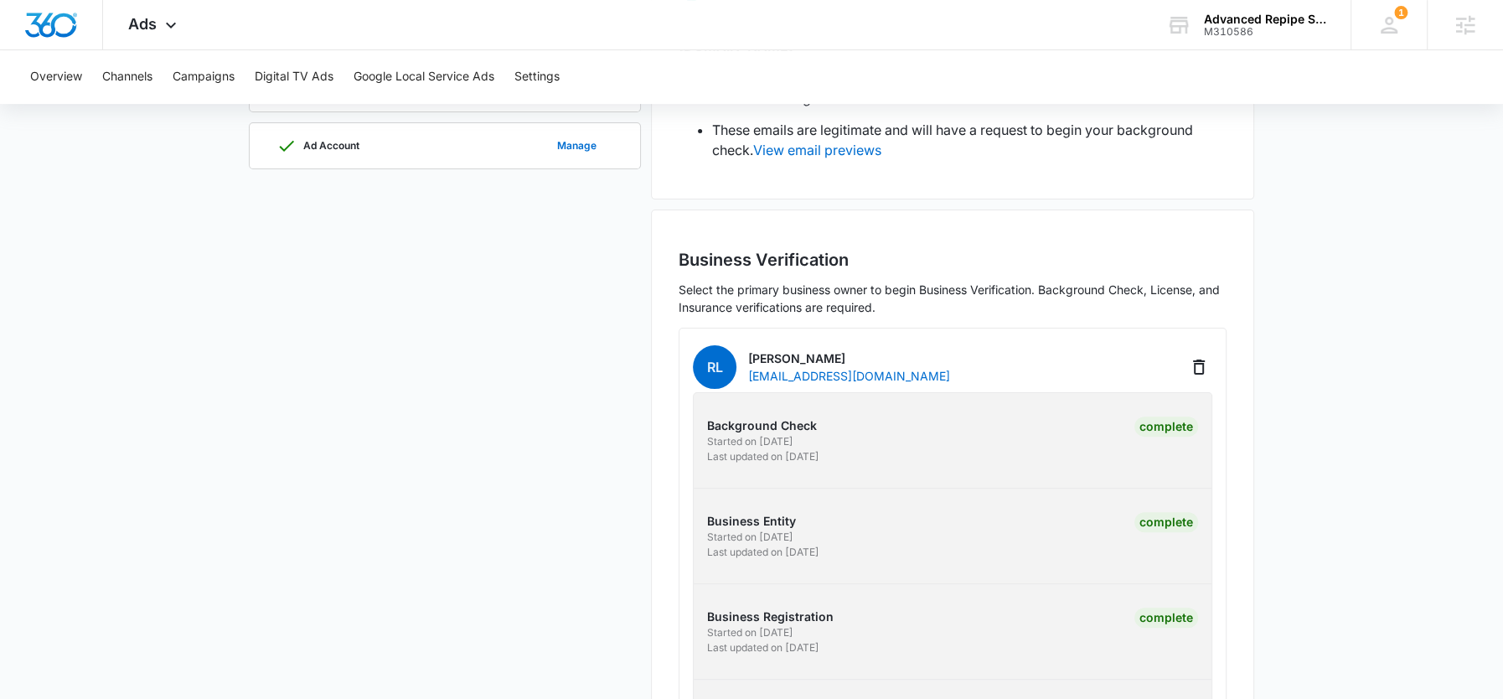
scroll to position [463, 0]
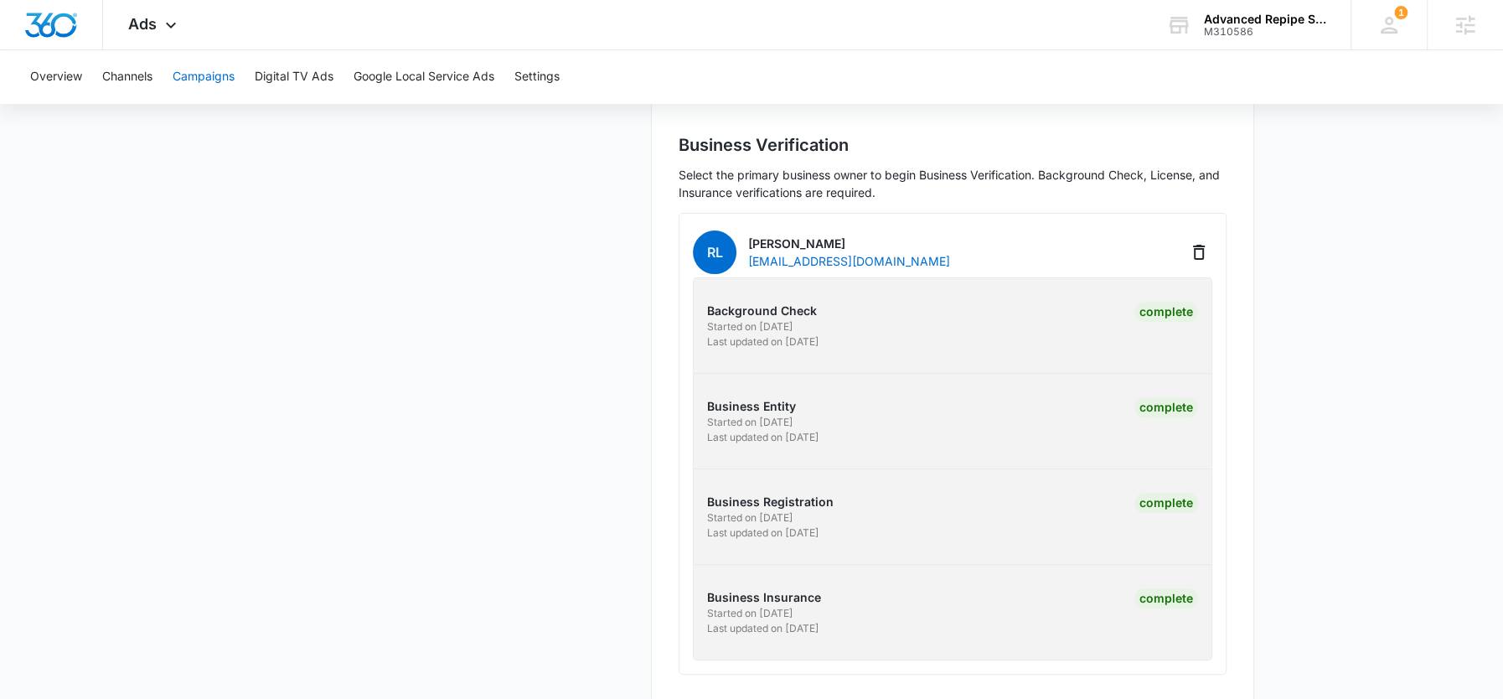
click at [199, 80] on button "Campaigns" at bounding box center [204, 77] width 62 height 54
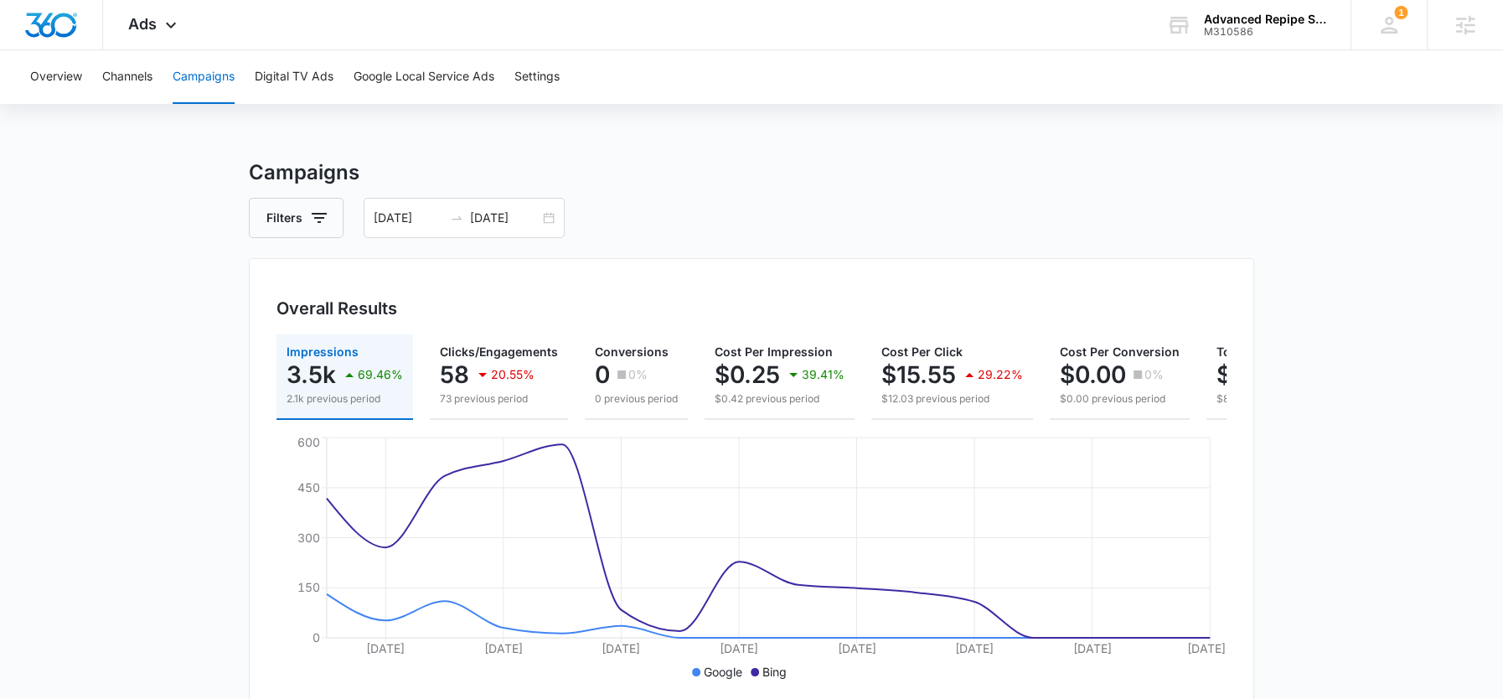
scroll to position [75, 0]
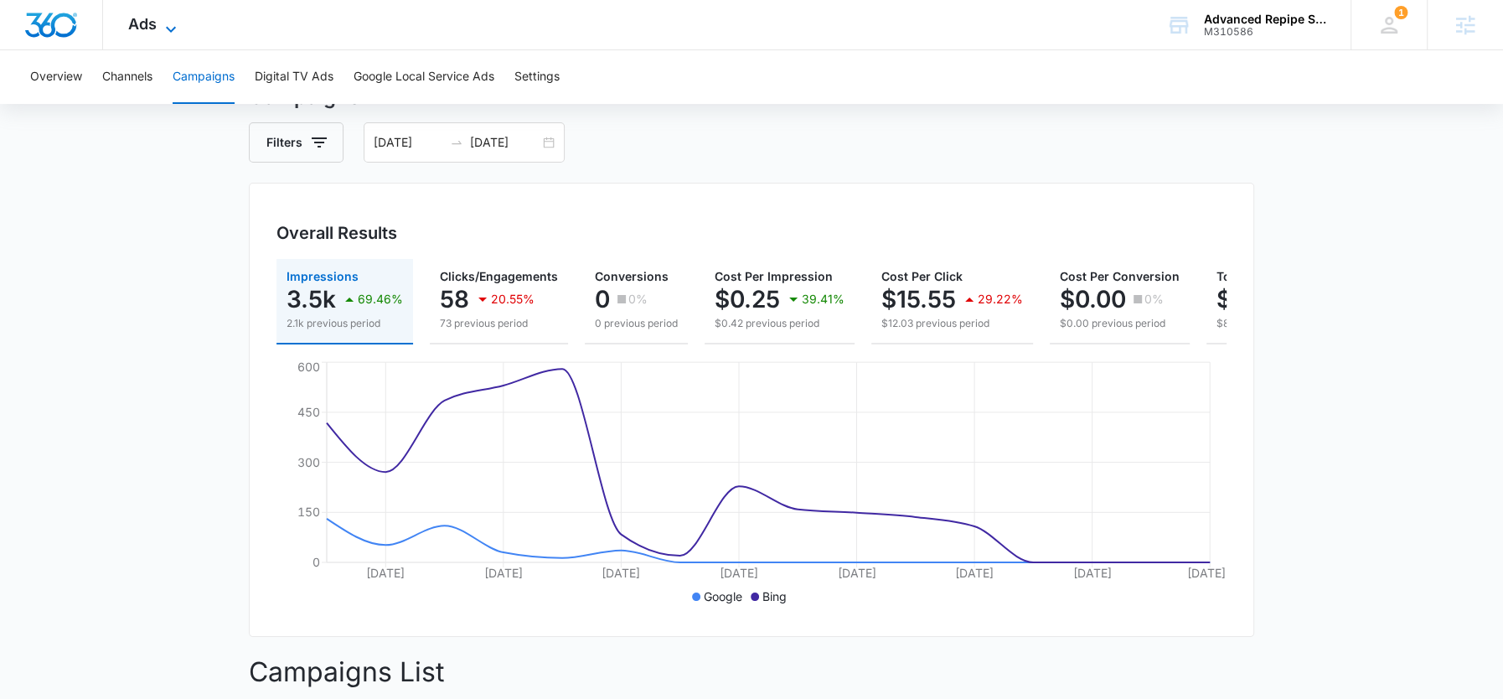
click at [179, 27] on icon at bounding box center [171, 29] width 20 height 20
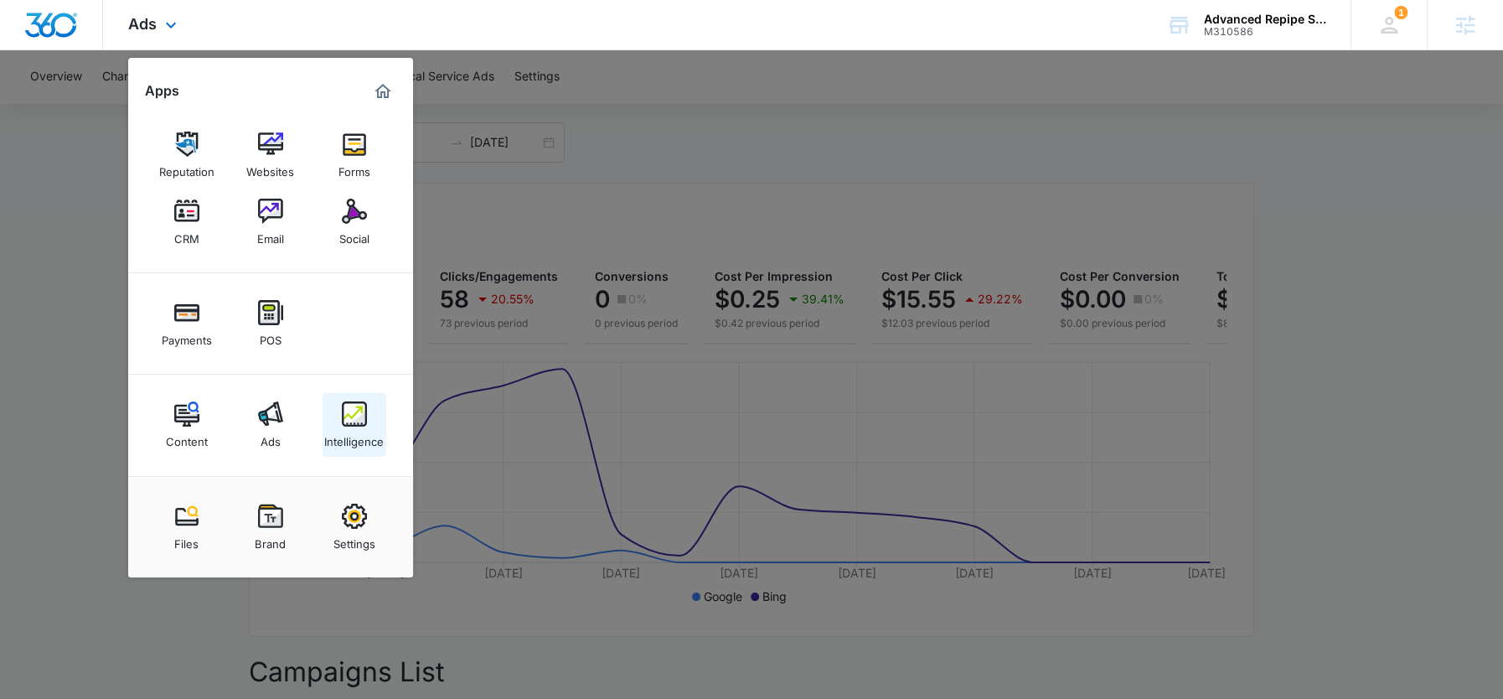
click at [358, 419] on img at bounding box center [354, 413] width 25 height 25
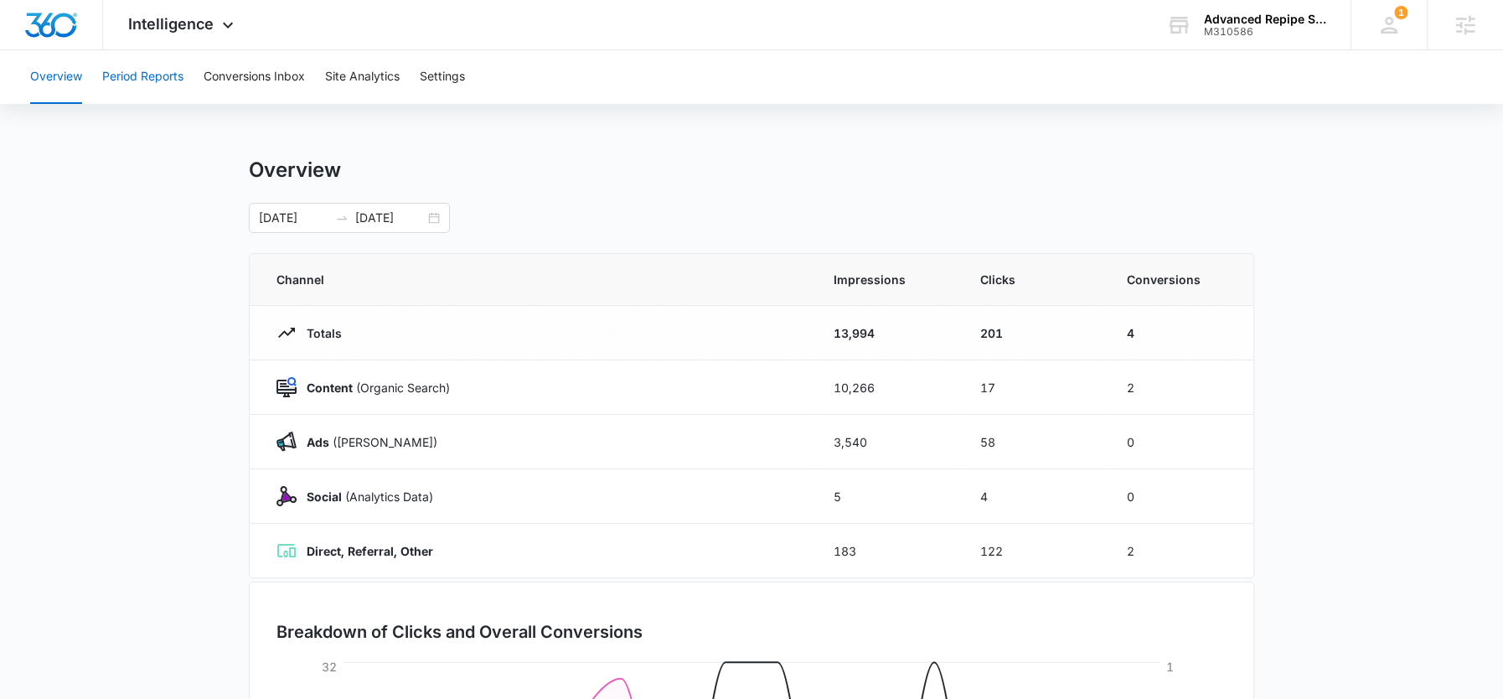
click at [158, 78] on button "Period Reports" at bounding box center [142, 77] width 81 height 54
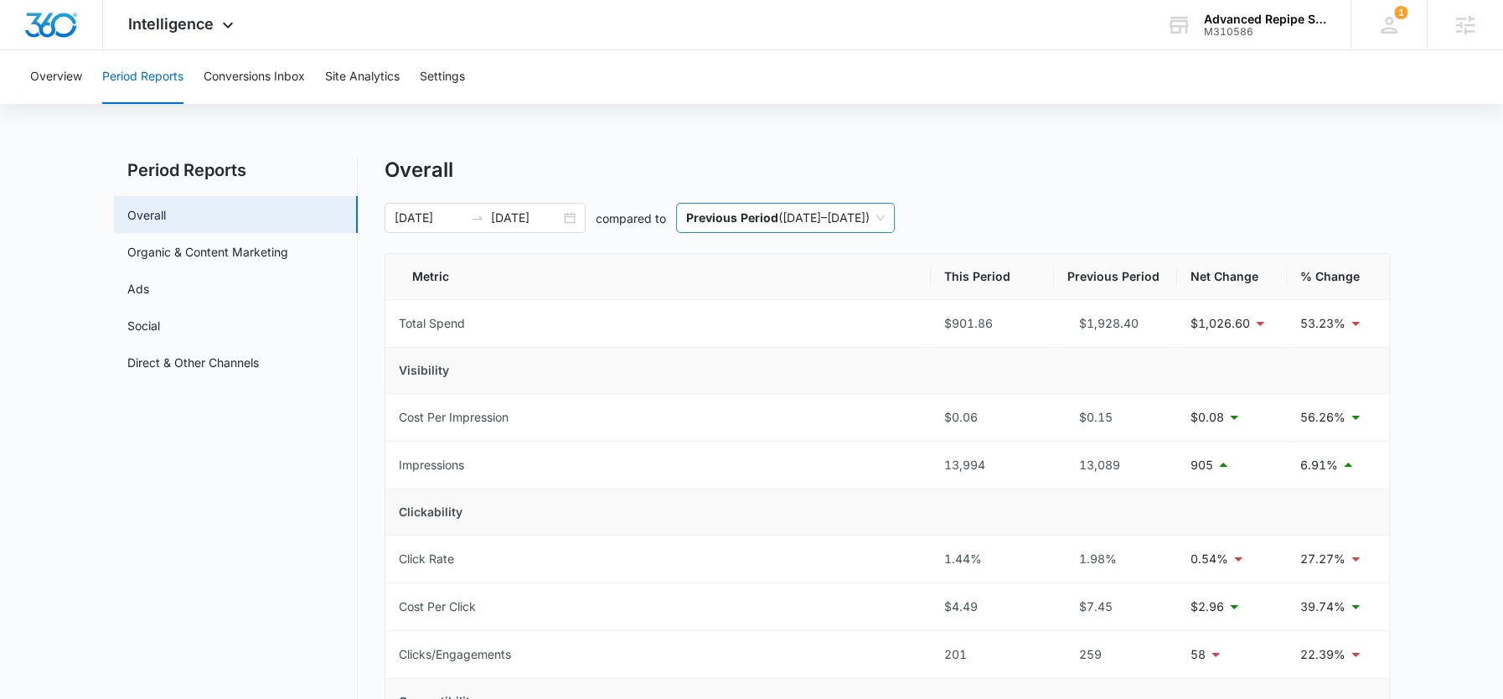
click at [726, 221] on p "Previous Period" at bounding box center [732, 217] width 92 height 14
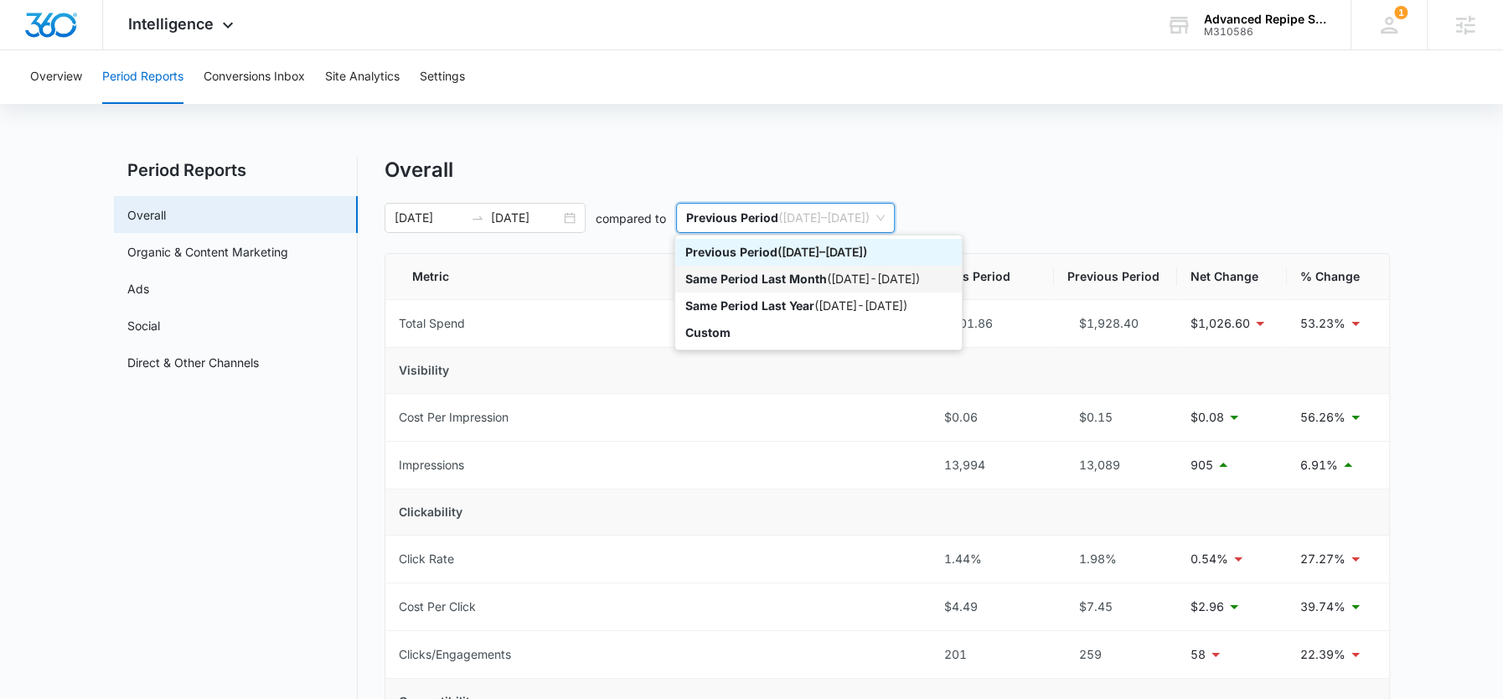
click at [753, 284] on p "Same Period Last Month" at bounding box center [756, 278] width 142 height 14
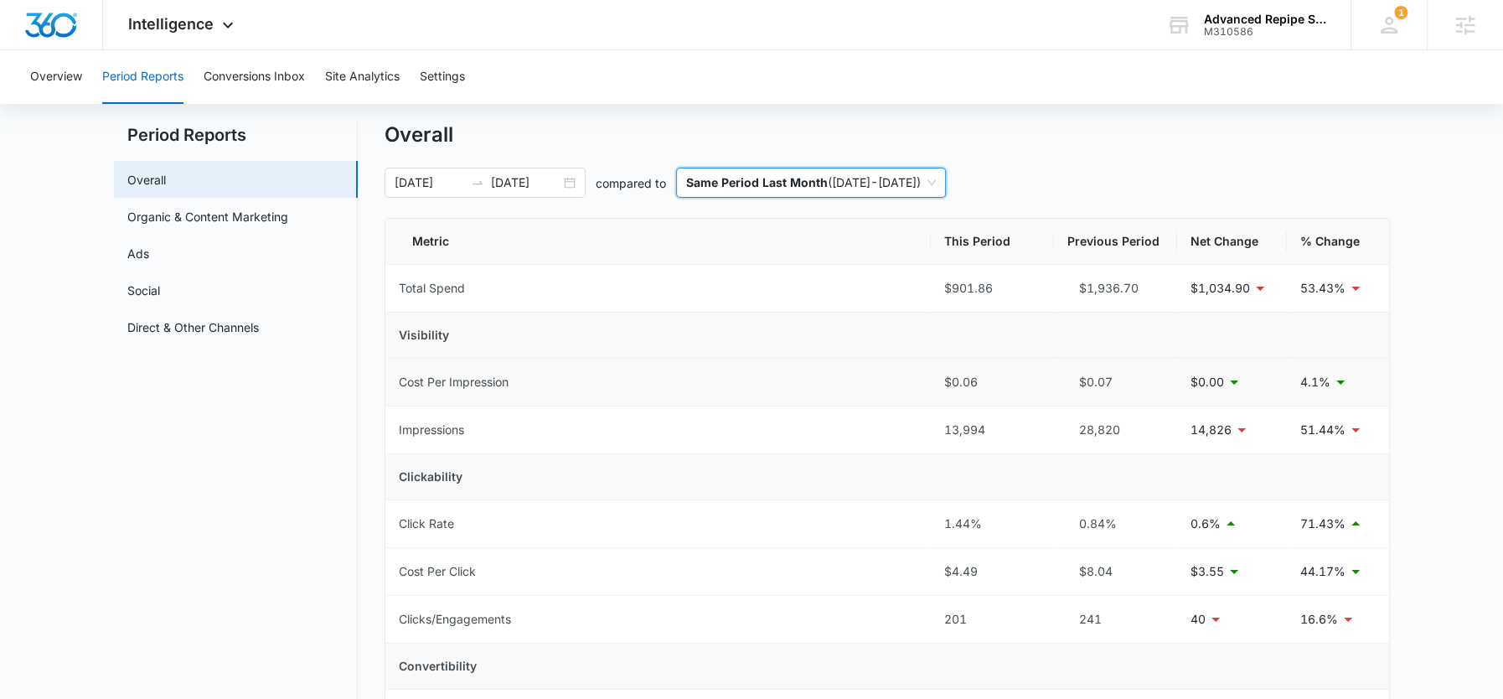
scroll to position [71, 0]
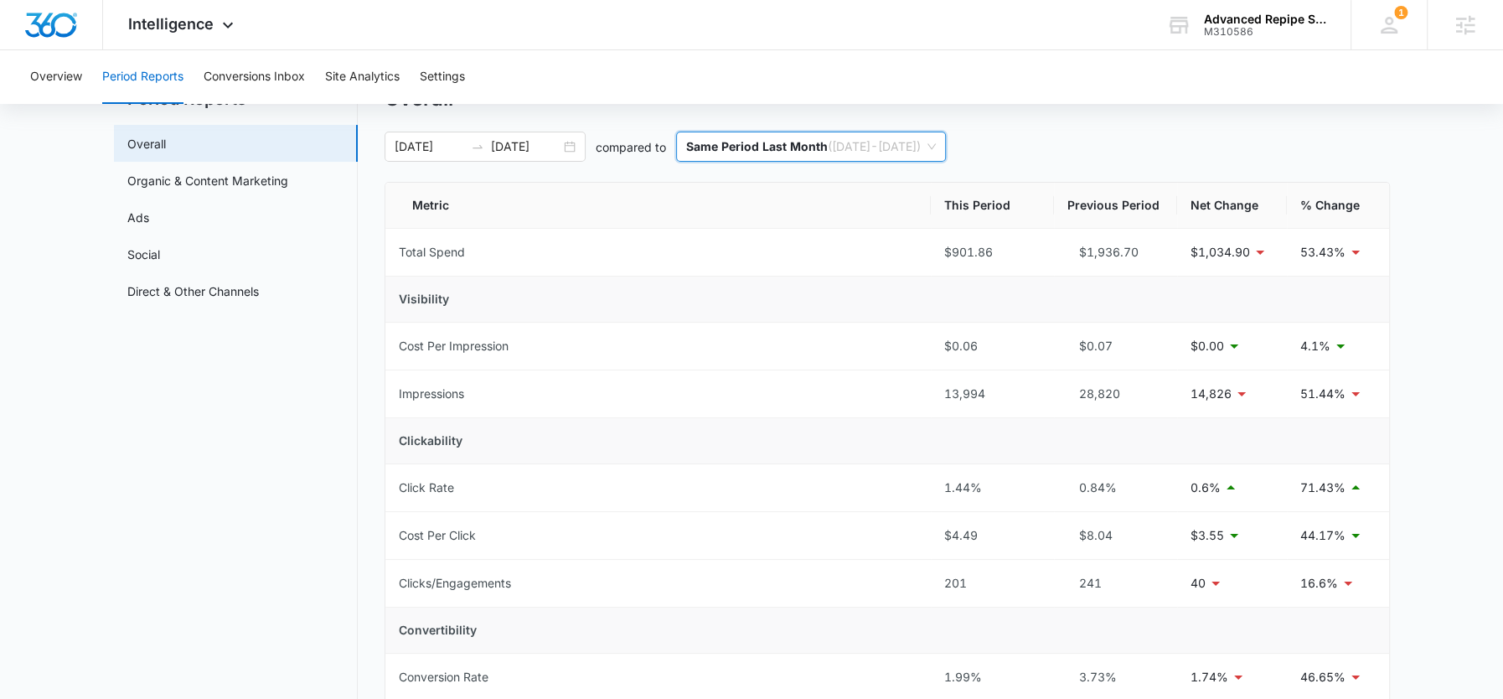
click at [774, 139] on p "Same Period Last Month" at bounding box center [757, 146] width 142 height 14
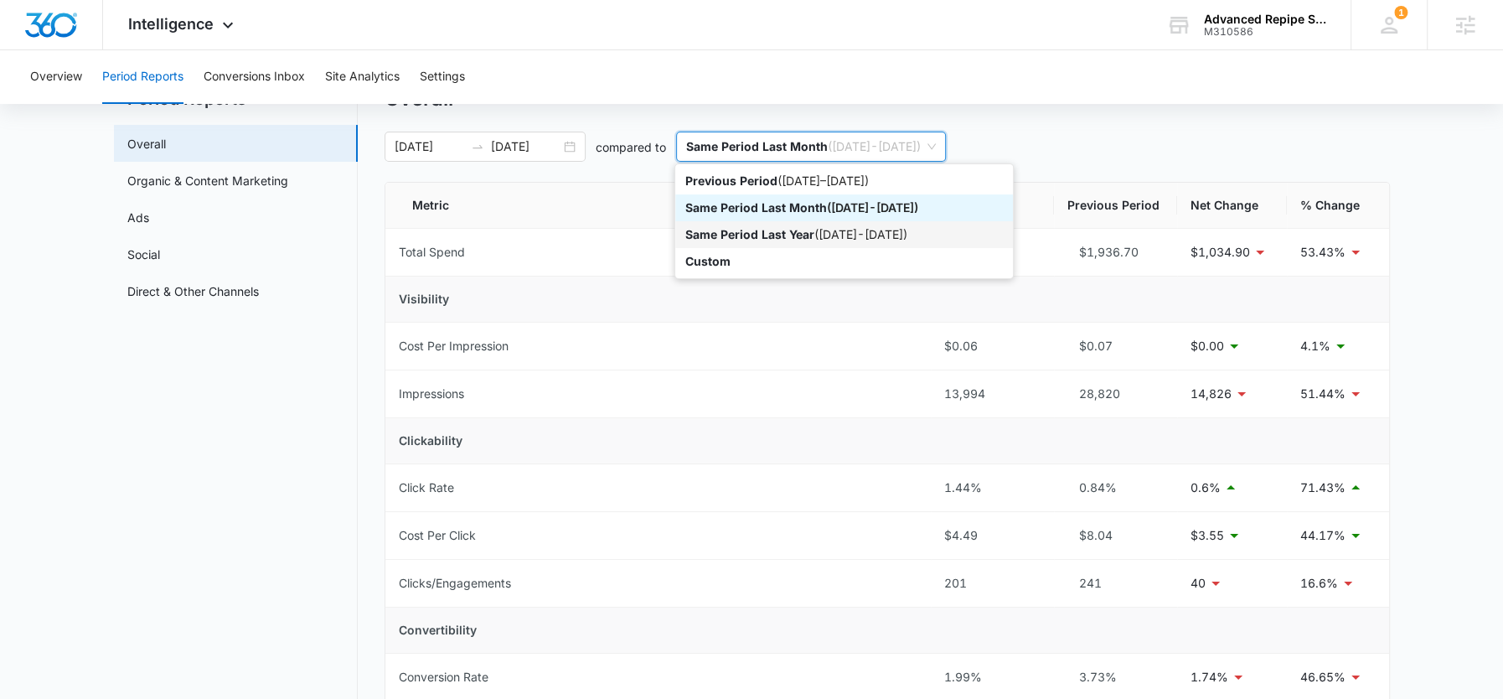
click at [788, 227] on p "Same Period Last Year" at bounding box center [749, 234] width 129 height 14
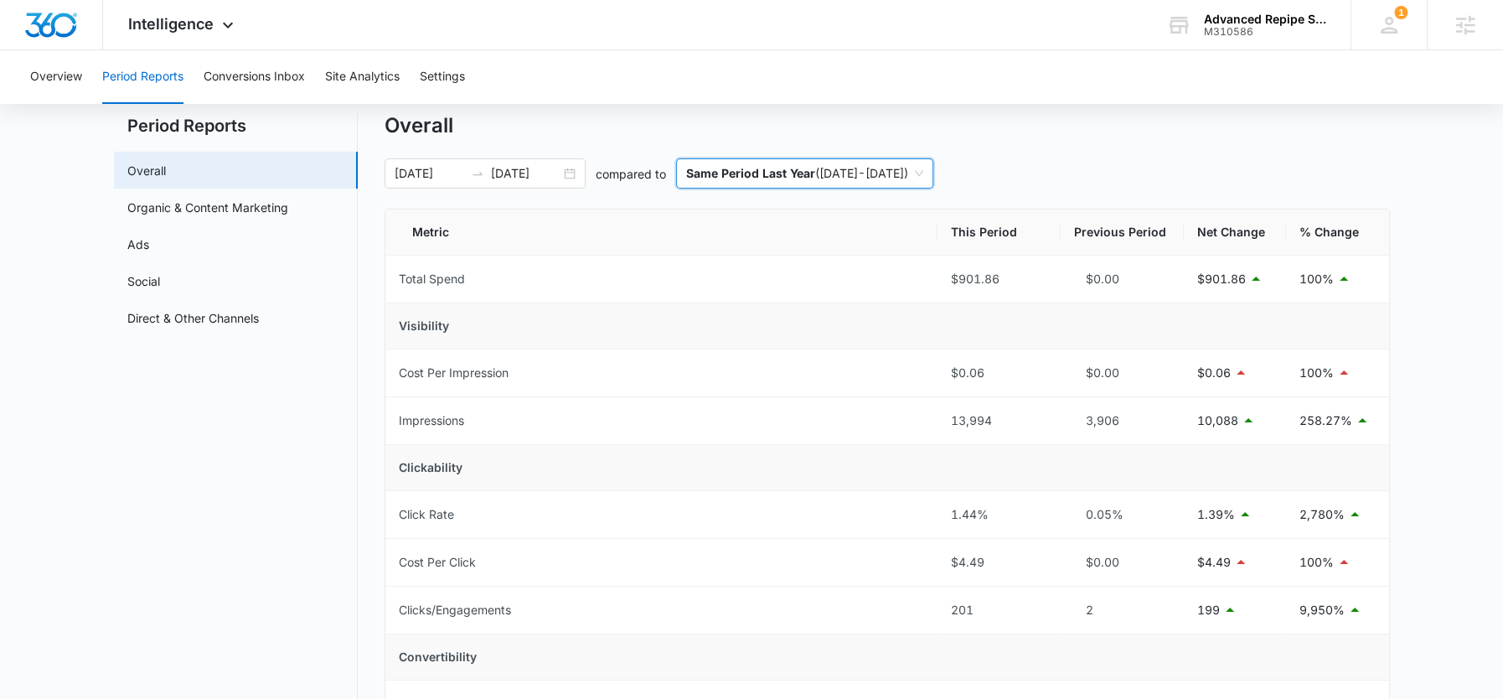
scroll to position [0, 0]
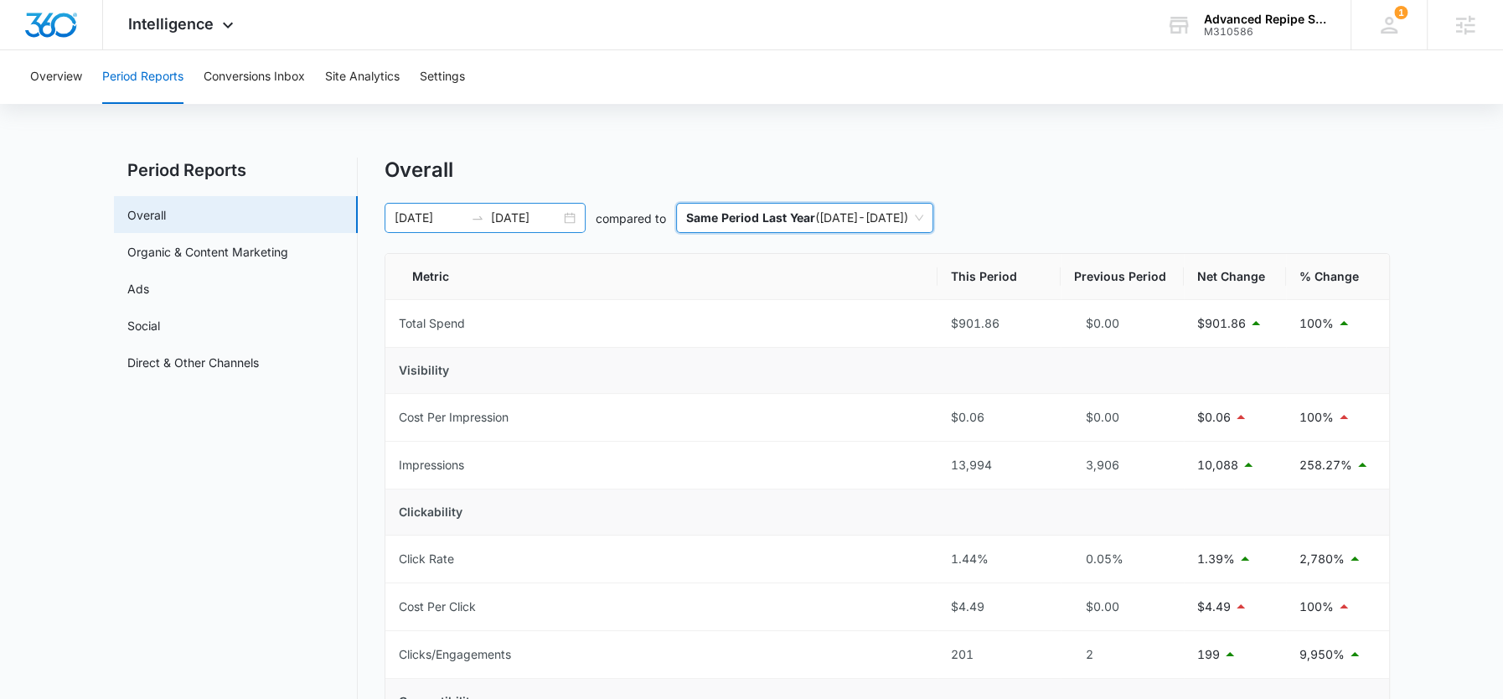
click at [523, 217] on input "[DATE]" at bounding box center [526, 218] width 70 height 18
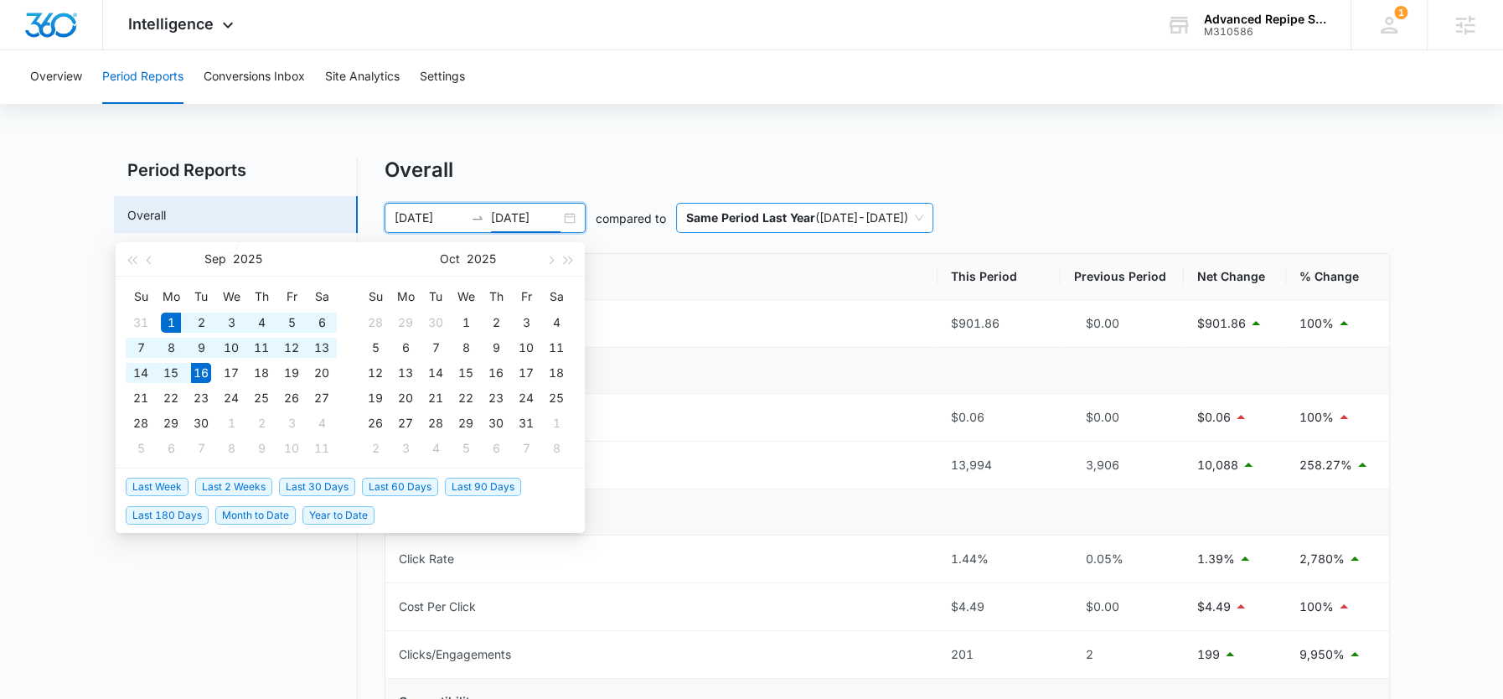
click at [881, 215] on span "Same Period Last Year ( 09/01/2024 - 09/16/2024 )" at bounding box center [804, 218] width 237 height 28
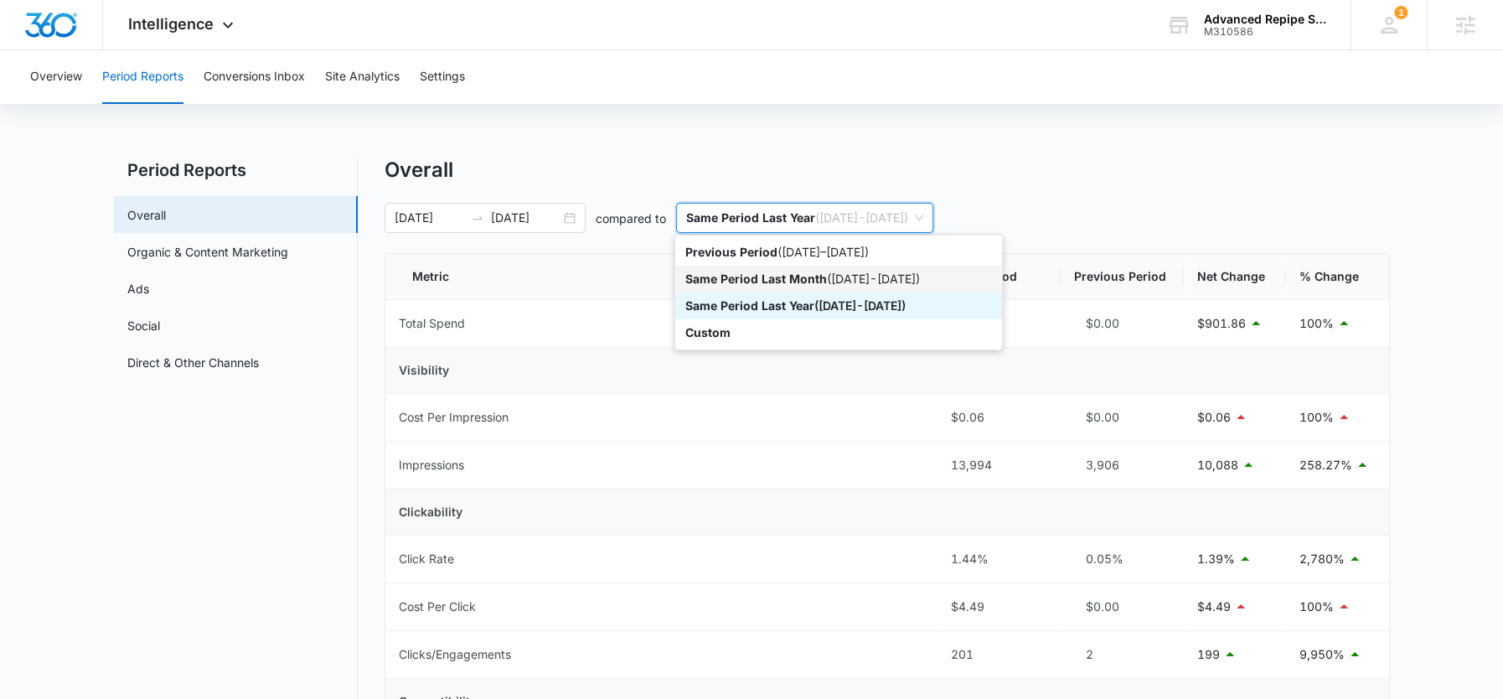
click at [835, 275] on div "Same Period Last Month ( 08/01/2025 - 08/16/2025 )" at bounding box center [838, 279] width 307 height 18
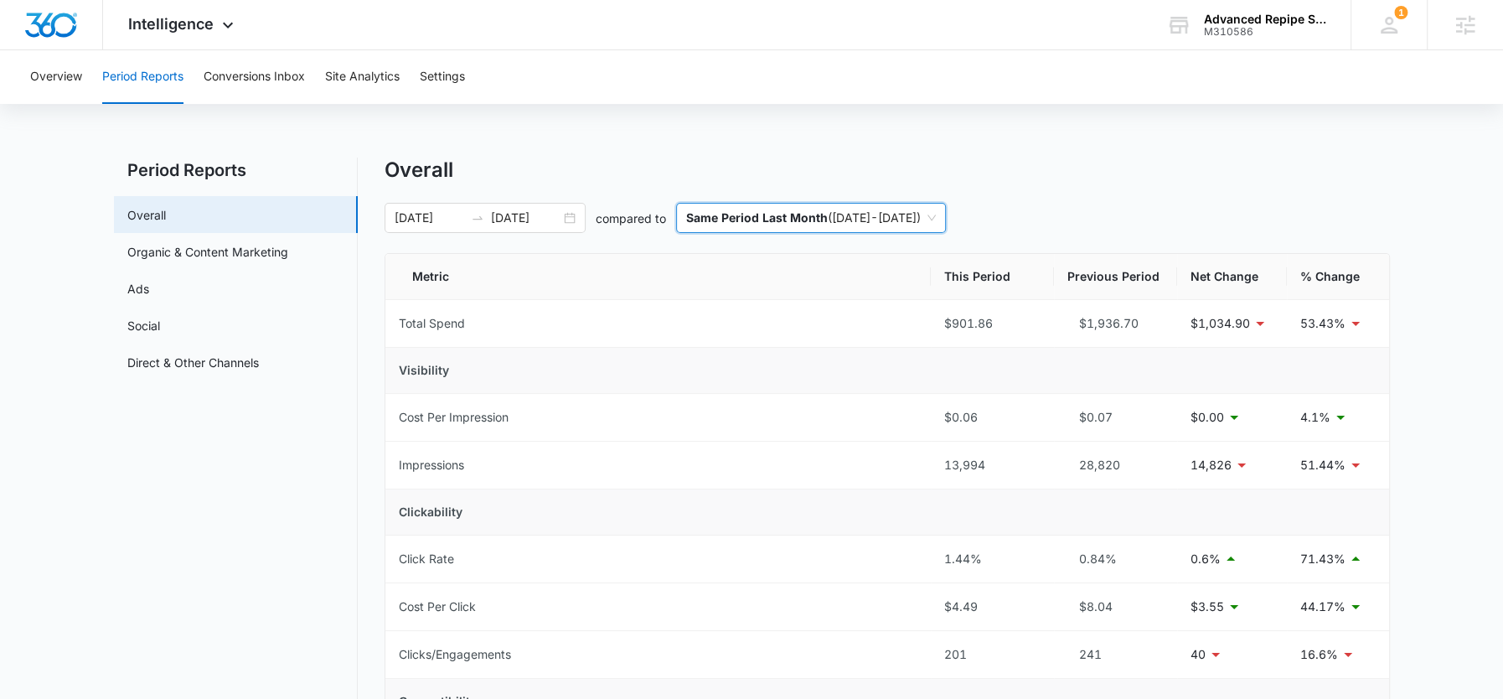
click at [774, 206] on span "Same Period Last Month ( 08/01/2025 - 08/16/2025 )" at bounding box center [811, 218] width 250 height 28
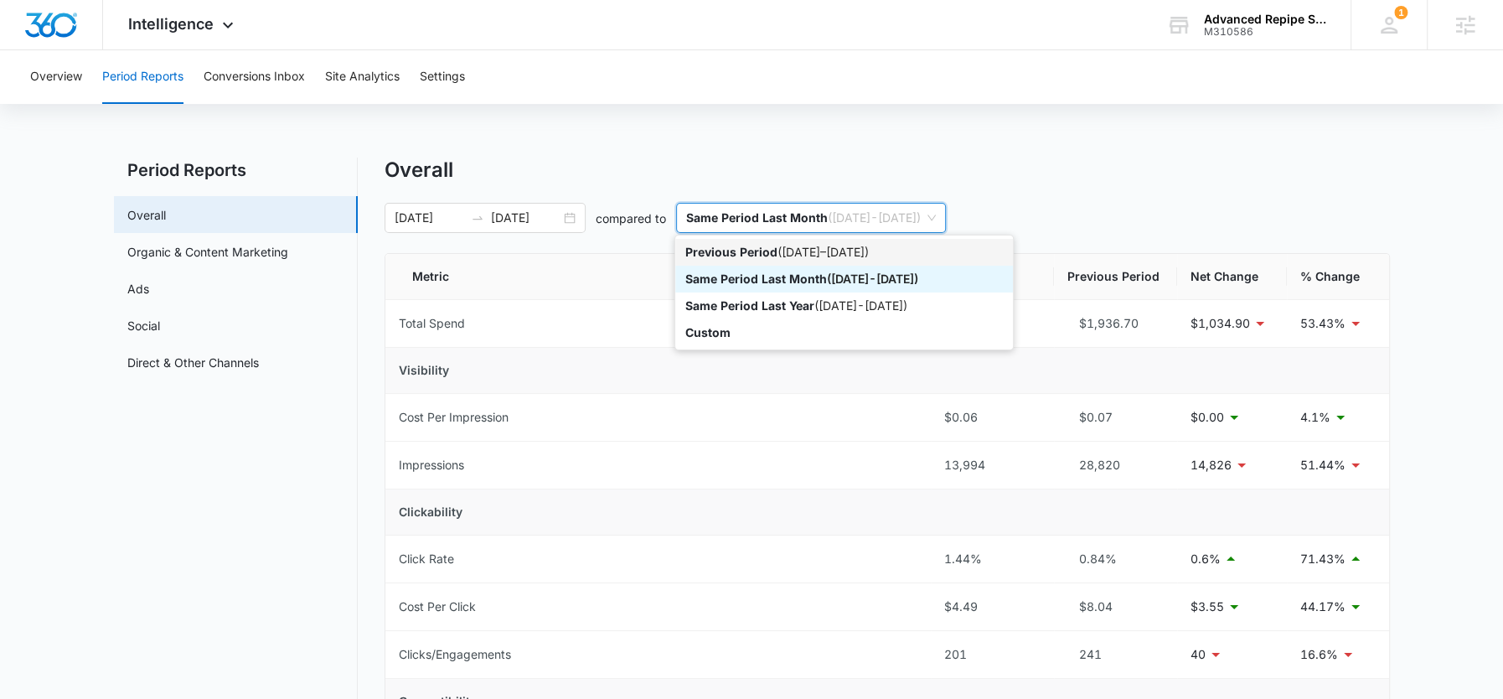
click at [776, 261] on div "Previous Period ( 08/16/2025 – 08/31/2025 )" at bounding box center [844, 252] width 338 height 27
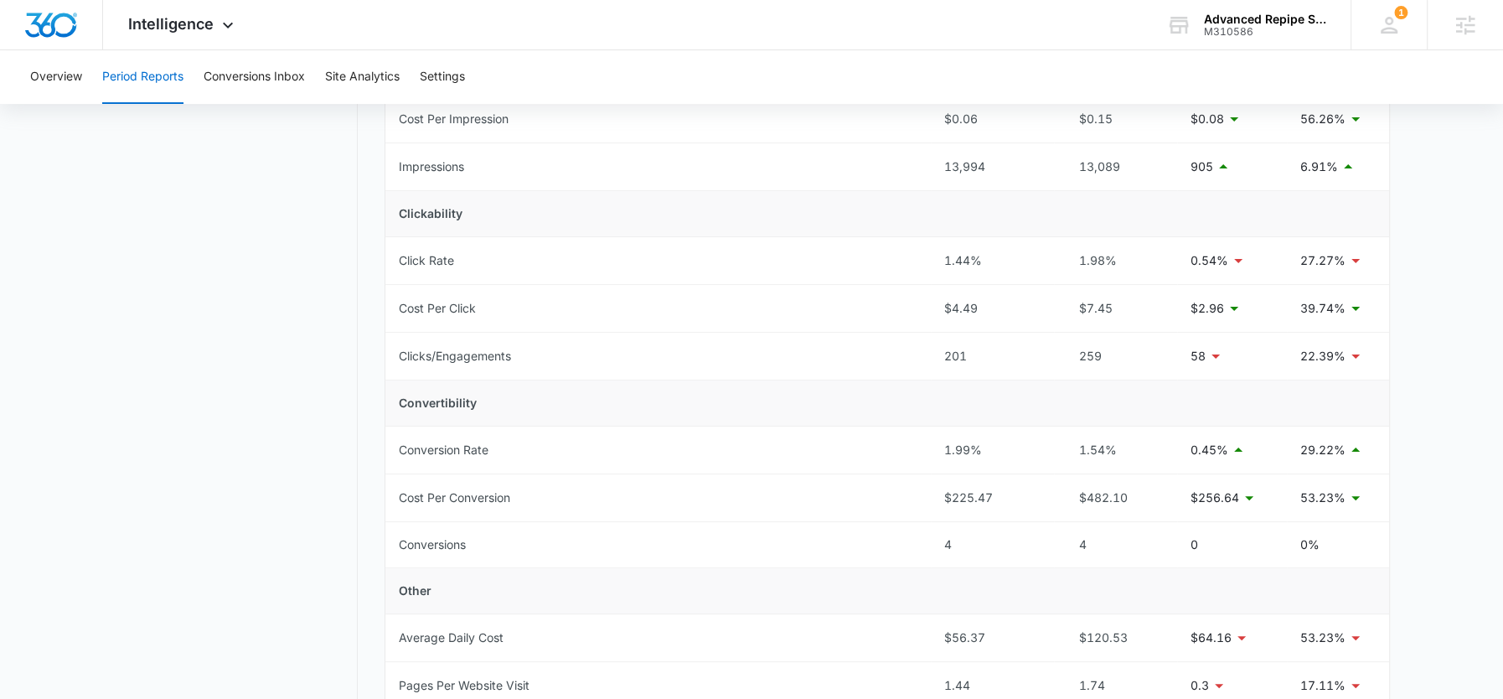
scroll to position [67, 0]
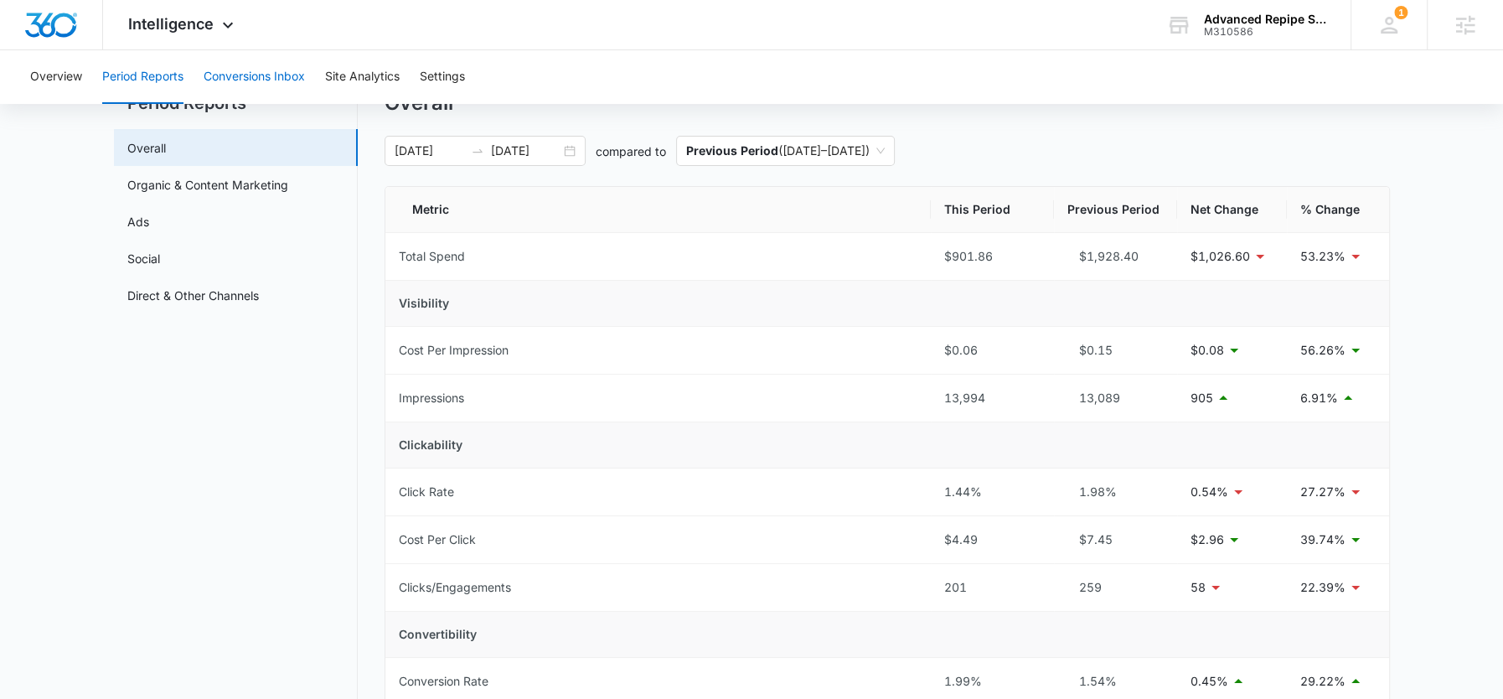
click at [285, 72] on button "Conversions Inbox" at bounding box center [254, 77] width 101 height 54
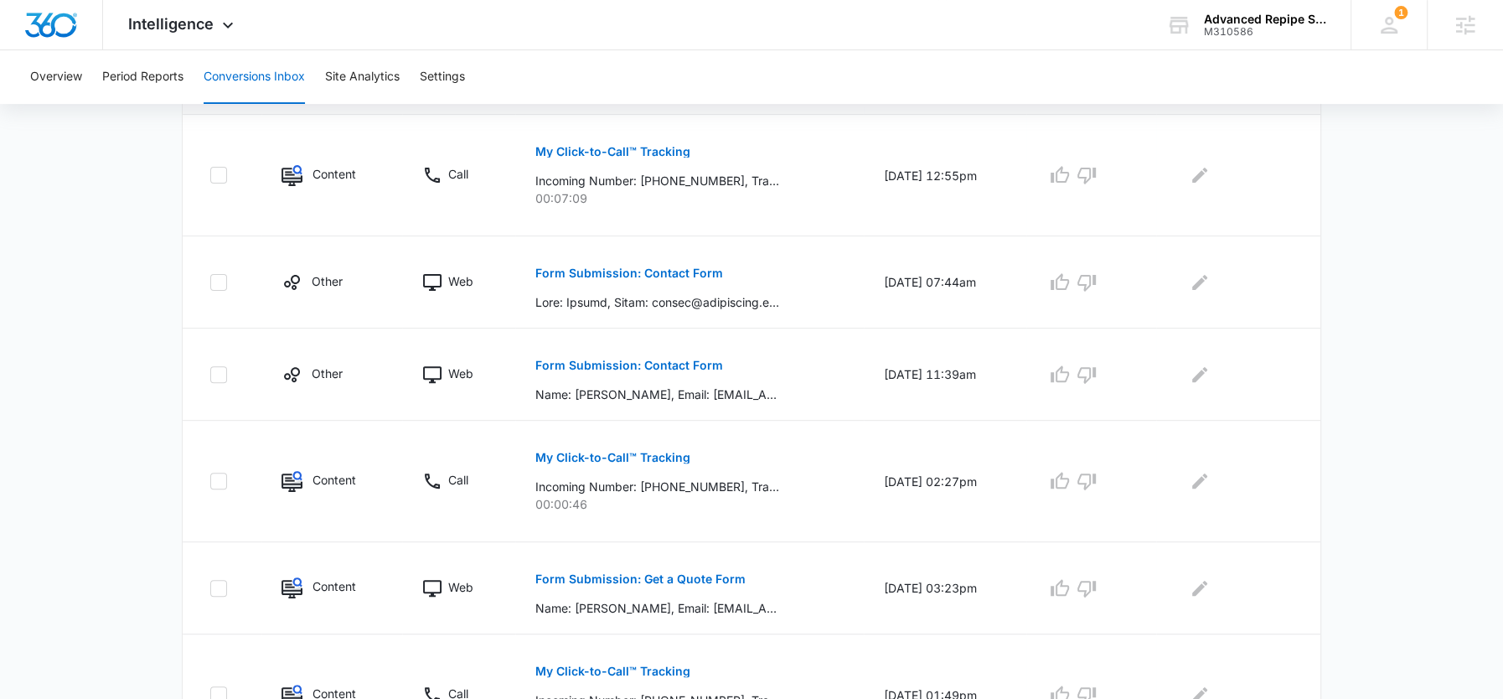
scroll to position [416, 0]
click at [659, 267] on p "Form Submission: Contact Form" at bounding box center [629, 271] width 188 height 12
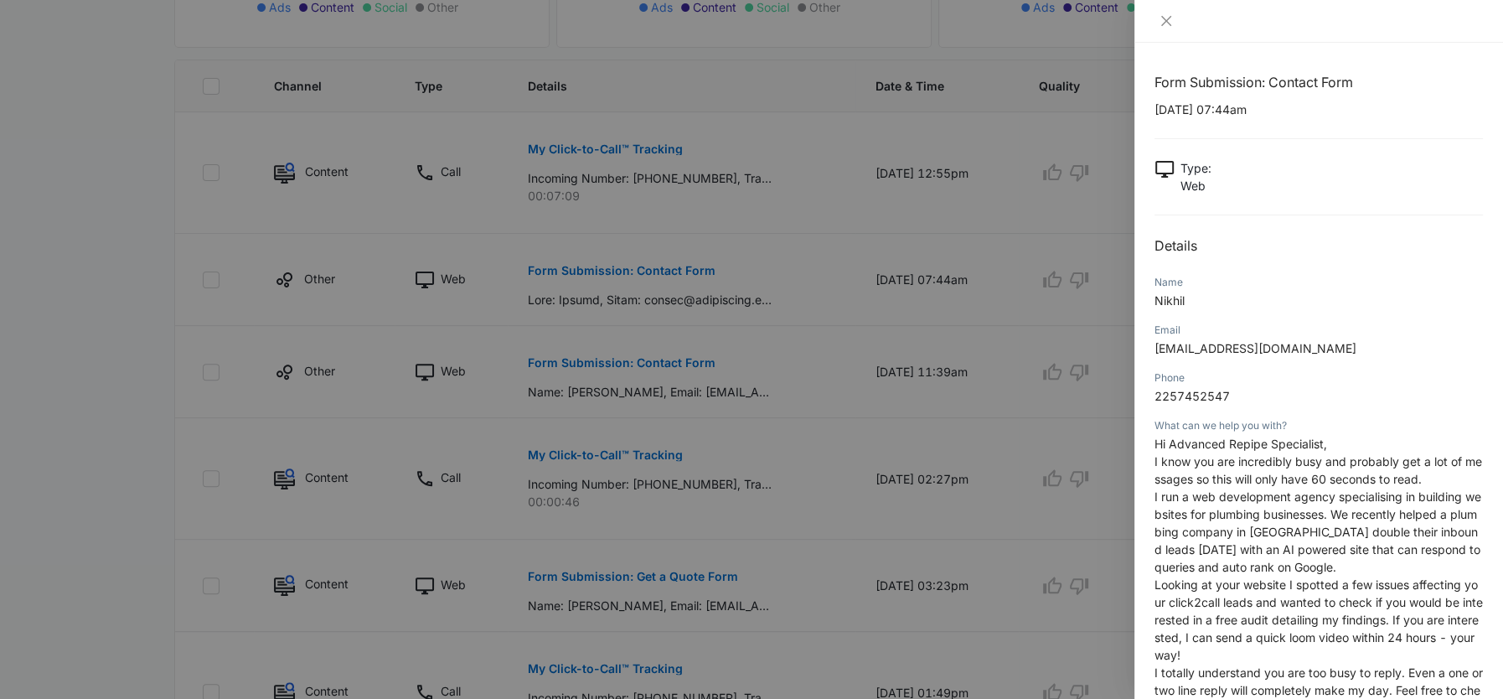
click at [877, 297] on div at bounding box center [751, 349] width 1503 height 699
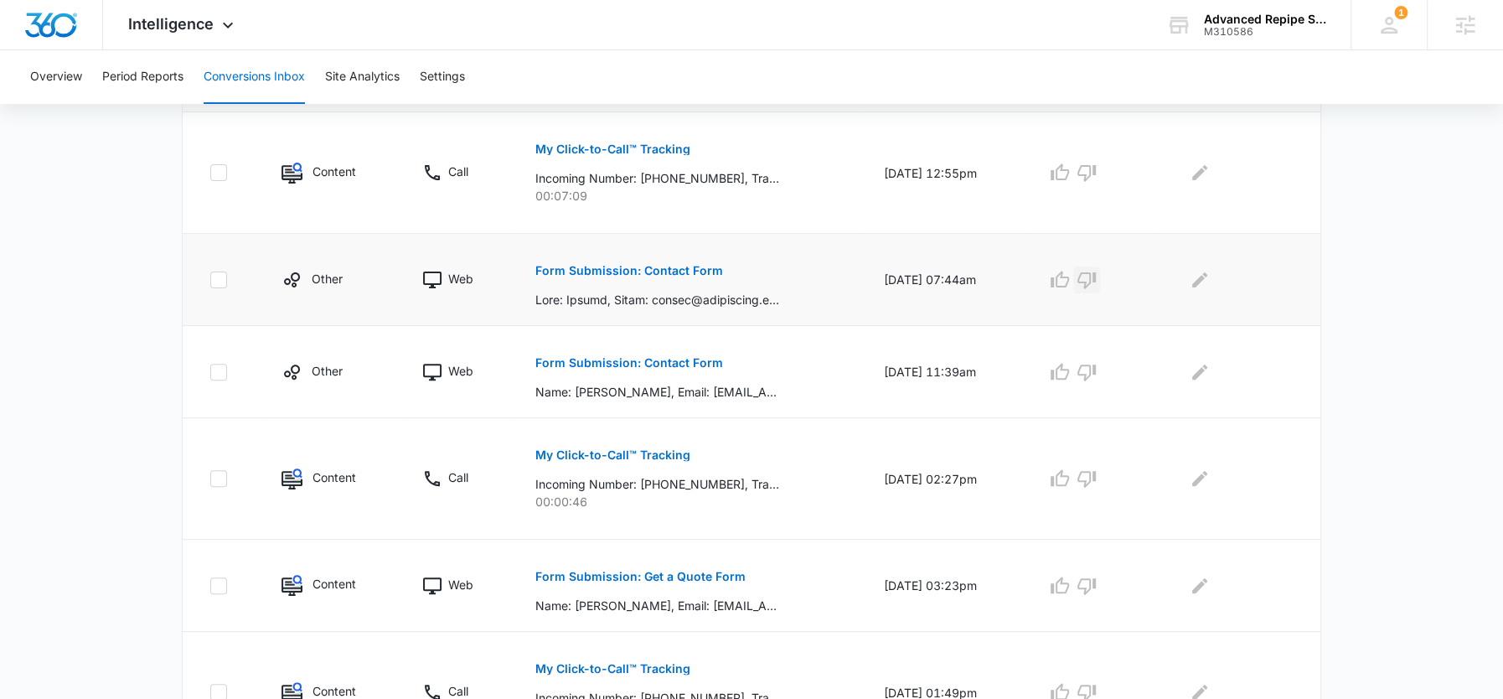
click at [1100, 277] on button "button" at bounding box center [1086, 279] width 27 height 27
click at [655, 361] on p "Form Submission: Contact Form" at bounding box center [629, 363] width 188 height 12
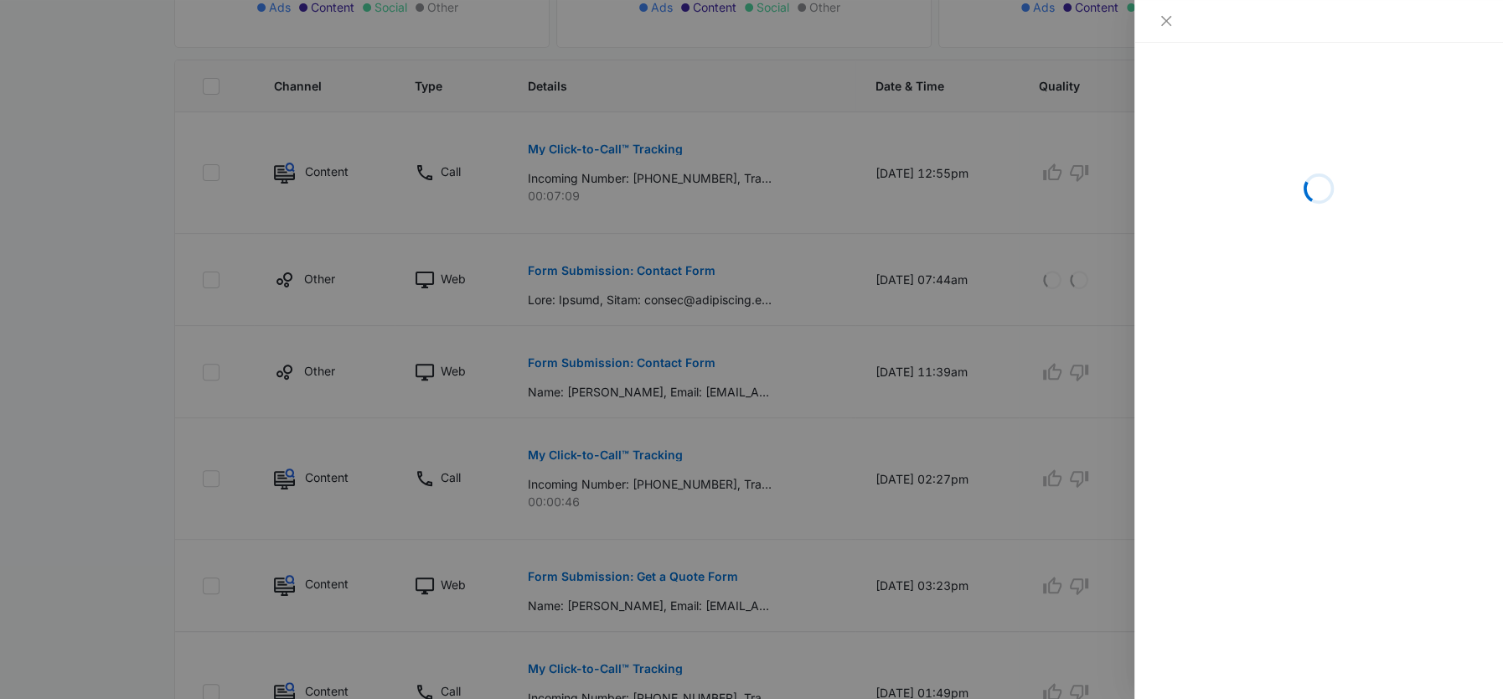
click at [945, 354] on div at bounding box center [751, 349] width 1503 height 699
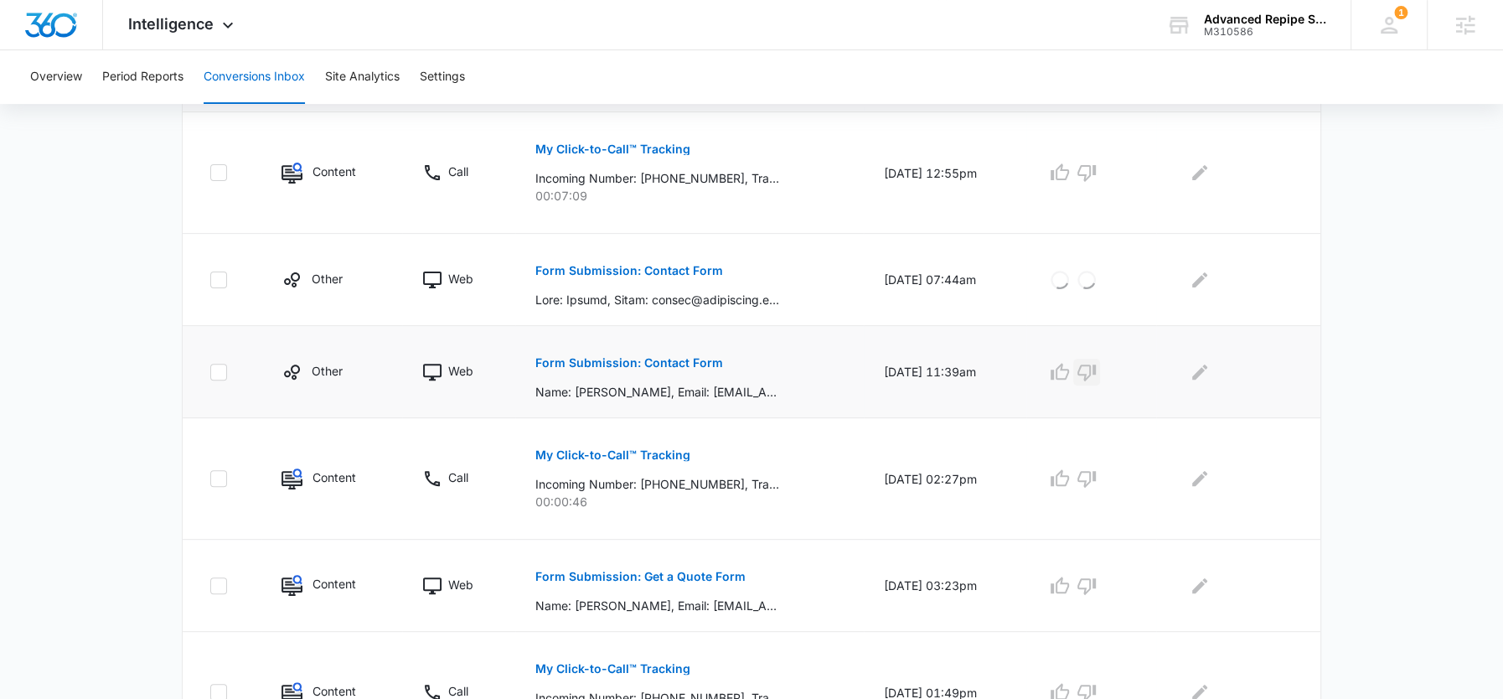
click at [1097, 367] on icon "button" at bounding box center [1087, 372] width 20 height 20
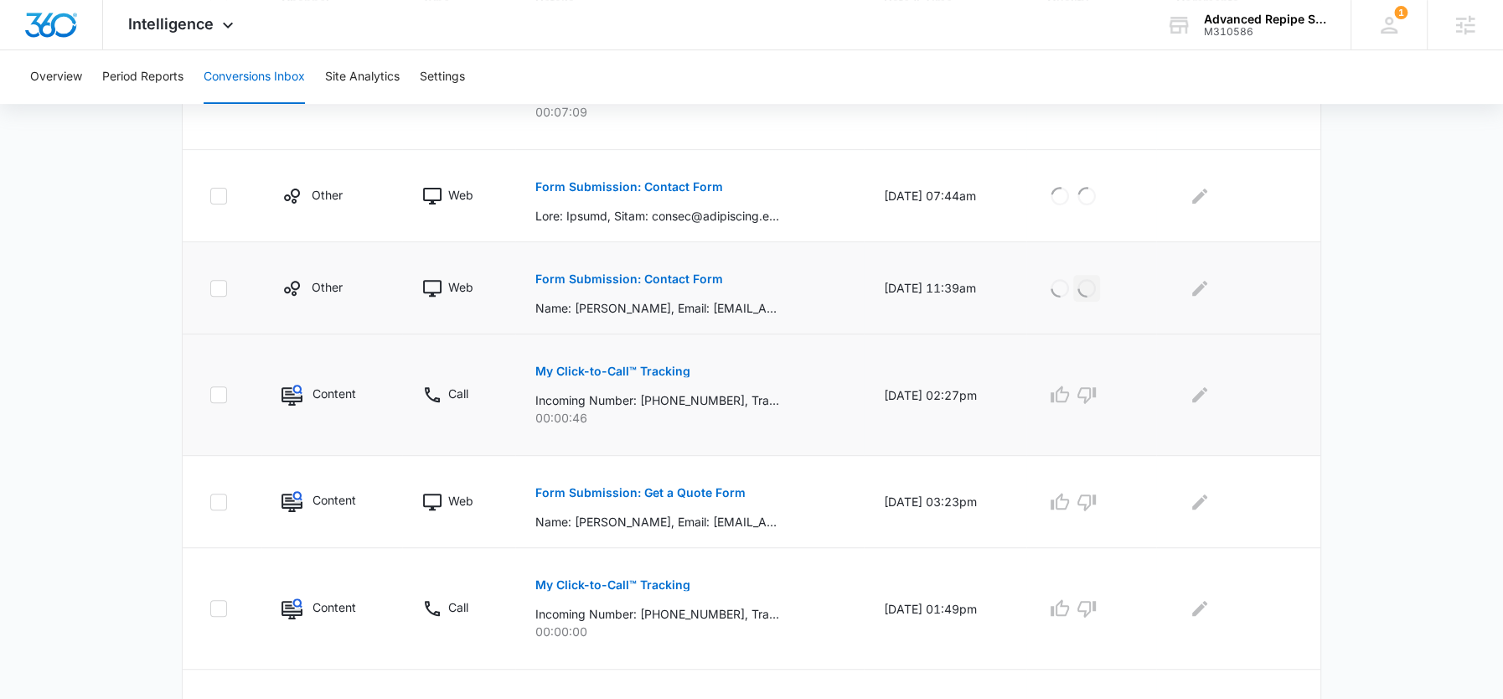
scroll to position [525, 0]
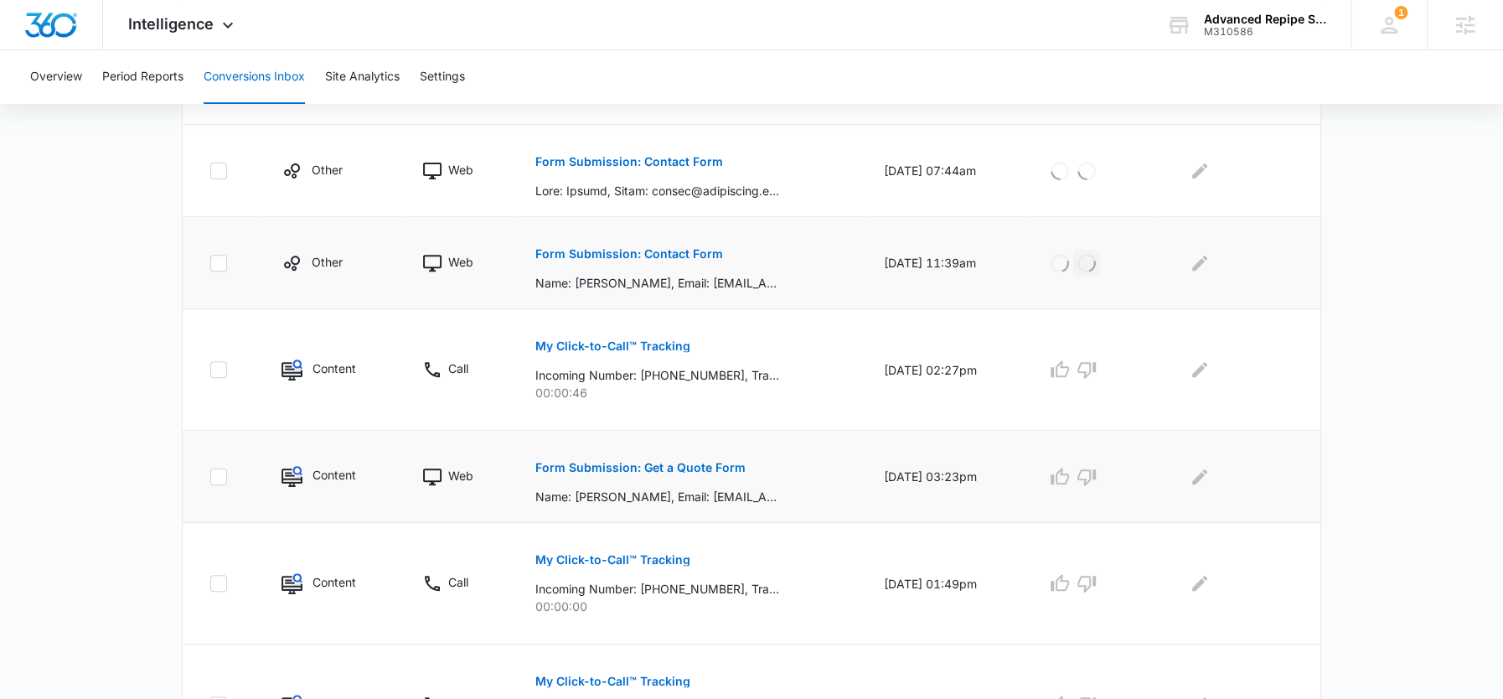
click at [687, 467] on p "Form Submission: Get a Quote Form" at bounding box center [640, 468] width 210 height 12
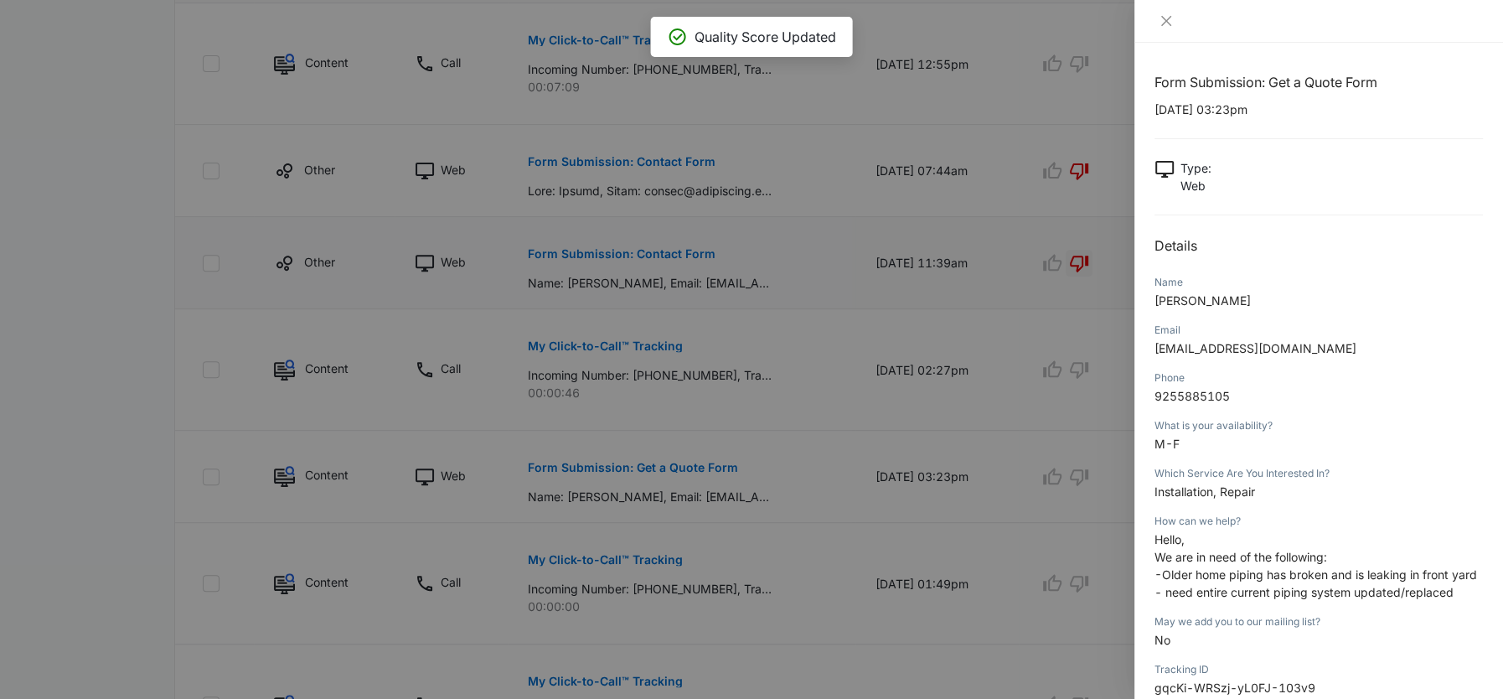
click at [1042, 436] on div at bounding box center [751, 349] width 1503 height 699
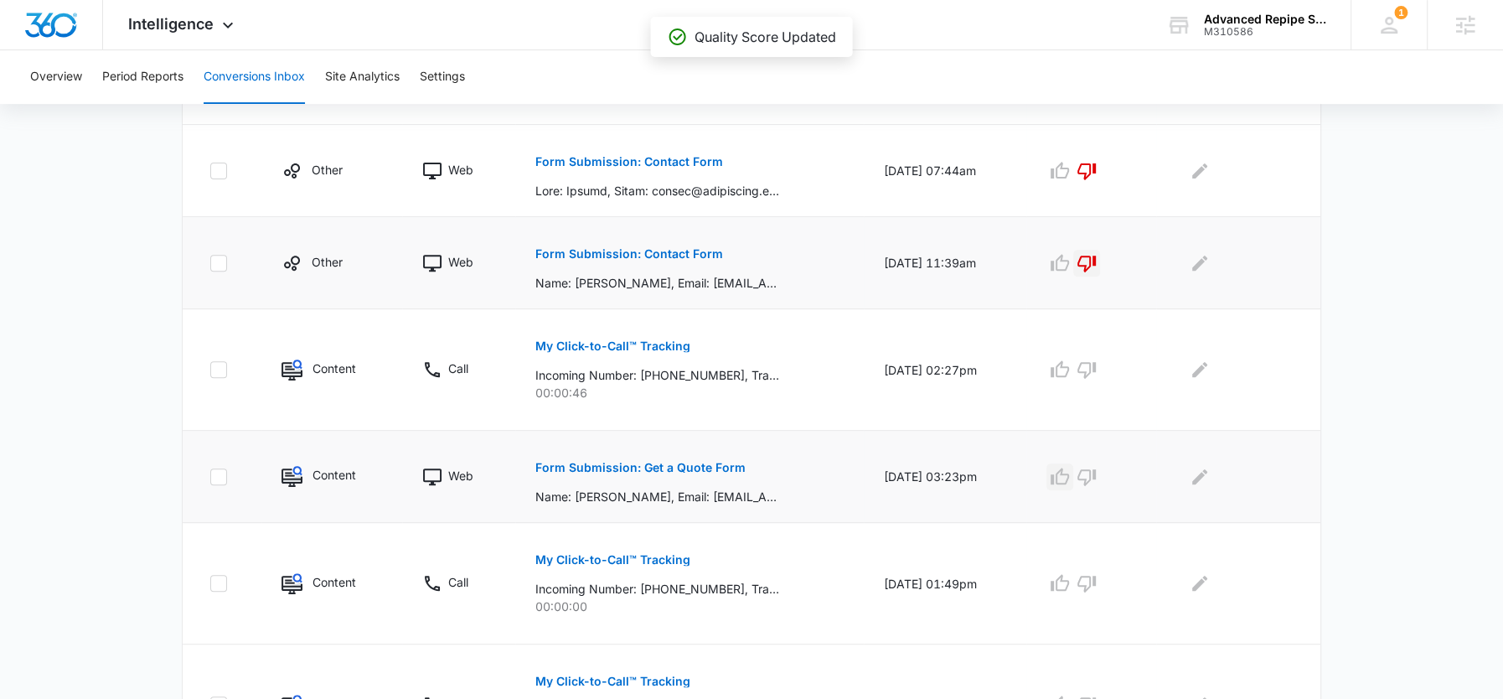
click at [1069, 469] on icon "button" at bounding box center [1060, 476] width 18 height 17
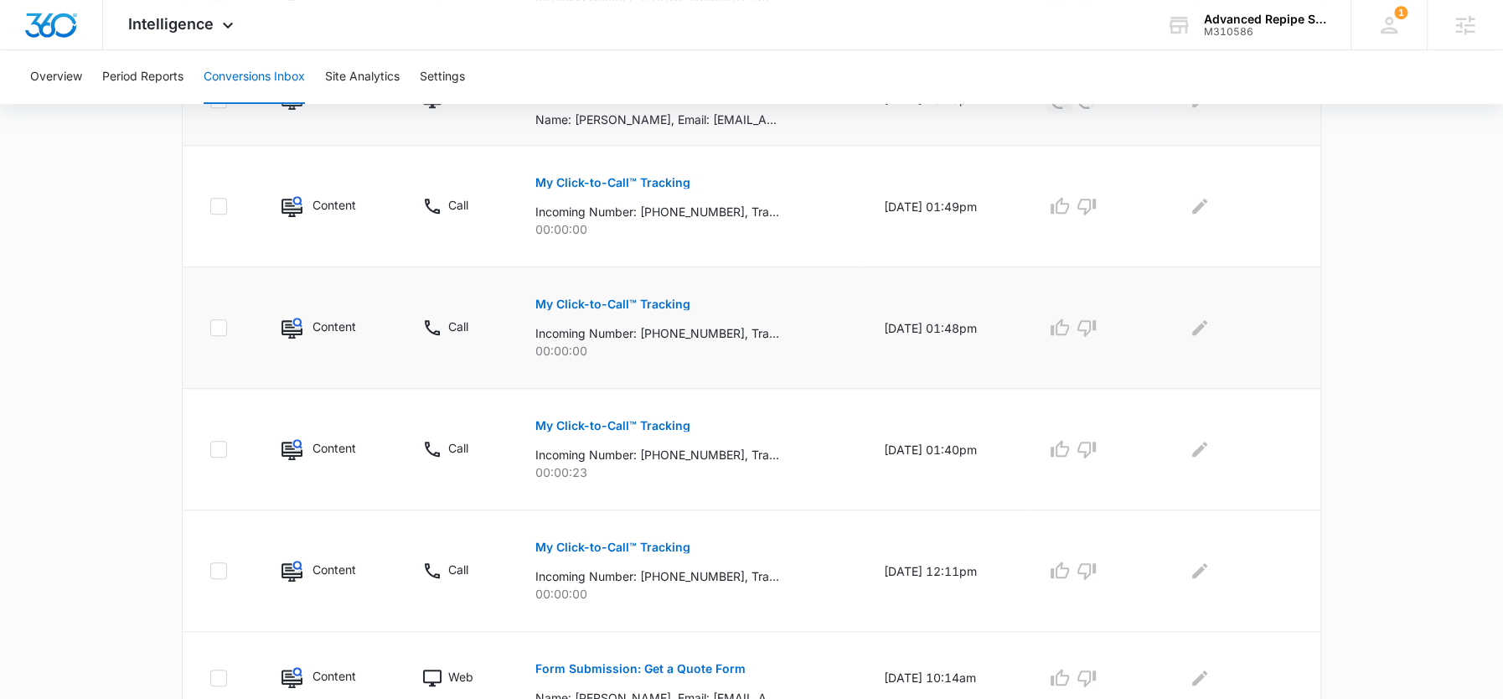
scroll to position [974, 0]
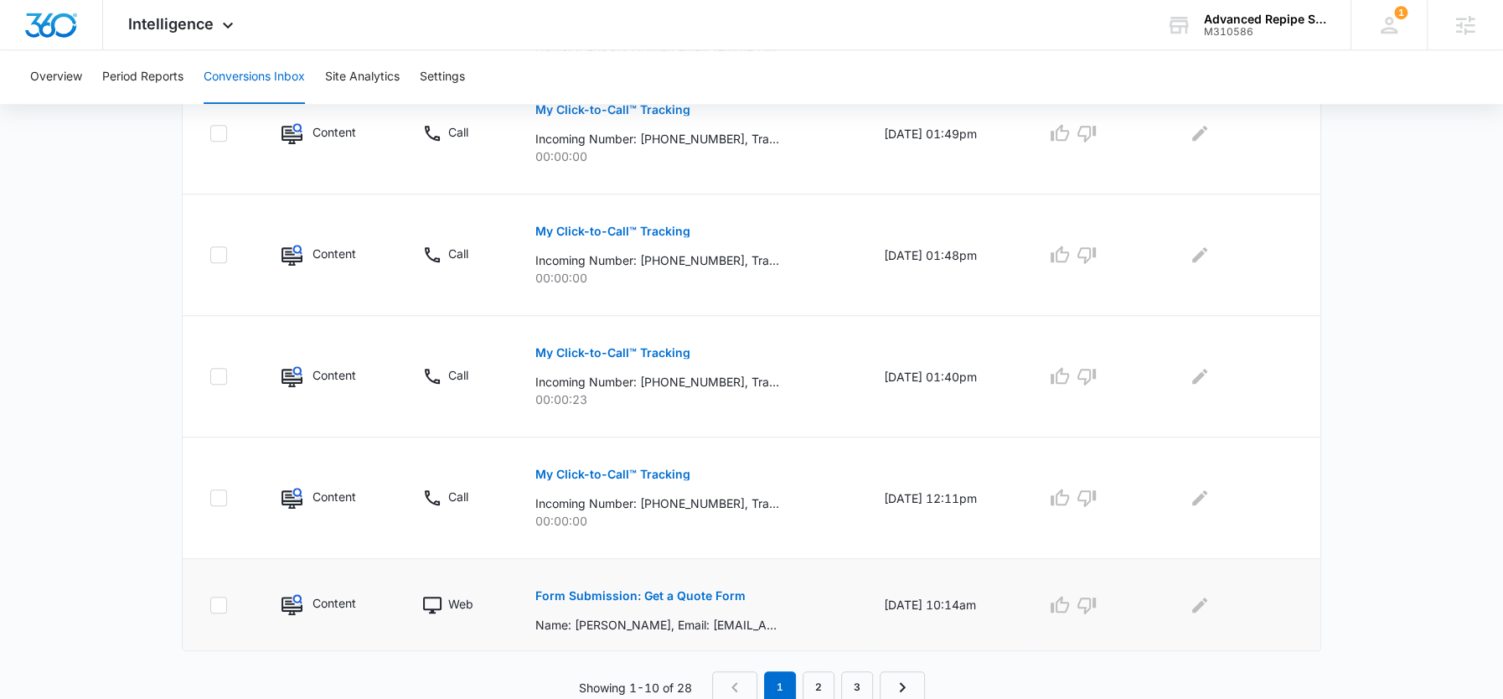
click at [701, 592] on p "Form Submission: Get a Quote Form" at bounding box center [640, 596] width 210 height 12
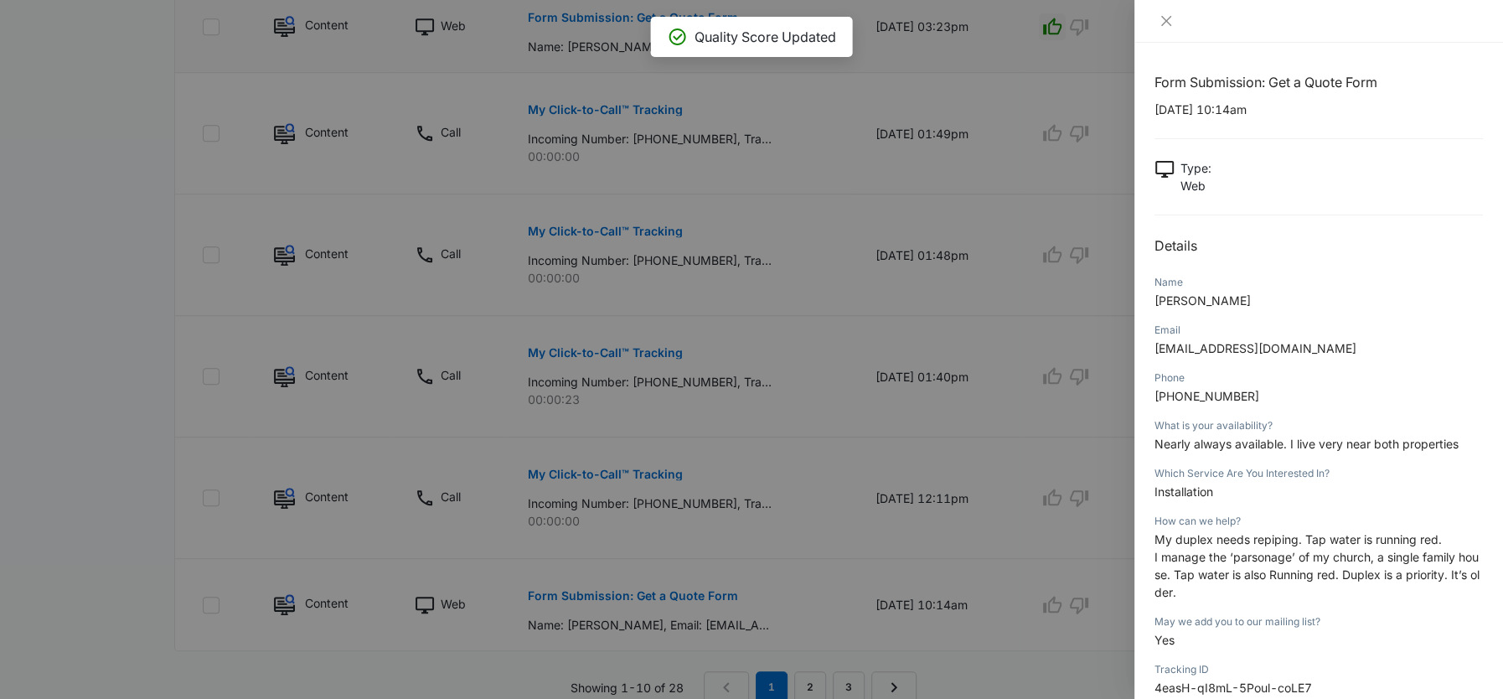
click at [996, 593] on div at bounding box center [751, 349] width 1503 height 699
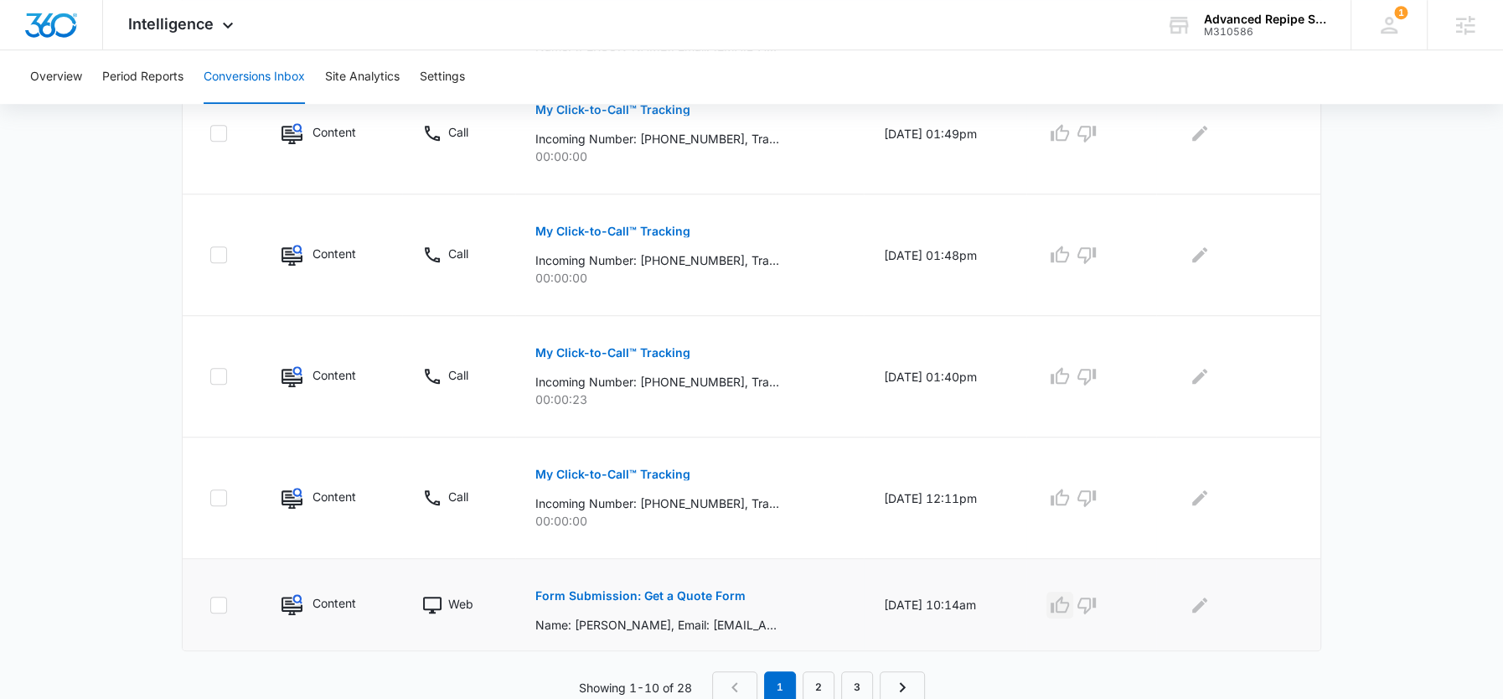
click at [1065, 602] on icon "button" at bounding box center [1060, 605] width 20 height 20
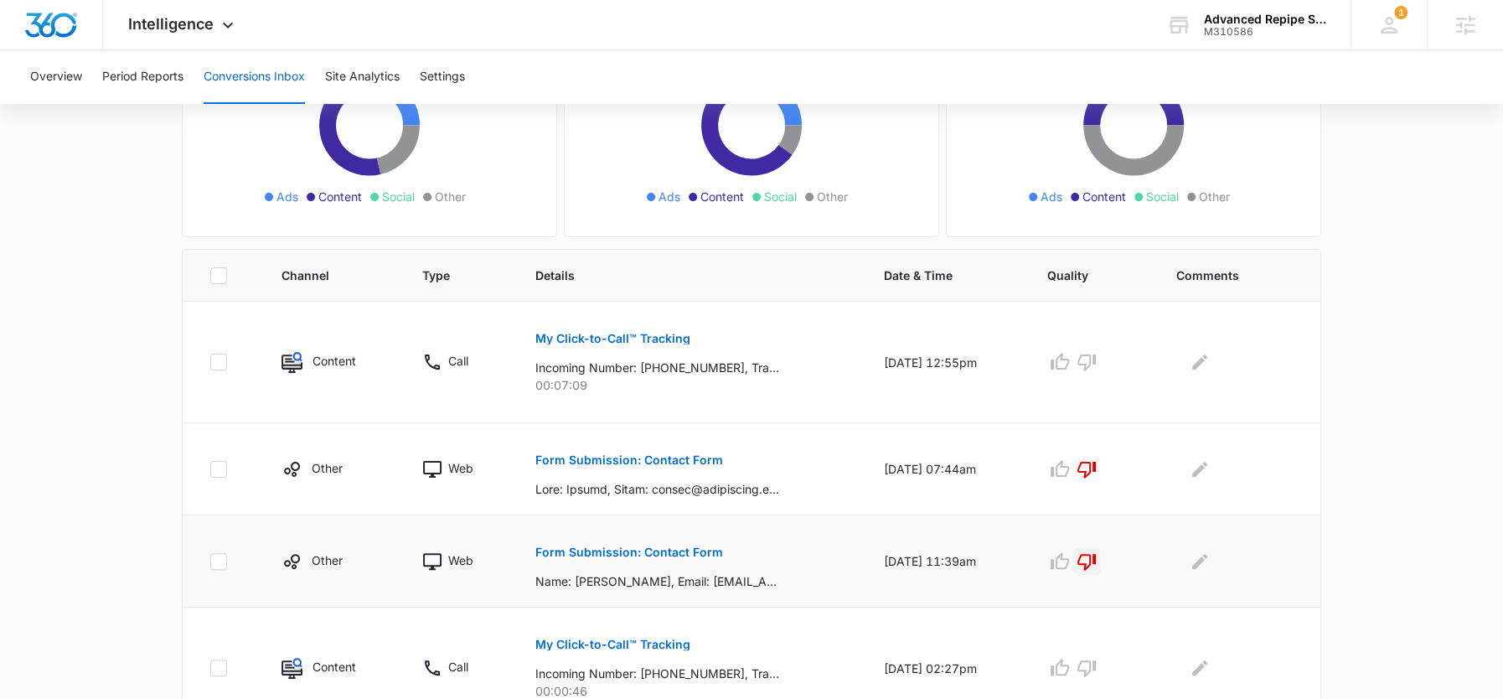
scroll to position [357, 0]
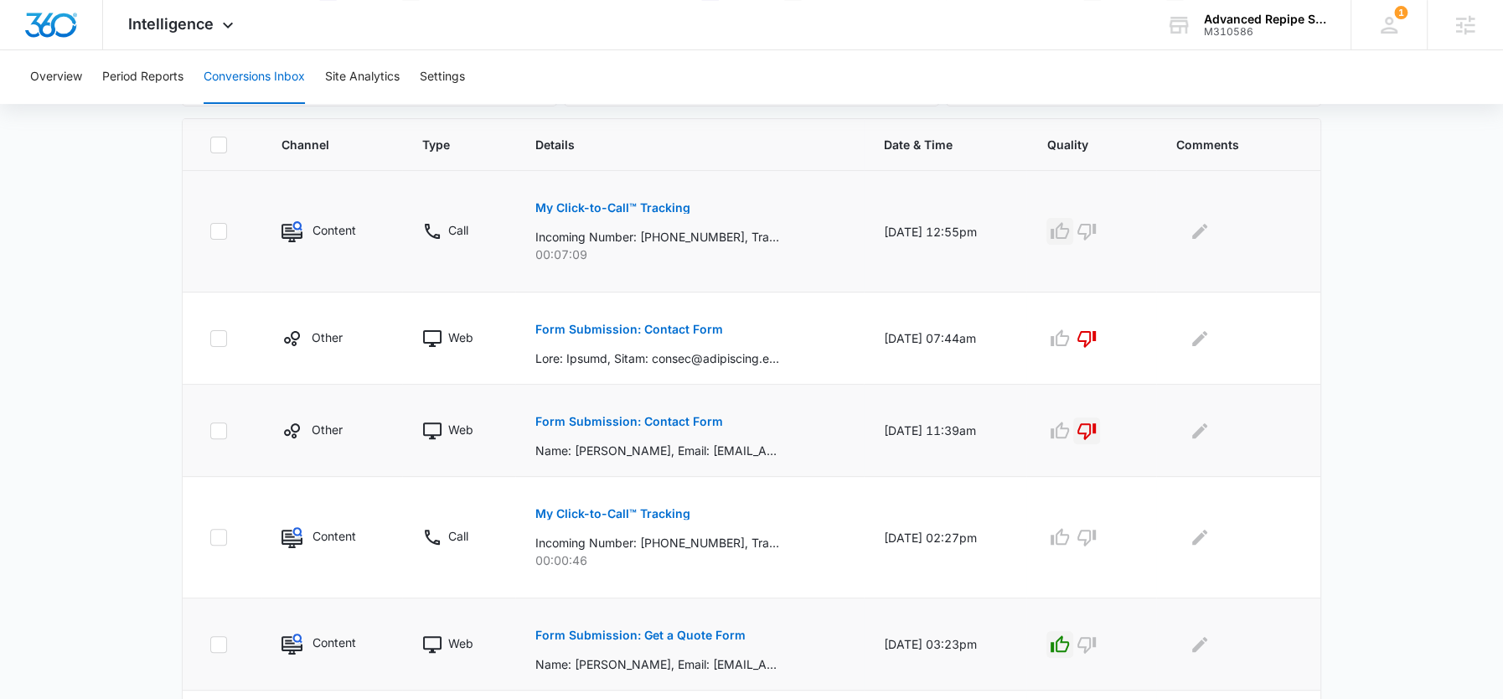
click at [1067, 230] on icon "button" at bounding box center [1060, 230] width 18 height 17
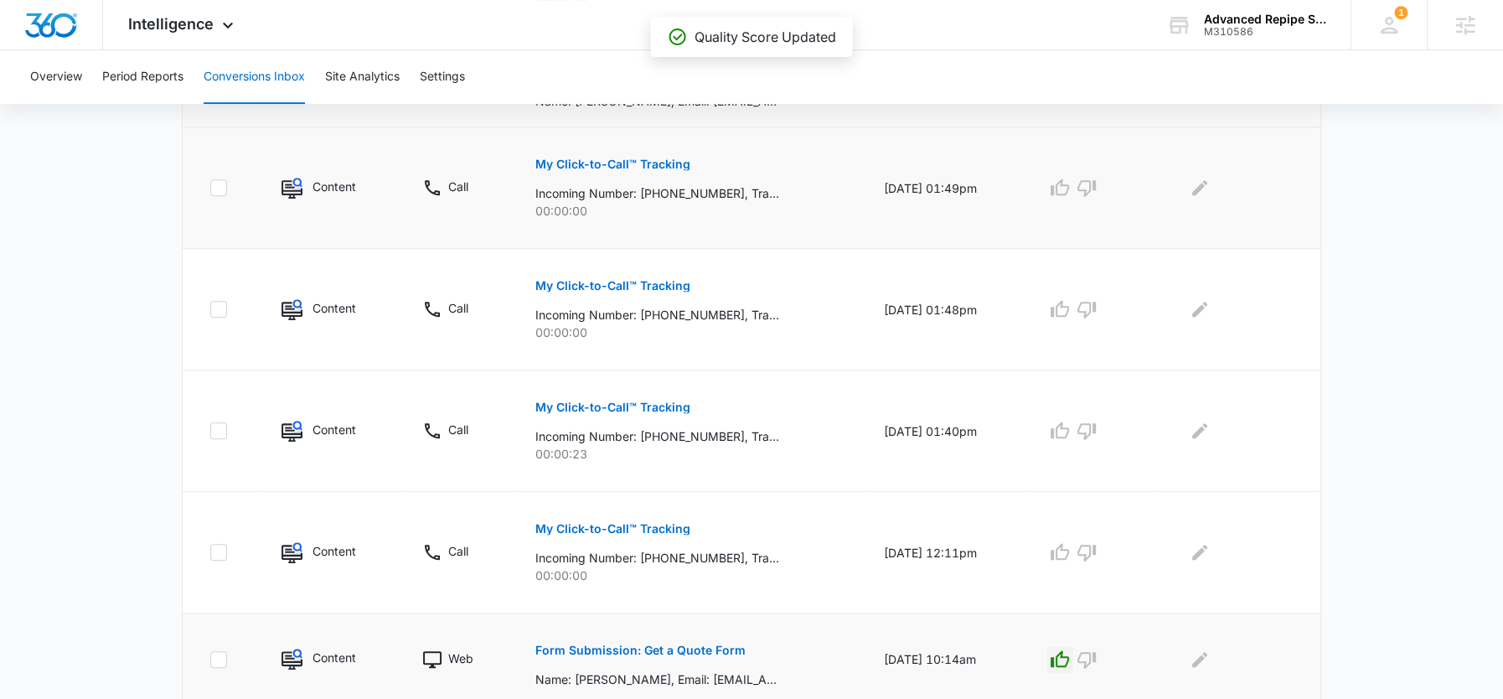
scroll to position [974, 0]
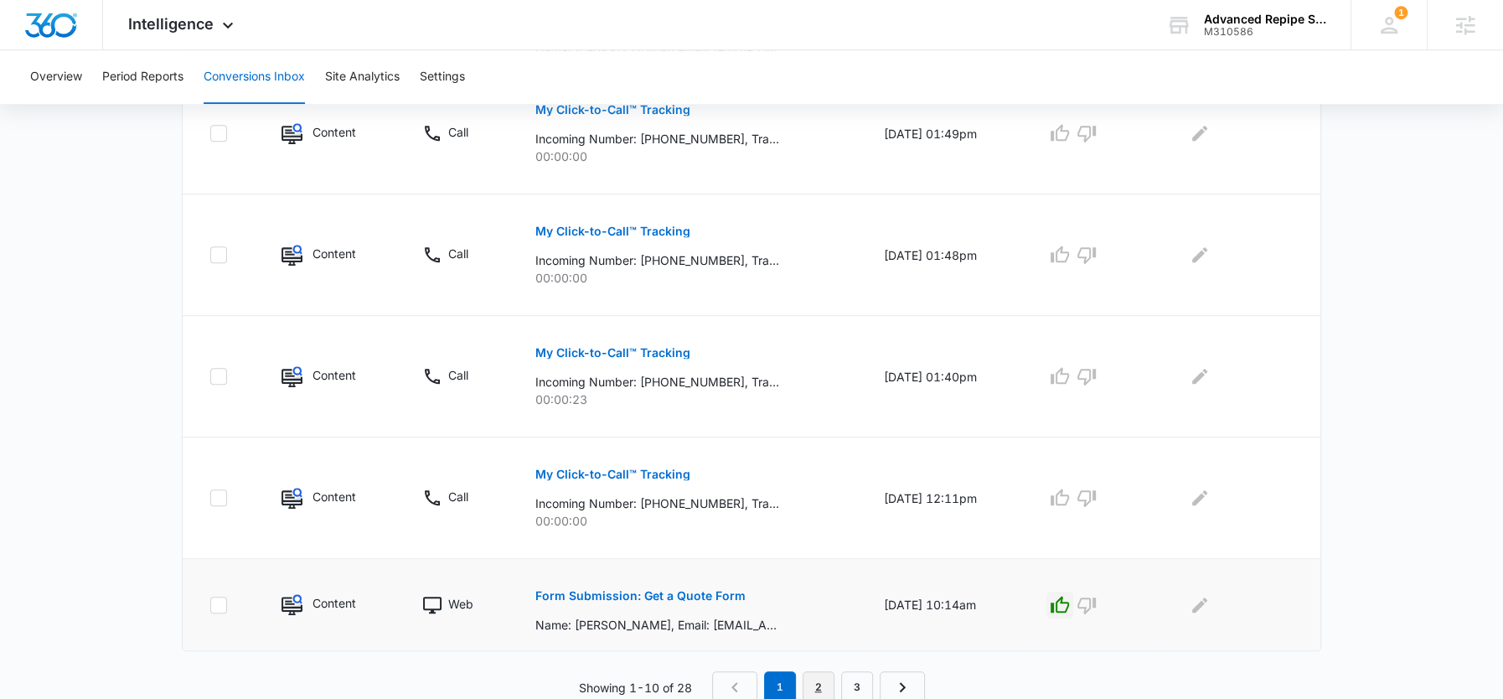
click at [819, 682] on link "2" at bounding box center [819, 687] width 32 height 32
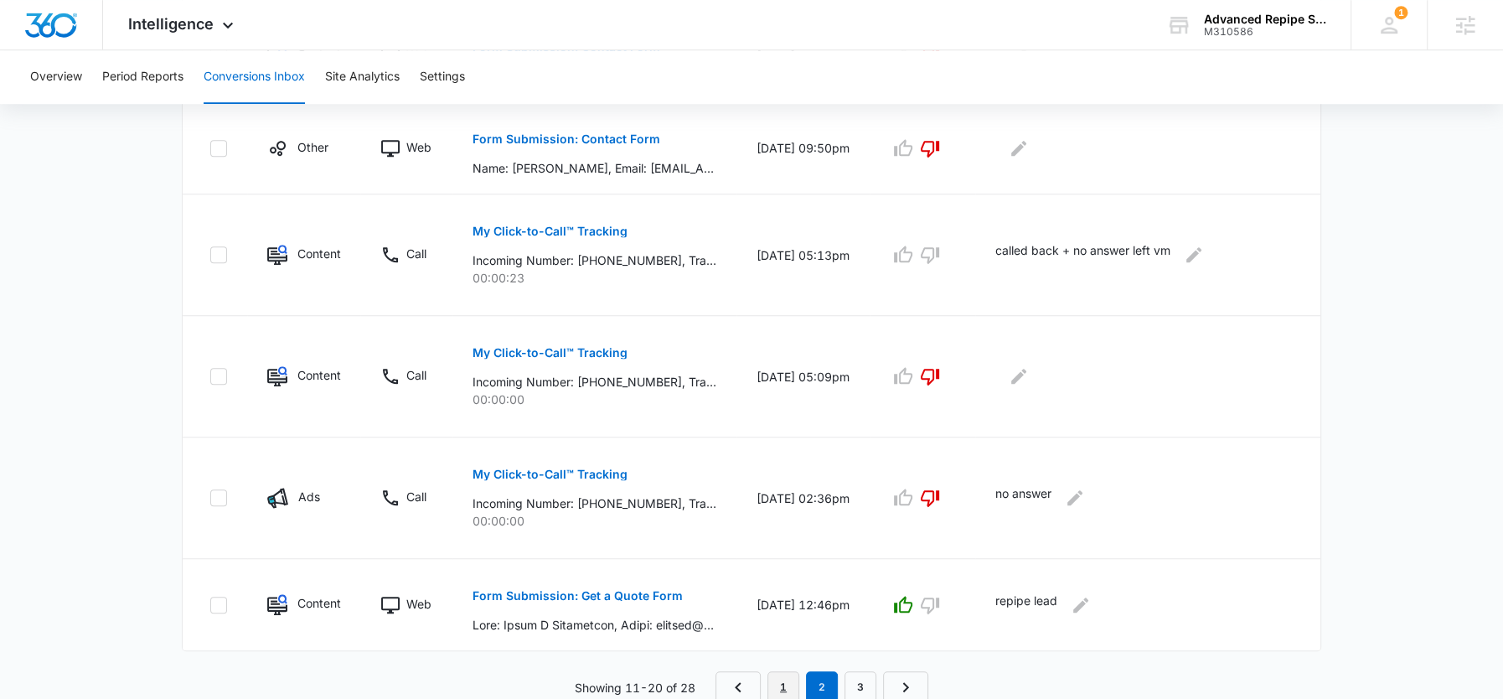
click at [788, 676] on link "1" at bounding box center [784, 687] width 32 height 32
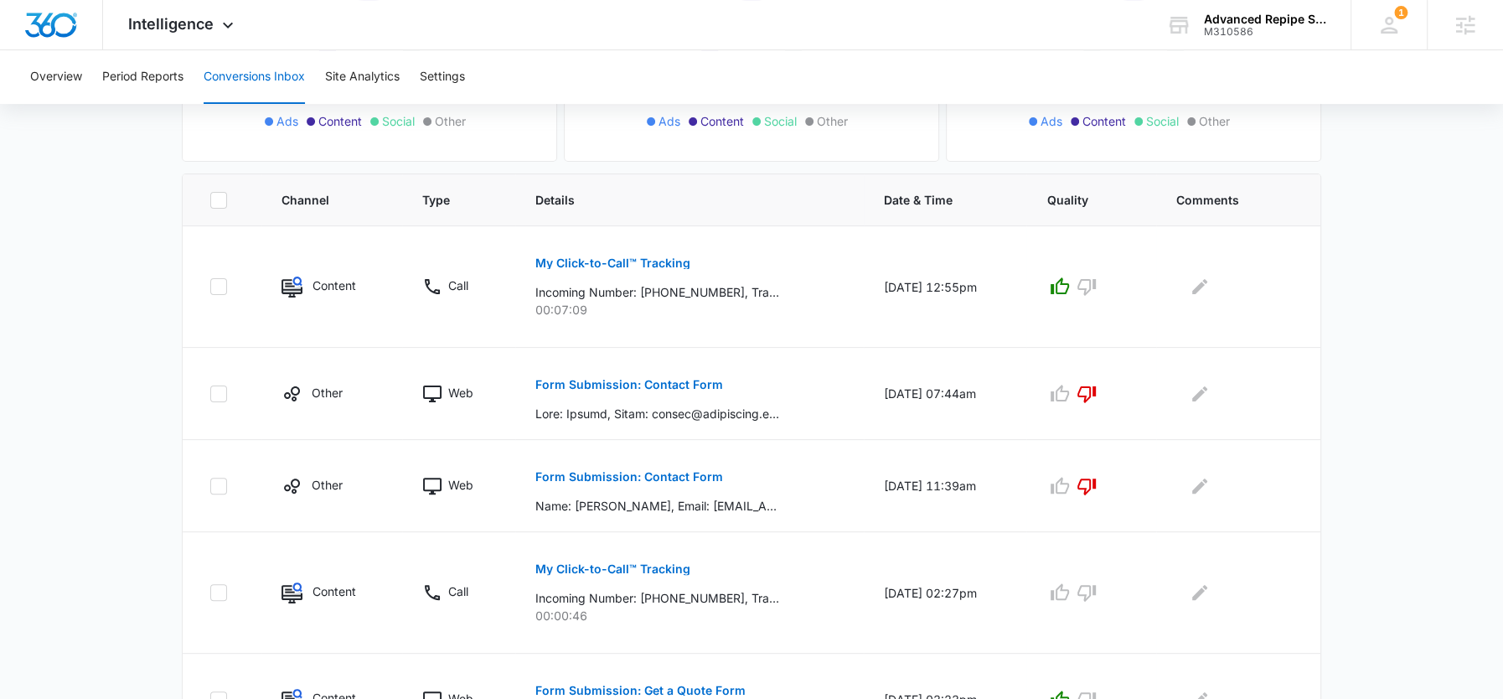
scroll to position [297, 0]
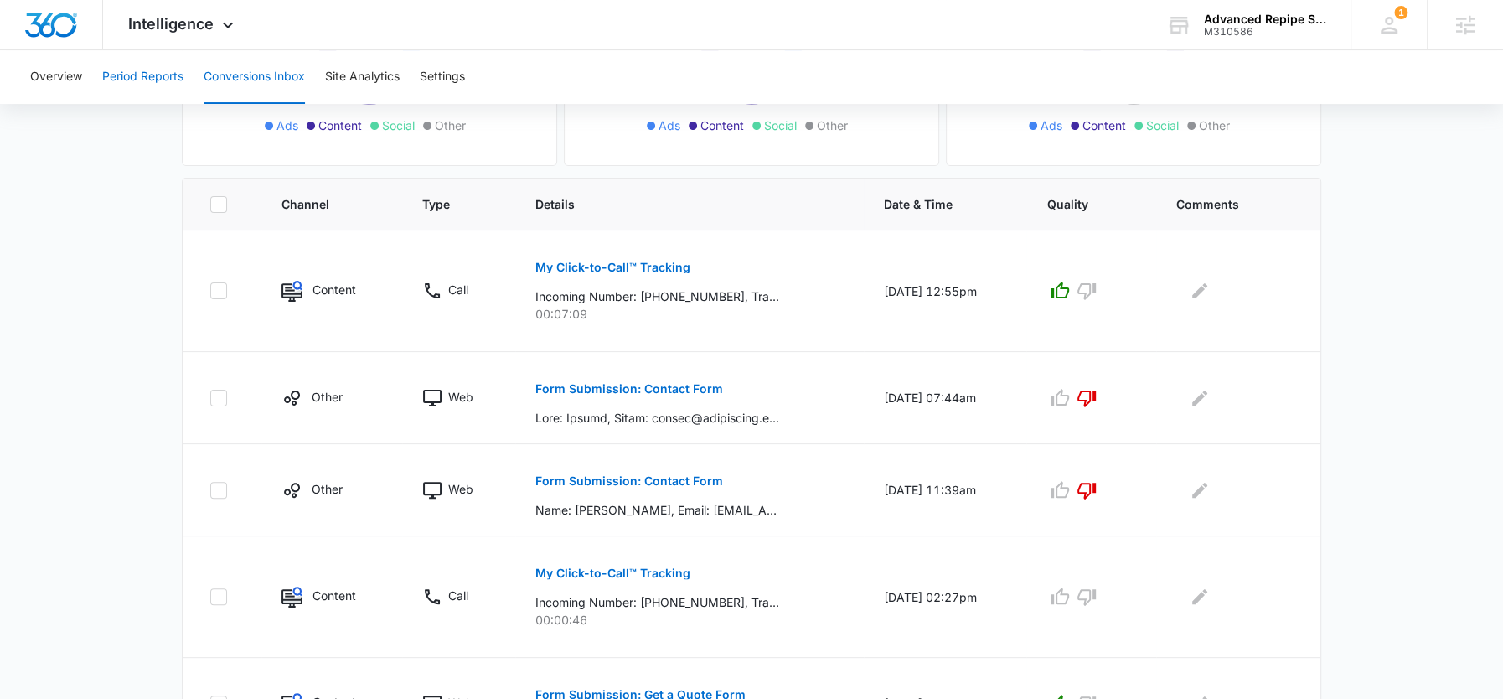
click at [167, 79] on button "Period Reports" at bounding box center [142, 77] width 81 height 54
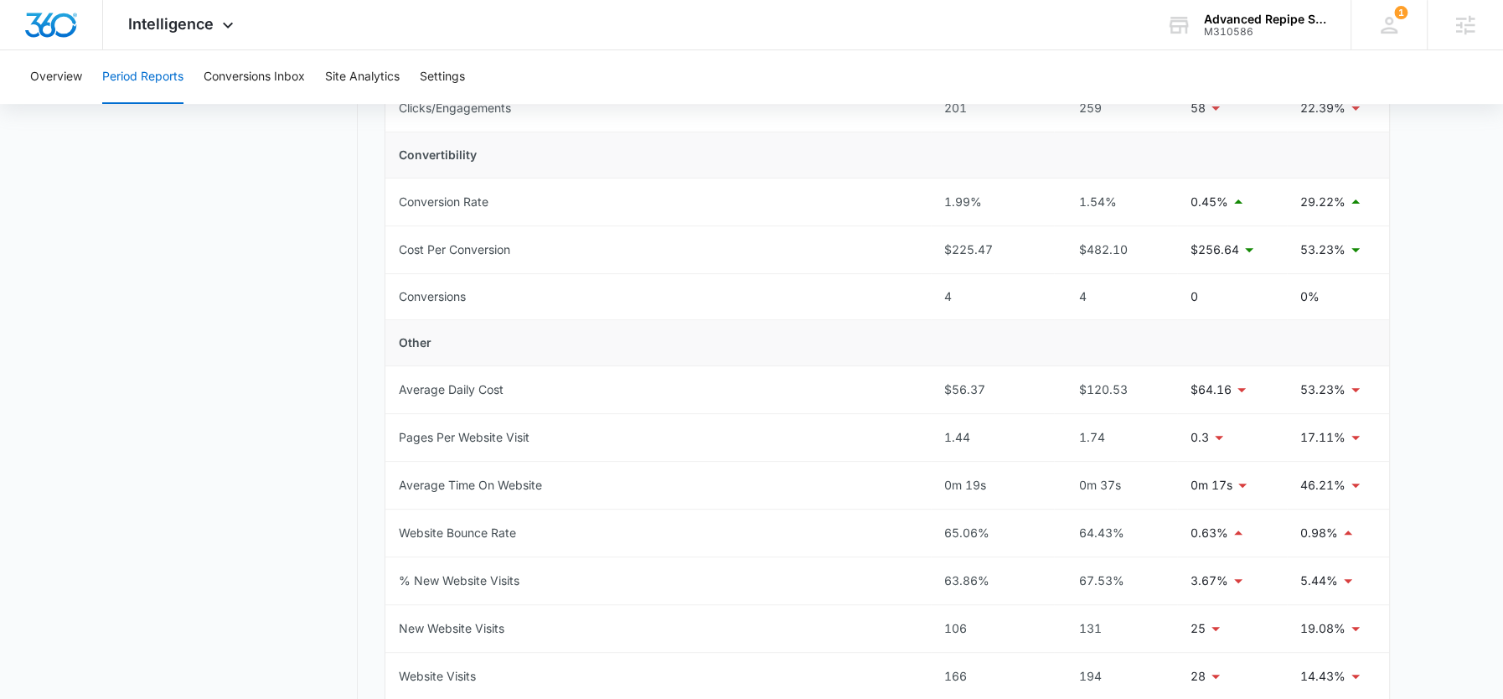
scroll to position [508, 0]
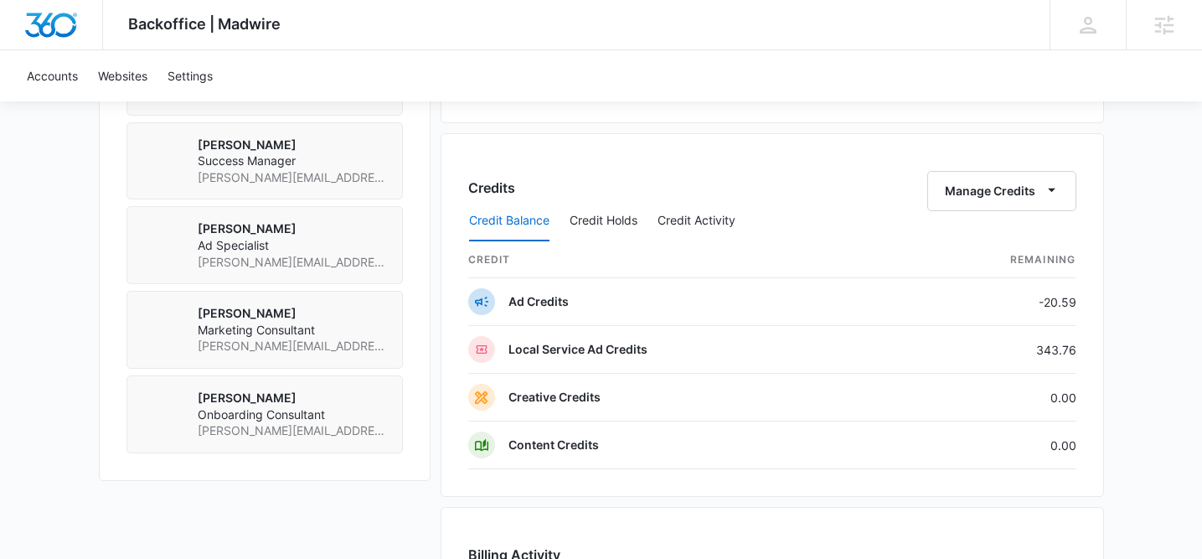
scroll to position [1388, 0]
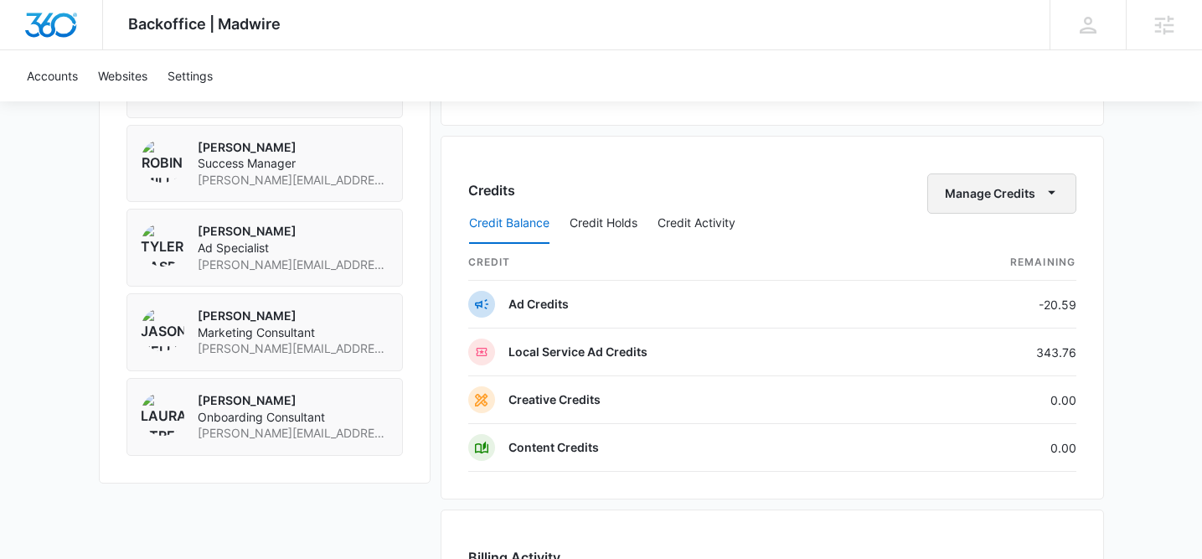
click at [987, 199] on button "Manage Credits" at bounding box center [1002, 193] width 149 height 40
click at [990, 256] on button "Transfer Credits" at bounding box center [1002, 247] width 148 height 25
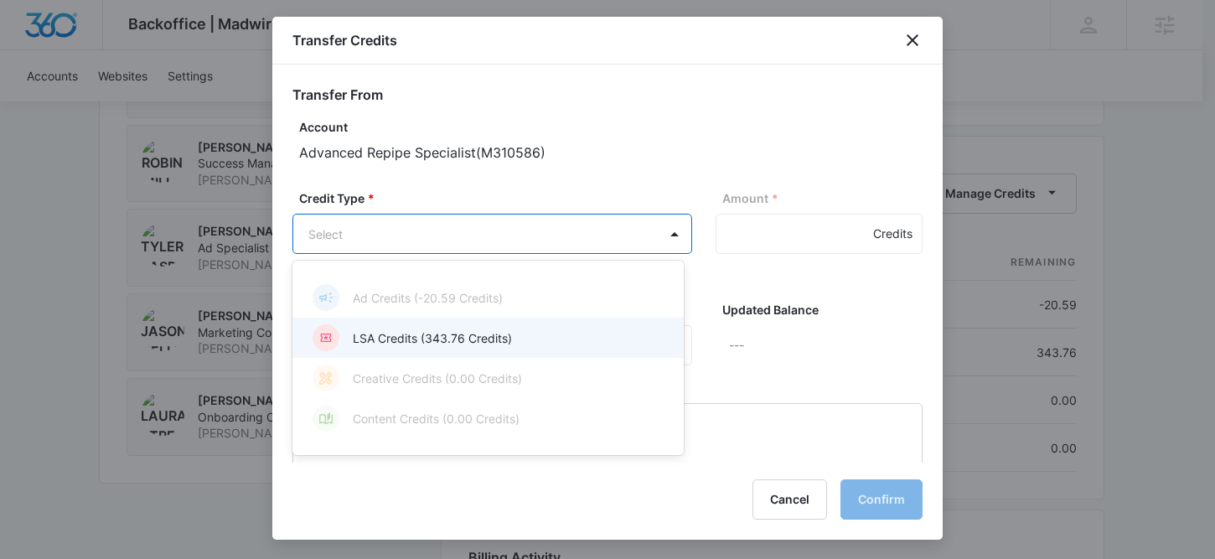
click at [492, 329] on p "LSA Credits (343.76 Credits)" at bounding box center [432, 338] width 159 height 18
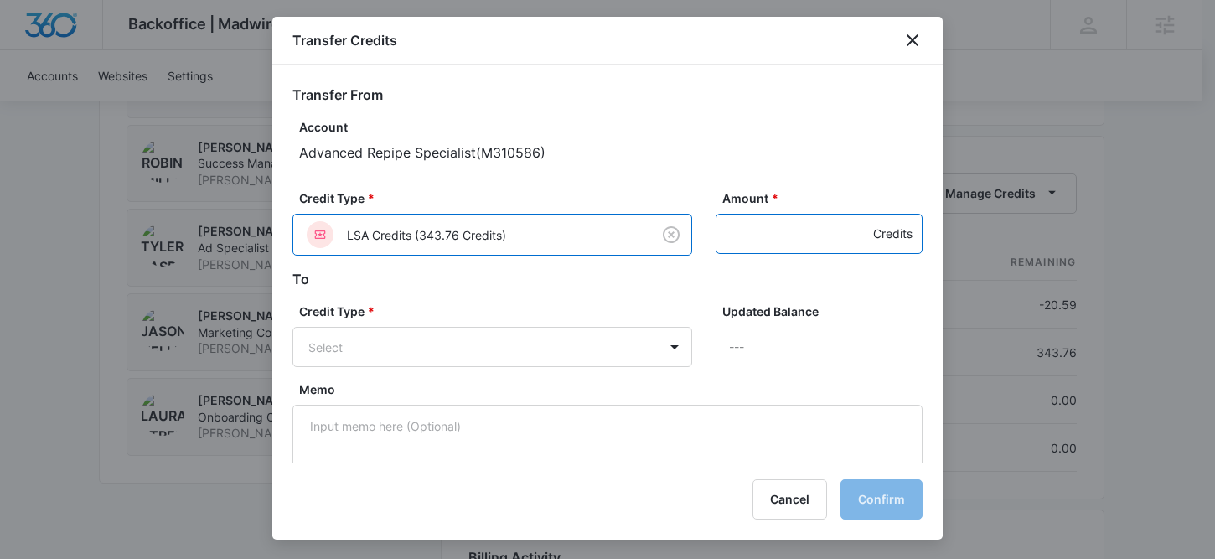
click at [747, 242] on input "Amount *" at bounding box center [819, 234] width 207 height 40
type input "300"
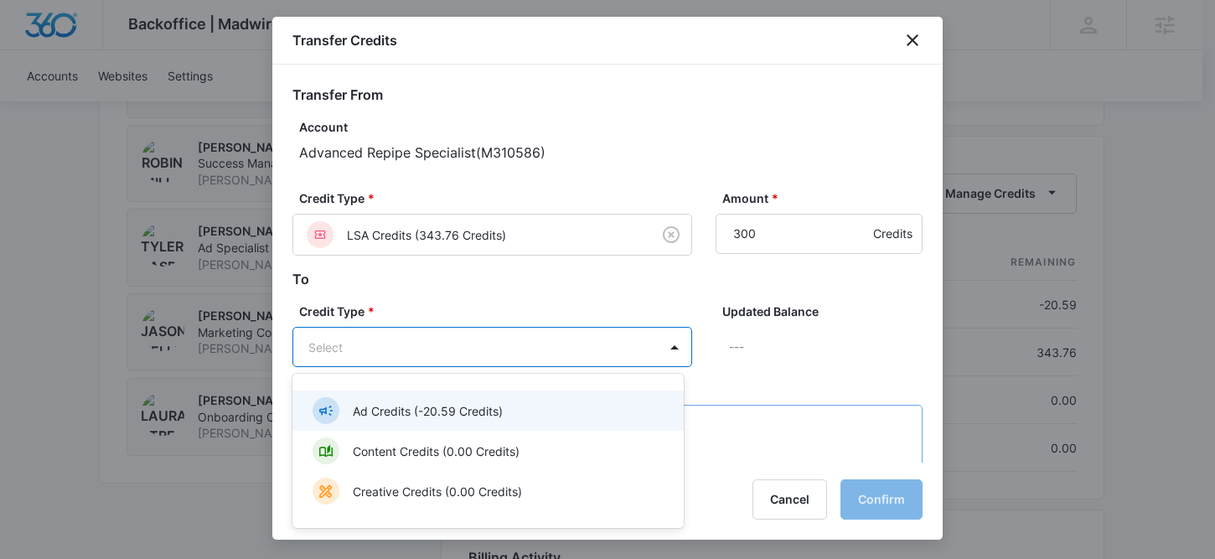
click at [520, 406] on div "Ad Credits (-20.59 Credits)" at bounding box center [487, 410] width 348 height 27
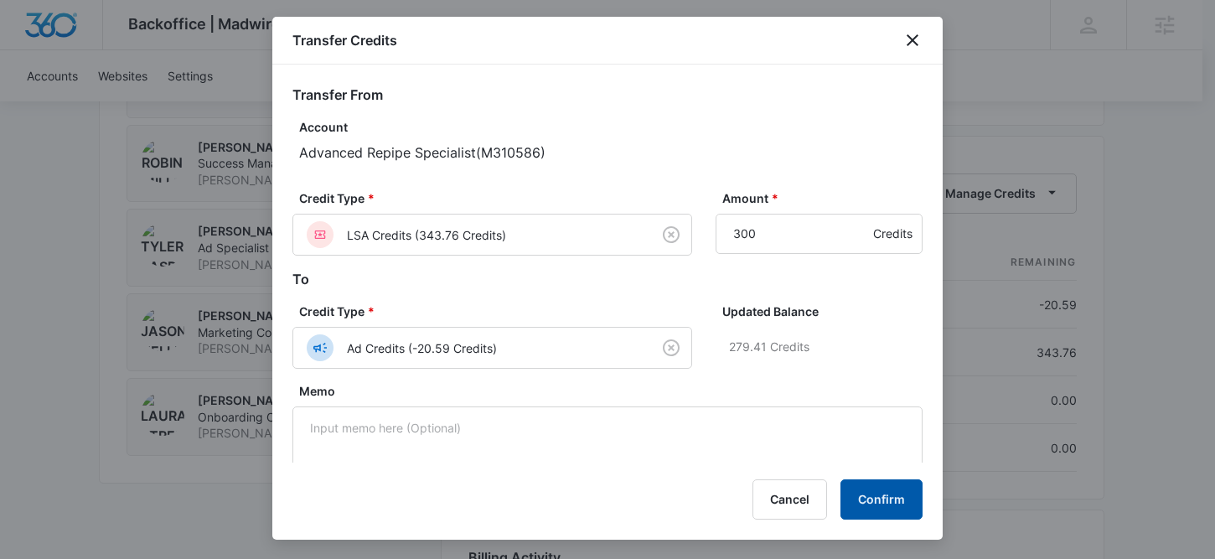
click at [919, 494] on button "Confirm" at bounding box center [881, 499] width 82 height 40
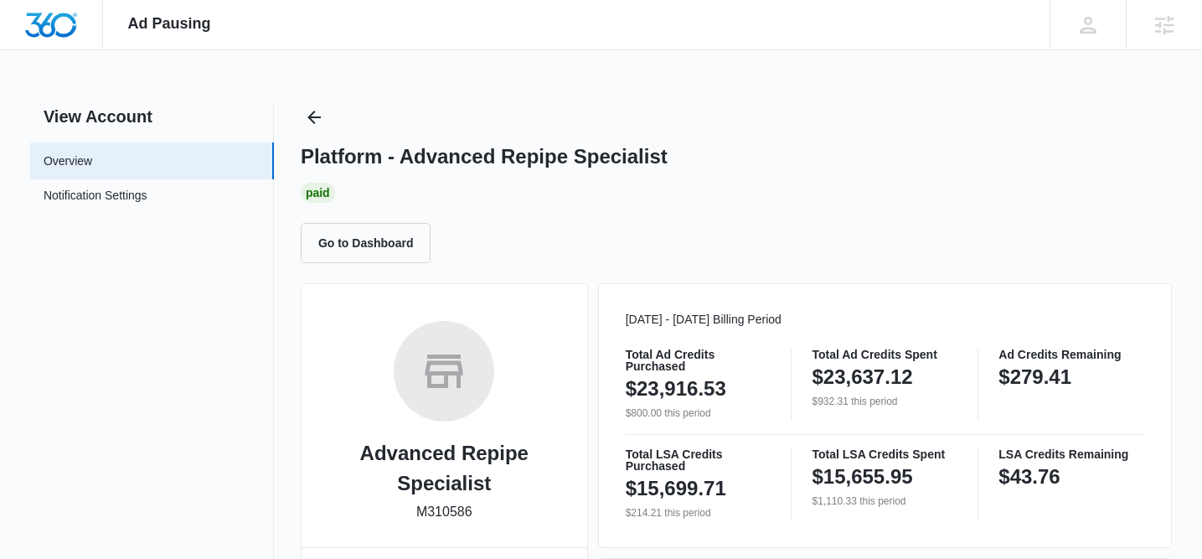
scroll to position [480, 0]
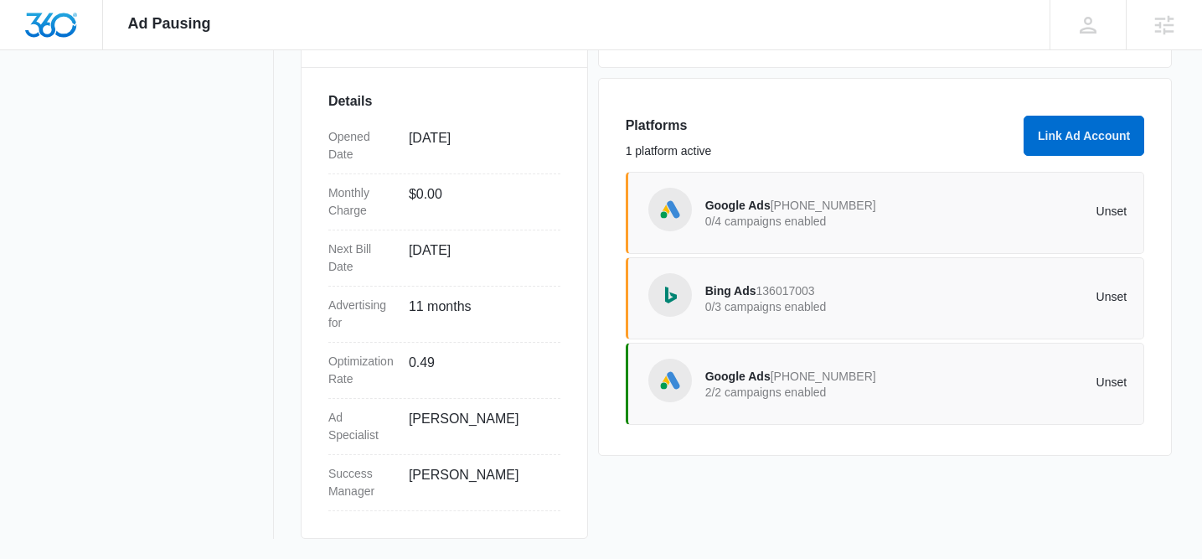
click at [840, 297] on div "Bing Ads 136017003 0/3 campaigns enabled" at bounding box center [811, 298] width 211 height 35
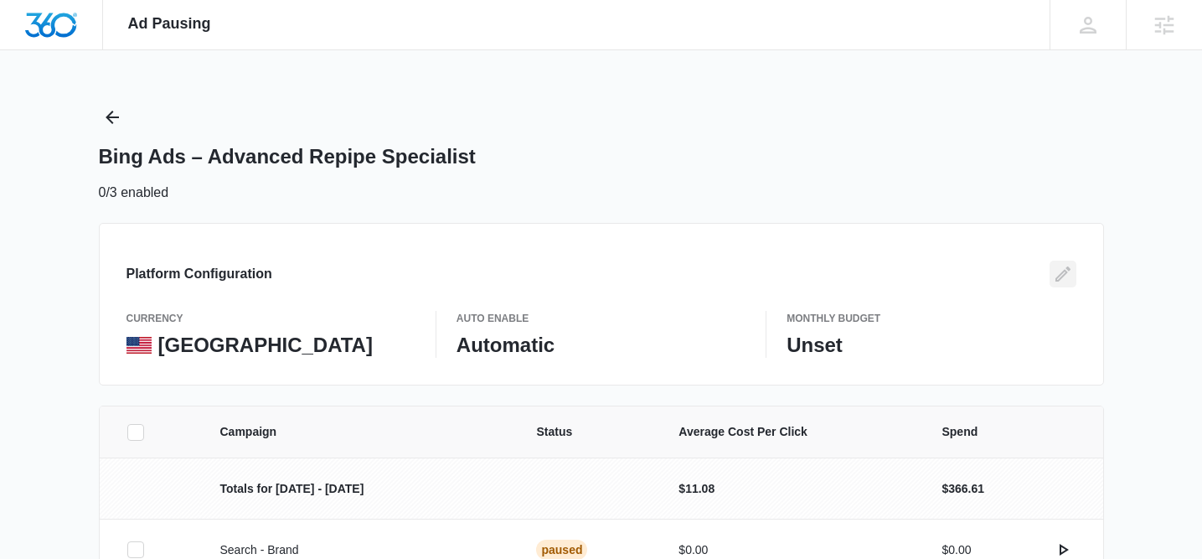
click at [1066, 279] on icon "Edit" at bounding box center [1063, 274] width 20 height 20
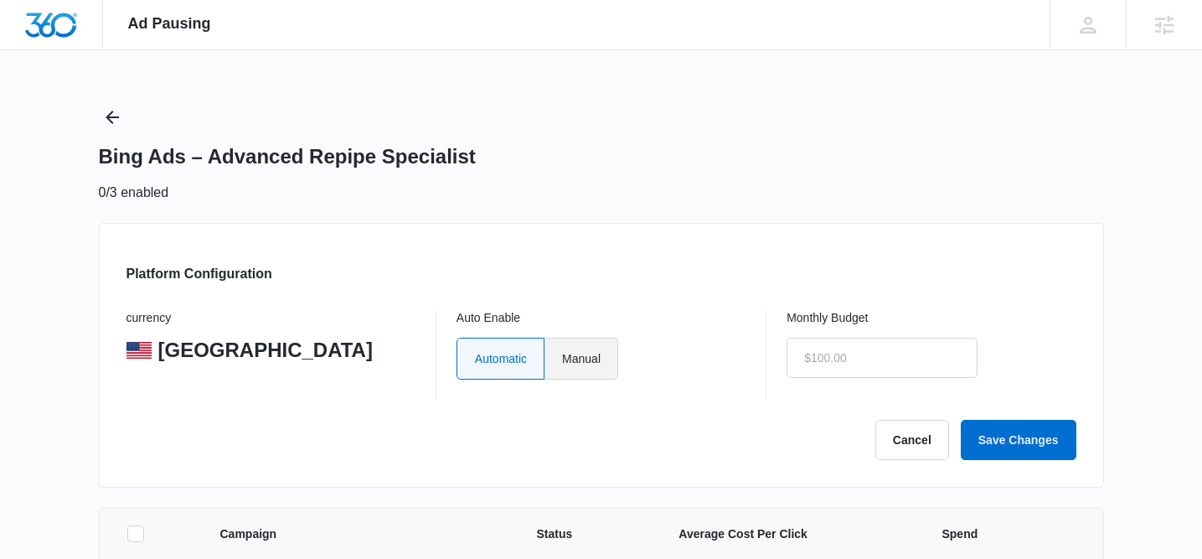
click at [602, 371] on label "Manual" at bounding box center [582, 359] width 74 height 42
click at [562, 359] on input "Manual" at bounding box center [561, 358] width 1 height 1
radio input "true"
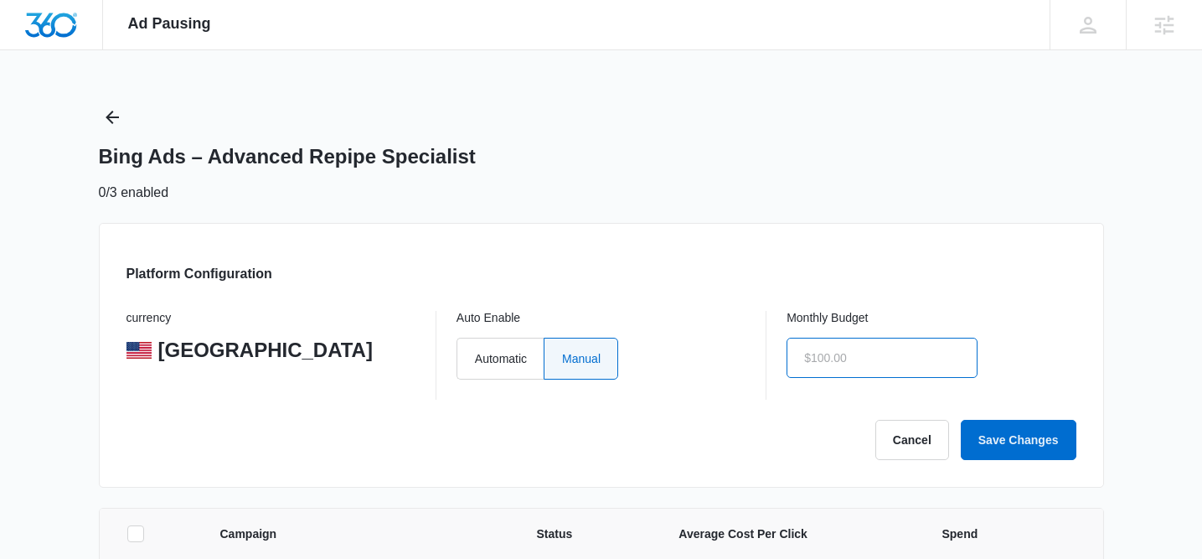
click at [829, 361] on input "text" at bounding box center [882, 358] width 191 height 40
type input "$1.00"
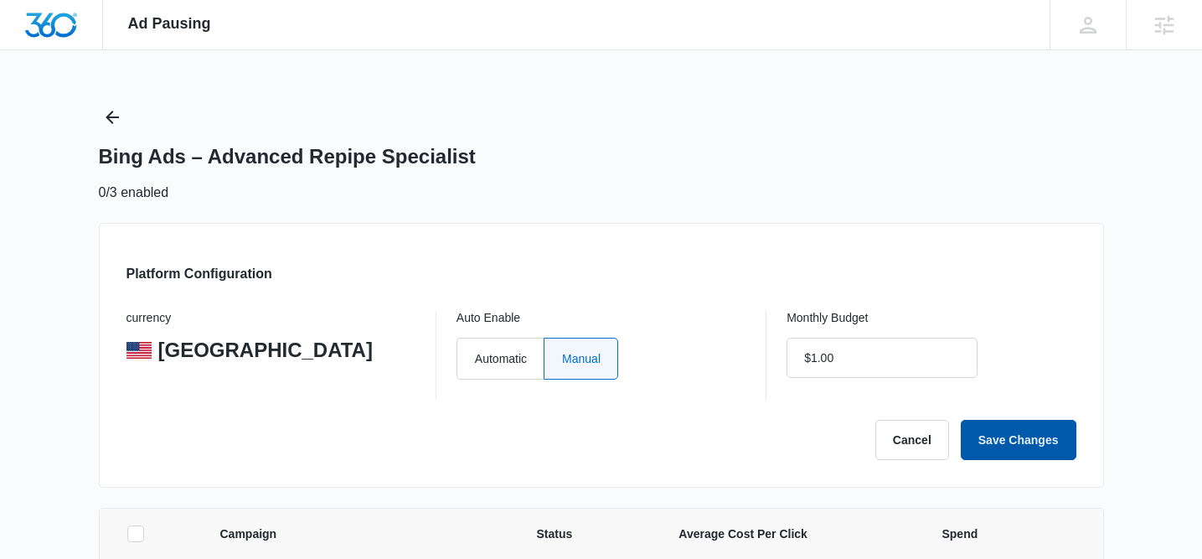
click at [1010, 426] on button "Save Changes" at bounding box center [1019, 440] width 116 height 40
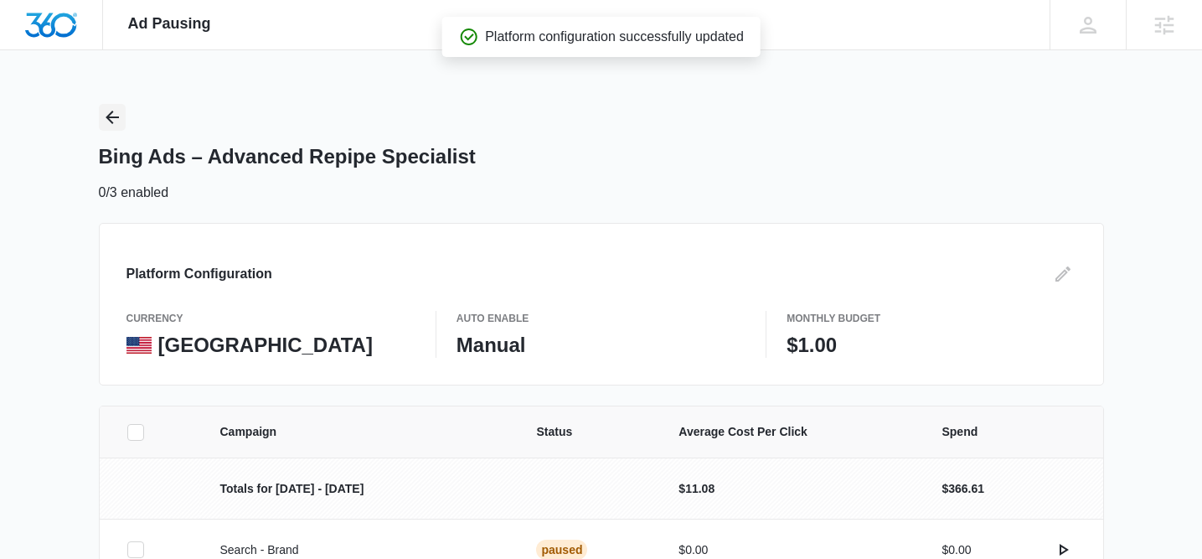
click at [102, 119] on icon "Back" at bounding box center [112, 117] width 20 height 20
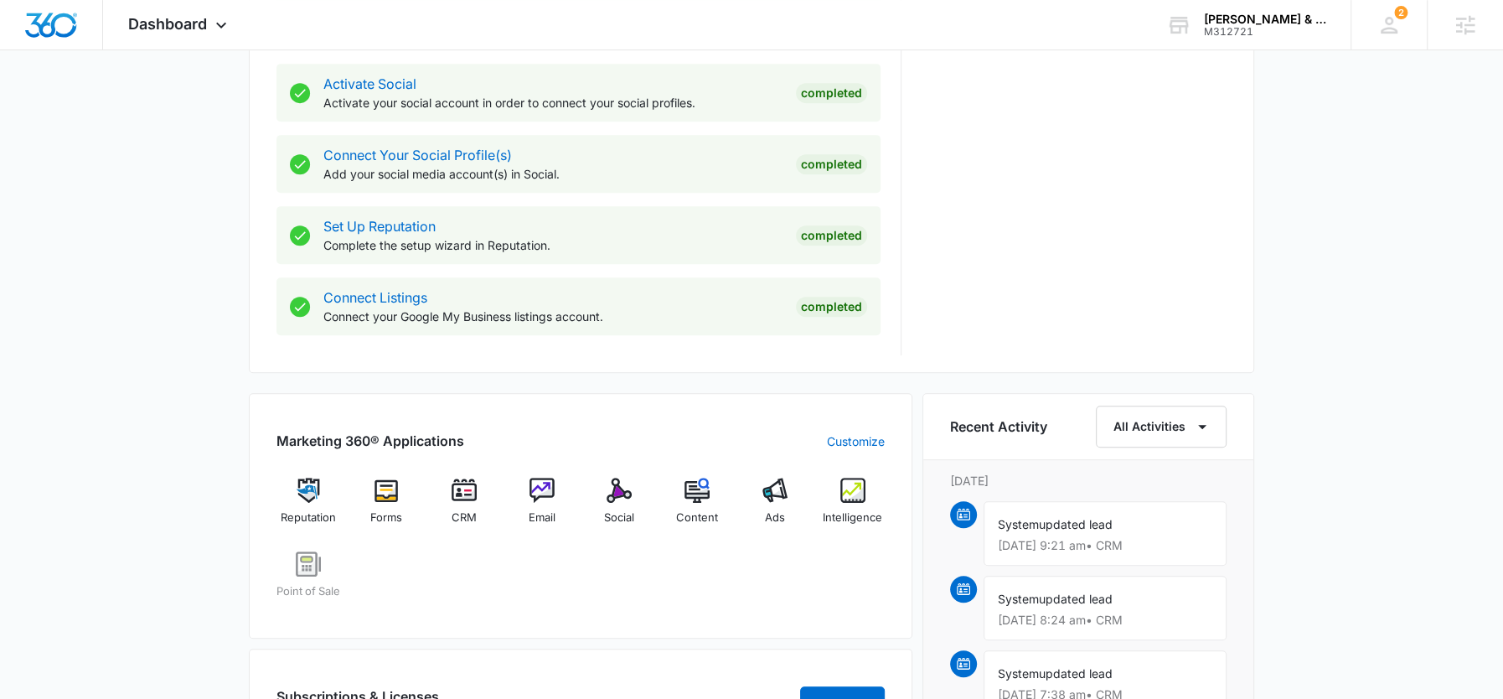
scroll to position [700, 0]
click at [773, 501] on div "Ads" at bounding box center [775, 506] width 65 height 60
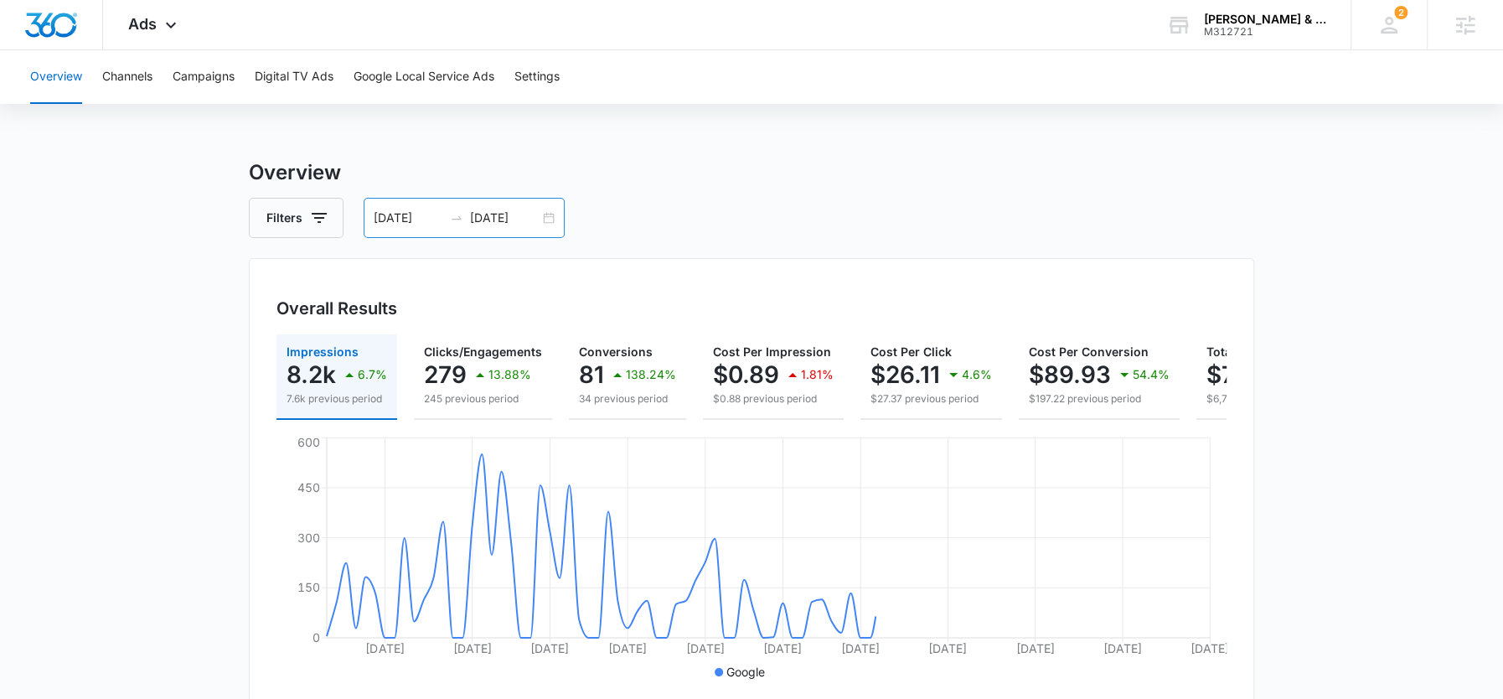
click at [505, 219] on input "[DATE]" at bounding box center [505, 218] width 70 height 18
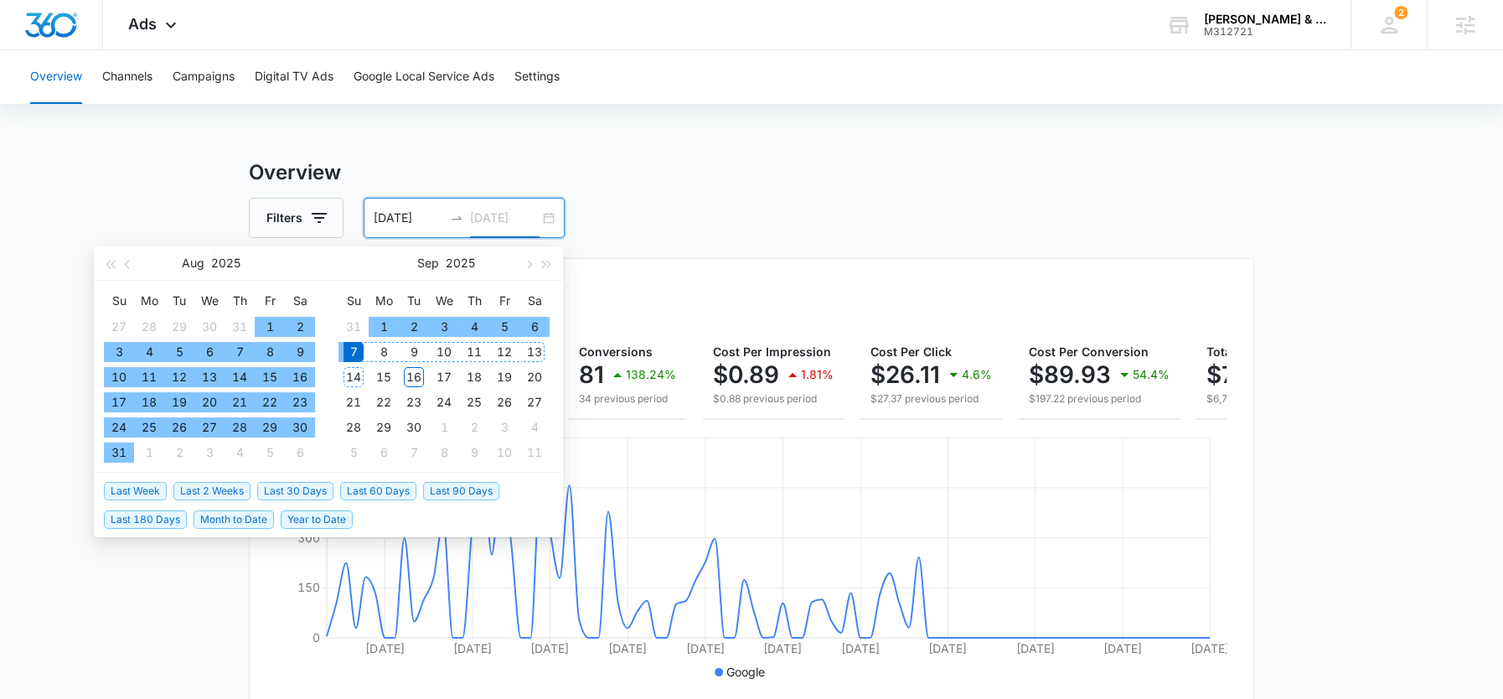
type input "[DATE]"
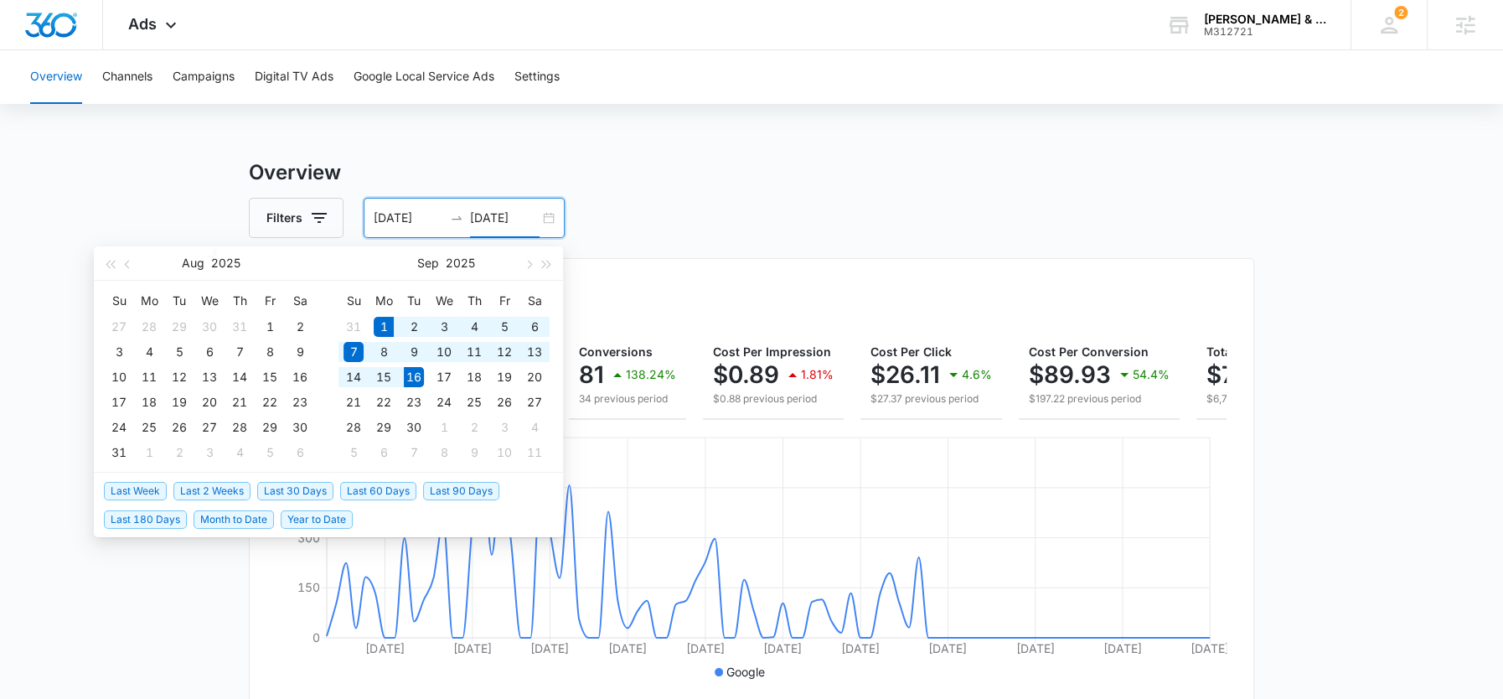
click at [231, 515] on span "Month to Date" at bounding box center [234, 519] width 80 height 18
type input "[DATE]"
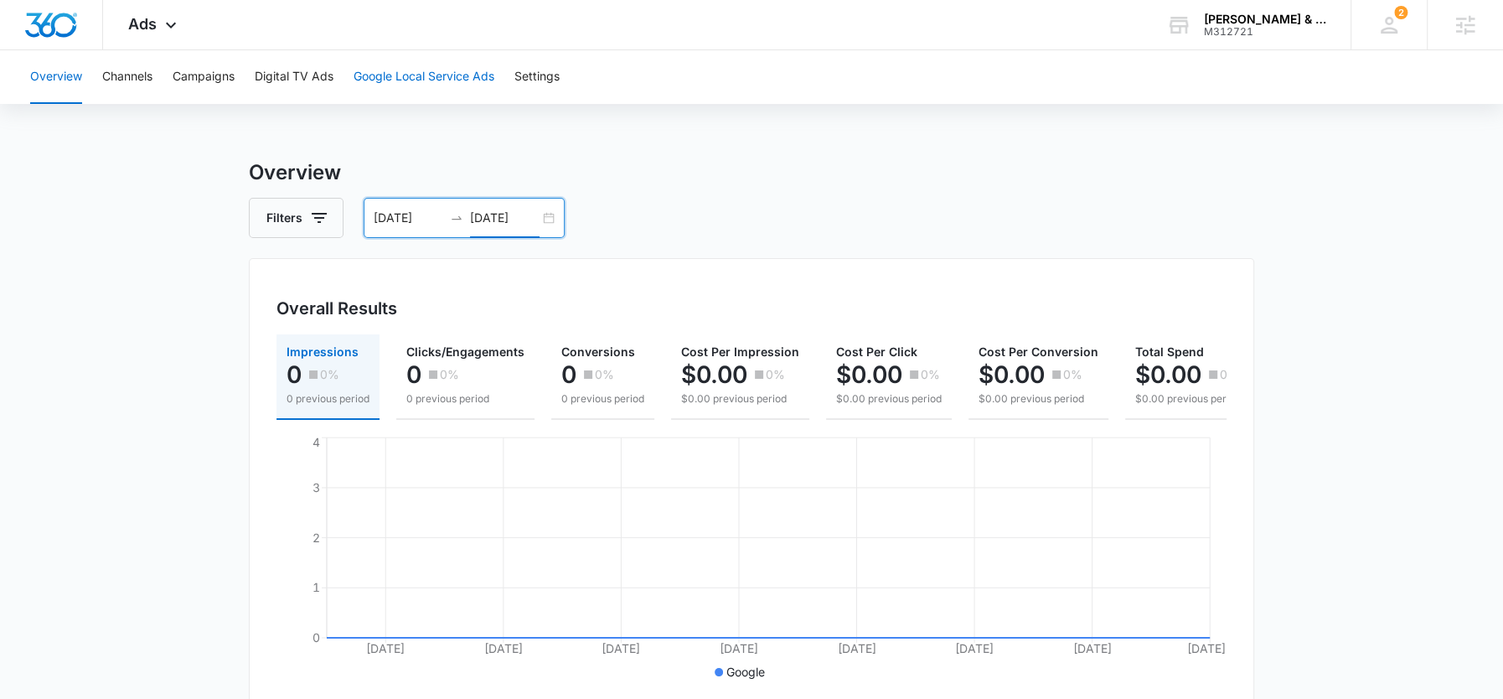
click at [439, 72] on button "Google Local Service Ads" at bounding box center [424, 77] width 141 height 54
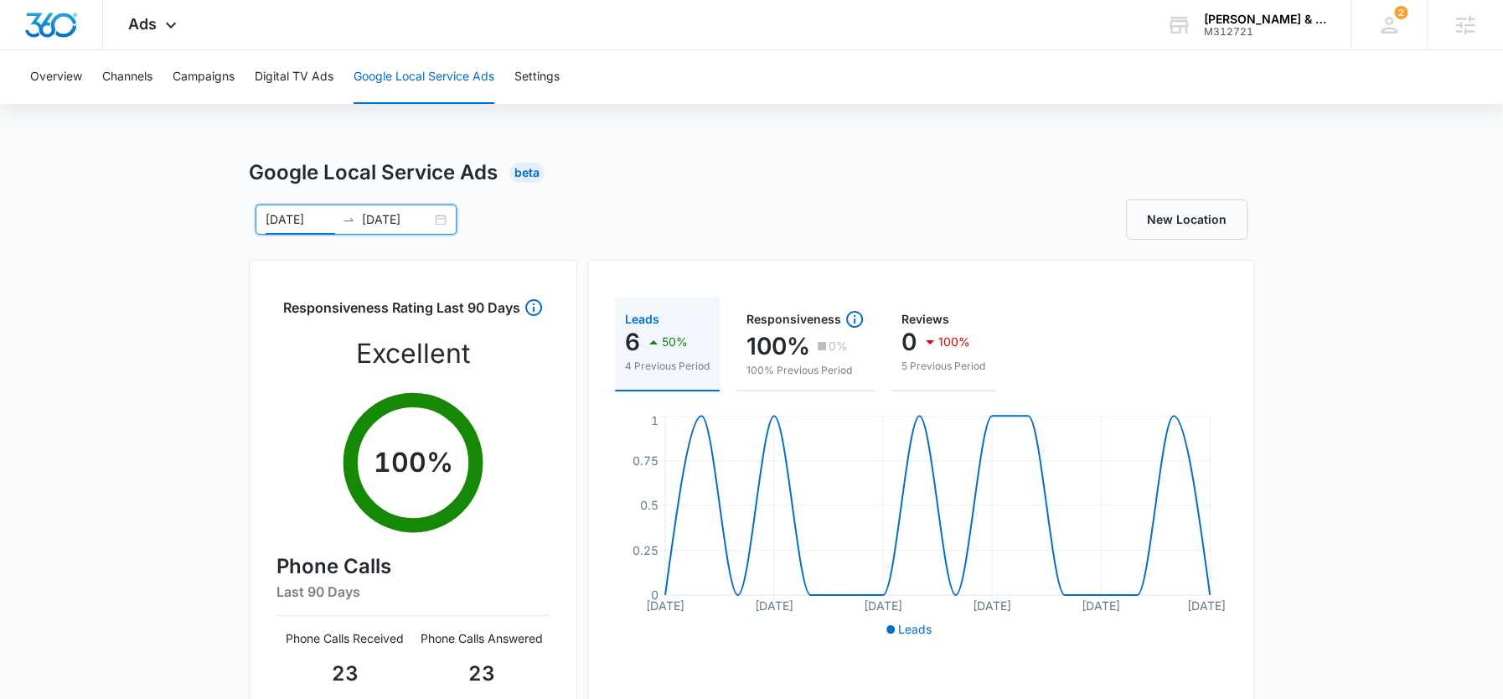
click at [299, 210] on input "09/01/2025" at bounding box center [301, 219] width 70 height 18
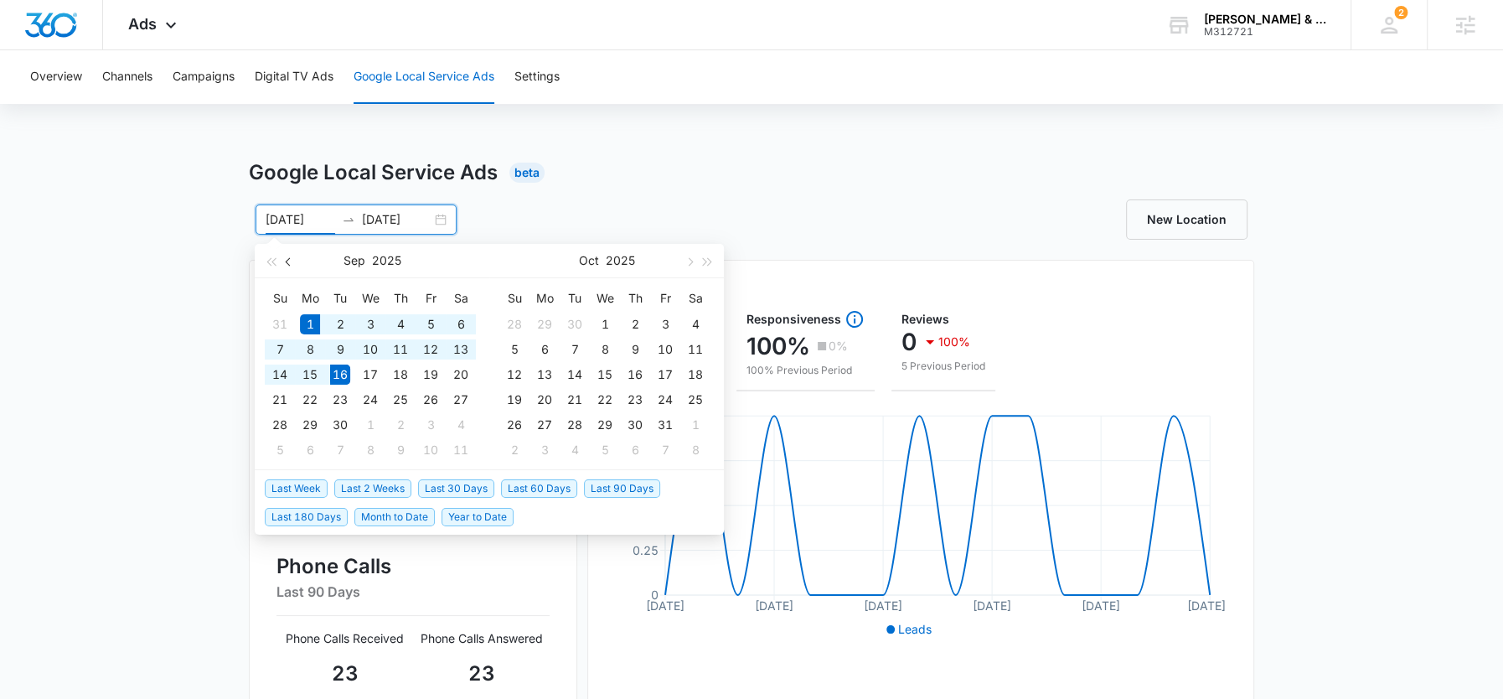
click at [287, 265] on button "button" at bounding box center [289, 261] width 18 height 34
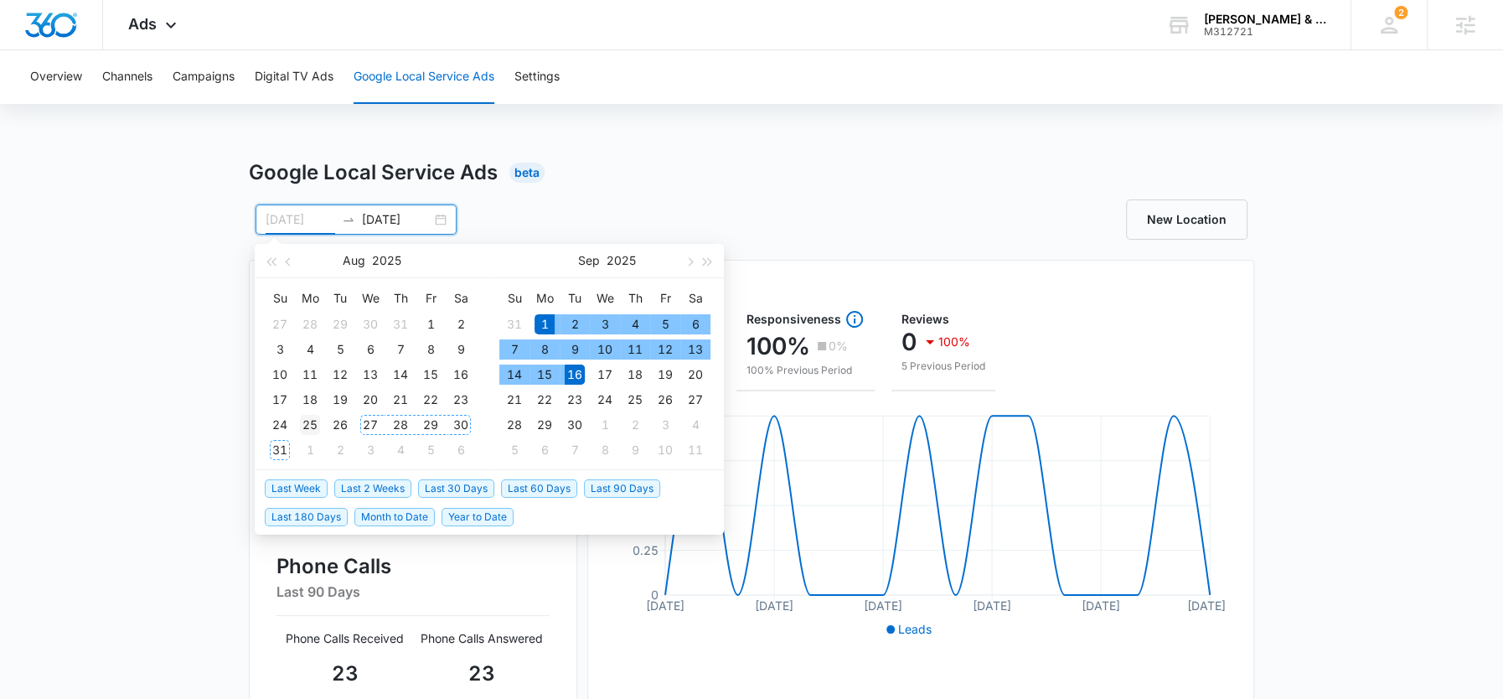
type input "08/25/2025"
click at [314, 426] on div "25" at bounding box center [310, 425] width 20 height 20
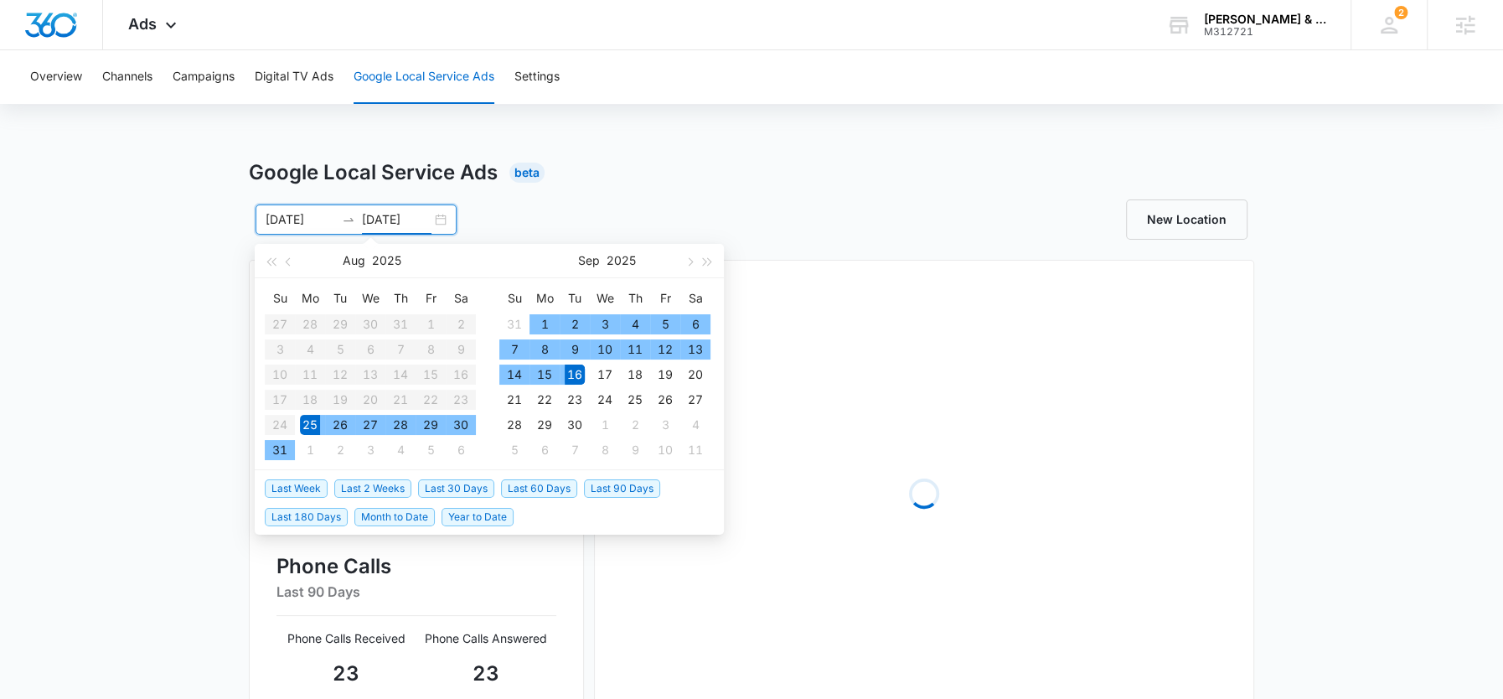
type input "09/16/2025"
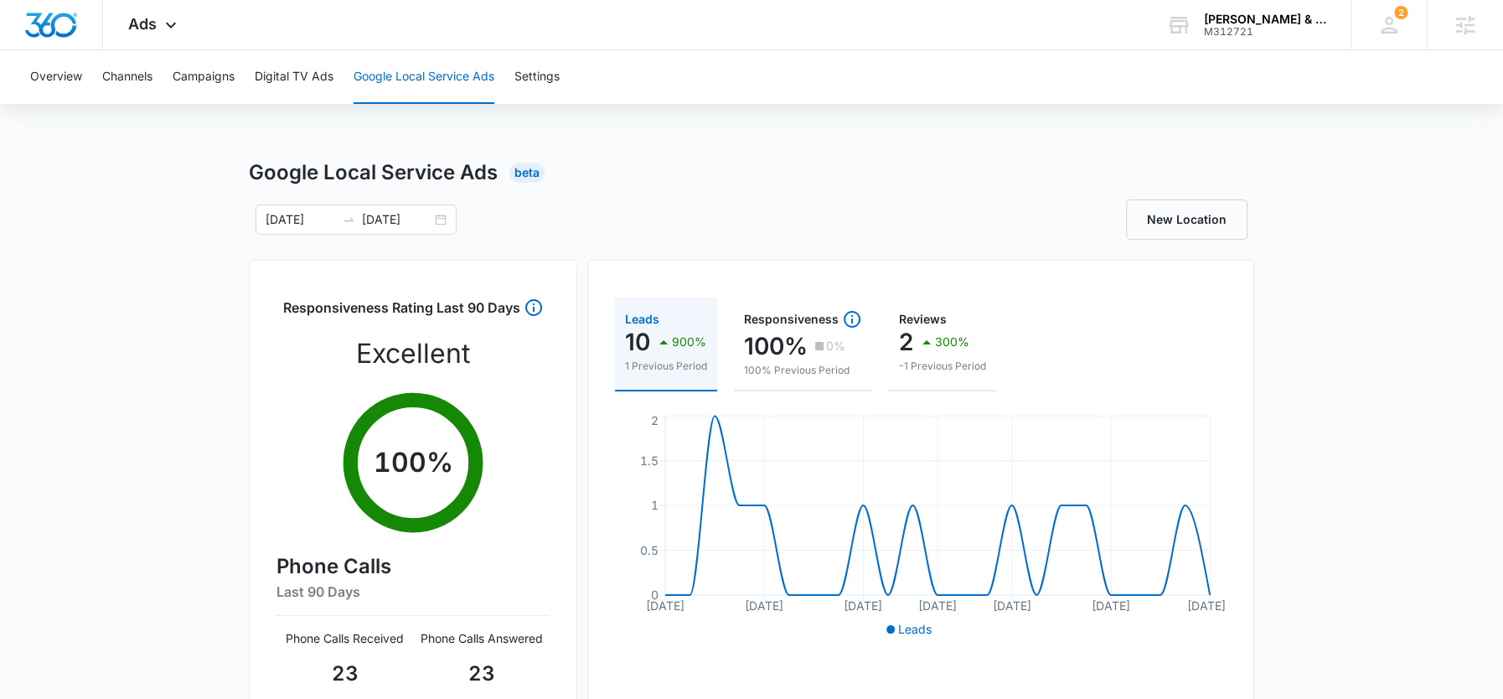
click at [764, 211] on div "New Location" at bounding box center [1003, 219] width 503 height 40
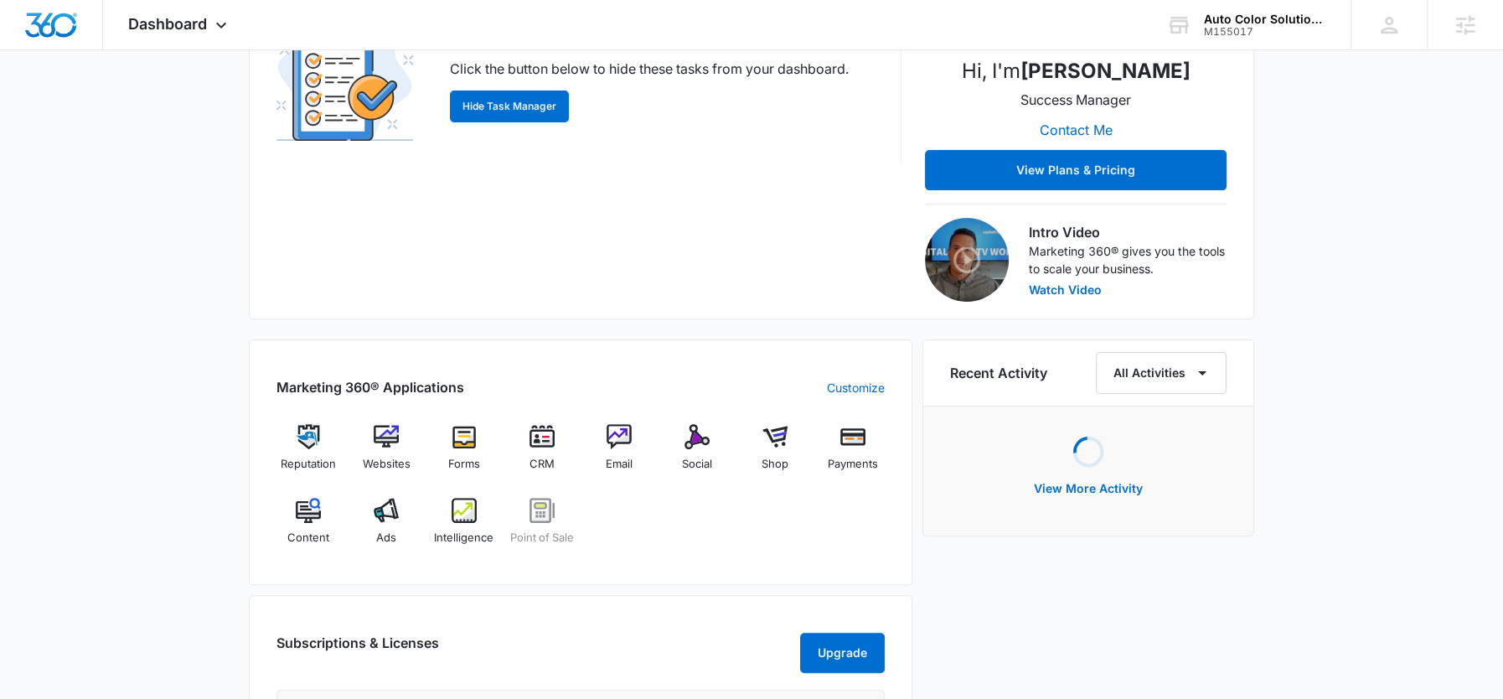
scroll to position [381, 0]
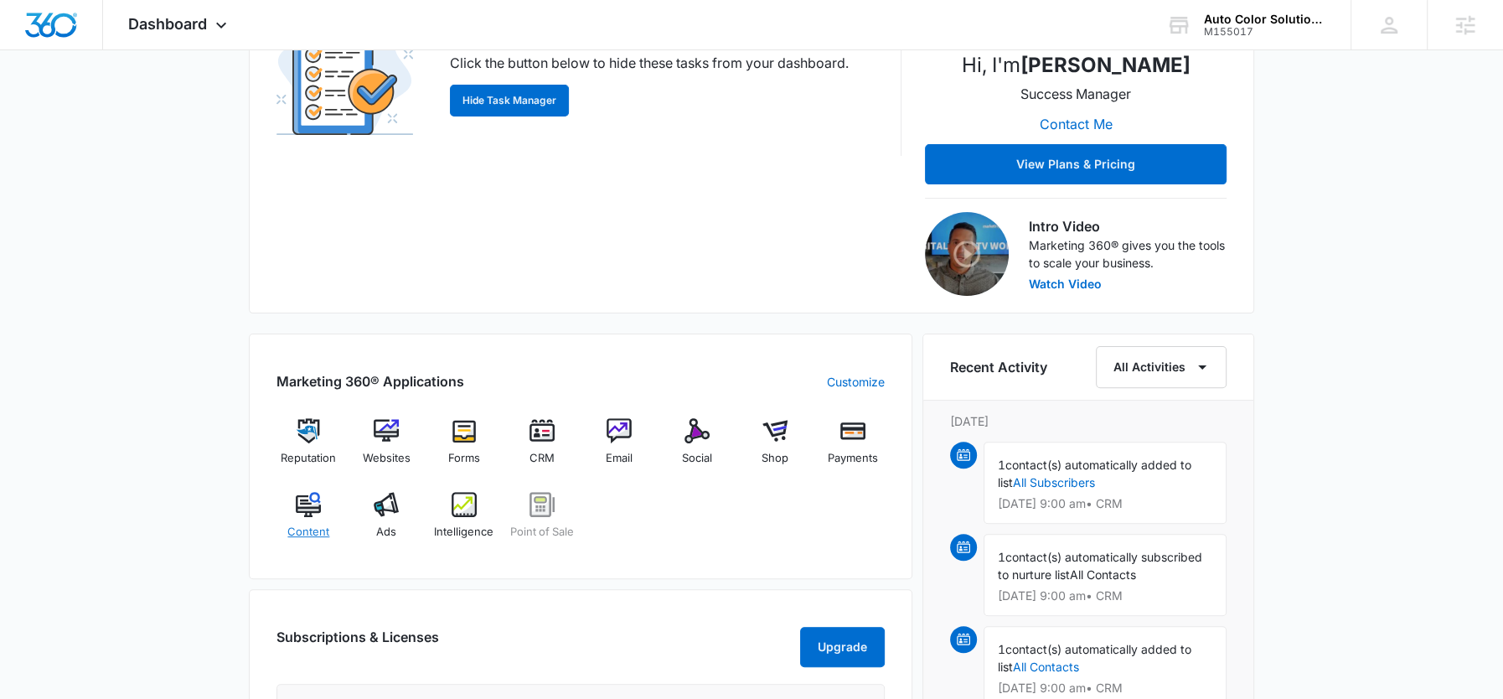
click at [301, 518] on div "Content" at bounding box center [309, 522] width 65 height 60
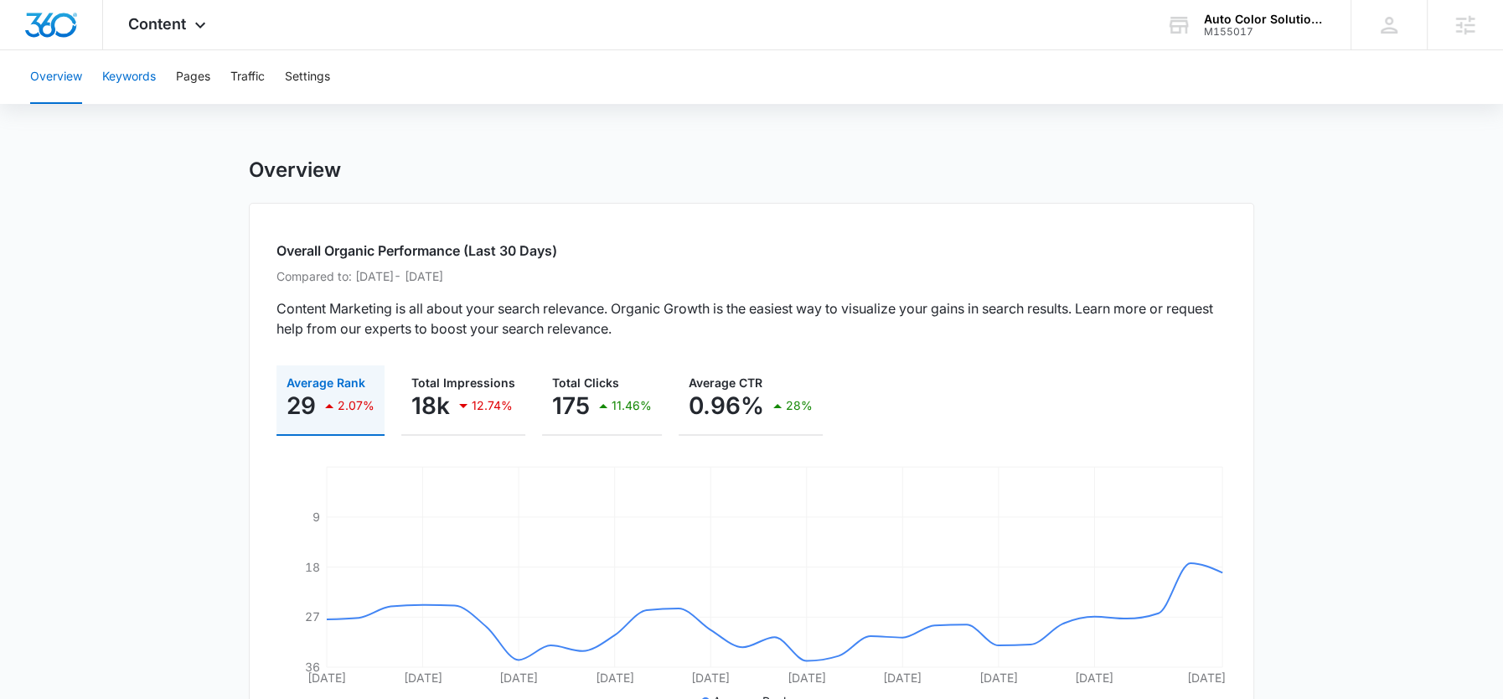
click at [135, 77] on button "Keywords" at bounding box center [129, 77] width 54 height 54
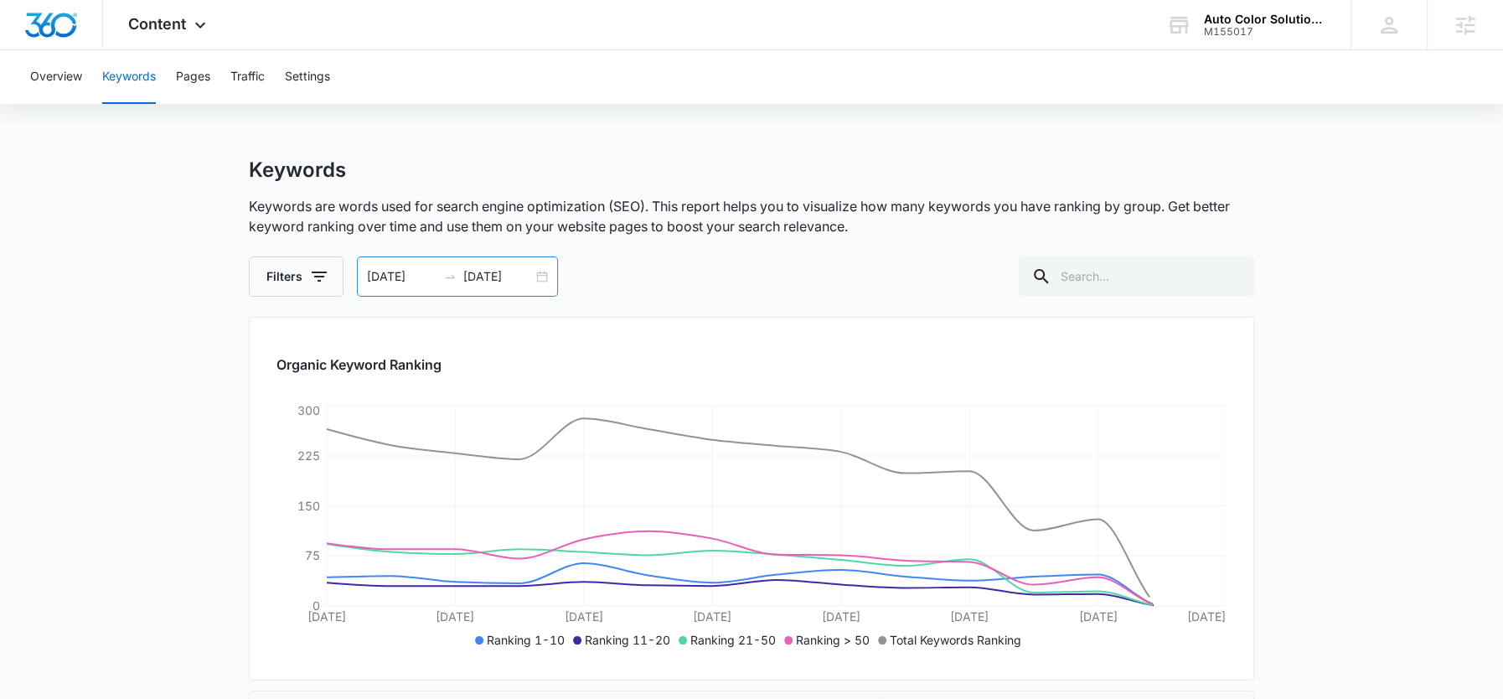
click at [500, 277] on input "[DATE]" at bounding box center [498, 276] width 70 height 18
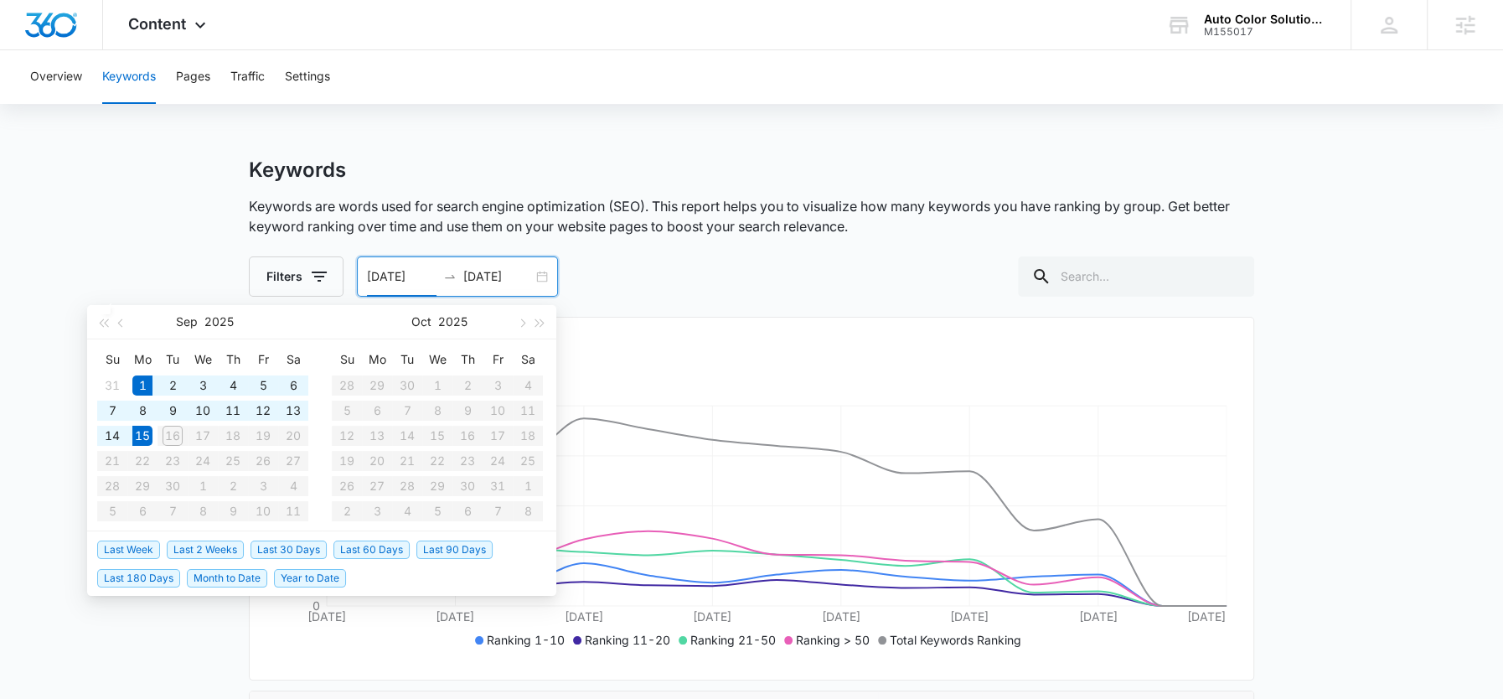
click at [381, 277] on input "[DATE]" at bounding box center [402, 276] width 70 height 18
click at [123, 318] on button "button" at bounding box center [121, 322] width 18 height 34
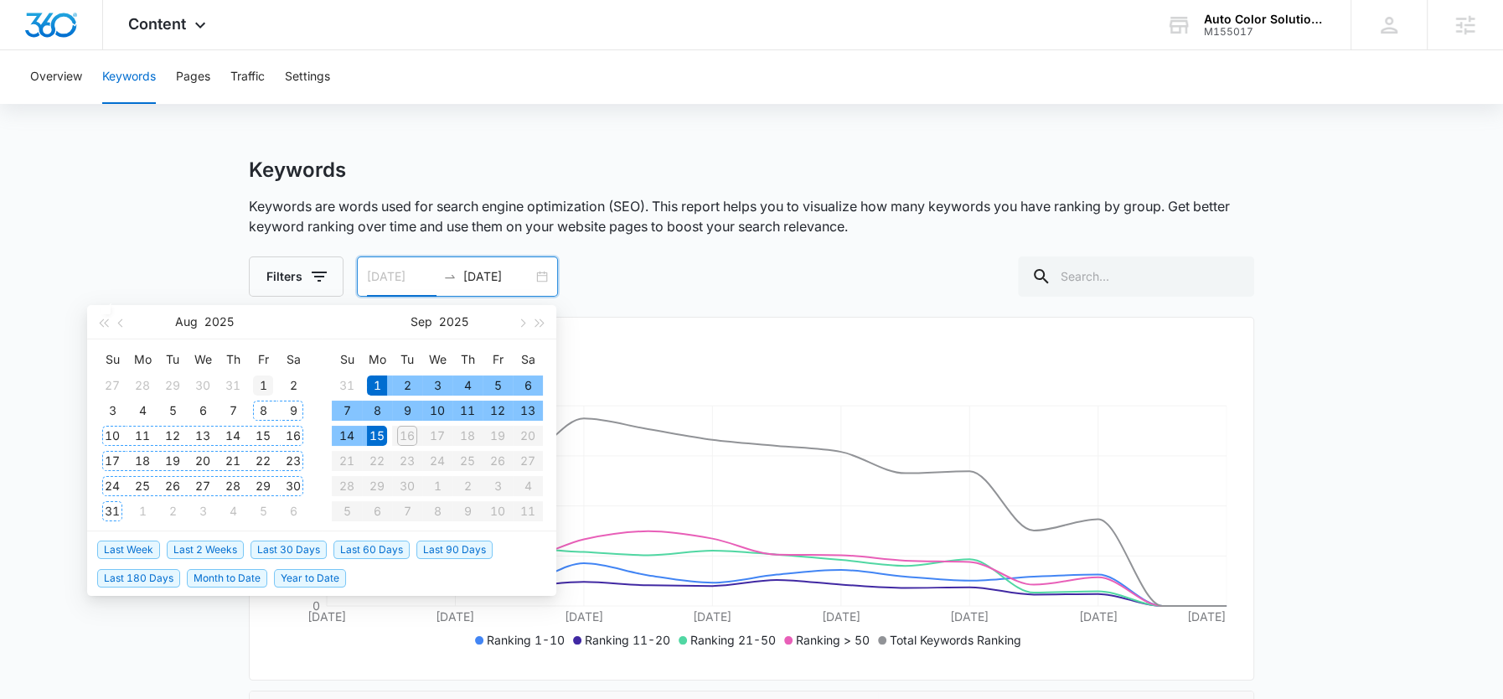
type input "[DATE]"
click at [256, 385] on div "1" at bounding box center [263, 385] width 20 height 20
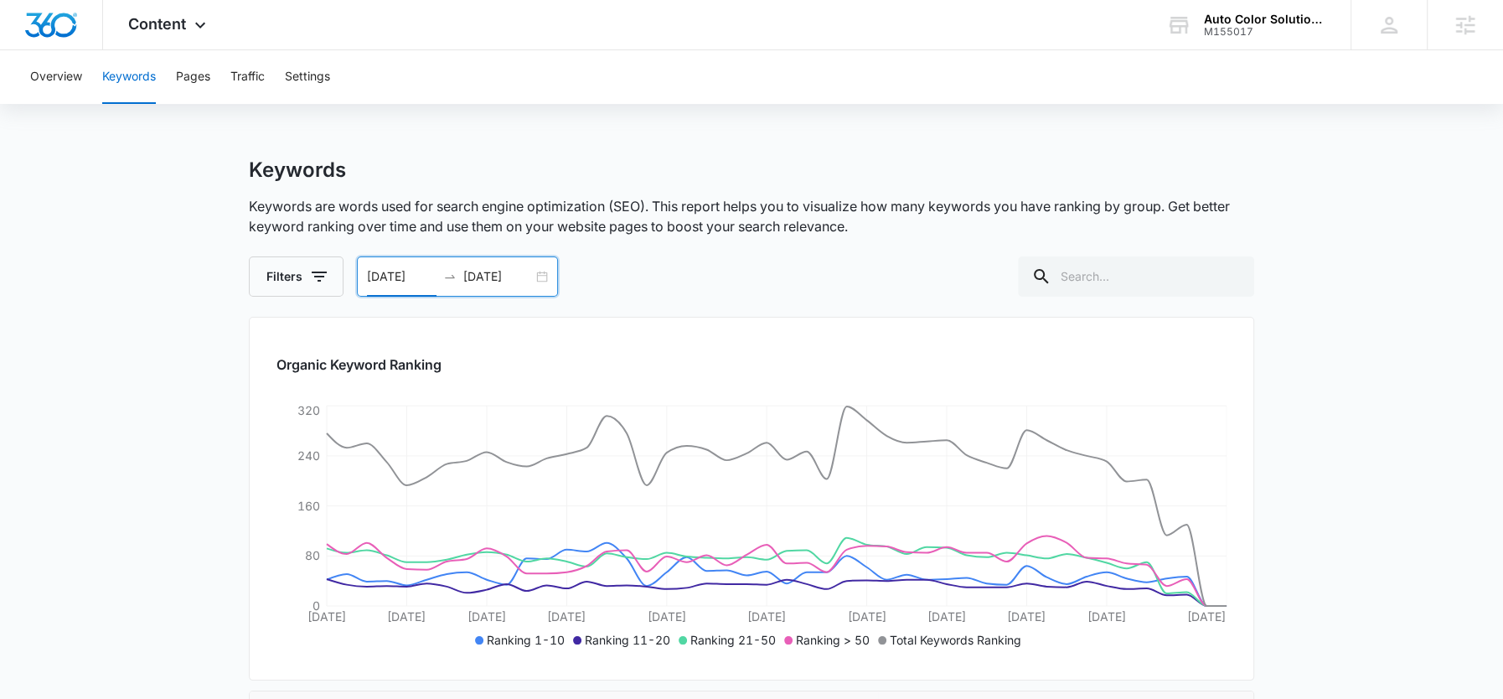
click at [502, 278] on input "[DATE]" at bounding box center [498, 276] width 70 height 18
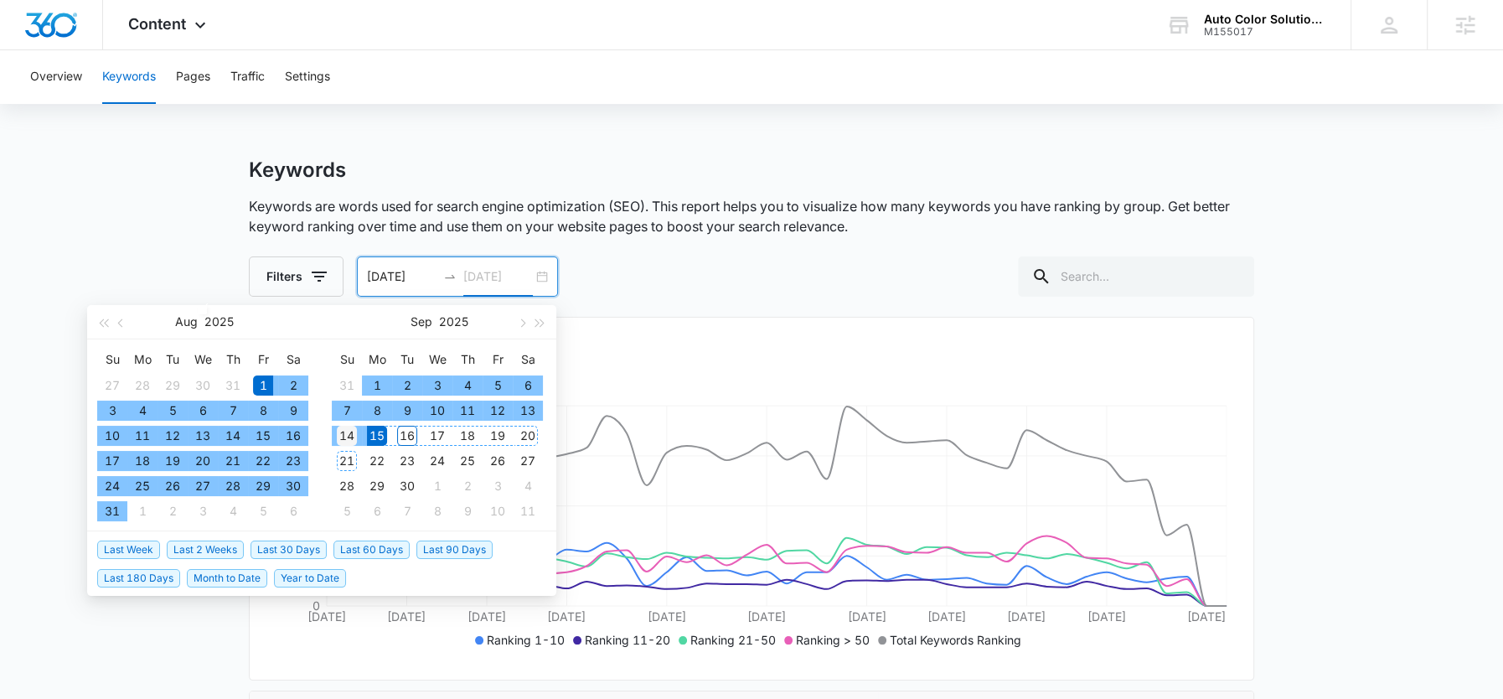
type input "[DATE]"
click at [355, 434] on div "14" at bounding box center [347, 436] width 20 height 20
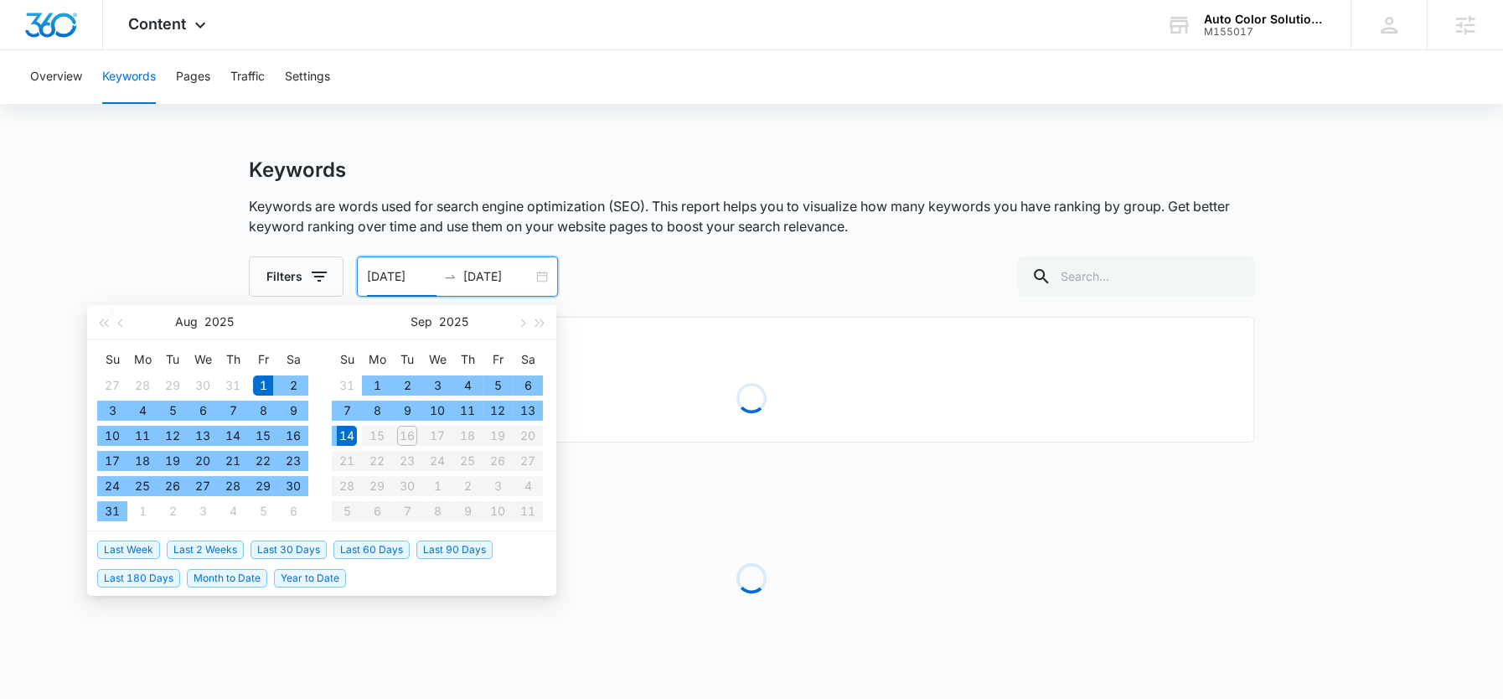
type input "[DATE]"
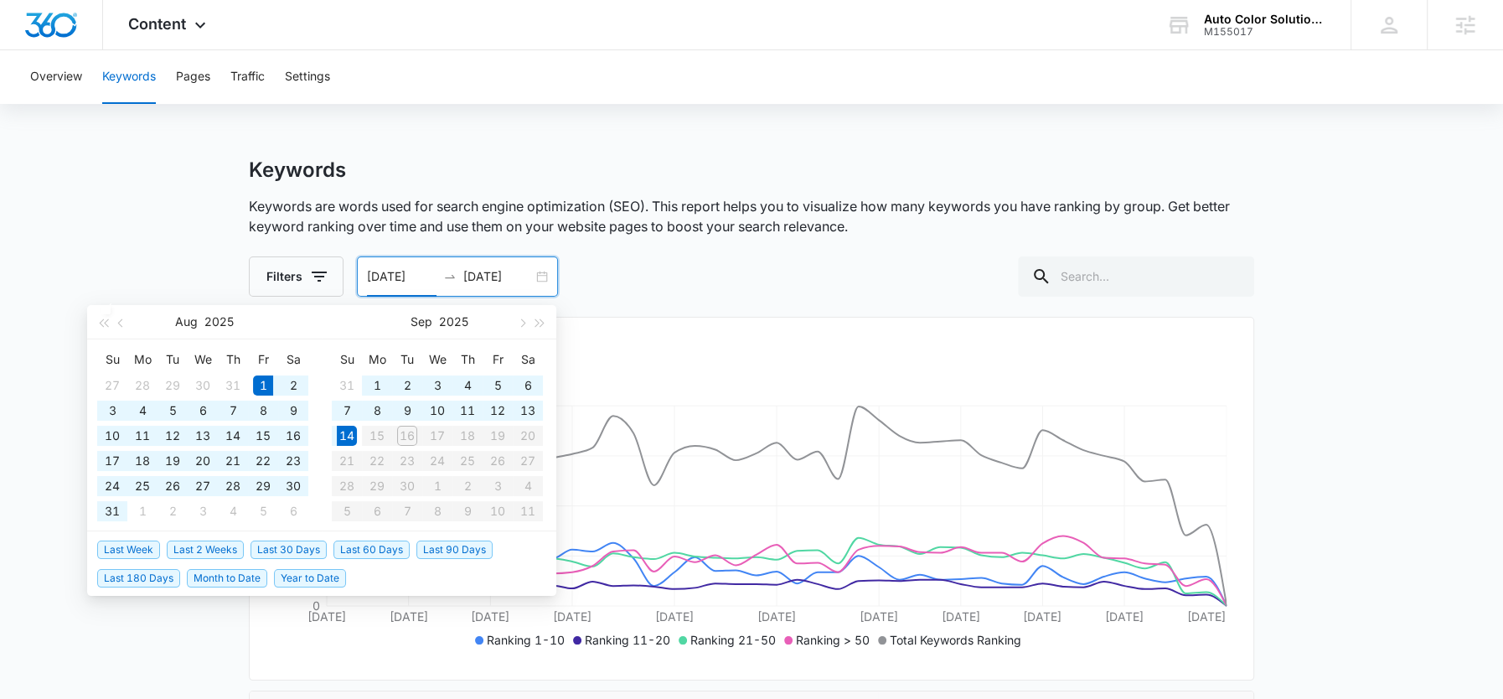
click at [499, 267] on input "[DATE]" at bounding box center [498, 276] width 70 height 18
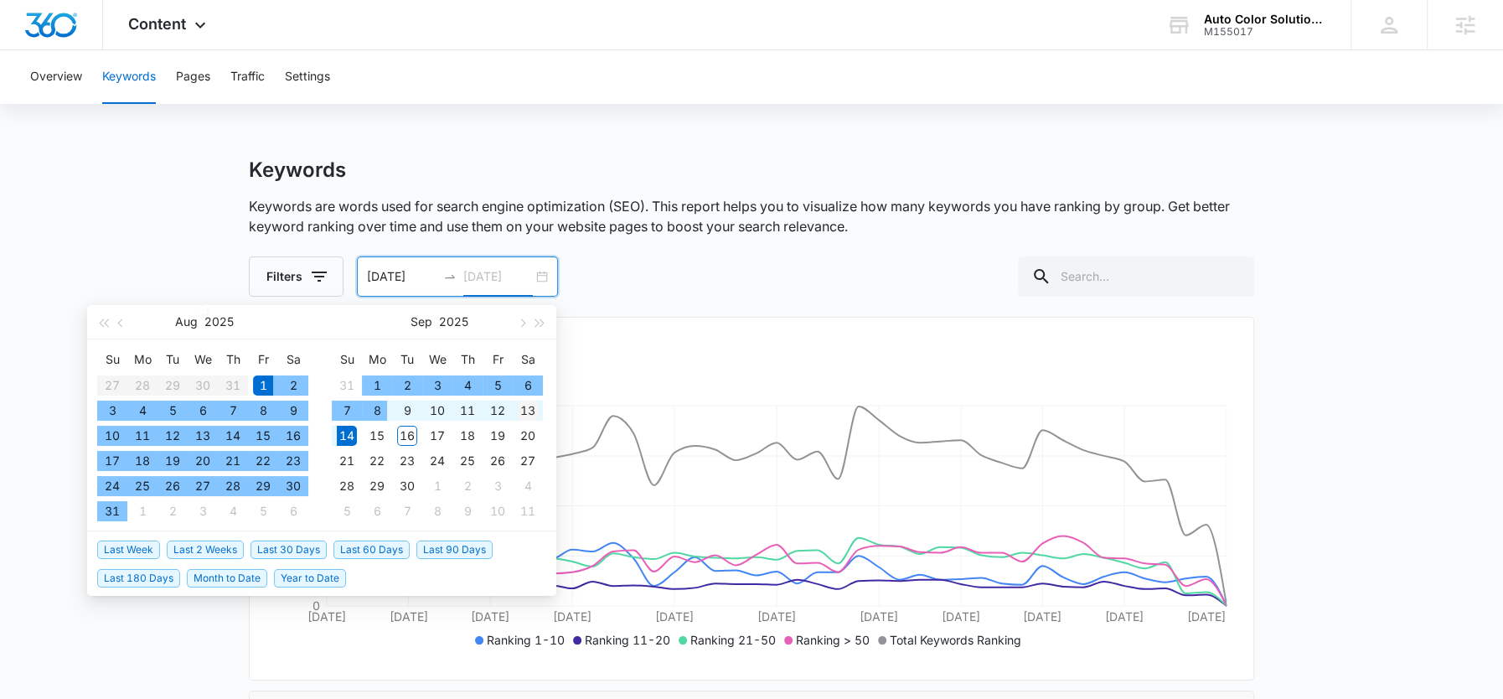
type input "[DATE]"
click at [523, 415] on div "13" at bounding box center [528, 411] width 20 height 20
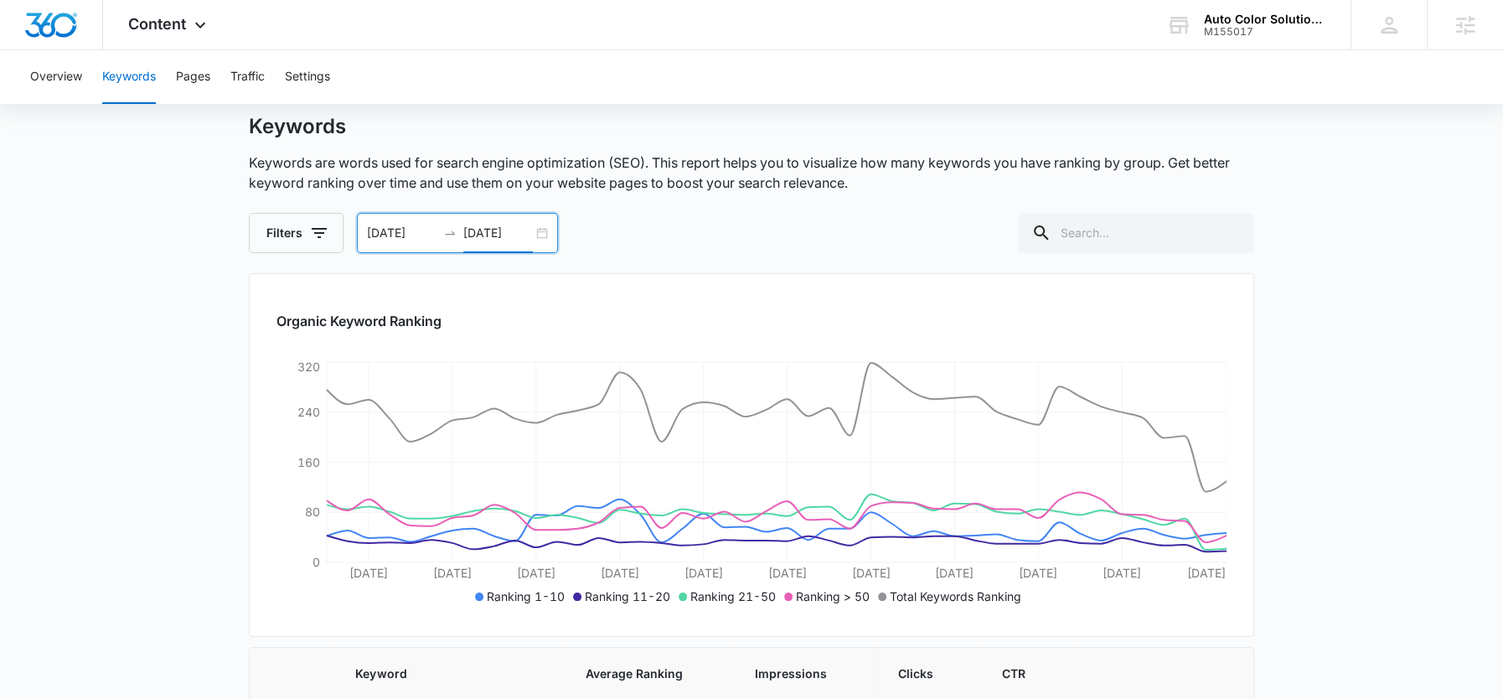
scroll to position [46, 0]
click at [173, 38] on div "Content Apps Reputation Websites Forms CRM Email Social Shop Payments POS Conte…" at bounding box center [169, 24] width 132 height 49
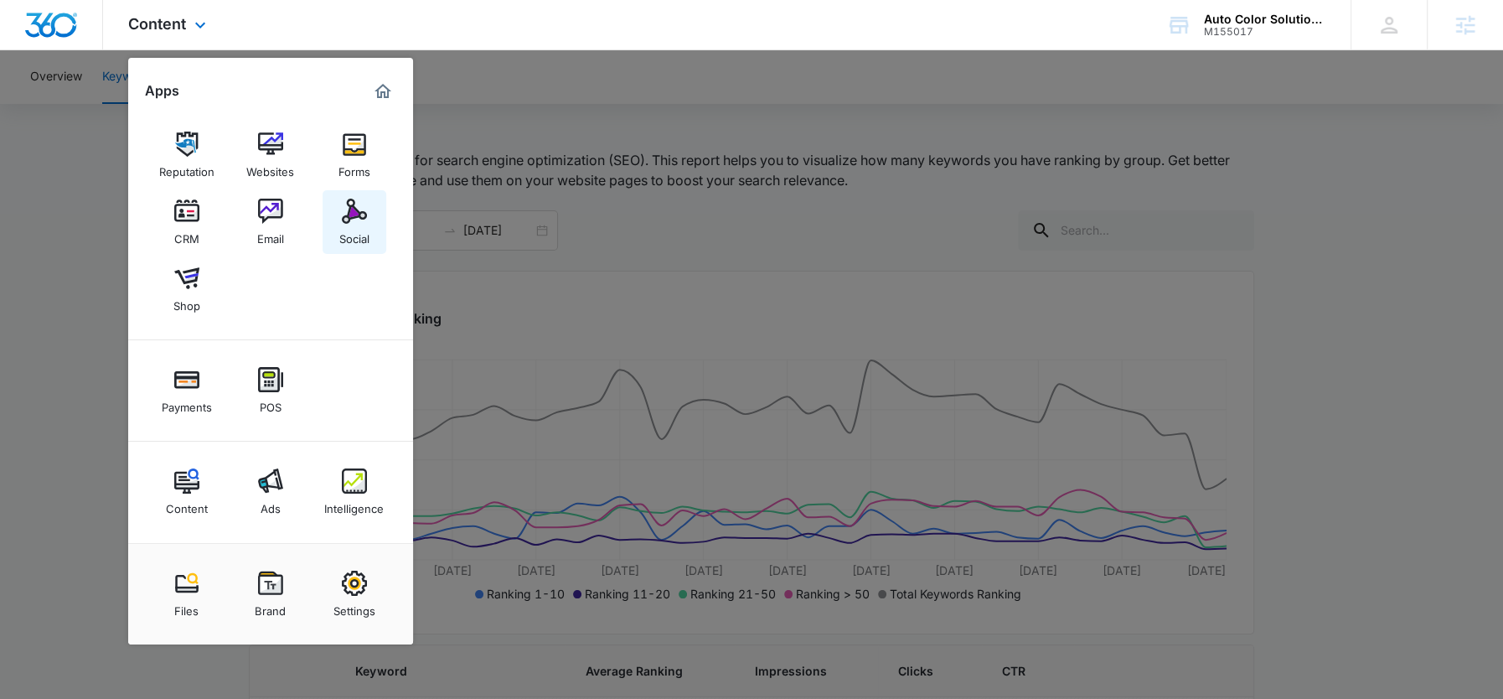
click at [337, 220] on link "Social" at bounding box center [355, 222] width 64 height 64
